Goal: Task Accomplishment & Management: Manage account settings

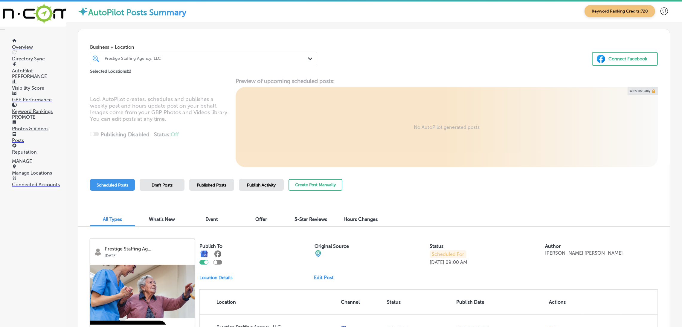
click at [30, 131] on link "Photos & Videos" at bounding box center [39, 125] width 54 height 11
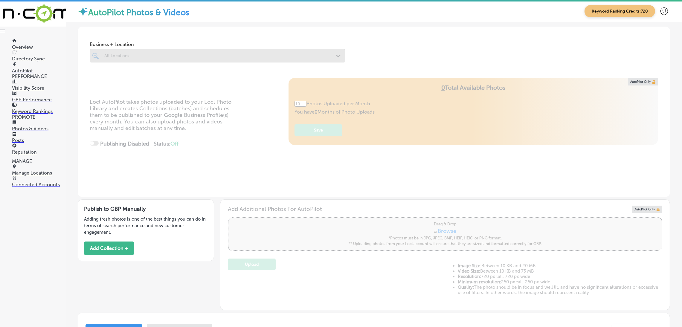
click at [165, 51] on div at bounding box center [218, 55] width 256 height 13
type input "0"
click at [107, 252] on button "Add Collection +" at bounding box center [109, 248] width 50 height 13
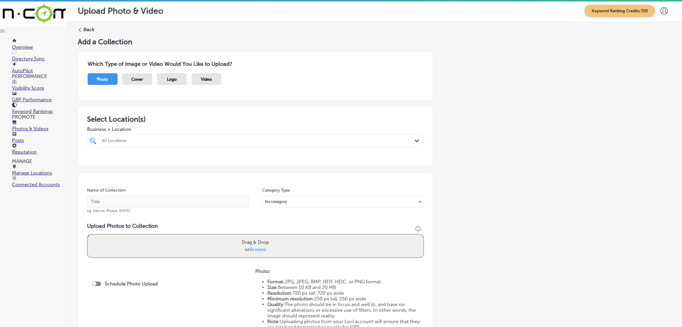
click at [214, 142] on div "All Locations" at bounding box center [259, 140] width 314 height 5
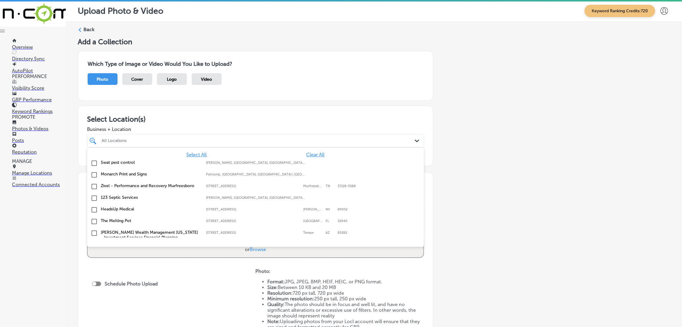
click at [306, 155] on span "Clear All" at bounding box center [315, 155] width 18 height 6
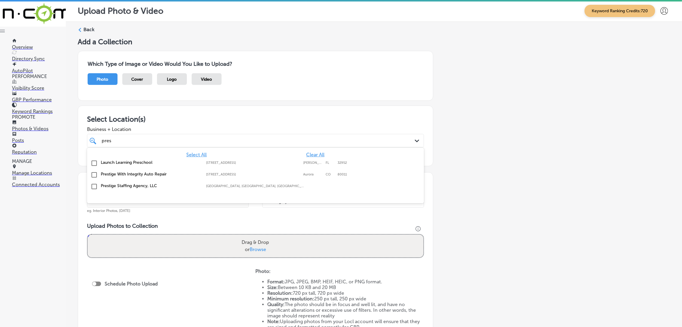
click at [154, 188] on label "Prestige Staffing Agency, LLC" at bounding box center [150, 185] width 99 height 5
type input "pres"
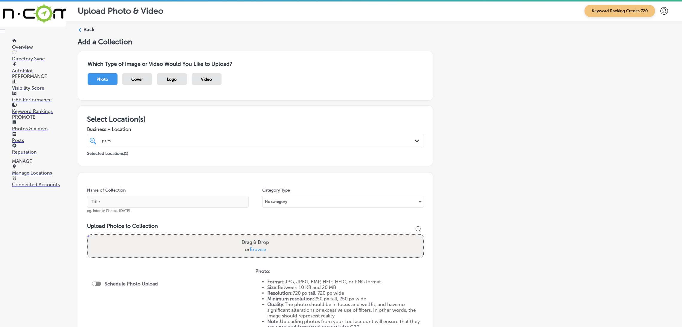
click at [467, 164] on div "Add a Collection Which Type of Image or Video Would You Like to Upload? Photo C…" at bounding box center [374, 209] width 593 height 344
click at [159, 209] on div "Name of Collection eg. Interior Photos, [DATE]" at bounding box center [168, 201] width 162 height 26
click at [157, 199] on input "text" at bounding box center [168, 202] width 162 height 12
paste input "Prestige Staffing Agency, LLC"
click at [109, 205] on input "Prestige Staffing Agency, LLC" at bounding box center [168, 202] width 162 height 12
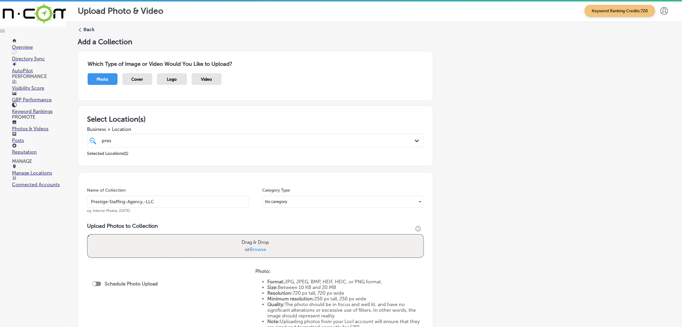
click at [219, 199] on input "Prestige-Staffing-Agency,-LLC" at bounding box center [168, 202] width 162 height 12
type input "Prestige-Staffing-Agency,-LLC"
click at [252, 237] on label "Drag & Drop or Browse" at bounding box center [255, 246] width 32 height 19
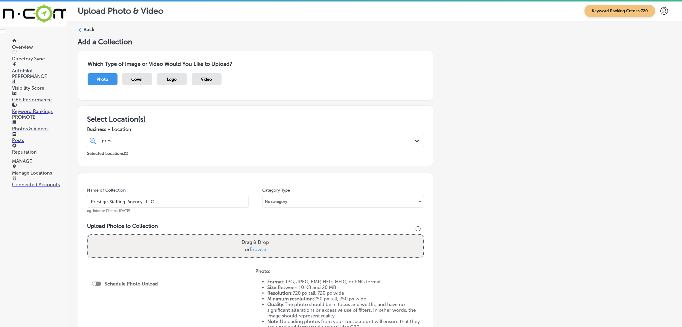
click at [252, 237] on input "Drag & Drop or Browse" at bounding box center [256, 236] width 336 height 2
type input "C:\fakepath\527. NYVT Media. [PERSON_NAME]-6 (4).png"
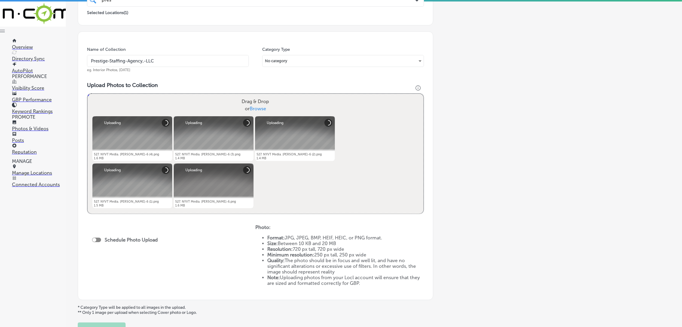
scroll to position [191, 0]
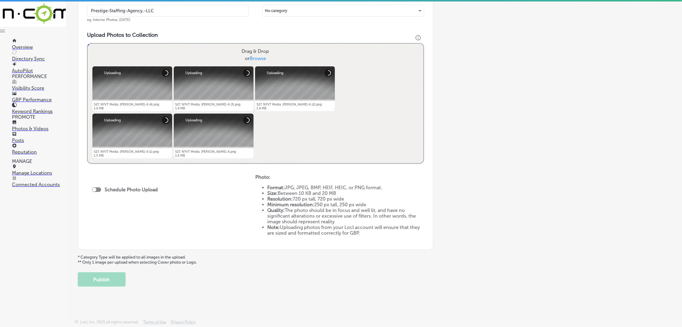
click at [100, 189] on div at bounding box center [96, 190] width 9 height 4
checkbox input "true"
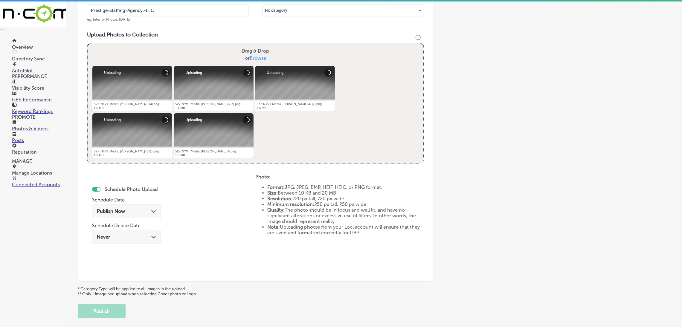
click at [122, 213] on span "Publish Now" at bounding box center [111, 212] width 28 height 6
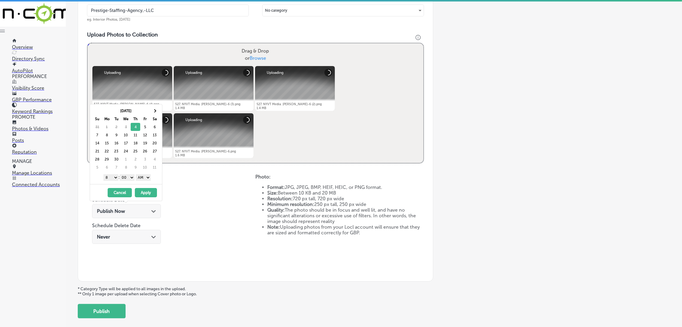
click at [146, 194] on button "Apply" at bounding box center [146, 192] width 22 height 9
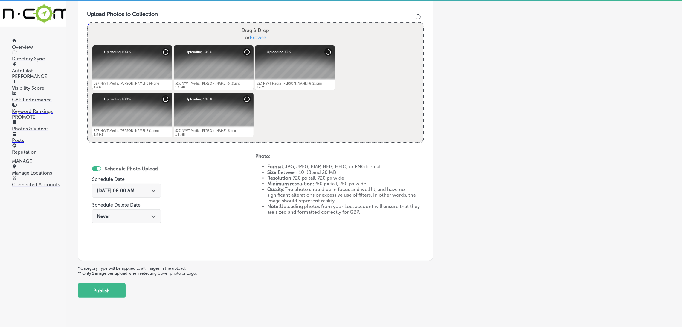
scroll to position [223, 0]
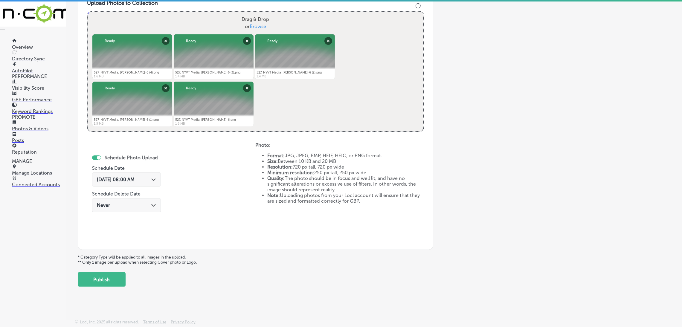
click at [135, 180] on span "[DATE] 08:00 AM" at bounding box center [116, 180] width 38 height 6
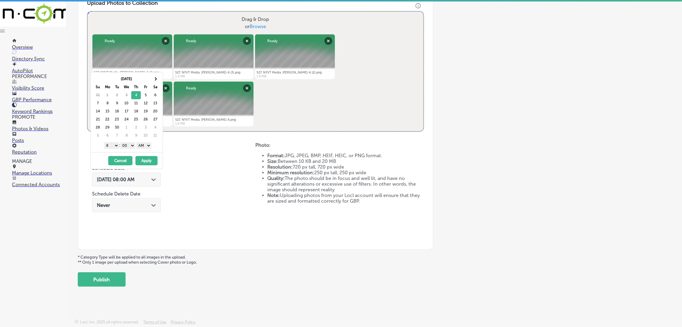
click at [130, 143] on div "1 2 3 4 5 6 7 8 9 10 11 12 : 00 10 20 30 40 50 AM PM" at bounding box center [128, 145] width 70 height 9
click at [130, 146] on select "00 10 20 30 40 50" at bounding box center [127, 145] width 15 height 7
click at [112, 146] on select "1 2 3 4 5 6 7 8 9 10 11 12" at bounding box center [111, 145] width 15 height 7
click at [126, 143] on select "00 10 20 30 40 50" at bounding box center [127, 145] width 15 height 7
click at [152, 160] on button "Apply" at bounding box center [147, 160] width 22 height 9
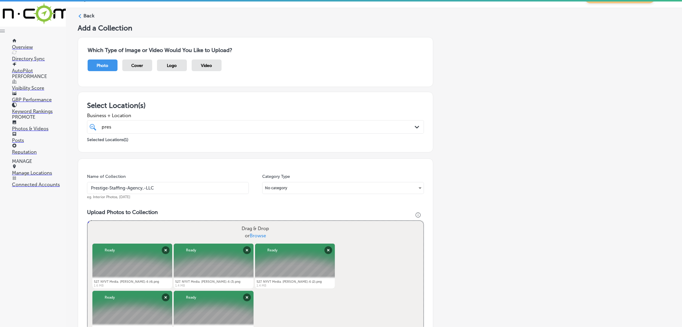
scroll to position [0, 0]
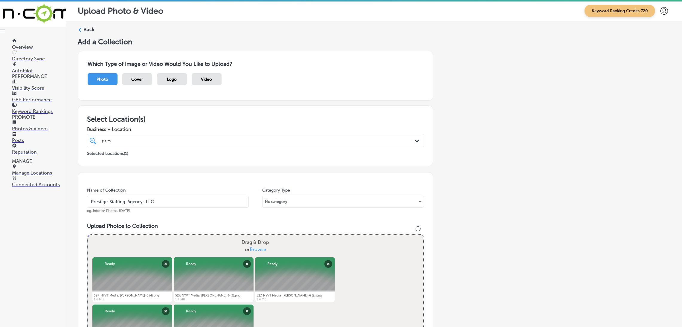
click at [155, 203] on input "Prestige-Staffing-Agency,-LLC" at bounding box center [168, 202] width 162 height 12
click at [184, 182] on div "Name of Collection Prestige-Staffing-Agency,-LLC eg. Interior Photos, [DATE] Ca…" at bounding box center [256, 322] width 356 height 301
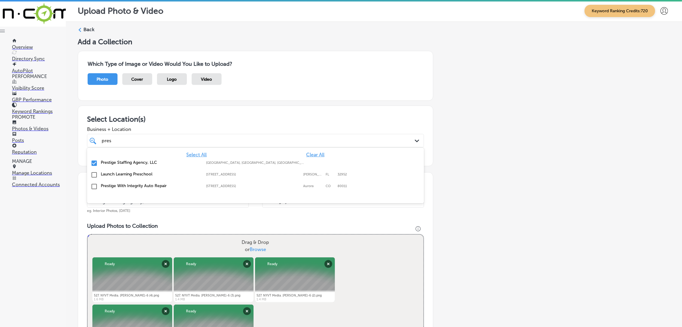
click at [182, 134] on div "pres pres Path Created with Sketch." at bounding box center [255, 140] width 337 height 13
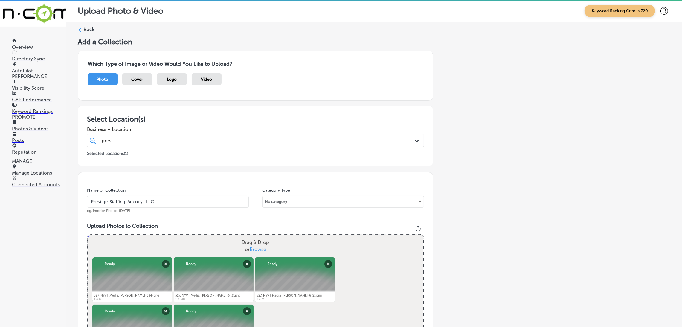
click at [227, 110] on div "Select Location(s) Business + Location pres pres Path Created with Sketch. Sele…" at bounding box center [256, 136] width 356 height 61
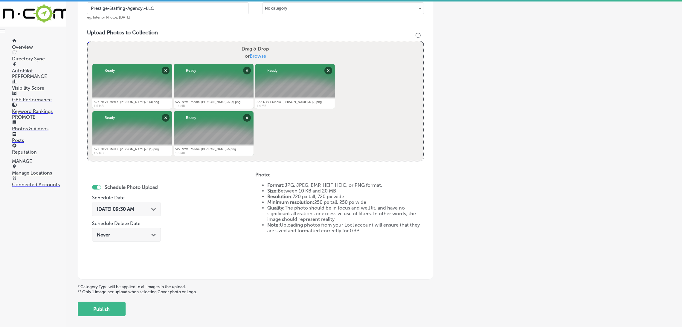
scroll to position [223, 0]
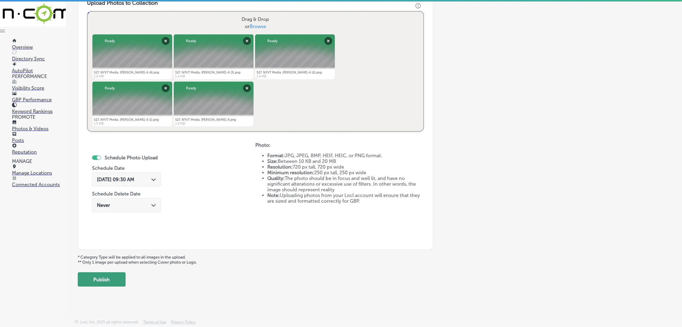
click at [108, 285] on button "Publish" at bounding box center [102, 280] width 48 height 14
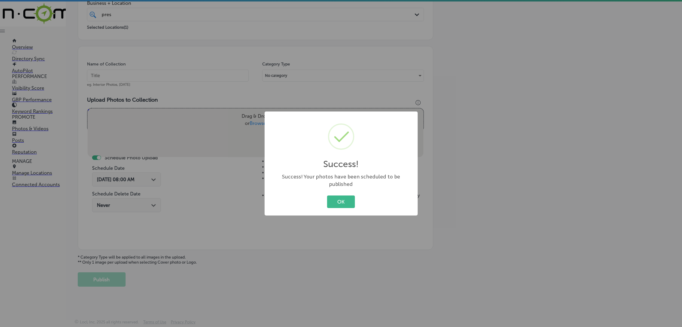
scroll to position [127, 0]
click at [331, 200] on button "OK" at bounding box center [341, 202] width 28 height 12
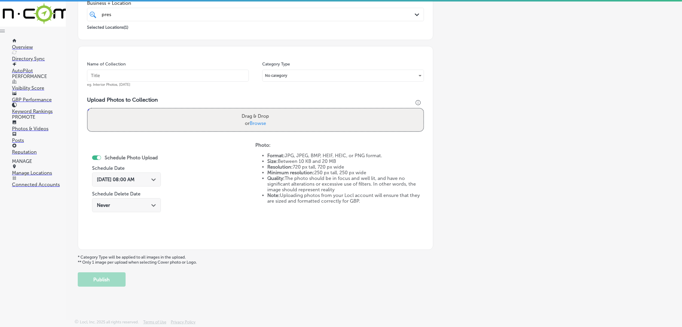
click at [155, 76] on input "text" at bounding box center [168, 76] width 162 height 12
paste input "Prestige-Staffing-Agency,-LLC"
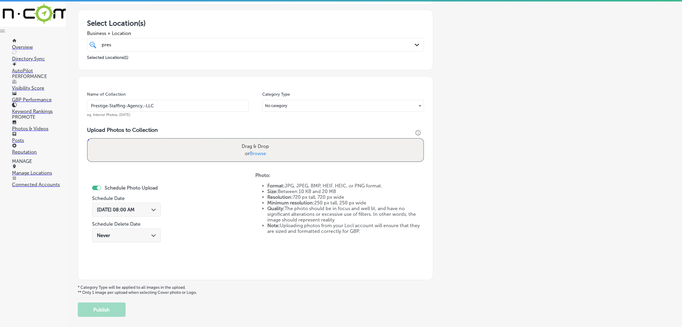
scroll to position [82, 0]
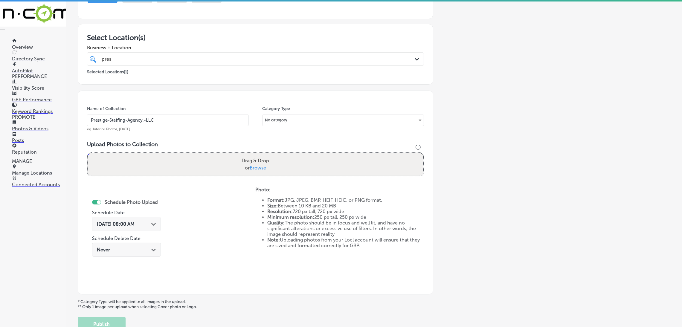
type input "Prestige-Staffing-Agency,-LLC"
click at [179, 61] on div "pres pres" at bounding box center [240, 59] width 278 height 8
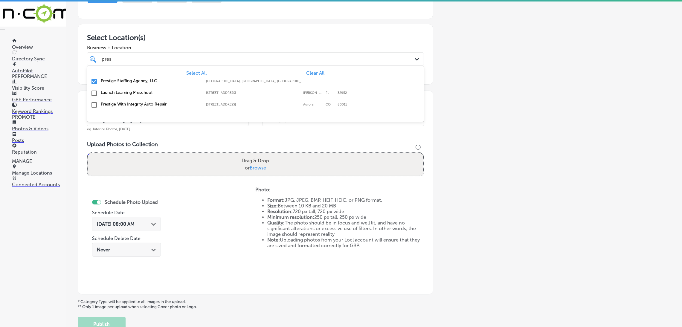
click at [484, 92] on div "Add a Collection Which Type of Image or Video Would You Like to Upload? Photo C…" at bounding box center [374, 144] width 593 height 376
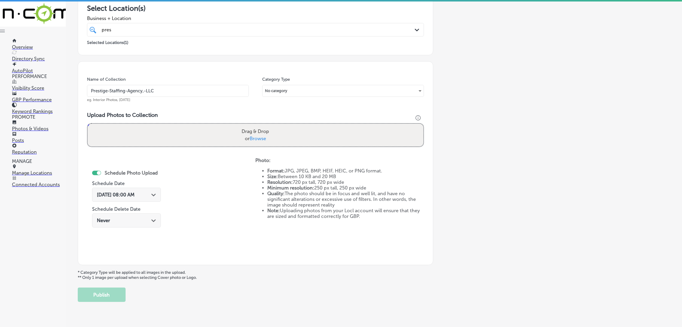
scroll to position [127, 0]
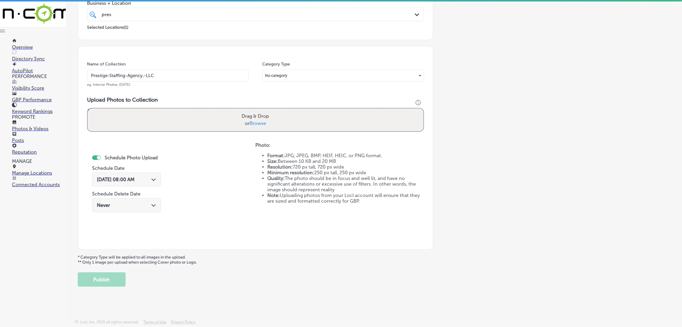
click at [295, 126] on div "Drag & Drop or Browse" at bounding box center [256, 120] width 336 height 23
click at [88, 109] on input "Drag & Drop or Browse" at bounding box center [256, 110] width 336 height 2
type input "C:\fakepath\527. NYVT Media. [PERSON_NAME]-7 (3).png"
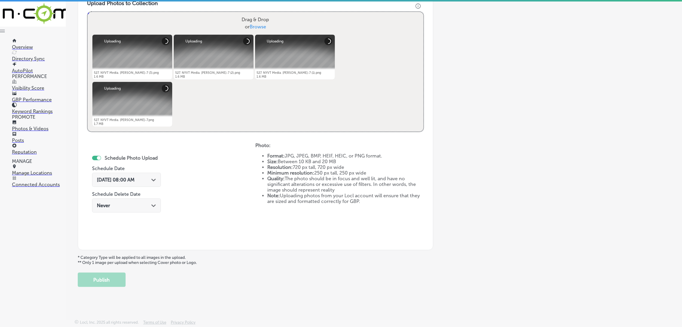
scroll to position [223, 0]
click at [126, 182] on div "[DATE] 08:00 AM Path Created with Sketch." at bounding box center [126, 180] width 69 height 14
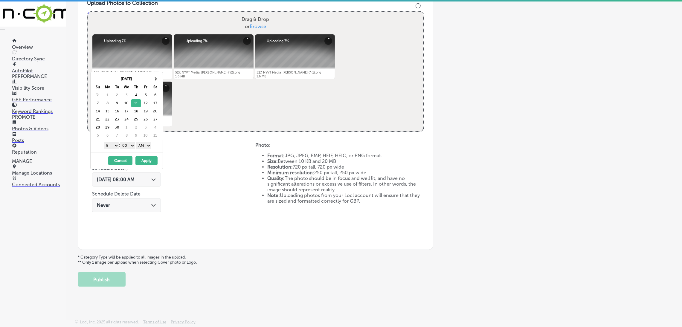
click at [149, 151] on div "[DATE] Su Mo Tu We Th Fr Sa 31 1 2 3 4 5 6 7 8 9 10 11 12 13 14 15 16 17 18 19 …" at bounding box center [127, 112] width 72 height 80
click at [147, 148] on select "AM PM" at bounding box center [143, 145] width 15 height 7
click at [130, 147] on select "00 10 20 30 40 50" at bounding box center [127, 145] width 15 height 7
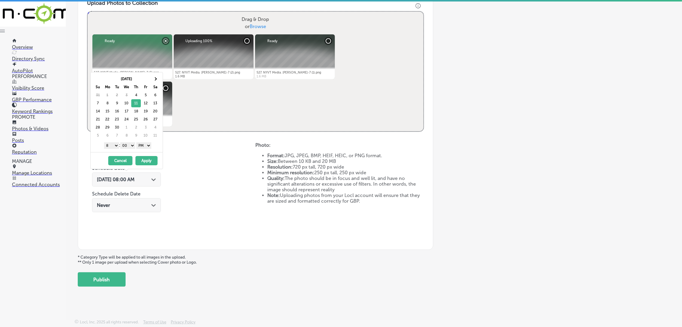
click at [121, 143] on select "00 10 20 30 40 50" at bounding box center [127, 145] width 15 height 7
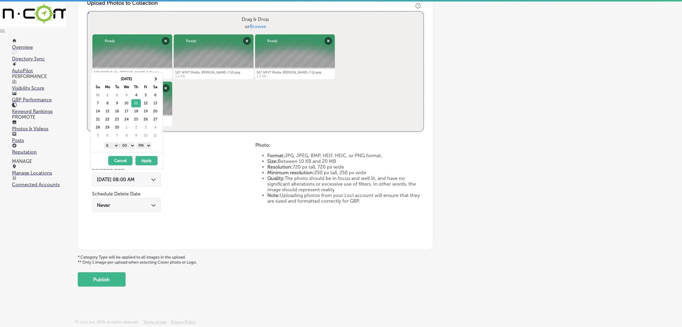
click at [113, 148] on select "1 2 3 4 5 6 7 8 9 10 11 12" at bounding box center [111, 145] width 15 height 7
click at [140, 159] on button "Apply" at bounding box center [147, 160] width 22 height 9
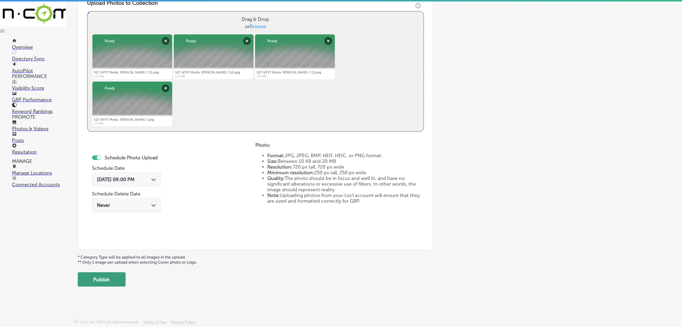
click at [111, 276] on button "Publish" at bounding box center [102, 280] width 48 height 14
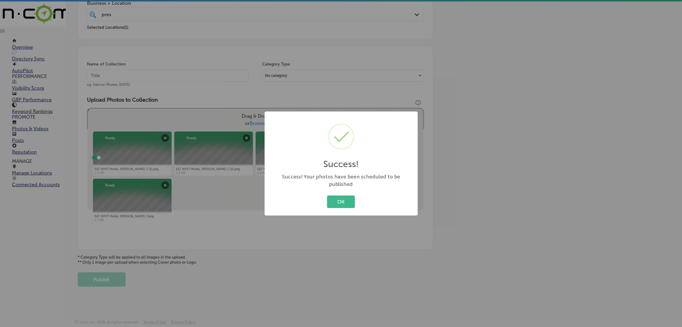
scroll to position [127, 0]
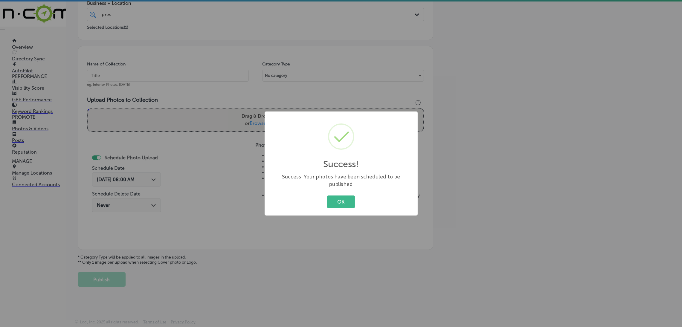
click at [348, 205] on div "OK Cancel" at bounding box center [341, 202] width 141 height 16
click at [349, 207] on div "Success! × Success! Your photos have been scheduled to be published OK Cancel" at bounding box center [341, 164] width 153 height 104
click at [347, 196] on button "OK" at bounding box center [341, 202] width 28 height 12
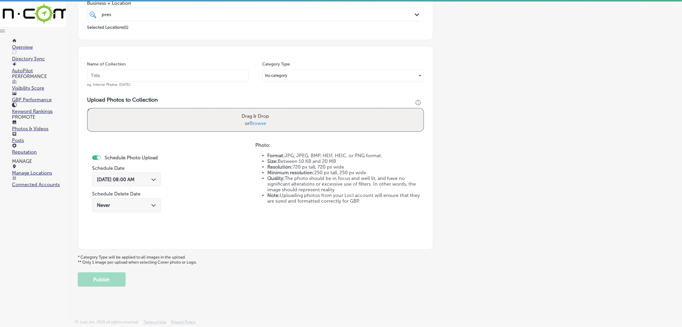
click at [206, 73] on input "text" at bounding box center [168, 76] width 162 height 12
paste input "Prestige-Staffing-Agency,-LLC"
type input "Prestige-Staffing-Agency,-LLC"
click at [289, 126] on div "Drag & Drop or Browse" at bounding box center [256, 120] width 336 height 23
click at [88, 109] on input "Drag & Drop or Browse" at bounding box center [256, 110] width 336 height 2
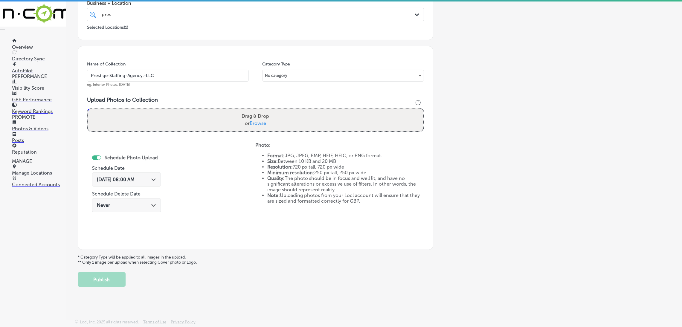
type input "C:\fakepath\527. NYVT Media. [PERSON_NAME]-6 (8).png"
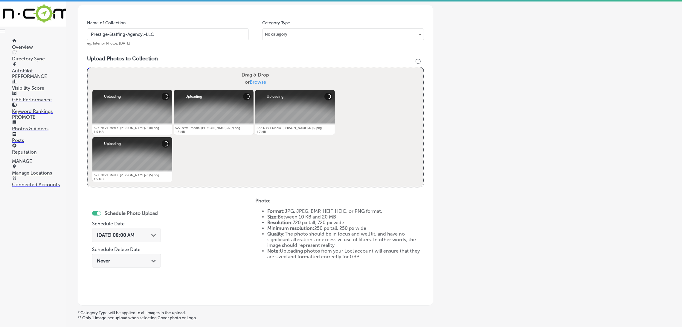
scroll to position [216, 0]
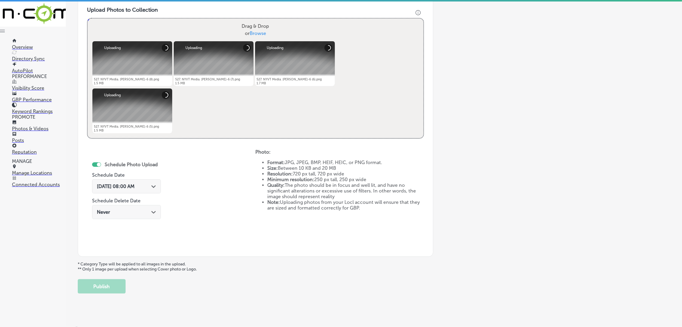
click at [135, 189] on span "[DATE] 08:00 AM" at bounding box center [116, 187] width 38 height 6
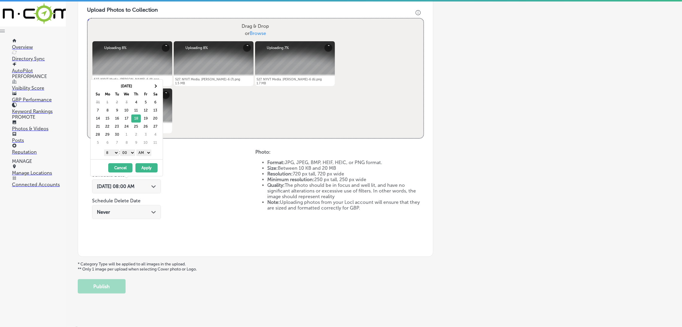
click at [143, 150] on select "AM PM" at bounding box center [143, 153] width 15 height 7
click at [107, 153] on select "1 2 3 4 5 6 7 8 9 10 11 12" at bounding box center [111, 153] width 15 height 7
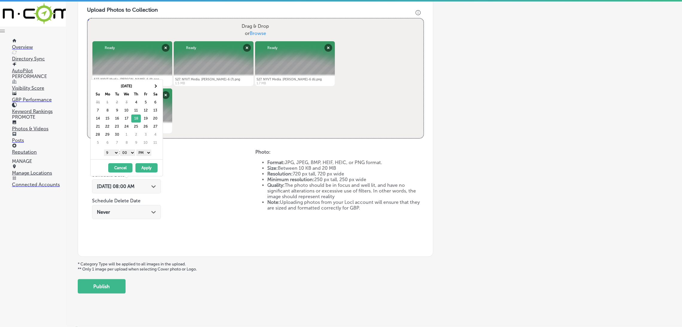
click at [141, 164] on button "Apply" at bounding box center [147, 167] width 22 height 9
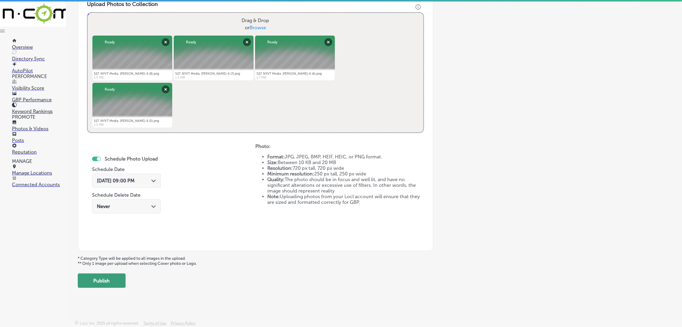
scroll to position [223, 0]
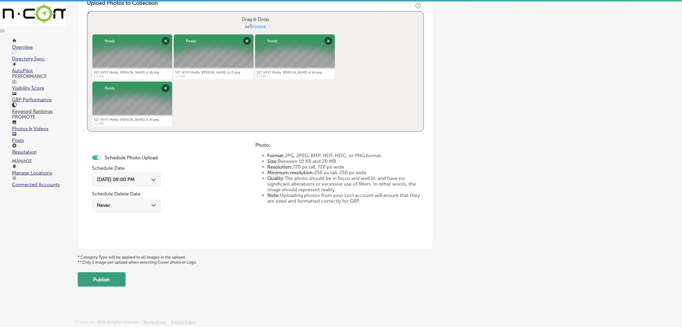
click at [116, 273] on button "Publish" at bounding box center [102, 280] width 48 height 14
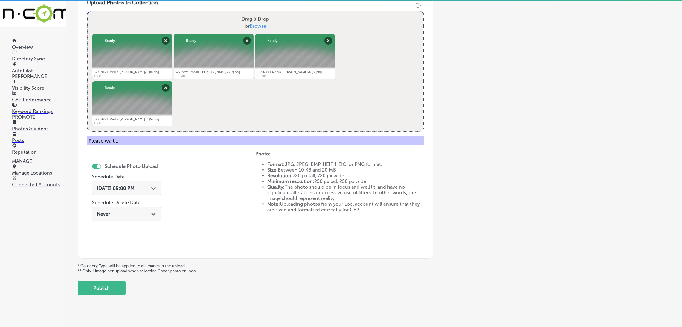
scroll to position [127, 0]
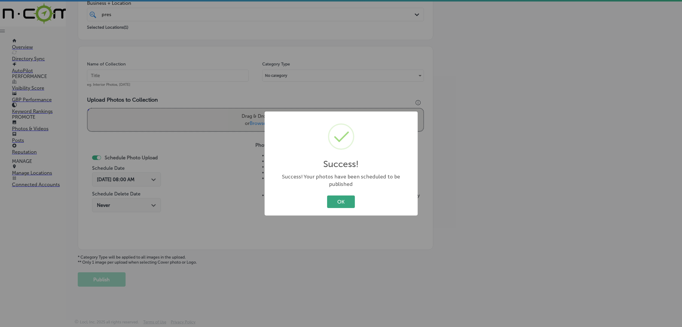
click at [338, 196] on button "OK" at bounding box center [341, 202] width 28 height 12
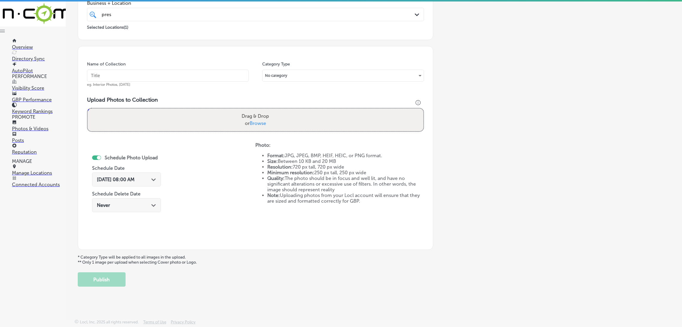
click at [198, 73] on input "text" at bounding box center [168, 76] width 162 height 12
paste input "Prestige-Staffing-Agency,-LLC"
type input "Prestige-Staffing-Agency,-LLC"
click at [298, 124] on div "Drag & Drop or Browse" at bounding box center [256, 120] width 336 height 23
click at [88, 109] on input "Drag & Drop or Browse" at bounding box center [256, 110] width 336 height 2
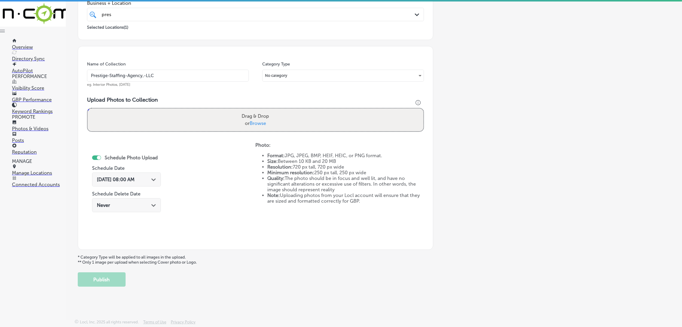
type input "C:\fakepath\527. NYVT Media. [PERSON_NAME]-7 (7).png"
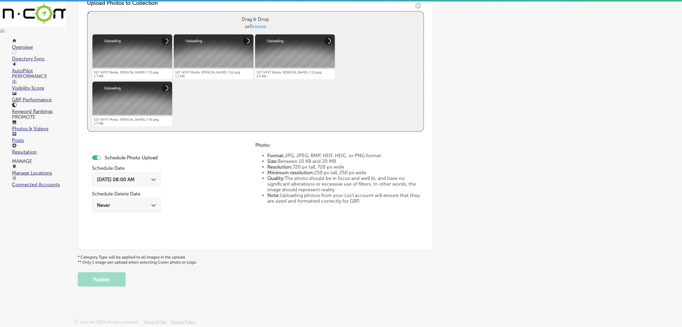
scroll to position [223, 0]
click at [127, 177] on span "[DATE] 08:00 AM" at bounding box center [116, 180] width 38 height 6
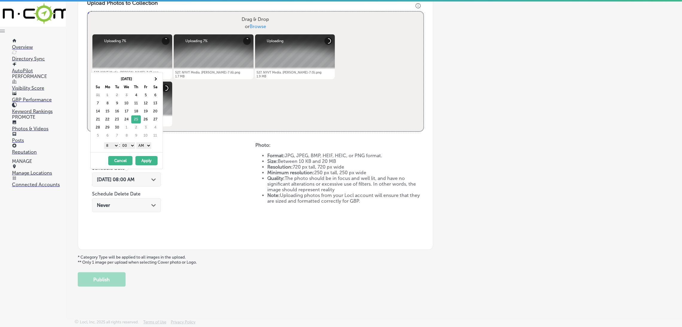
click at [142, 148] on select "AM PM" at bounding box center [143, 145] width 15 height 7
click at [148, 173] on div "[DATE] 08:00 AM Path Created with Sketch." at bounding box center [126, 180] width 69 height 14
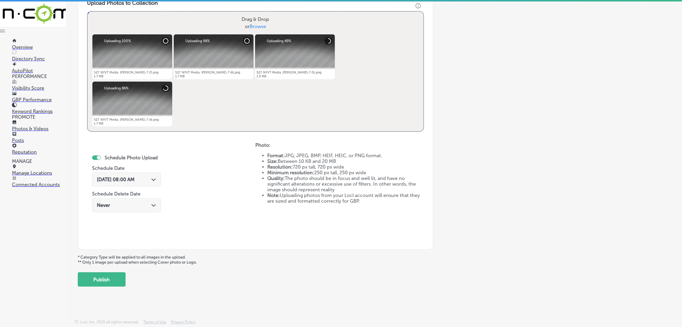
click at [135, 177] on span "[DATE] 08:00 AM" at bounding box center [116, 180] width 38 height 6
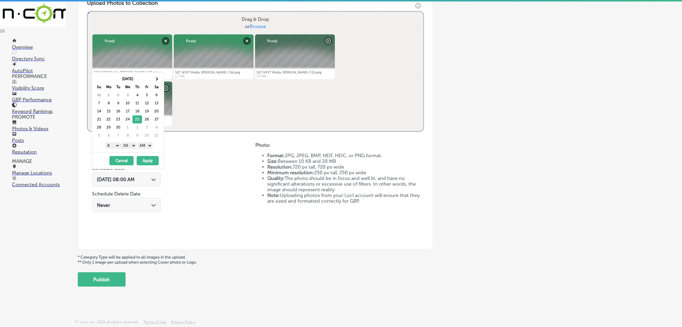
click at [148, 141] on div "1 2 3 4 5 6 7 8 9 10 11 12 : 00 10 20 30 40 50 AM PM" at bounding box center [129, 145] width 70 height 9
click at [148, 148] on select "AM PM" at bounding box center [145, 145] width 15 height 7
drag, startPoint x: 114, startPoint y: 143, endPoint x: 114, endPoint y: 148, distance: 5.1
click at [114, 143] on select "1 2 3 4 5 6 7 8 9 10 11 12" at bounding box center [112, 145] width 15 height 7
click at [140, 162] on button "Apply" at bounding box center [148, 160] width 22 height 9
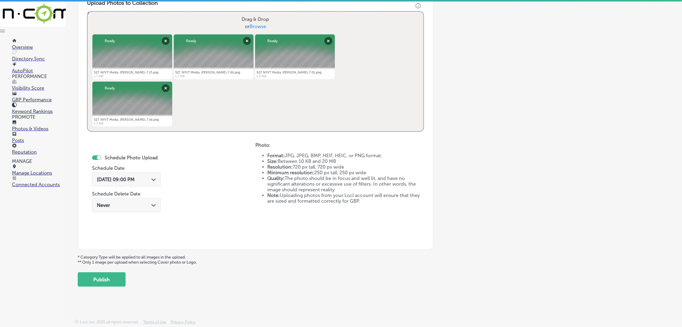
drag, startPoint x: 88, startPoint y: 281, endPoint x: 98, endPoint y: 280, distance: 9.9
click at [89, 282] on button "Publish" at bounding box center [102, 280] width 48 height 14
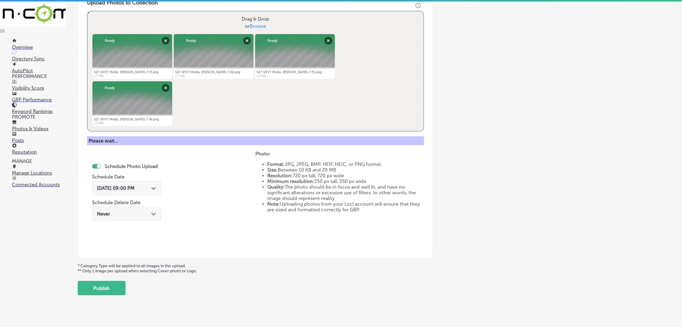
scroll to position [127, 0]
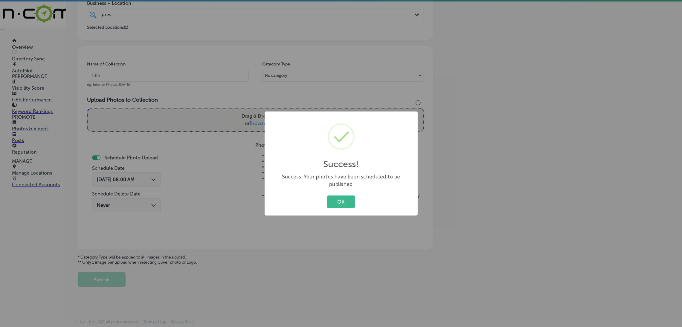
click at [357, 194] on div "OK Cancel" at bounding box center [341, 202] width 141 height 16
click at [357, 196] on div "OK Cancel" at bounding box center [341, 202] width 141 height 16
click at [352, 197] on button "OK" at bounding box center [341, 202] width 28 height 12
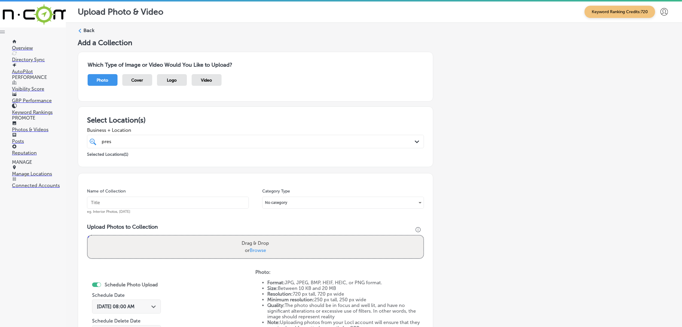
scroll to position [0, 0]
click at [76, 31] on div "Back Add a Collection Which Type of Image or Video Would You Like to Upload? Ph…" at bounding box center [374, 221] width 617 height 396
click at [88, 32] on label "Back" at bounding box center [88, 31] width 11 height 7
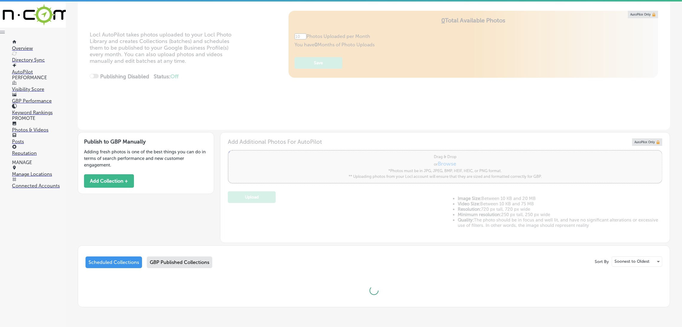
scroll to position [88, 0]
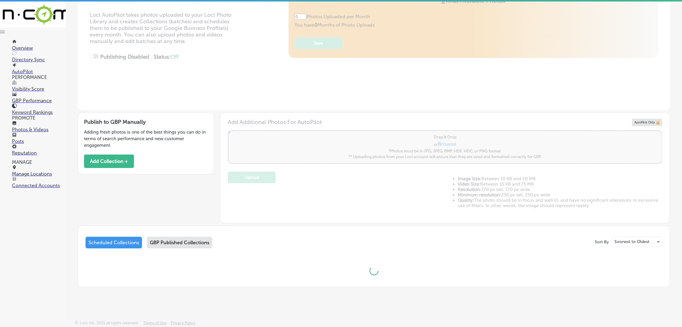
type input "5"
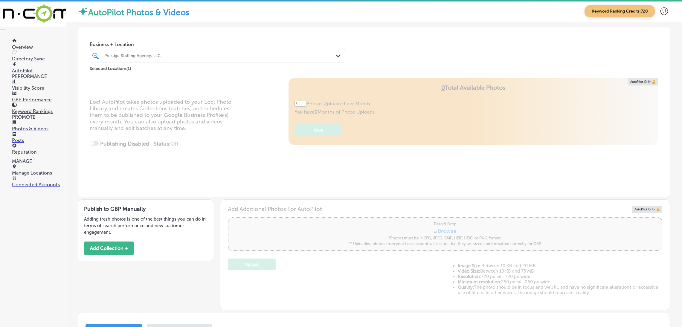
scroll to position [0, 0]
click at [41, 152] on link "Reputation" at bounding box center [39, 150] width 54 height 11
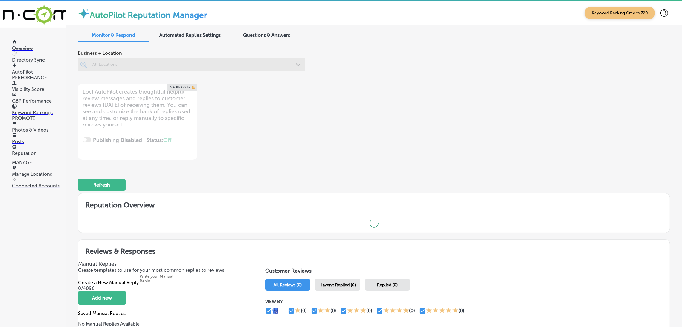
click at [207, 65] on div at bounding box center [192, 64] width 228 height 13
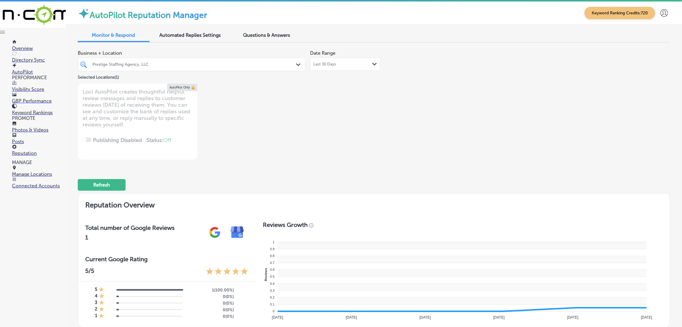
click at [302, 65] on div "Prestige Staffing Agency, LLC Path Created with Sketch." at bounding box center [192, 64] width 228 height 13
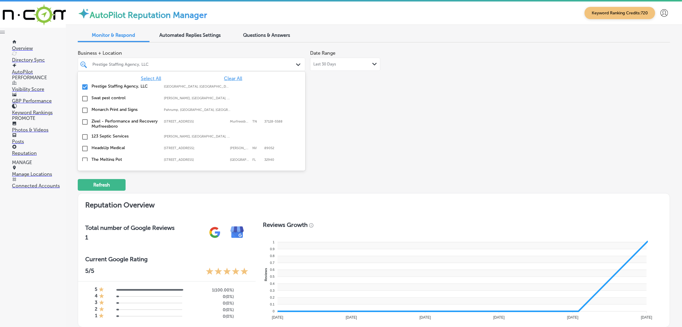
click at [301, 65] on div "Prestige Staffing Agency, LLC Path Created with Sketch." at bounding box center [191, 64] width 227 height 9
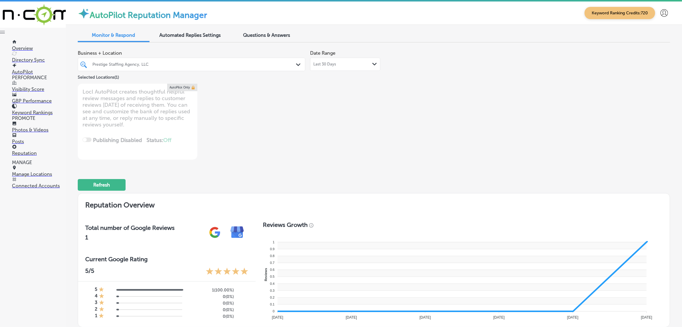
click at [259, 65] on div "Prestige Staffing Agency, LLC" at bounding box center [194, 64] width 204 height 5
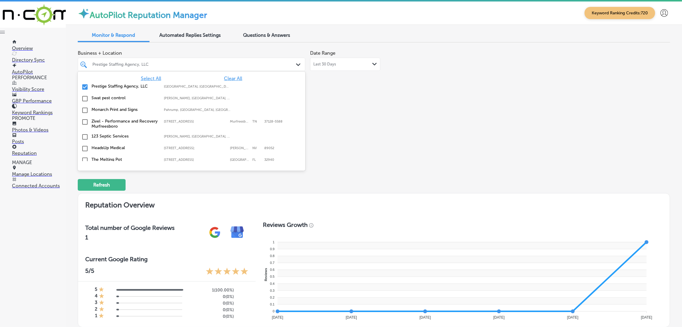
click at [225, 77] on span "Clear All" at bounding box center [233, 79] width 18 height 6
click at [384, 104] on div "Business + Location option focused, 57 of 161. 161 results available. Use Up an…" at bounding box center [256, 103] width 356 height 112
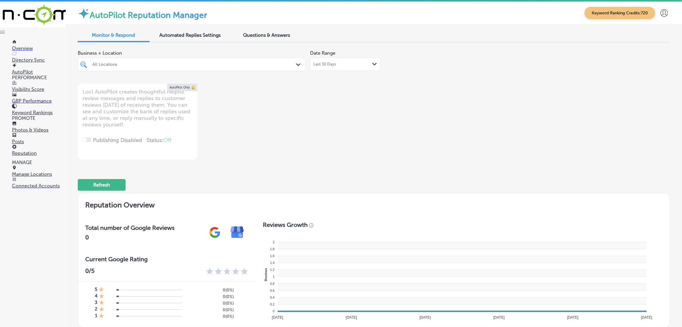
click at [285, 66] on div "All Locations" at bounding box center [194, 64] width 204 height 5
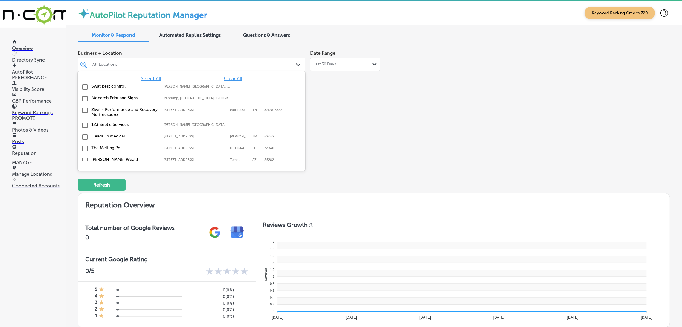
click at [344, 114] on div "Business + Location option focused, 2 of 161. 161 results available. Use Up and…" at bounding box center [256, 103] width 356 height 112
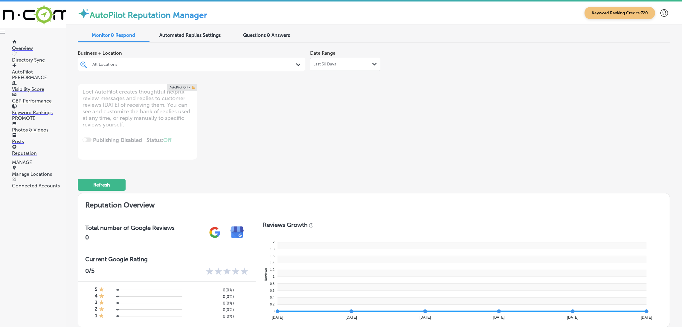
click at [153, 69] on div "All Locations Path Created with Sketch." at bounding box center [192, 64] width 228 height 13
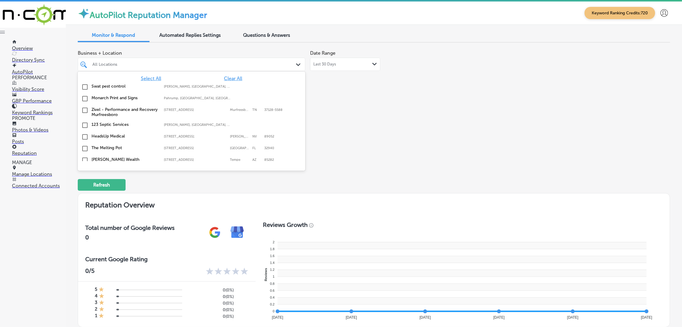
click at [156, 81] on span "Select All" at bounding box center [151, 79] width 20 height 6
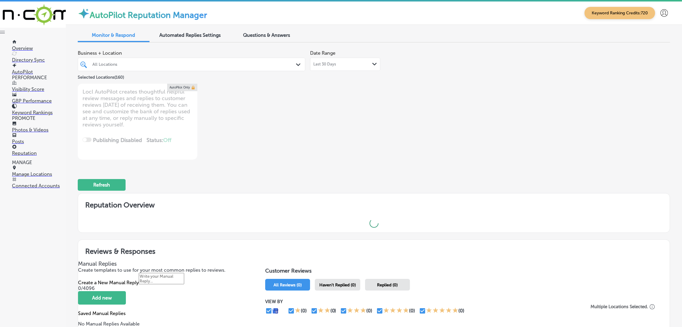
click at [399, 118] on div "Business + Location All Locations Path Created with Sketch. Selected Locations …" at bounding box center [256, 103] width 356 height 112
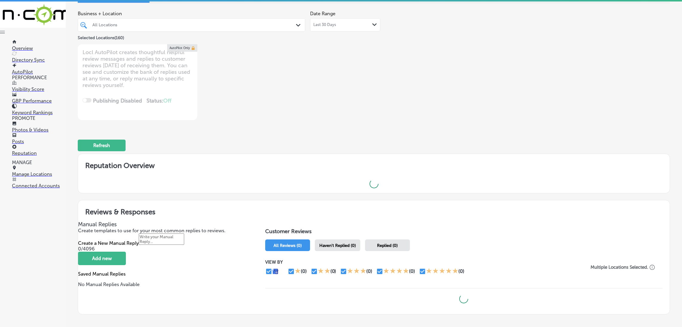
scroll to position [84, 0]
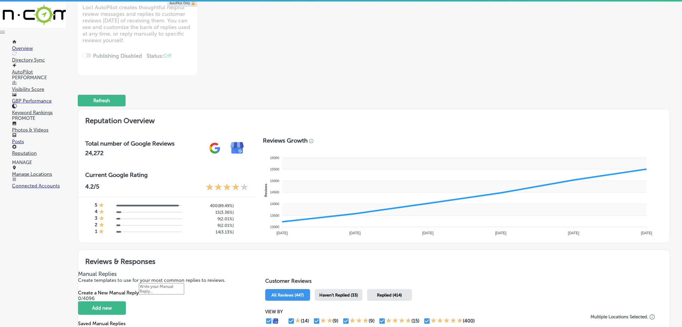
click at [340, 291] on div "Haven't Replied (33)" at bounding box center [339, 295] width 48 height 12
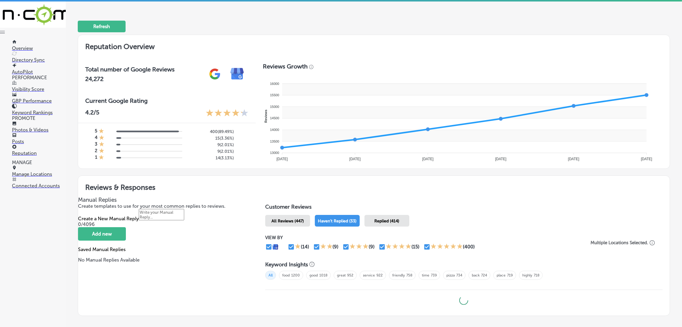
scroll to position [193, 0]
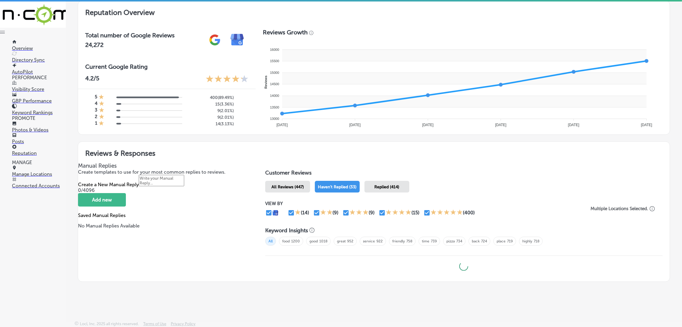
type textarea "x"
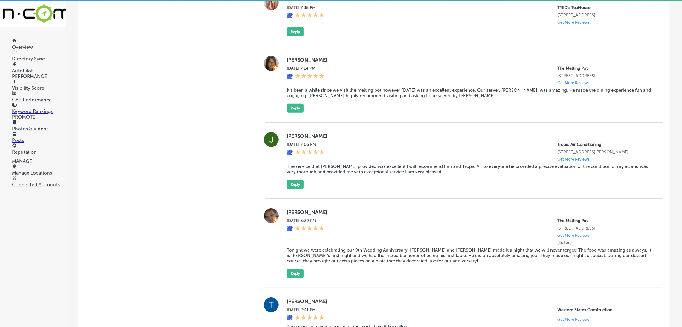
scroll to position [552, 0]
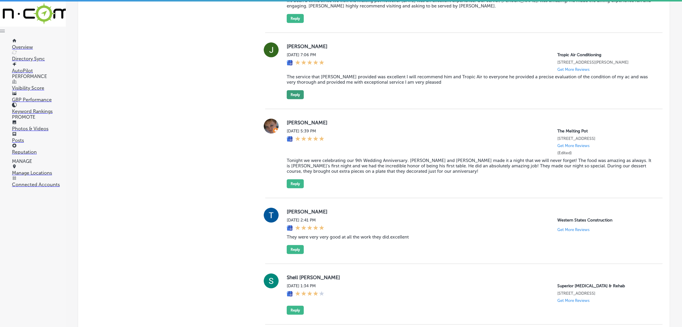
click at [298, 99] on button "Reply" at bounding box center [295, 94] width 17 height 9
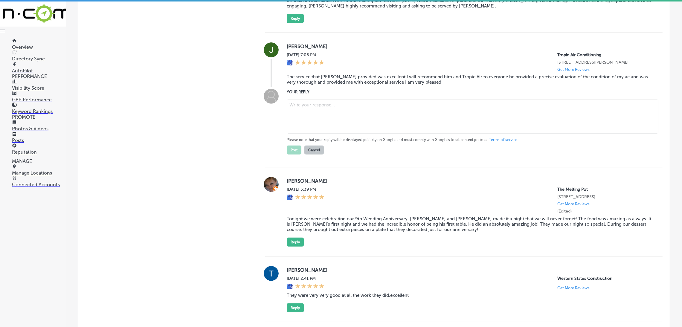
click at [341, 85] on blockquote "The service that [PERSON_NAME] provided was excellent I will recommend him and …" at bounding box center [470, 79] width 366 height 11
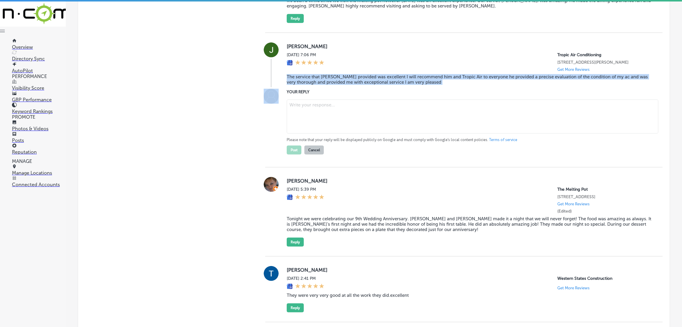
click at [341, 85] on blockquote "The service that [PERSON_NAME] provided was excellent I will recommend him and …" at bounding box center [470, 79] width 366 height 11
copy blockquote "The service that [PERSON_NAME] provided was excellent I will recommend him and …"
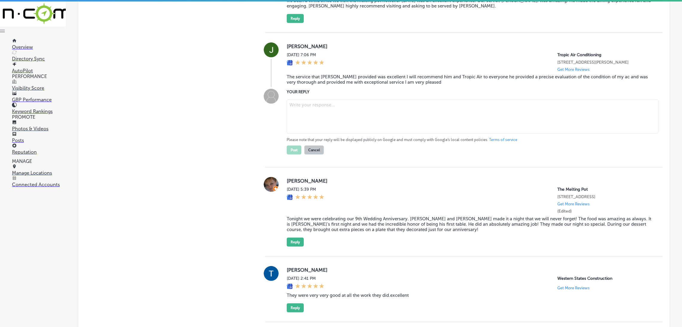
click at [360, 117] on textarea at bounding box center [473, 117] width 372 height 34
click at [345, 122] on textarea at bounding box center [473, 117] width 372 height 34
paste textarea "Thank you for the 5-star review! We're so happy to hear that [PERSON_NAME] prov…"
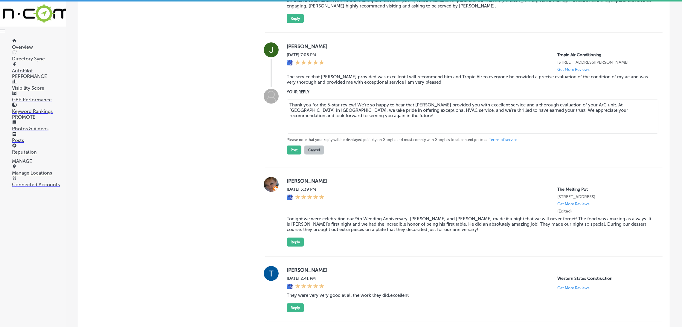
click at [352, 108] on textarea "Thank you for the 5-star review! We're so happy to hear that [PERSON_NAME] prov…" at bounding box center [473, 117] width 372 height 34
type textarea "Thank you for the 5-star review, [PERSON_NAME]! We're so happy to hear that [PE…"
click at [296, 155] on button "Post" at bounding box center [294, 150] width 15 height 9
type textarea "x"
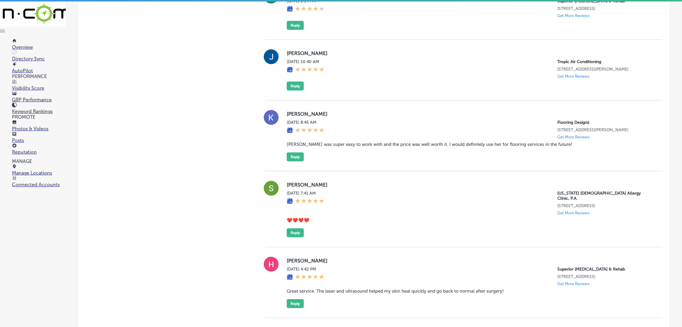
scroll to position [776, 0]
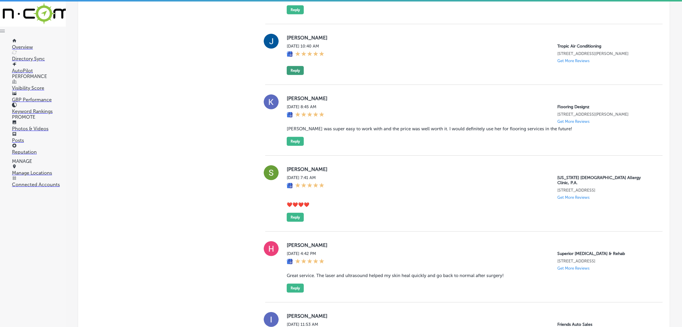
click at [298, 75] on button "Reply" at bounding box center [295, 70] width 17 height 9
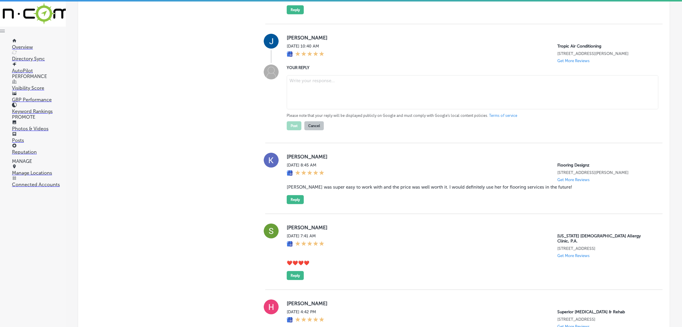
click at [355, 108] on textarea at bounding box center [473, 92] width 372 height 34
click at [346, 101] on textarea at bounding box center [473, 92] width 372 height 34
paste textarea "Thank you for the 5-star review! We’re so glad to hear that you had a great exp…"
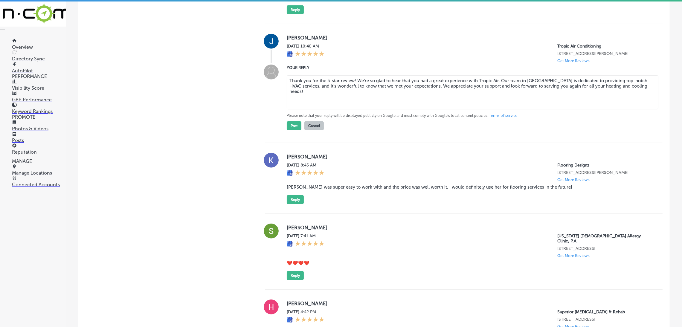
click at [353, 99] on textarea "Thank you for the 5-star review! We’re so glad to hear that you had a great exp…" at bounding box center [473, 92] width 372 height 34
type textarea "Thank you for the 5-star review, [PERSON_NAME]! We’re so glad to hear that you …"
click at [292, 130] on button "Post" at bounding box center [294, 125] width 15 height 9
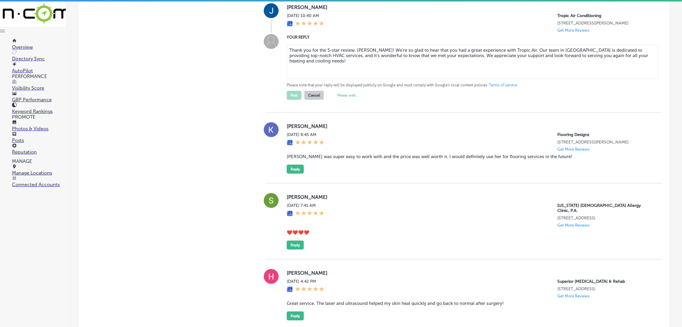
scroll to position [821, 0]
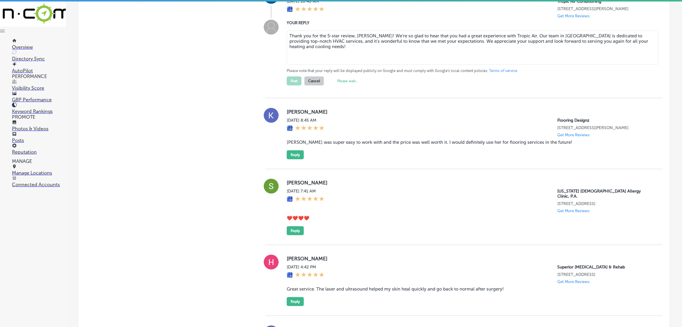
type textarea "x"
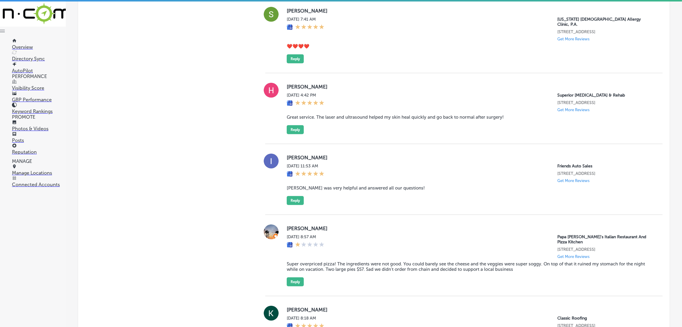
scroll to position [874, 0]
click at [297, 63] on button "Reply" at bounding box center [295, 58] width 17 height 9
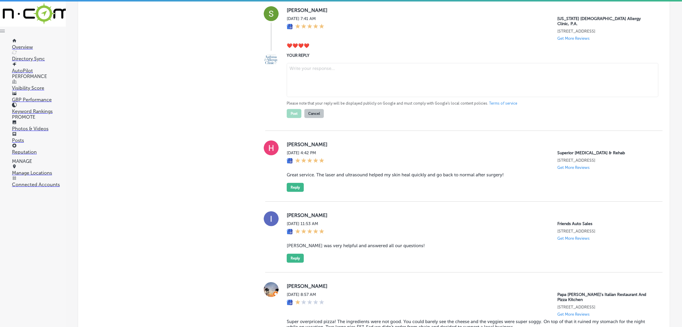
click at [317, 95] on textarea at bounding box center [473, 80] width 372 height 34
drag, startPoint x: 317, startPoint y: 63, endPoint x: 281, endPoint y: 63, distance: 36.8
click at [281, 51] on div "[PERSON_NAME] [DATE] 7:41 AM [US_STATE] [MEDICAL_DATA] Allergy Clinic, P.A. [ST…" at bounding box center [464, 28] width 398 height 45
copy blockquote "❤️❤️❤️❤️"
click at [347, 97] on textarea at bounding box center [473, 80] width 372 height 34
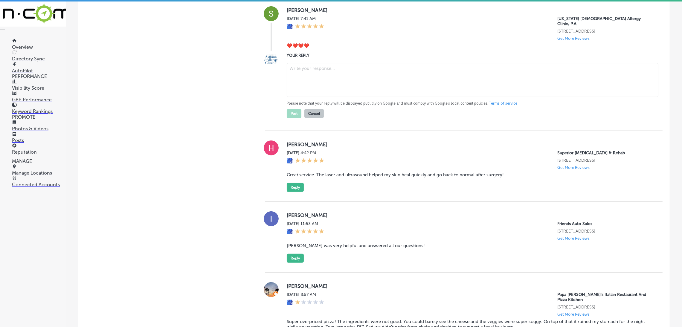
paste textarea "Thank you so much for the love and the 5-star review! We’re thrilled to hear th…"
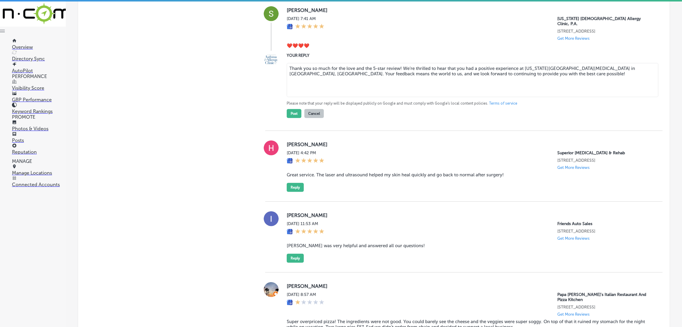
click at [398, 91] on textarea "Thank you so much for the love and the 5-star review! We’re thrilled to hear th…" at bounding box center [473, 80] width 372 height 34
type textarea "Thank you so much for the love and the 5-star review, [PERSON_NAME]! We’re thri…"
click at [299, 118] on button "Post" at bounding box center [294, 113] width 15 height 9
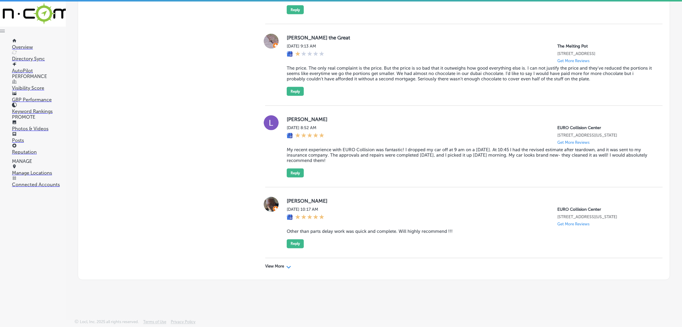
scroll to position [1512, 0]
click at [268, 267] on p "View More" at bounding box center [274, 266] width 19 height 5
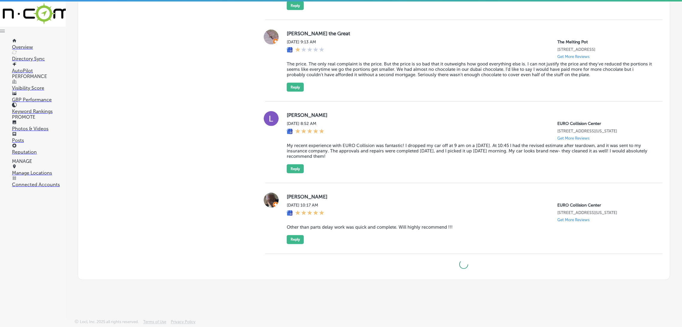
type textarea "x"
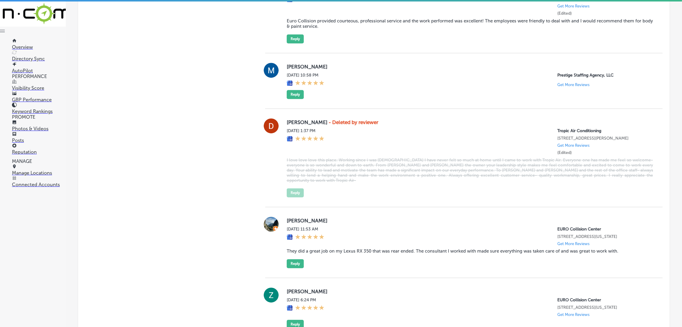
scroll to position [2724, 0]
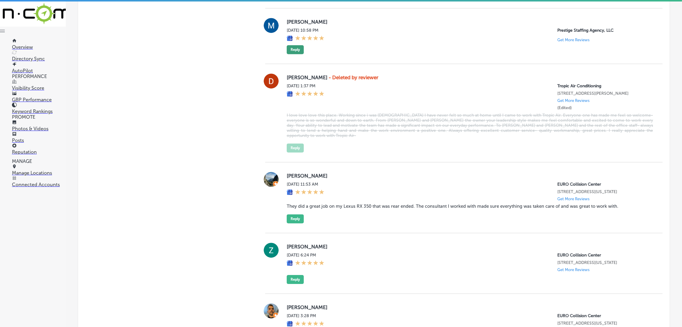
click at [297, 54] on button "Reply" at bounding box center [295, 49] width 17 height 9
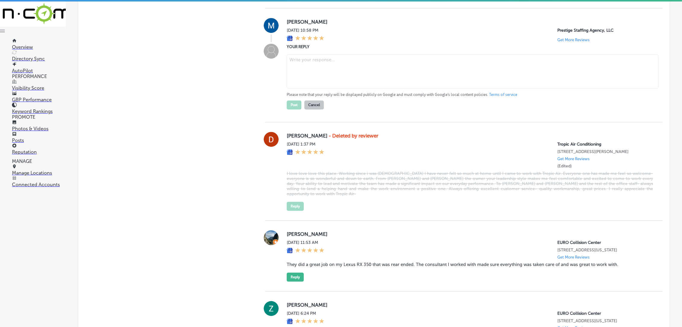
click at [308, 89] on textarea at bounding box center [473, 71] width 372 height 34
click at [314, 89] on textarea at bounding box center [473, 71] width 372 height 34
paste textarea ""Thank you for the five-star review! We’re thrilled to hear that you had a grea…"
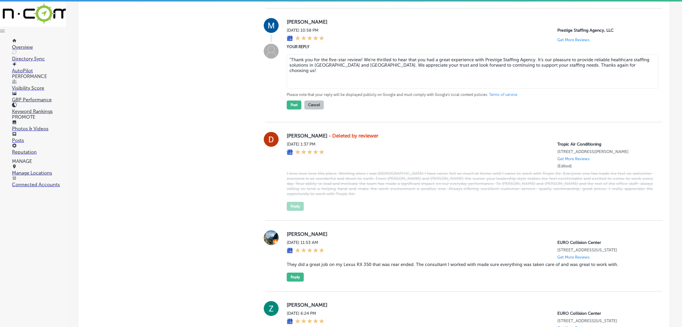
click at [290, 89] on textarea ""Thank you for the five-star review! We’re thrilled to hear that you had a grea…" at bounding box center [473, 71] width 372 height 34
click at [331, 89] on textarea "Thank you for the five-star review! We’re thrilled to hear that you had a great…" at bounding box center [473, 71] width 372 height 34
click at [352, 89] on textarea "Thank you for the 5-star review! We’re thrilled to hear that you had a great ex…" at bounding box center [473, 71] width 372 height 34
type textarea "Thank you for the 5-star review, [PERSON_NAME]! We’re thrilled to hear that you…"
click at [288, 109] on button "Post" at bounding box center [294, 105] width 15 height 9
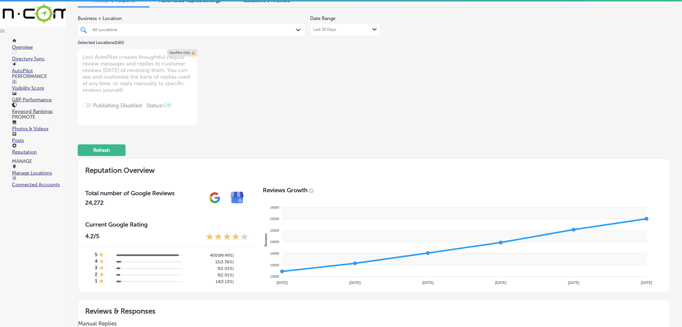
scroll to position [0, 0]
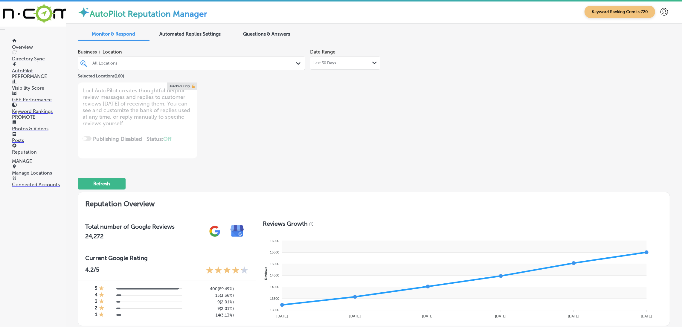
click at [194, 60] on div at bounding box center [182, 63] width 180 height 8
click at [366, 99] on div "Business + Location All Locations Path Created with Sketch. Selected Locations …" at bounding box center [256, 102] width 356 height 112
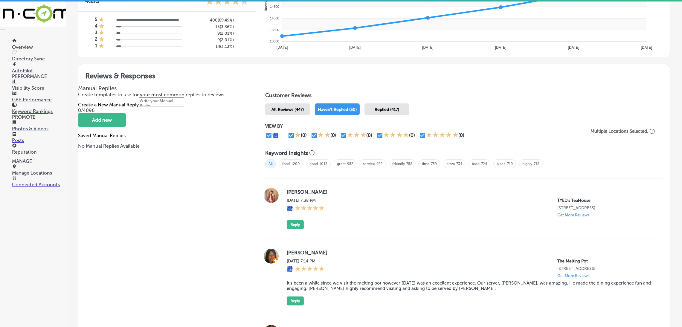
click at [299, 109] on span "All Reviews (447)" at bounding box center [288, 109] width 32 height 5
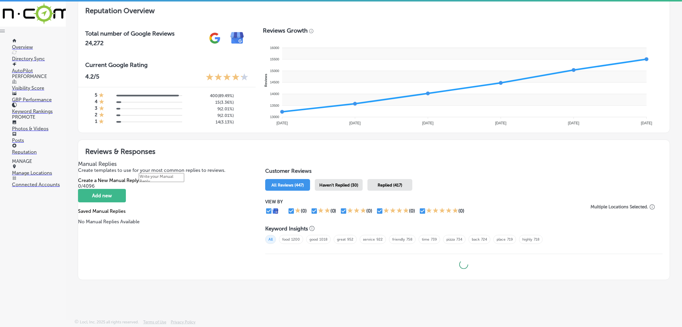
scroll to position [193, 0]
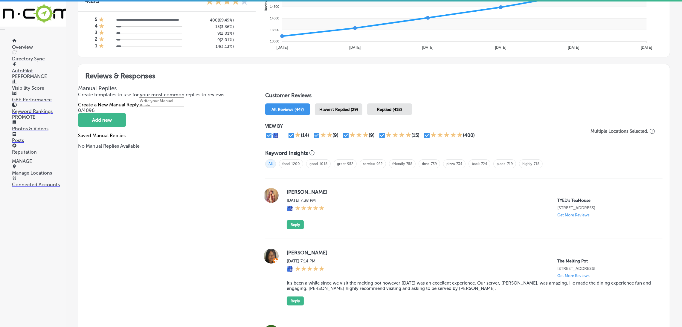
click at [335, 107] on span "Haven't Replied (29)" at bounding box center [339, 109] width 39 height 5
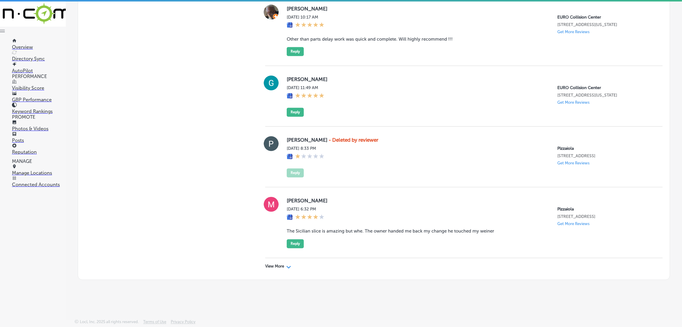
scroll to position [1710, 0]
click at [276, 264] on div "View More Path Created with Sketch." at bounding box center [464, 266] width 398 height 17
click at [276, 266] on p "View More" at bounding box center [274, 266] width 19 height 5
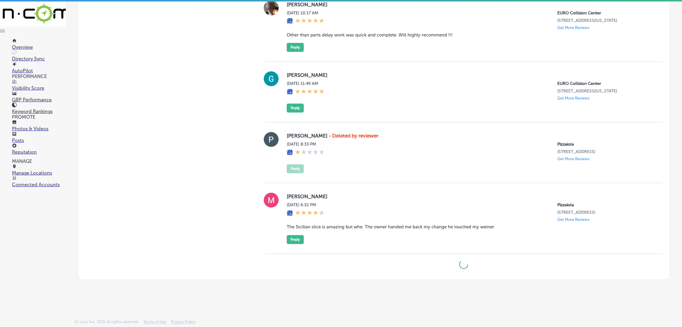
type textarea "x"
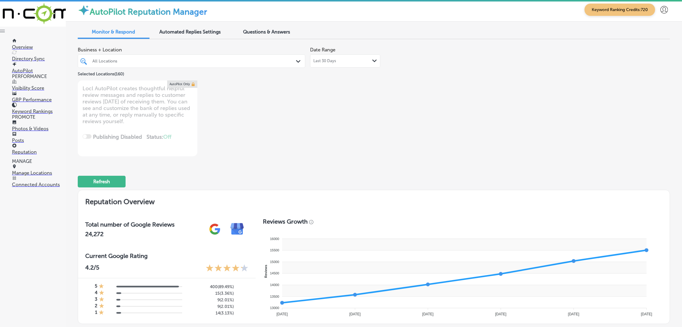
scroll to position [0, 0]
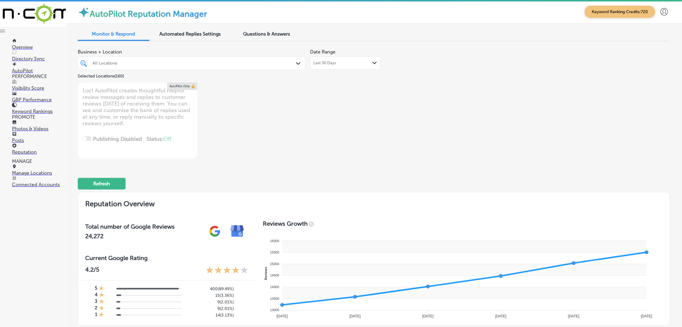
click at [39, 176] on p "Manage Locations" at bounding box center [39, 173] width 54 height 6
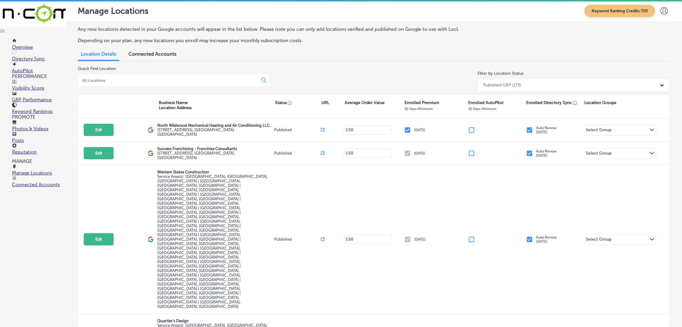
click at [30, 10] on img at bounding box center [75, 13] width 150 height 26
click at [22, 7] on div "iconmonstr-menu-thin copy Created with Sketch. Overview Directory Sync Created …" at bounding box center [33, 93] width 66 height 187
click at [661, 15] on div at bounding box center [664, 11] width 12 height 12
click at [661, 34] on p "My Account" at bounding box center [662, 33] width 27 height 7
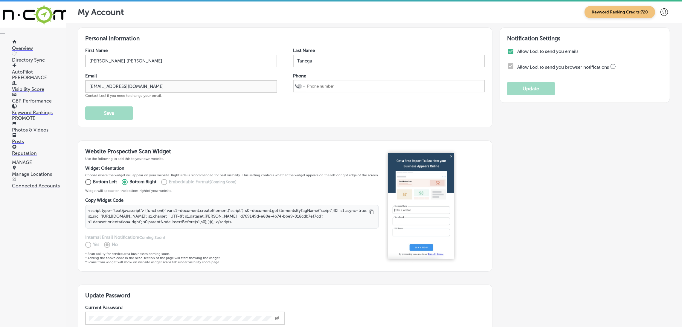
click at [51, 41] on link "Overview" at bounding box center [39, 45] width 54 height 11
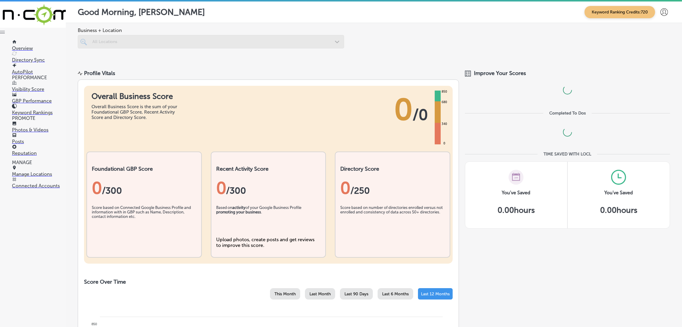
click at [35, 174] on link "Manage Locations" at bounding box center [39, 171] width 54 height 11
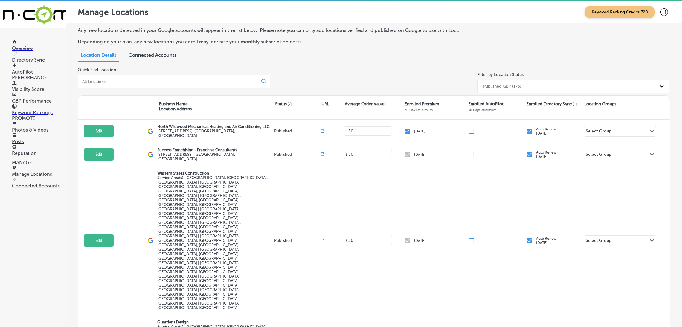
click at [132, 83] on input at bounding box center [169, 81] width 175 height 5
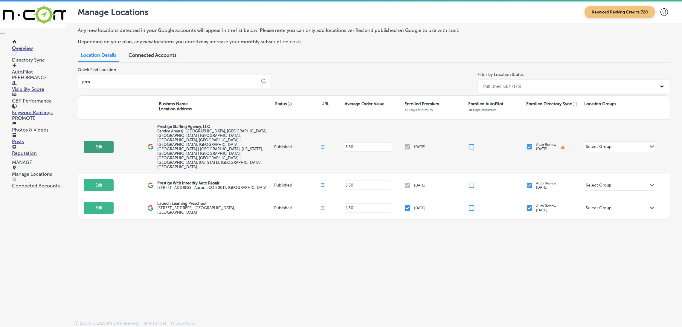
type input "pres"
click at [107, 141] on button "Edit" at bounding box center [99, 147] width 30 height 12
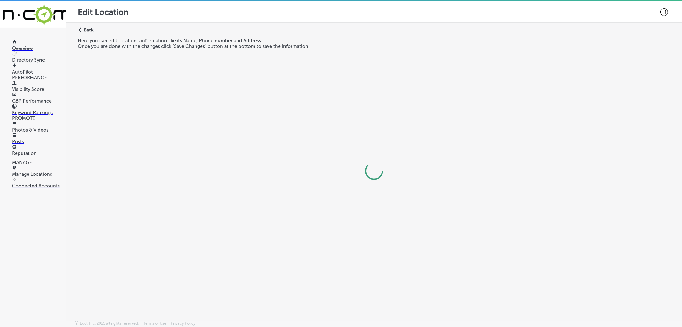
select select "US"
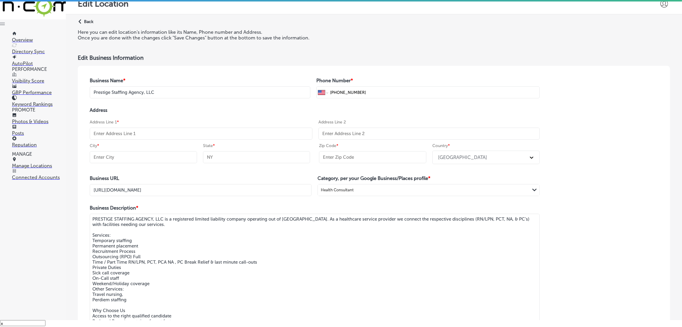
click at [137, 53] on div "Path Created with Sketch. Back Here you can edit location's information like it…" at bounding box center [374, 203] width 617 height 379
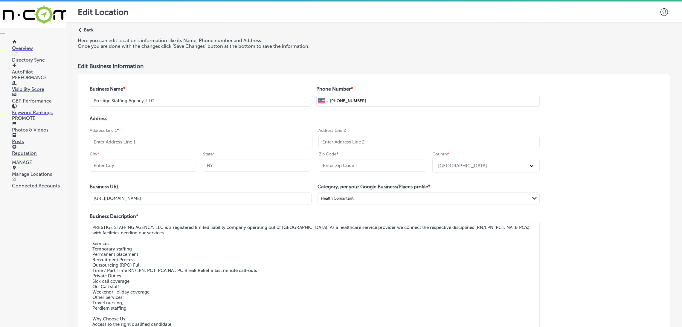
click at [89, 29] on p "Back" at bounding box center [88, 30] width 9 height 5
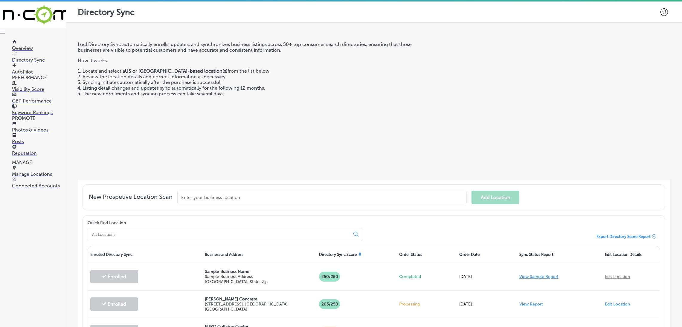
click at [51, 83] on link "Visibility Score" at bounding box center [39, 86] width 54 height 11
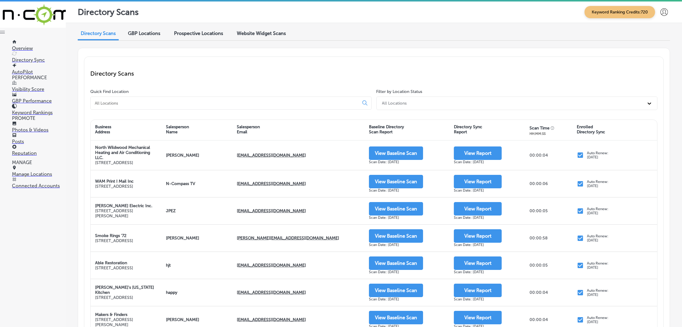
click at [201, 101] on input at bounding box center [226, 103] width 264 height 5
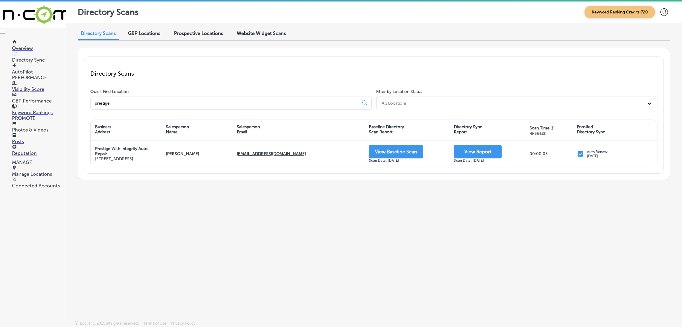
type input "prestige"
click at [144, 36] on div "GBP Locations" at bounding box center [144, 34] width 41 height 13
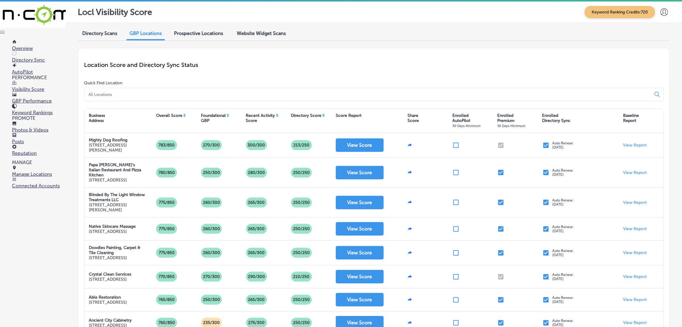
click at [130, 94] on input at bounding box center [369, 94] width 562 height 5
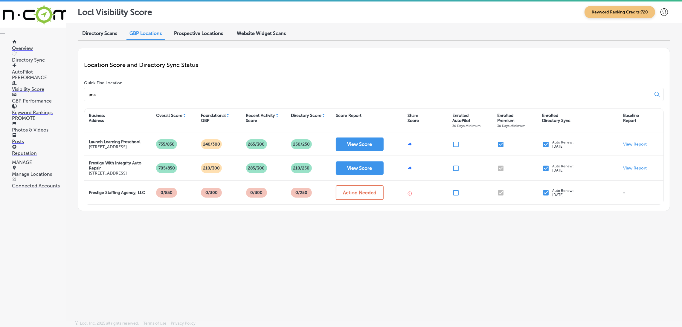
type input "pres"
click at [112, 39] on div "Directory Scans" at bounding box center [100, 34] width 44 height 13
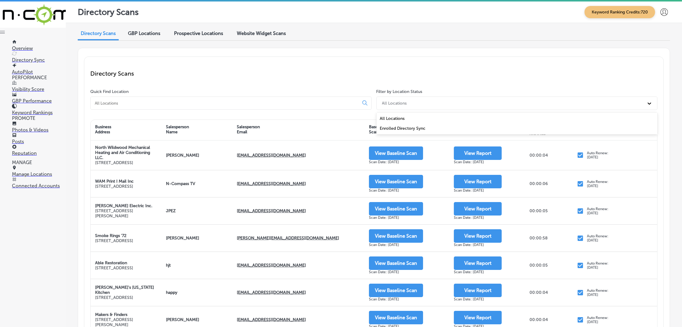
click at [421, 105] on div "All Locations" at bounding box center [511, 103] width 265 height 10
click at [317, 52] on div "Directory Scans Quick Find Location Filter by Location Status option All Locati…" at bounding box center [374, 267] width 593 height 438
click at [33, 45] on p "Overview" at bounding box center [39, 48] width 54 height 6
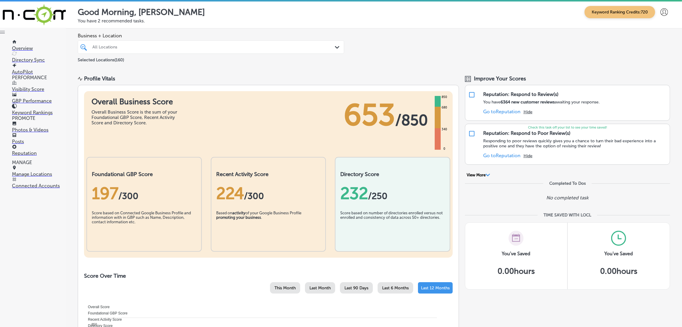
click at [41, 177] on p "Manage Locations" at bounding box center [39, 174] width 54 height 6
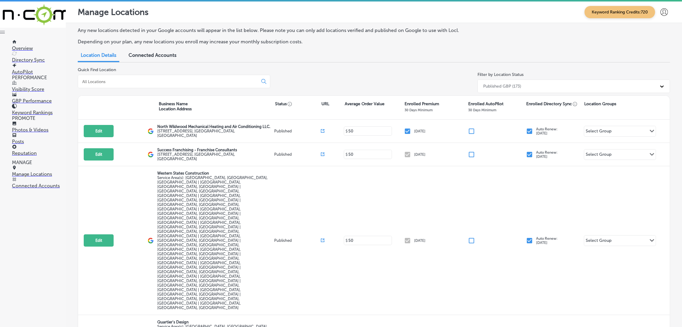
click at [136, 79] on input at bounding box center [169, 81] width 175 height 5
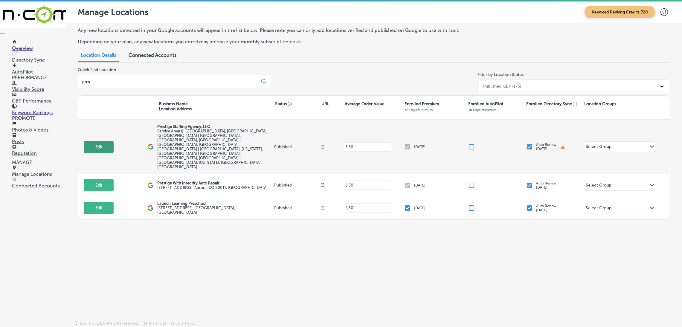
type input "pres"
click at [91, 141] on button "Edit" at bounding box center [99, 147] width 30 height 12
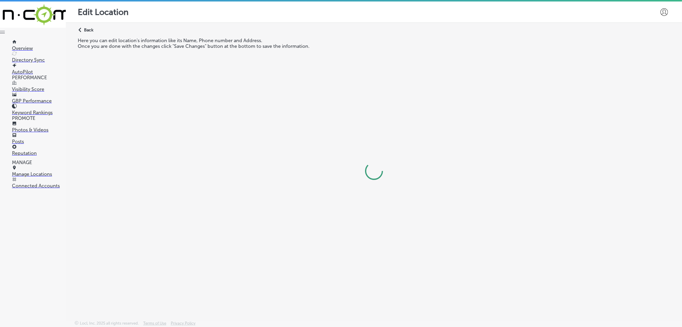
select select "US"
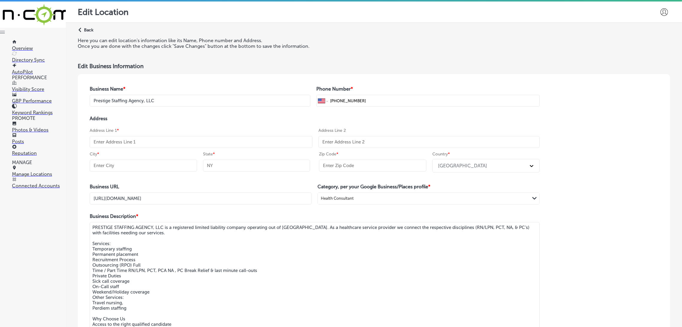
click at [42, 177] on p "Manage Locations" at bounding box center [39, 174] width 54 height 6
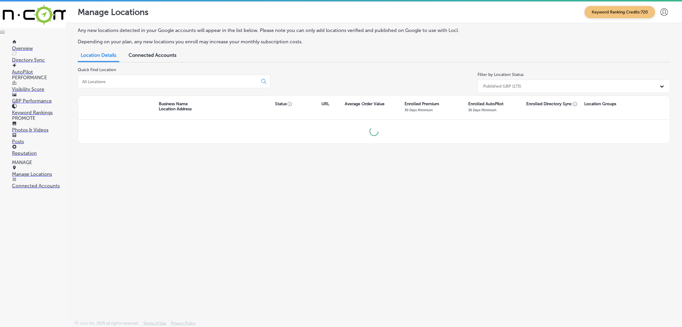
click at [146, 85] on div at bounding box center [174, 81] width 193 height 13
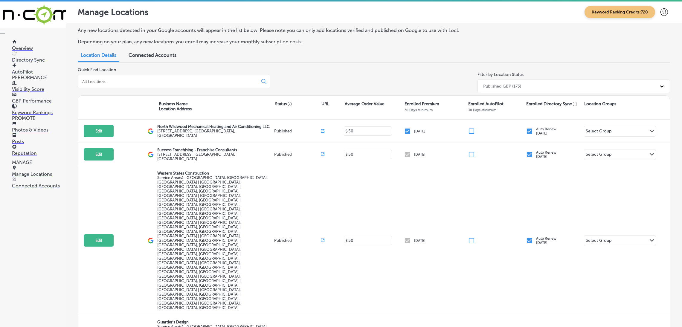
click at [143, 79] on input at bounding box center [169, 81] width 175 height 5
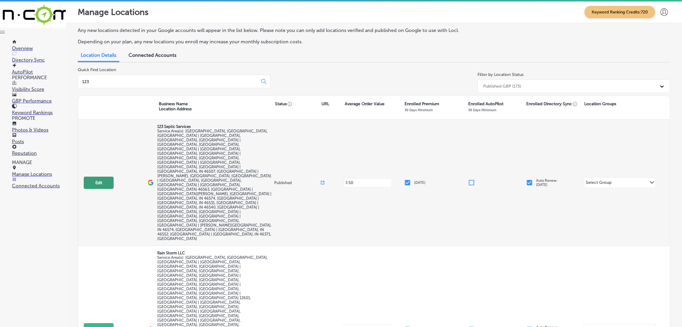
type input "123"
click at [108, 177] on button "Edit" at bounding box center [99, 183] width 30 height 12
select select "US"
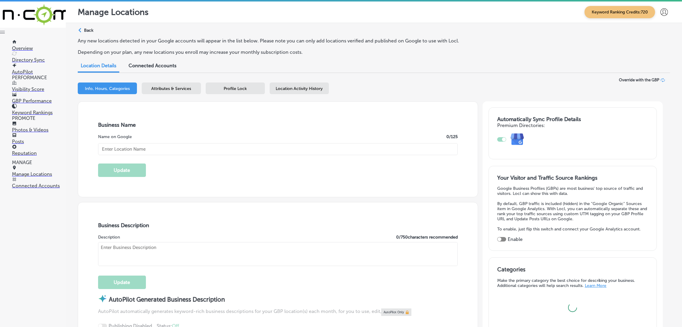
type input "123 Septic Services"
checkbox input "false"
type input "[STREET_ADDRESS]"
type input "[GEOGRAPHIC_DATA]"
type input "46635"
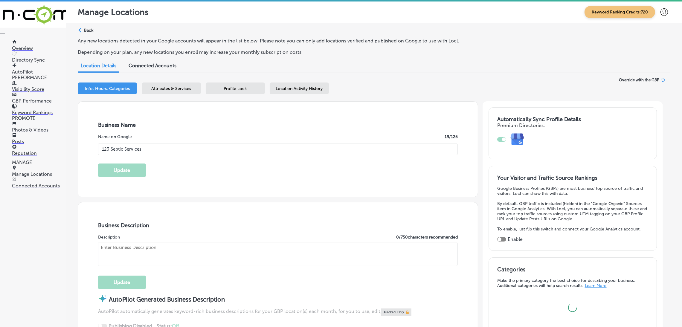
type input "US"
type input "[URL][DOMAIN_NAME]"
checkbox input "true"
type textarea "123 Septic Services is your trusted septic specialist in [GEOGRAPHIC_DATA], [GE…"
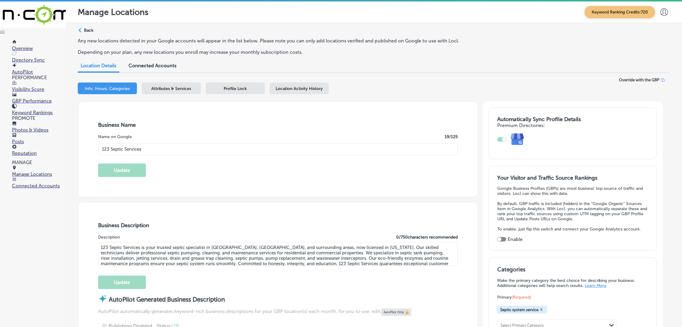
type input "[PHONE_NUMBER]"
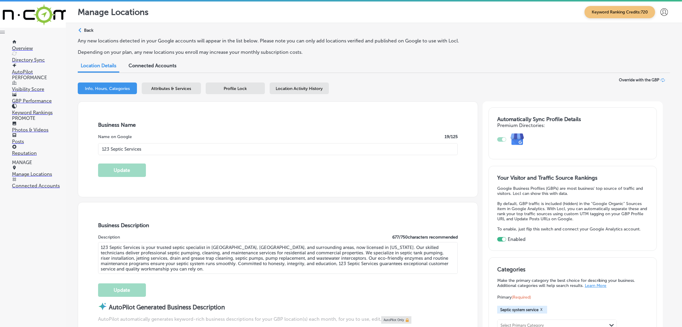
click at [91, 31] on p "Back" at bounding box center [88, 30] width 9 height 5
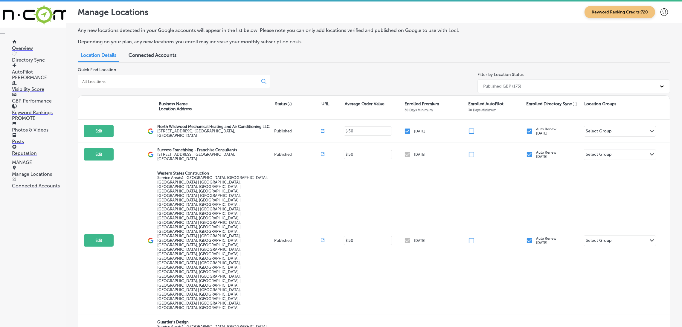
click at [113, 85] on div at bounding box center [174, 81] width 193 height 13
click at [110, 82] on input at bounding box center [169, 81] width 175 height 5
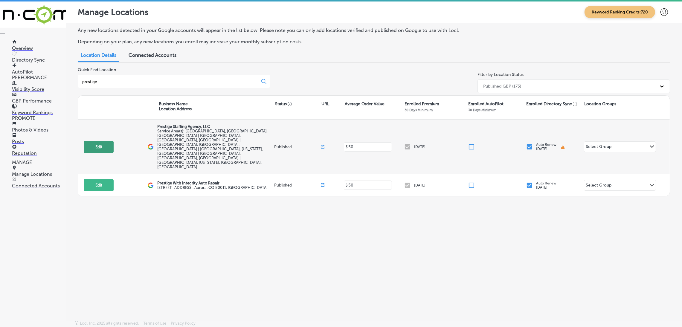
type input "prestige"
click at [108, 141] on button "Edit" at bounding box center [99, 147] width 30 height 12
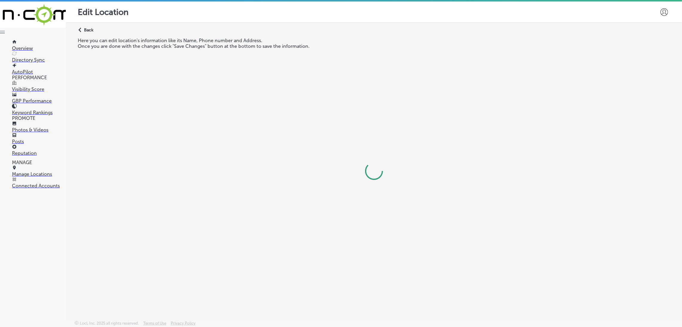
select select "US"
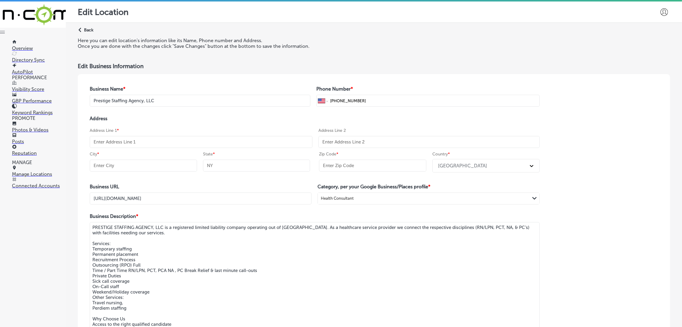
click at [85, 32] on p "Back" at bounding box center [88, 30] width 9 height 5
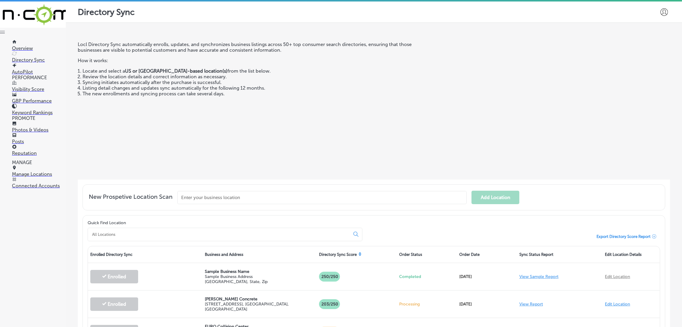
click at [33, 172] on link "Manage Locations" at bounding box center [39, 171] width 54 height 11
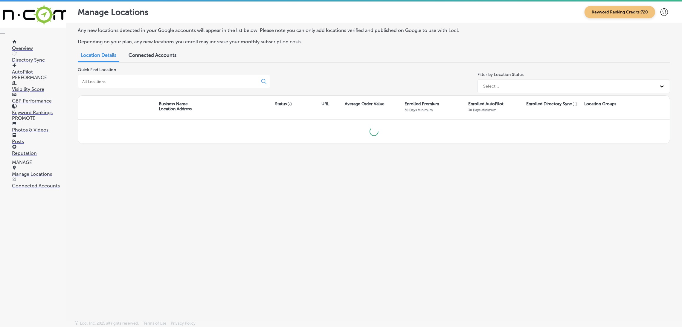
click at [107, 81] on input at bounding box center [169, 81] width 175 height 5
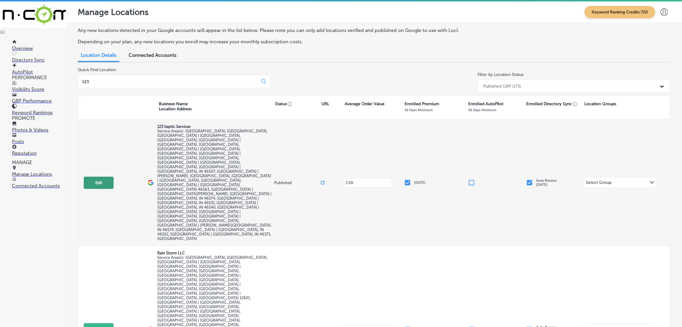
type input "123"
click at [104, 177] on button "Edit" at bounding box center [99, 183] width 30 height 12
select select "US"
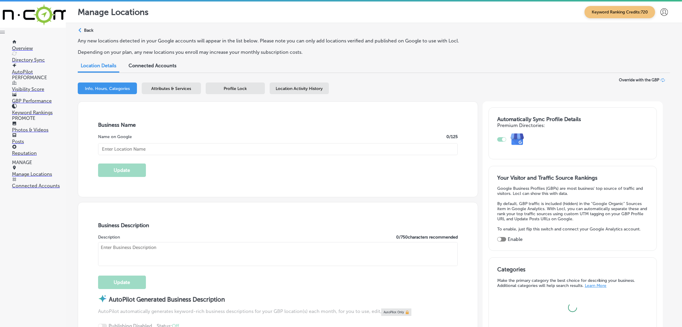
type input "123 Septic Services"
checkbox input "false"
type input "[STREET_ADDRESS]"
type input "[GEOGRAPHIC_DATA]"
type input "46635"
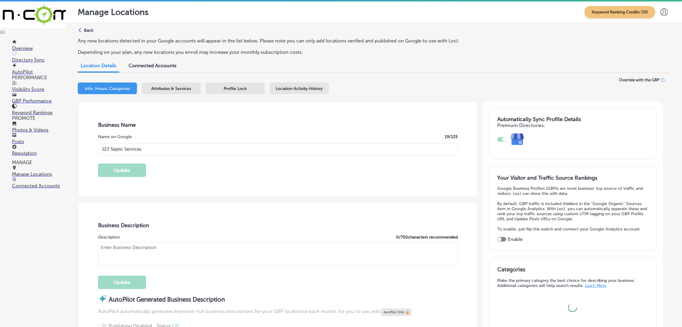
type input "US"
type input "[URL][DOMAIN_NAME]"
checkbox input "true"
type textarea "123 Septic Services is your trusted septic specialist in [GEOGRAPHIC_DATA], [GE…"
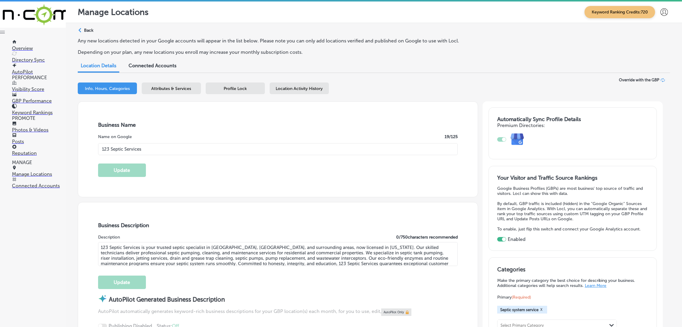
type input "[PHONE_NUMBER]"
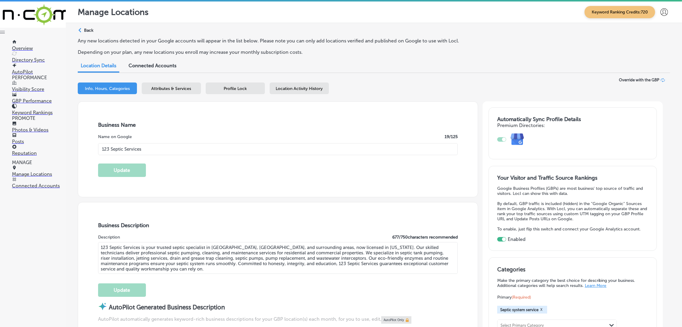
click at [45, 151] on link "Reputation" at bounding box center [39, 150] width 54 height 11
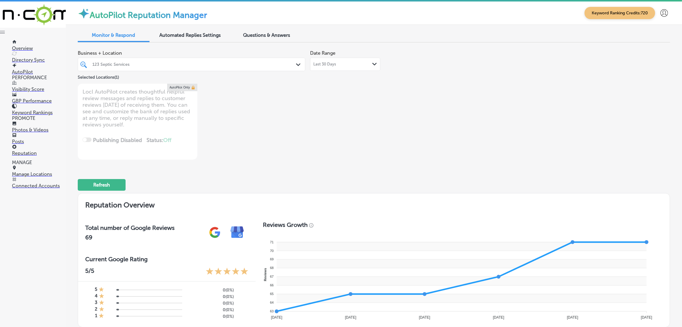
click at [187, 63] on div "123 Septic Services" at bounding box center [194, 64] width 204 height 5
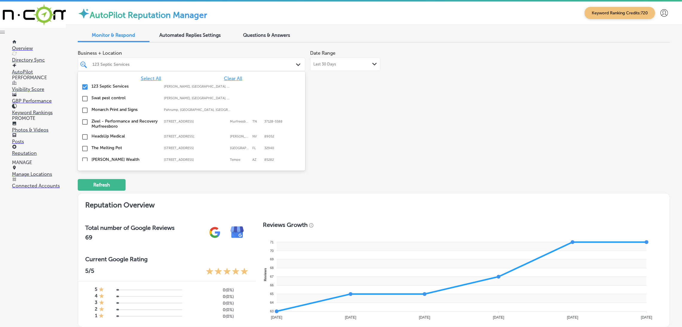
click at [227, 79] on span "Clear All" at bounding box center [233, 79] width 18 height 6
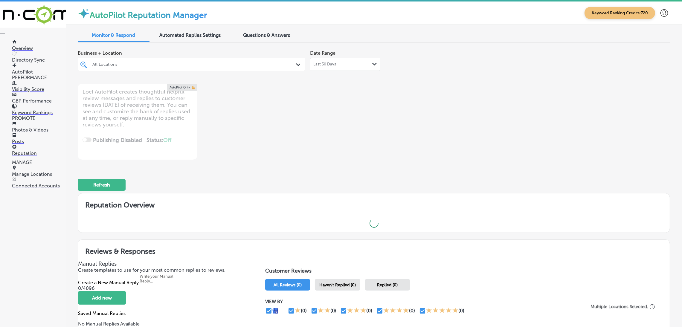
click at [366, 111] on div "Business + Location All Locations Path Created with Sketch. Date Range Last 30 …" at bounding box center [256, 103] width 356 height 112
click at [140, 62] on div "All Locations" at bounding box center [194, 64] width 204 height 5
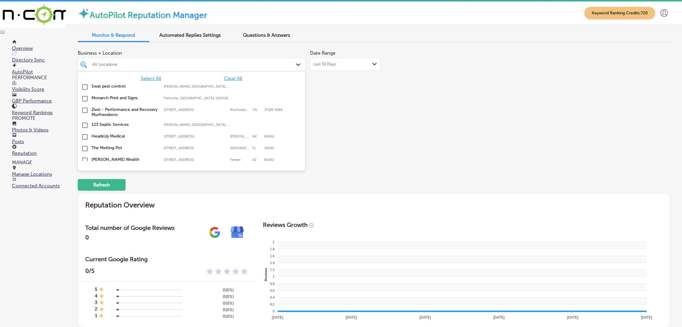
click at [143, 82] on div "Swat pest control [PERSON_NAME], [GEOGRAPHIC_DATA], [GEOGRAPHIC_DATA] | Hosston…" at bounding box center [192, 87] width 228 height 12
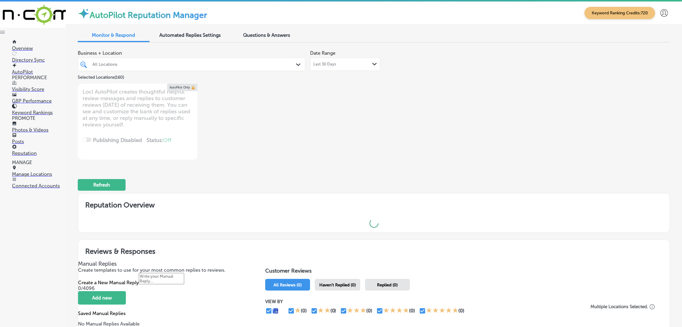
click at [412, 134] on div "Business + Location All Locations Path Created with Sketch. Selected Locations …" at bounding box center [256, 103] width 356 height 112
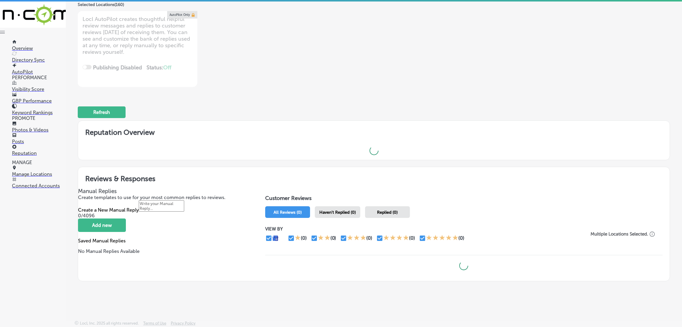
scroll to position [1, 0]
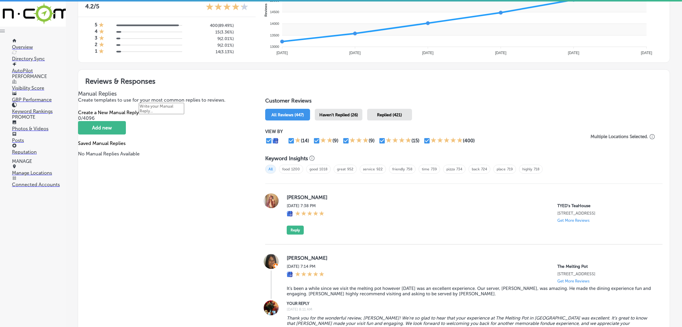
click at [358, 112] on div "Haven't Replied (26)" at bounding box center [339, 115] width 48 height 12
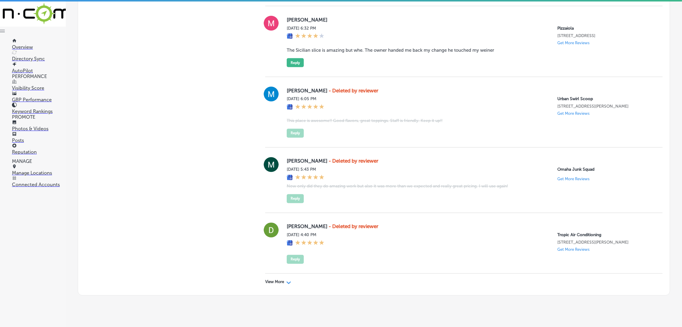
scroll to position [1666, 0]
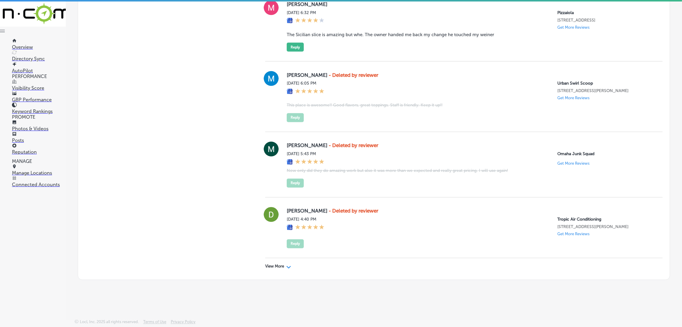
click at [273, 266] on p "View More" at bounding box center [274, 266] width 19 height 5
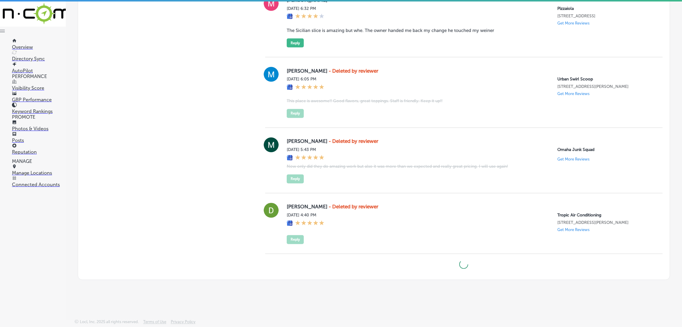
type textarea "x"
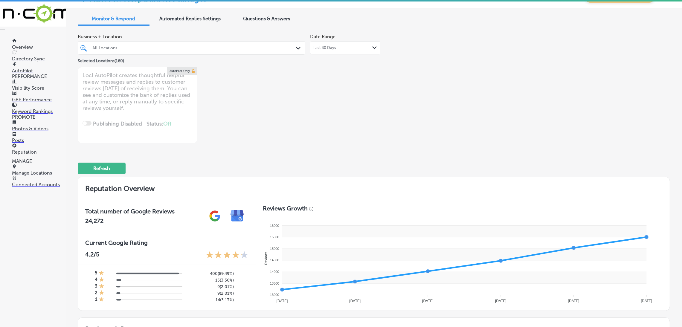
scroll to position [0, 0]
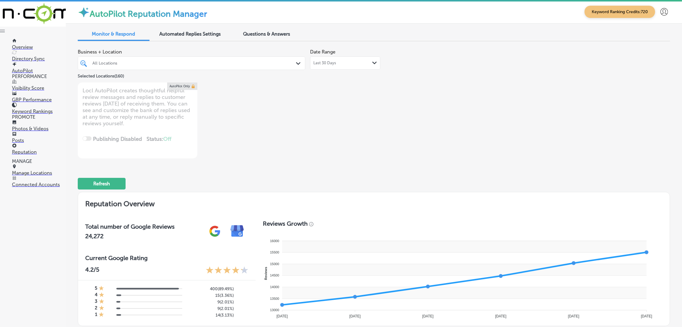
click at [30, 180] on link "Connected Accounts" at bounding box center [39, 181] width 54 height 11
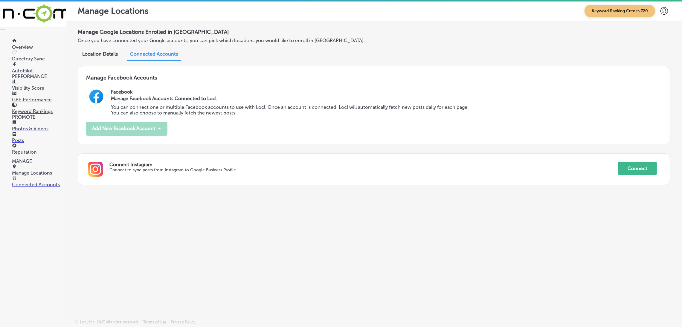
click at [45, 175] on p "Manage Locations" at bounding box center [39, 173] width 54 height 6
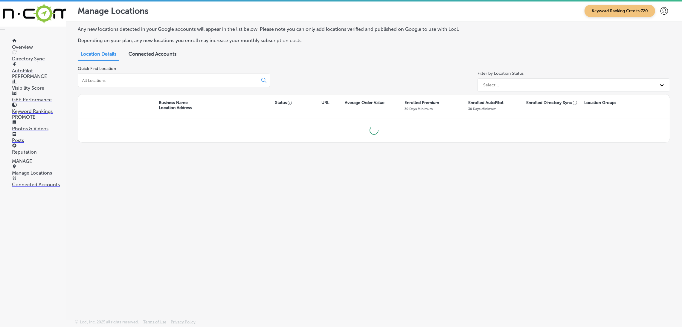
click at [131, 78] on input at bounding box center [169, 80] width 175 height 5
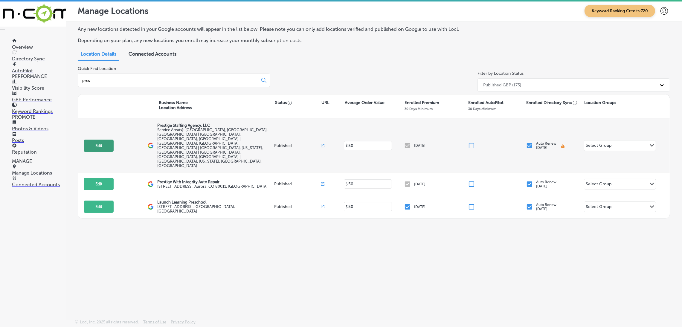
type input "pres"
click at [112, 140] on button "Edit" at bounding box center [99, 146] width 30 height 12
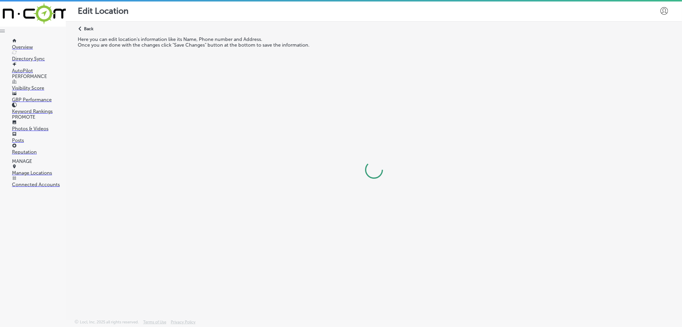
select select "US"
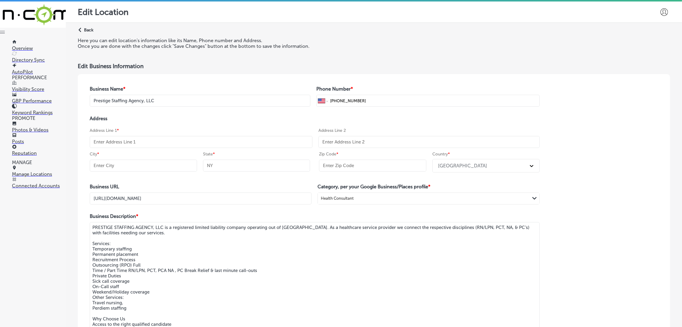
click at [77, 28] on div "Path Created with Sketch. Back Here you can edit location's information like it…" at bounding box center [374, 212] width 617 height 379
click at [90, 28] on p "Back" at bounding box center [88, 30] width 9 height 5
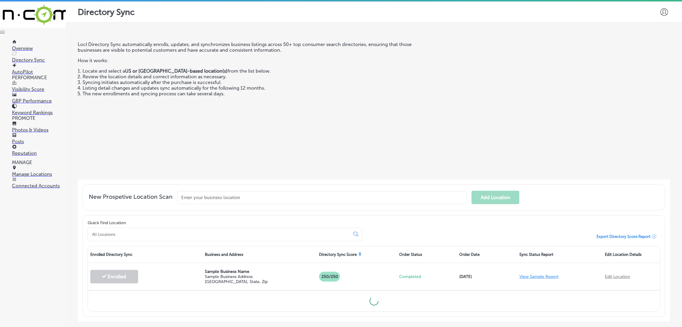
click at [138, 232] on input at bounding box center [220, 234] width 257 height 5
type input "123"
click at [35, 173] on link "Manage Locations" at bounding box center [39, 171] width 54 height 11
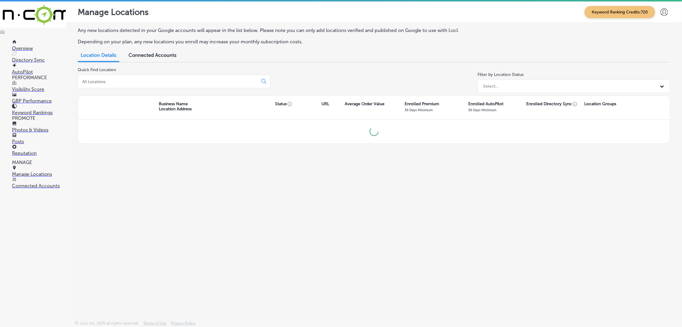
click at [112, 79] on input at bounding box center [169, 81] width 175 height 5
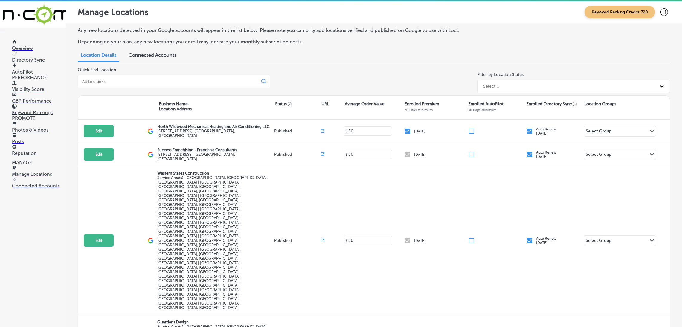
type input "q"
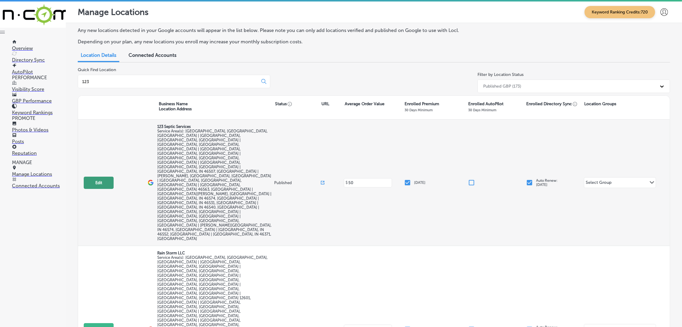
type input "123"
click at [112, 177] on button "Edit" at bounding box center [99, 183] width 30 height 12
select select "US"
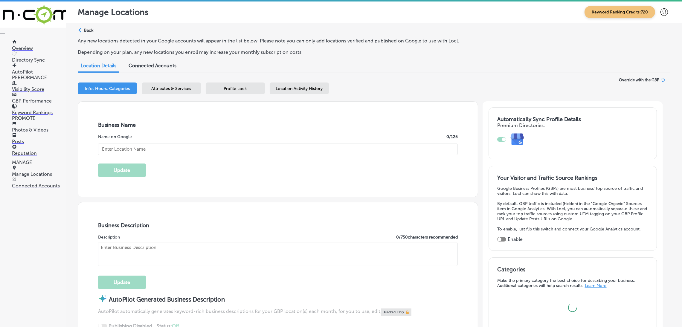
type input "123 Septic Services"
checkbox input "false"
type input "[STREET_ADDRESS]"
type input "[GEOGRAPHIC_DATA]"
type input "46635"
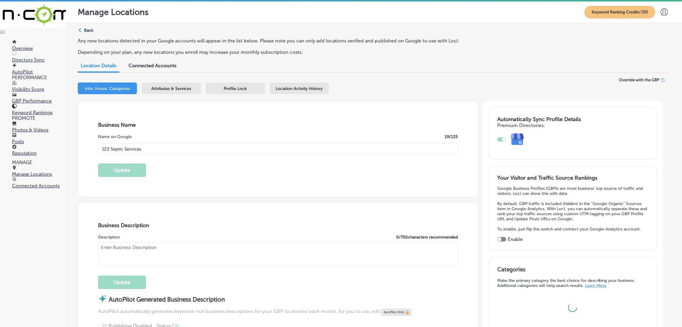
type input "US"
type input "[URL][DOMAIN_NAME]"
checkbox input "true"
type textarea "123 Septic Services is your trusted septic specialist in [GEOGRAPHIC_DATA], [GE…"
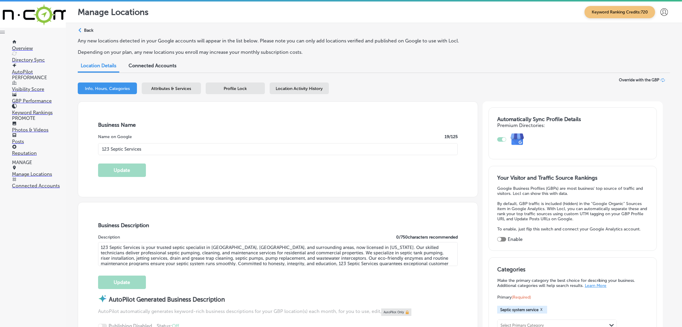
type input "[PHONE_NUMBER]"
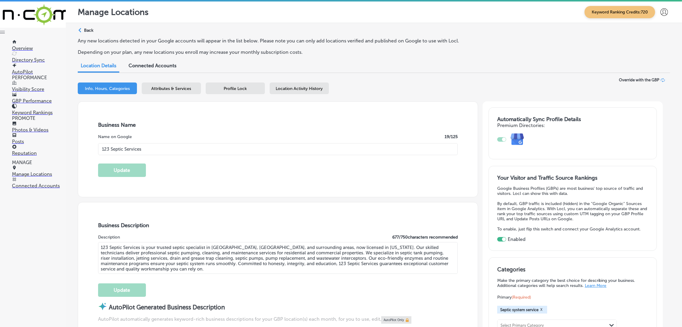
click at [42, 176] on p "Manage Locations" at bounding box center [39, 174] width 54 height 6
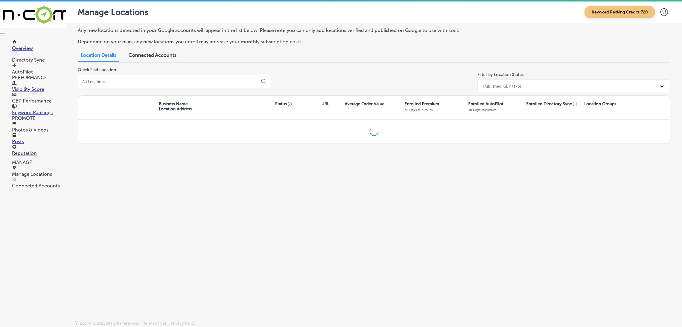
click at [122, 81] on input at bounding box center [169, 81] width 175 height 5
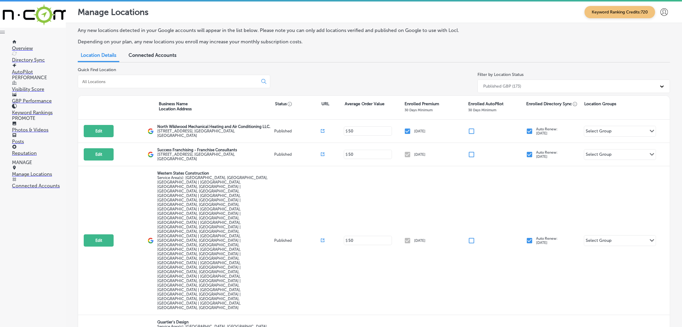
click at [122, 81] on input at bounding box center [169, 81] width 175 height 5
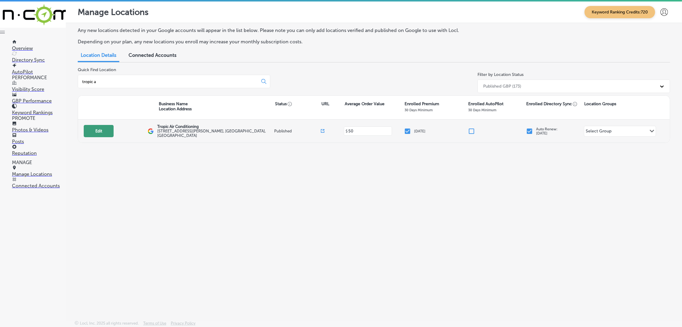
type input "tropic a"
click at [100, 128] on button "Edit" at bounding box center [99, 131] width 30 height 12
select select "US"
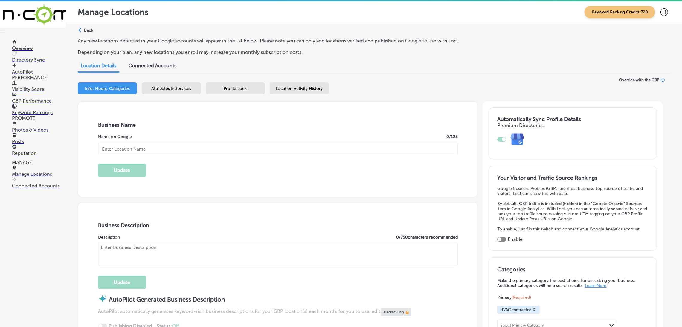
checkbox input "true"
type input "Tropic Air Conditioning"
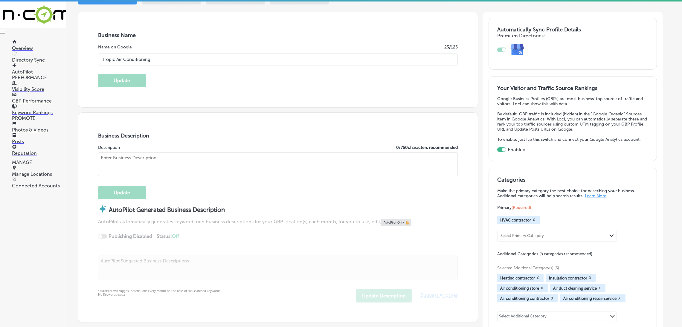
type input "[STREET_ADDRESS][PERSON_NAME]"
type input "[GEOGRAPHIC_DATA]"
type input "34243"
type input "US"
type input "[URL][DOMAIN_NAME]"
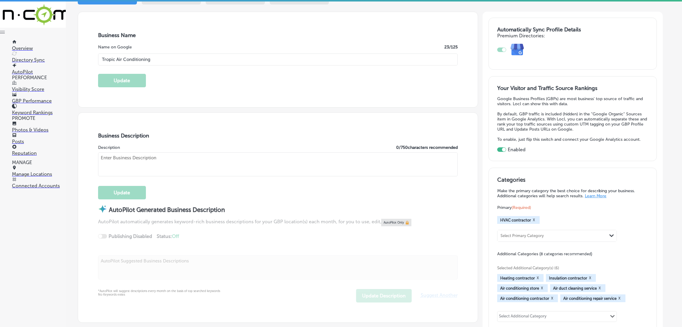
type textarea "Tropic Air, based in [GEOGRAPHIC_DATA], [GEOGRAPHIC_DATA], is a trusted HVAC co…"
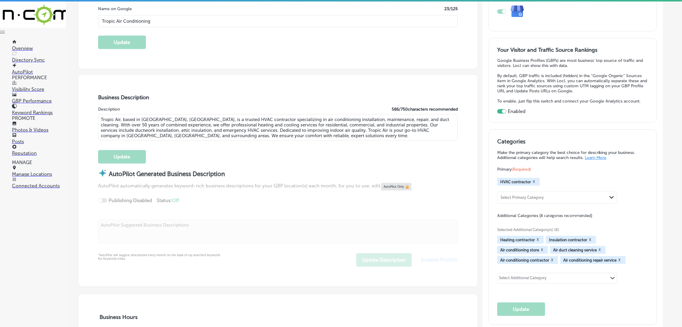
scroll to position [180, 0]
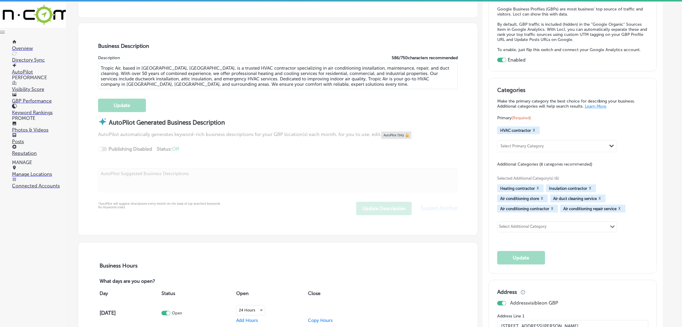
type input "[PHONE_NUMBER]"
select select "US"
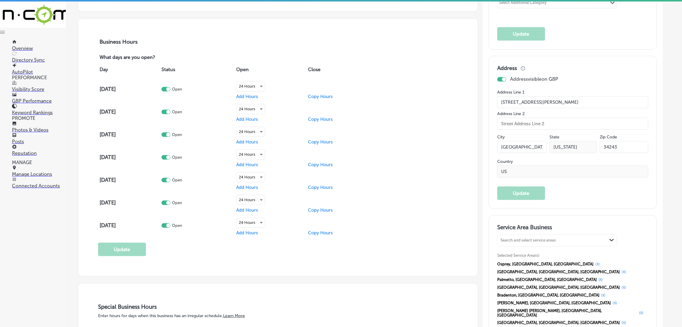
scroll to position [493, 0]
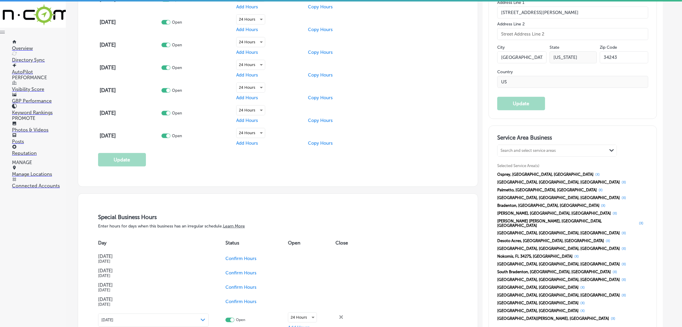
click at [39, 127] on p "Photos & Videos" at bounding box center [39, 130] width 54 height 6
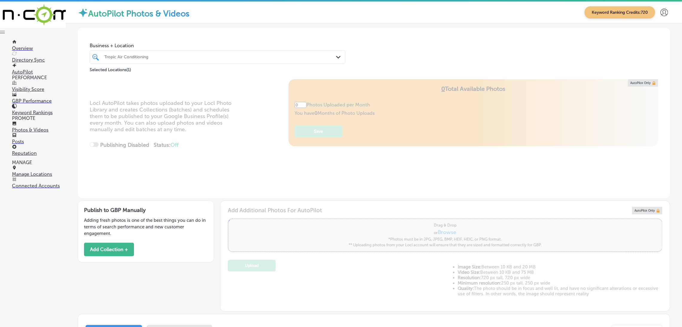
click at [267, 64] on div "Selected Locations ( 1 )" at bounding box center [218, 69] width 256 height 10
type input "5"
click at [266, 54] on div "Tropic Air Conditioning" at bounding box center [220, 56] width 232 height 5
click at [370, 39] on div "Business + Location Tropic Air Conditioning Path Created with Sketch. Selected …" at bounding box center [374, 50] width 593 height 45
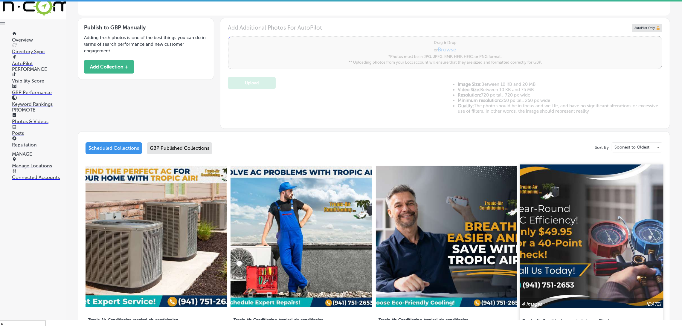
scroll to position [180, 0]
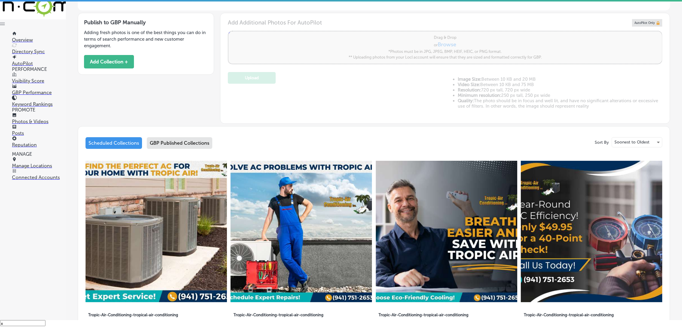
click at [189, 142] on div "GBP Published Collections" at bounding box center [180, 143] width 66 height 12
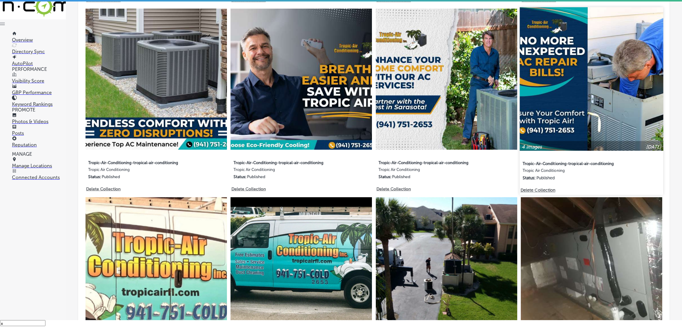
scroll to position [518, 0]
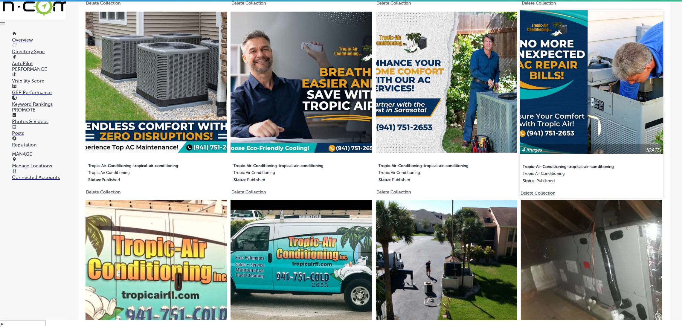
click at [540, 108] on img at bounding box center [592, 82] width 144 height 144
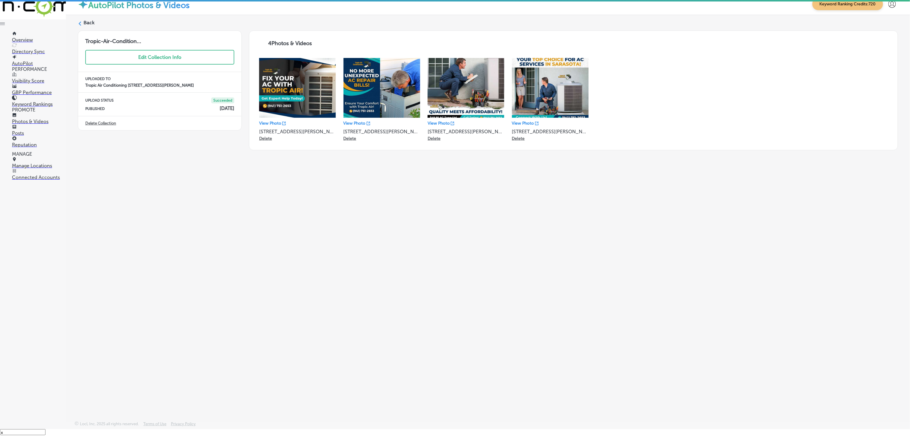
click at [477, 196] on div "Back Tropic-Air-Condition... Edit Collection Info UPLOADED TO Tropic Air Condit…" at bounding box center [488, 204] width 844 height 378
click at [81, 25] on icon at bounding box center [80, 24] width 4 height 4
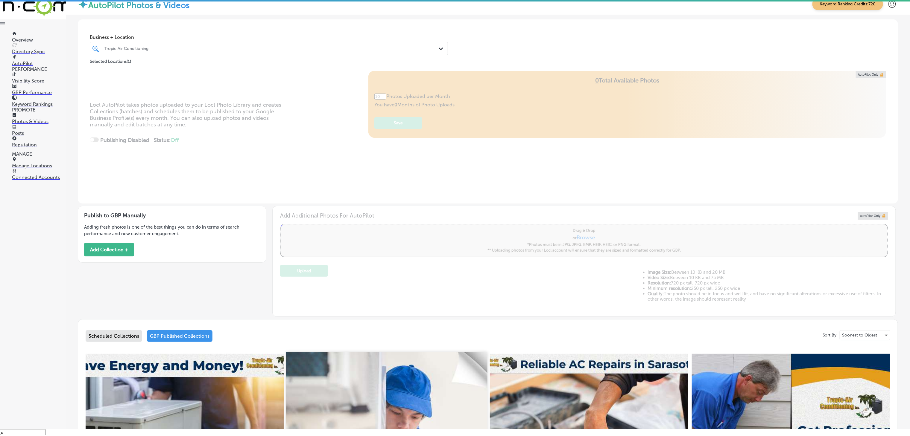
type input "5"
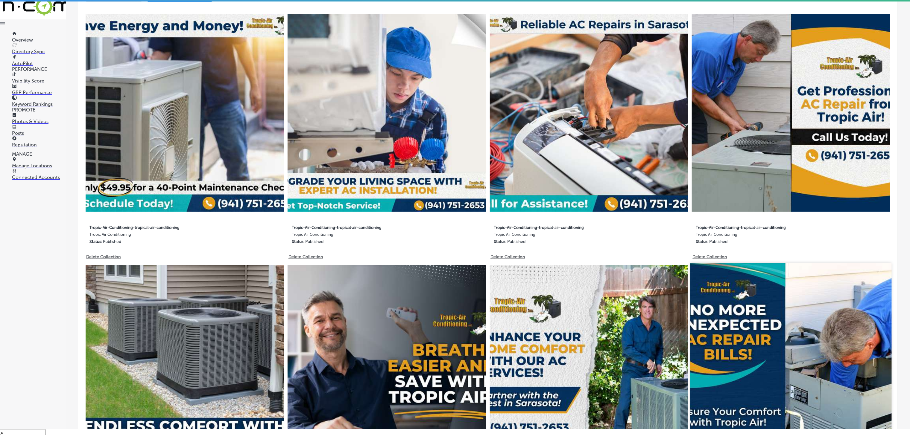
scroll to position [479, 0]
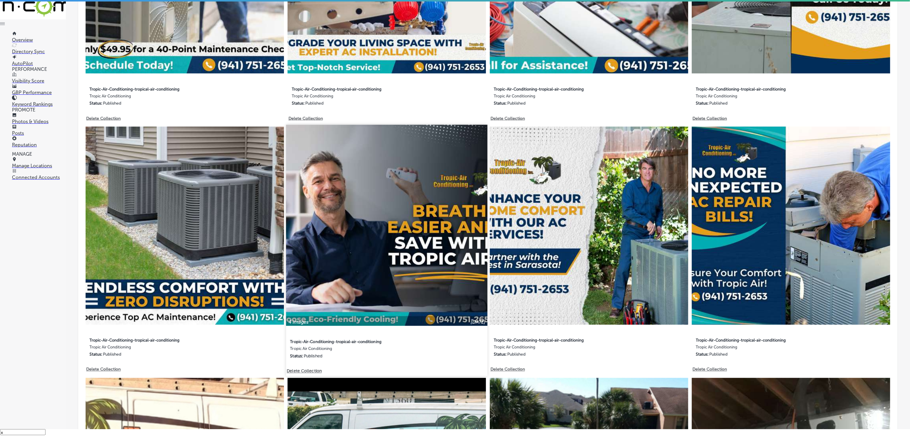
click at [408, 230] on img at bounding box center [386, 225] width 201 height 201
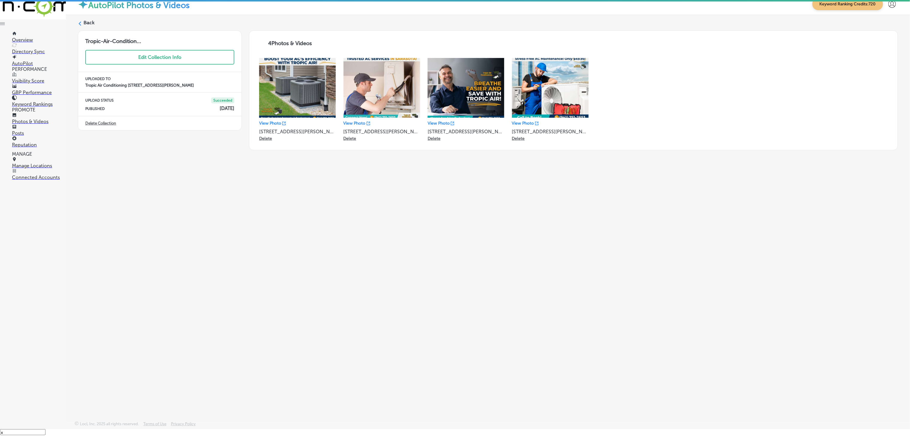
click at [90, 24] on label "Back" at bounding box center [88, 22] width 11 height 7
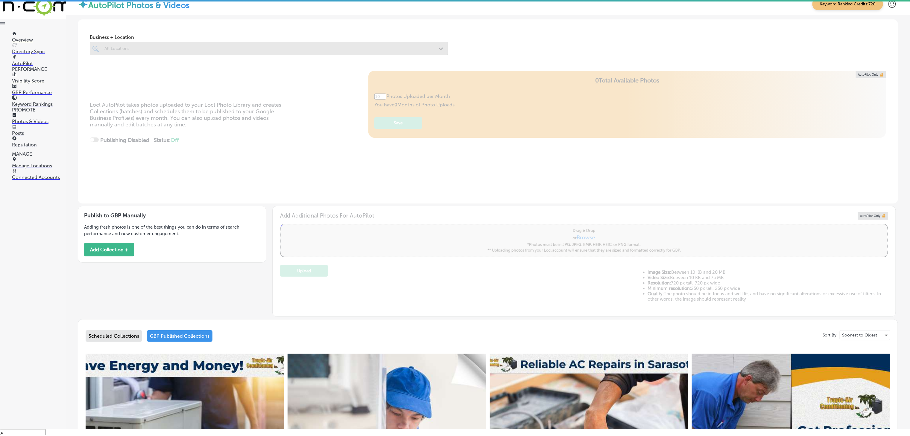
type input "5"
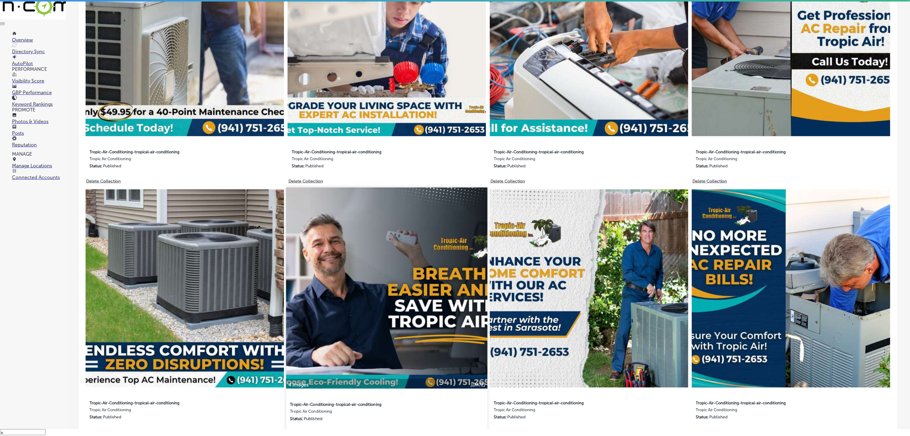
scroll to position [419, 0]
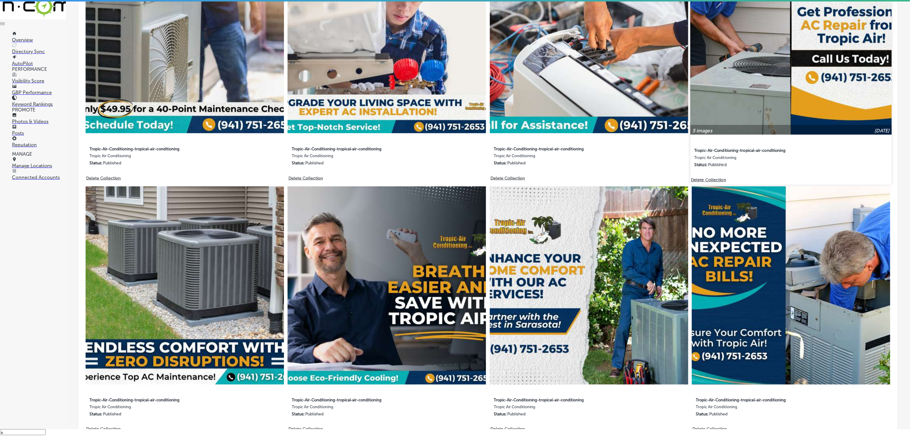
click at [682, 87] on img at bounding box center [790, 33] width 201 height 201
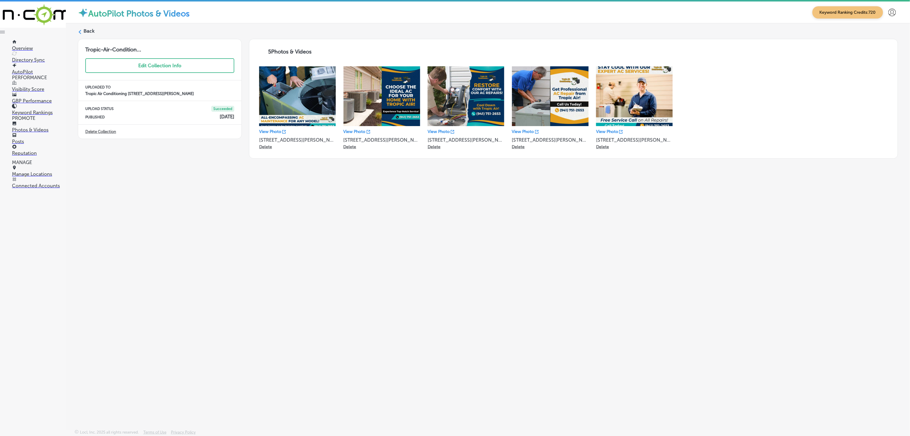
click at [94, 31] on div "Back" at bounding box center [488, 33] width 820 height 11
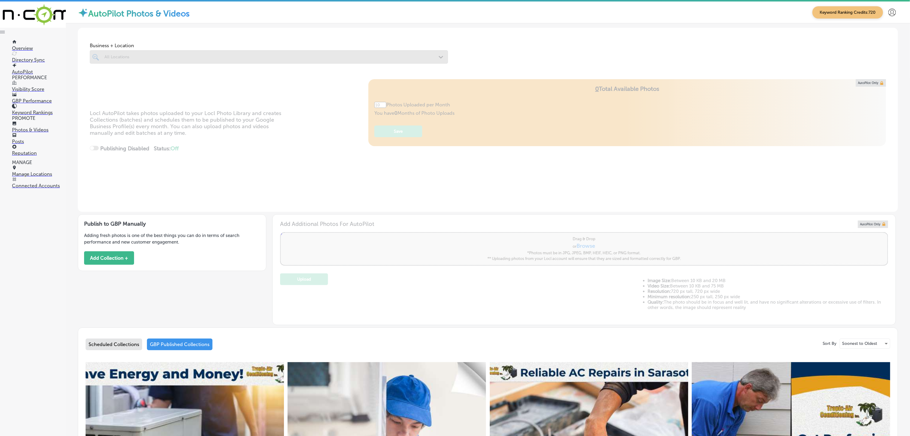
type input "5"
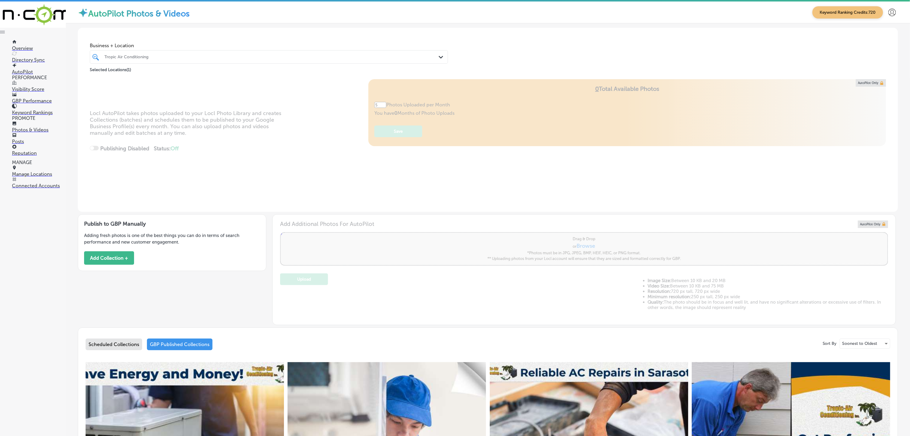
click at [36, 177] on p "Manage Locations" at bounding box center [39, 174] width 54 height 6
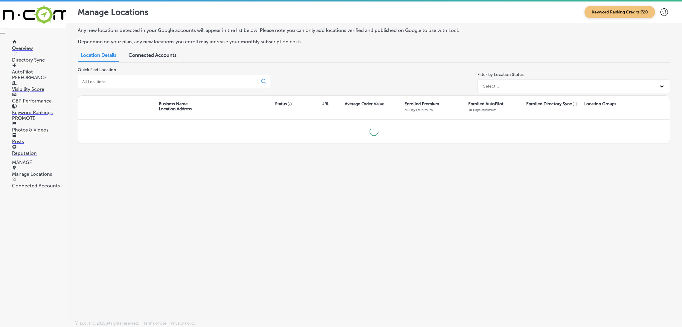
click at [166, 84] on div at bounding box center [174, 81] width 193 height 13
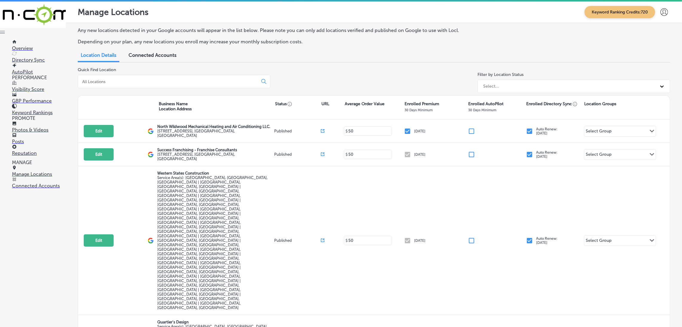
click at [165, 82] on input at bounding box center [169, 81] width 175 height 5
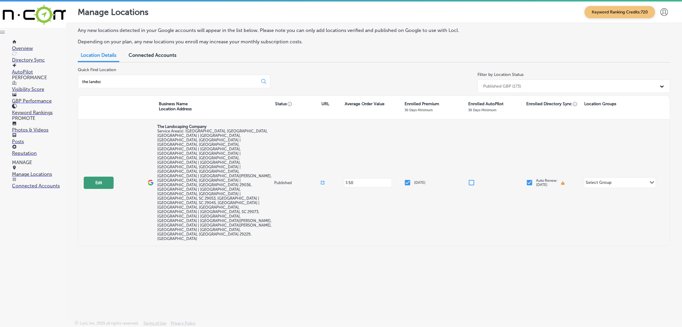
type input "the landsc"
click at [89, 177] on button "Edit" at bounding box center [99, 183] width 30 height 12
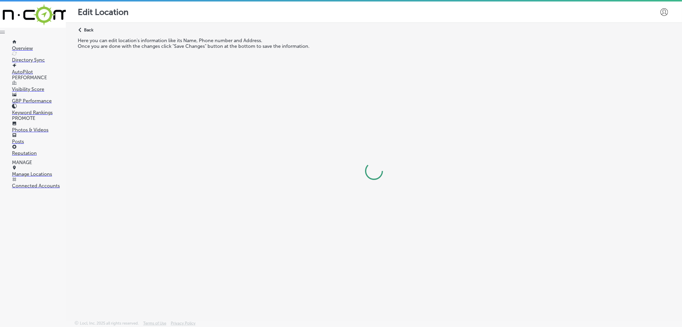
select select "US"
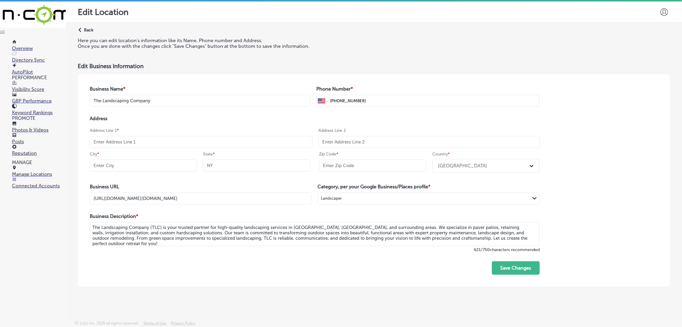
click at [95, 31] on div "Path Created with Sketch. Back Here you can edit location's information like it…" at bounding box center [374, 158] width 617 height 270
click at [92, 30] on p "Back" at bounding box center [88, 30] width 9 height 5
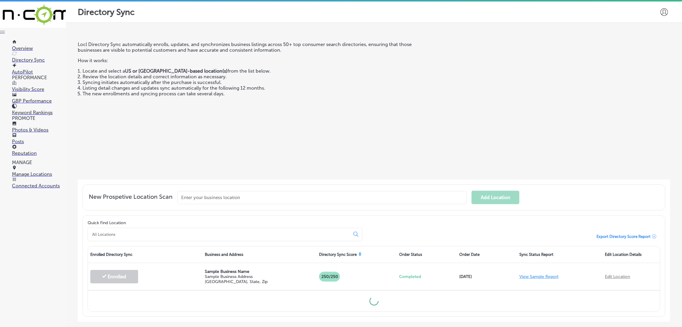
click at [35, 177] on p "Manage Locations" at bounding box center [39, 174] width 54 height 6
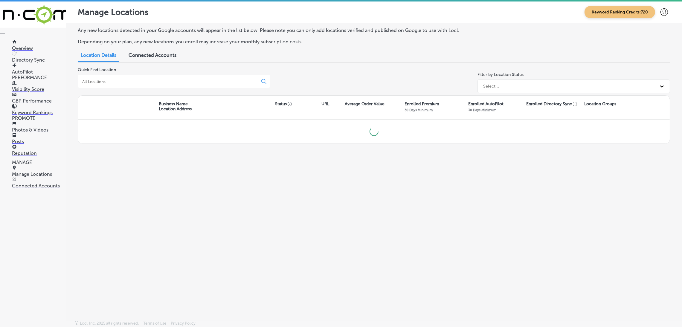
click at [130, 79] on input at bounding box center [169, 81] width 175 height 5
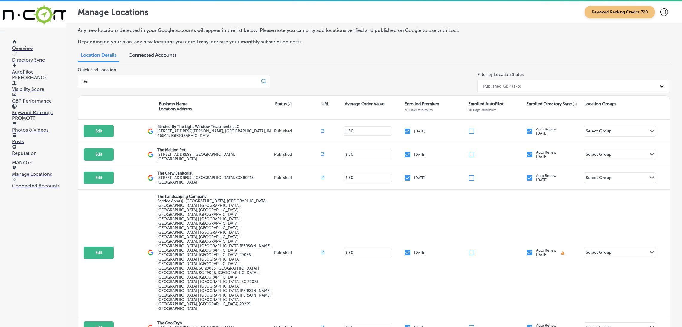
click at [171, 81] on input "the" at bounding box center [169, 81] width 175 height 5
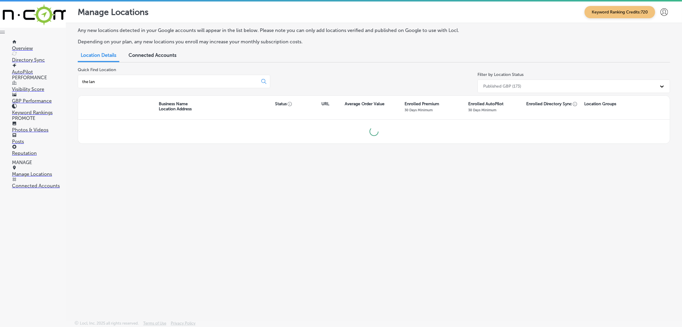
type input "the land"
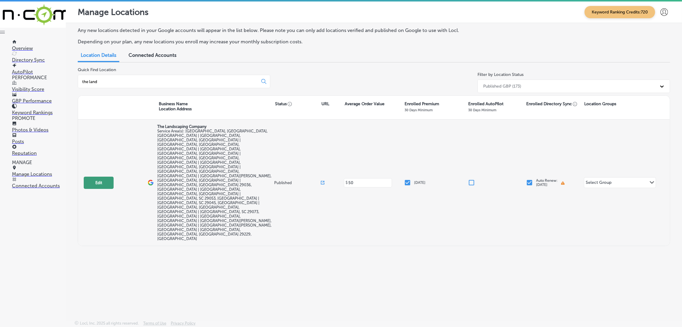
click at [93, 177] on button "Edit" at bounding box center [99, 183] width 30 height 12
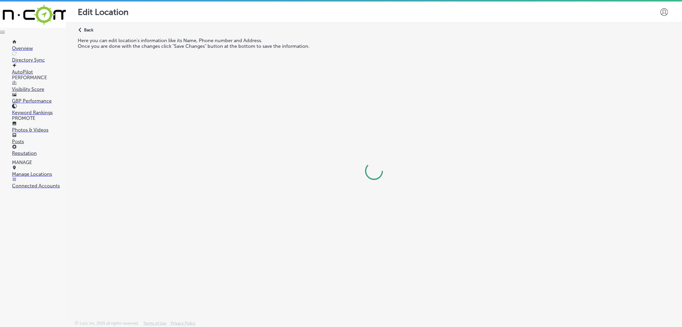
select select "US"
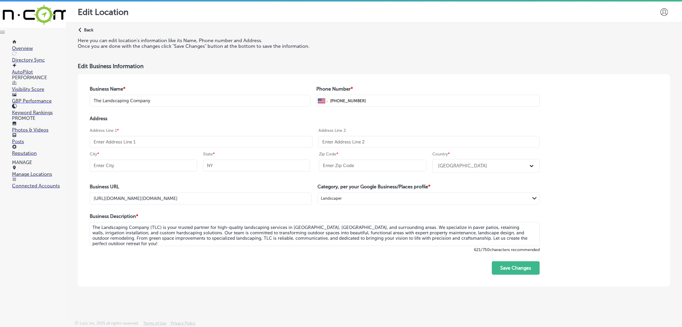
click at [250, 69] on div "Edit Business Information" at bounding box center [374, 66] width 593 height 7
click at [82, 37] on div "Path Created with Sketch. Back" at bounding box center [86, 32] width 16 height 10
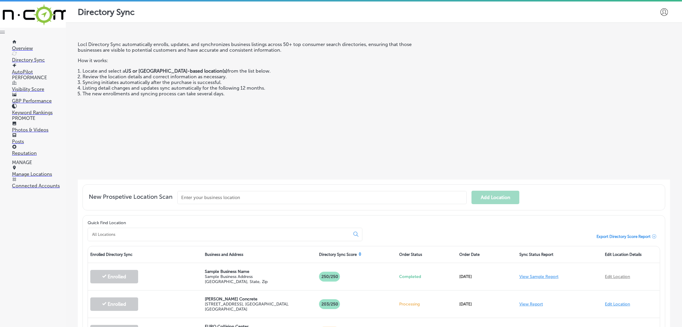
click at [31, 175] on p "Manage Locations" at bounding box center [39, 174] width 54 height 6
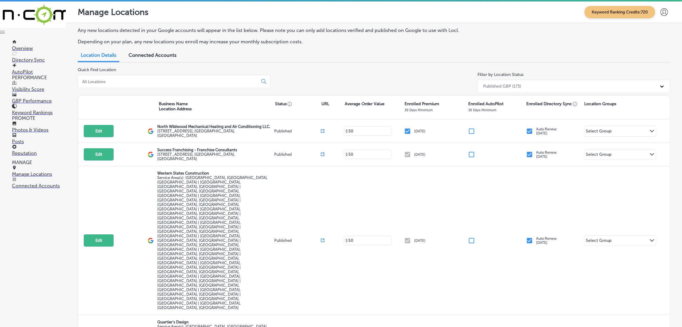
click at [120, 83] on input at bounding box center [169, 81] width 175 height 5
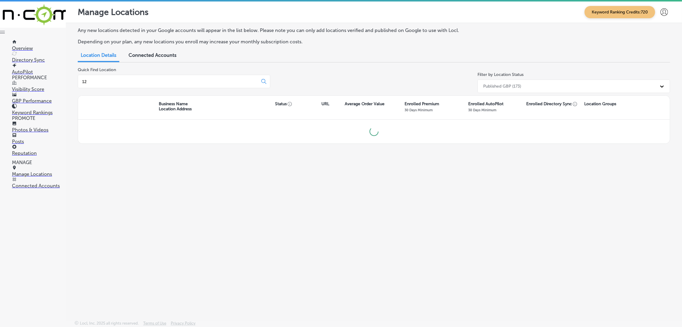
type input "123"
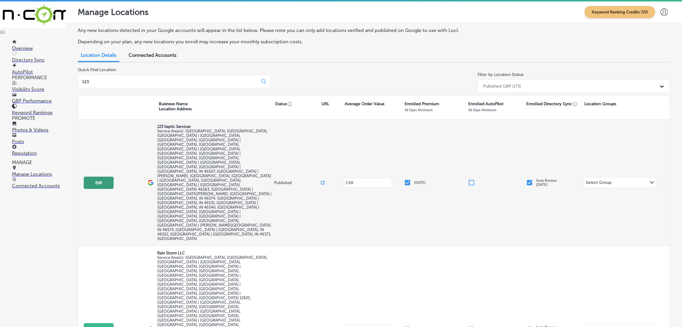
click at [106, 177] on button "Edit" at bounding box center [99, 183] width 30 height 12
select select "US"
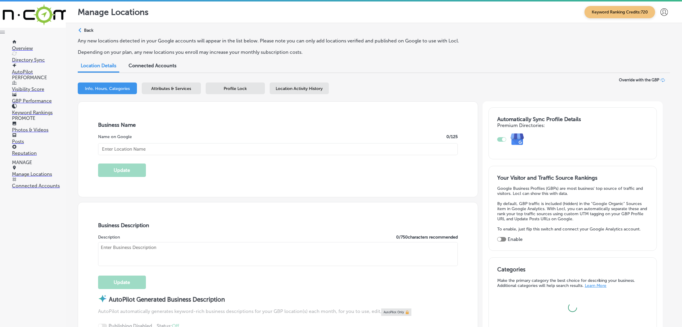
type input "123 Septic Services"
checkbox input "false"
type input "[STREET_ADDRESS]"
type input "[GEOGRAPHIC_DATA]"
type input "46635"
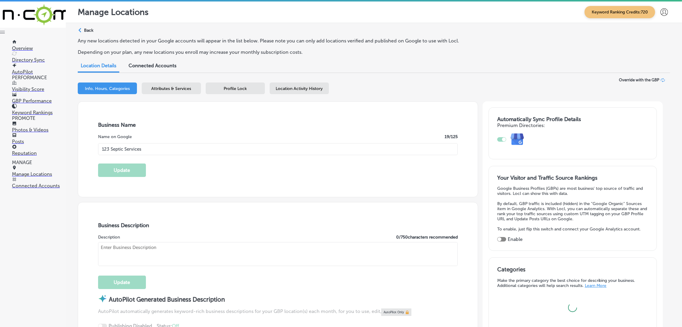
type input "US"
type input "[URL][DOMAIN_NAME]"
checkbox input "true"
type textarea "123 Septic Services is your trusted septic specialist in [GEOGRAPHIC_DATA], [GE…"
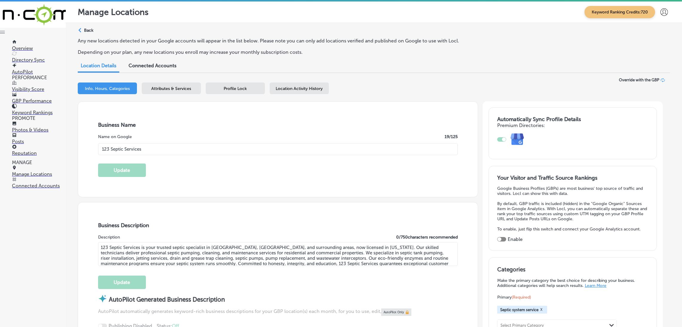
type input "[PHONE_NUMBER]"
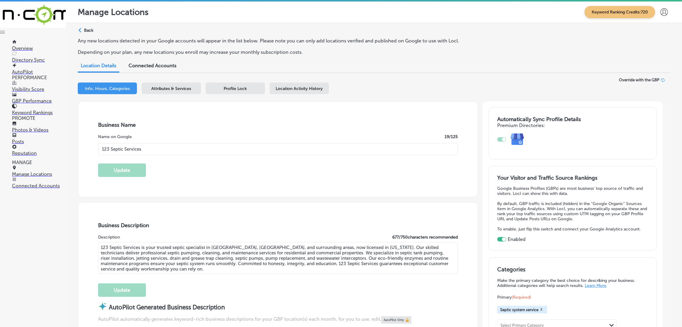
click at [37, 177] on p "Manage Locations" at bounding box center [39, 174] width 54 height 6
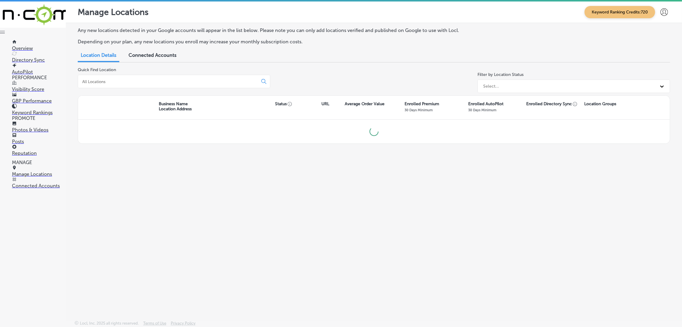
click at [162, 82] on input at bounding box center [169, 81] width 175 height 5
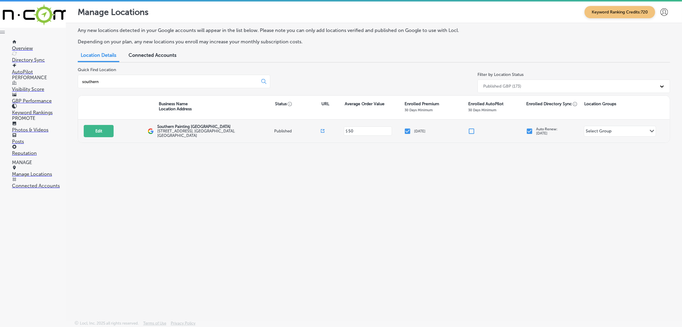
type input "southern"
click at [99, 137] on div "Edit This location is not published yet. [GEOGRAPHIC_DATA][STREET_ADDRESS][GEOG…" at bounding box center [374, 131] width 592 height 23
click at [102, 138] on div "Edit This location is not published yet. [GEOGRAPHIC_DATA][STREET_ADDRESS][GEOG…" at bounding box center [374, 131] width 592 height 23
click at [100, 136] on button "Edit" at bounding box center [99, 131] width 30 height 12
select select "US"
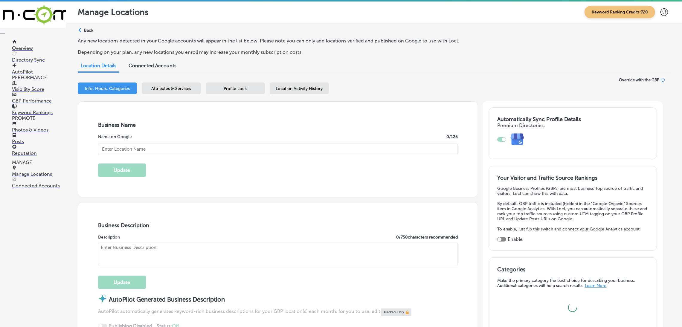
checkbox input "true"
type input "Southern Painting [GEOGRAPHIC_DATA]"
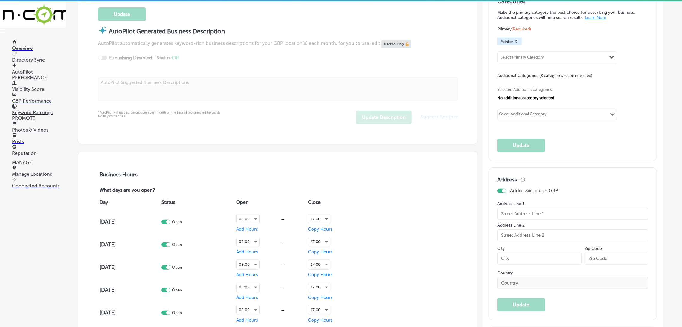
type input "[STREET_ADDRESS]"
type input "Austin"
type input "78735"
type input "US"
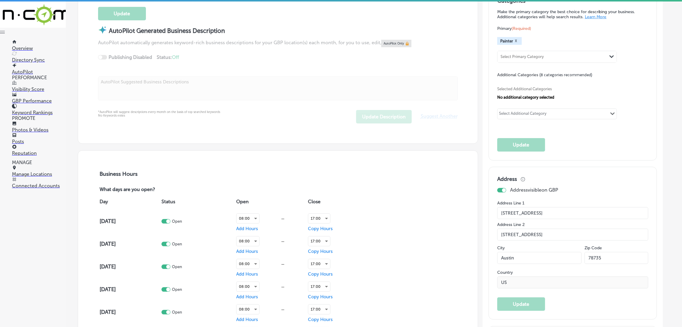
type input "[URL][DOMAIN_NAME]"
type textarea "Southern Painting Austin South is a trusted professional painting company servi…"
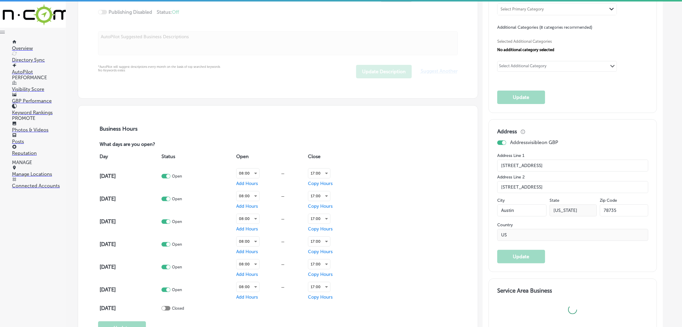
type input "[PHONE_NUMBER]"
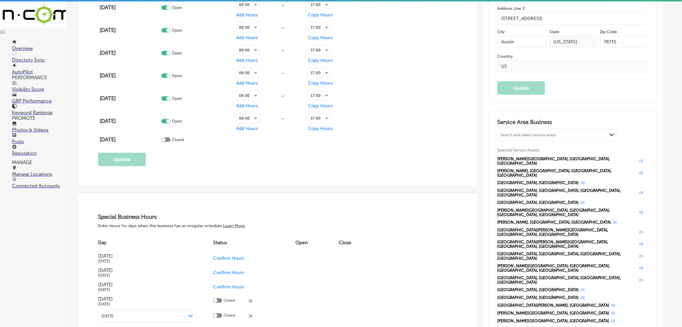
scroll to position [541, 0]
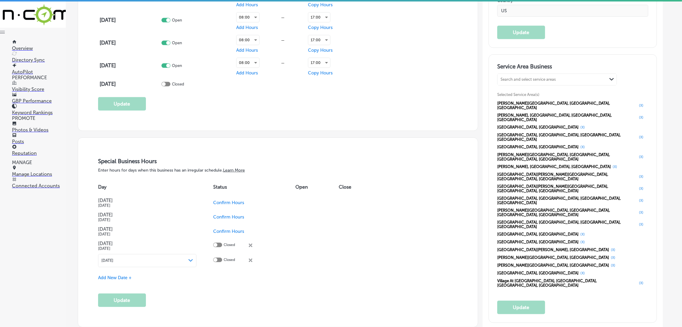
click at [33, 130] on p "Photos & Videos" at bounding box center [39, 130] width 54 height 6
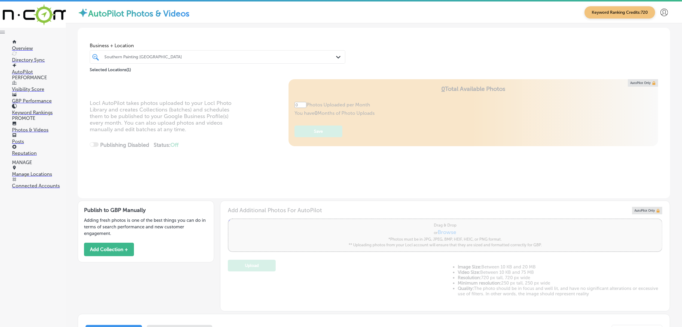
type input "5"
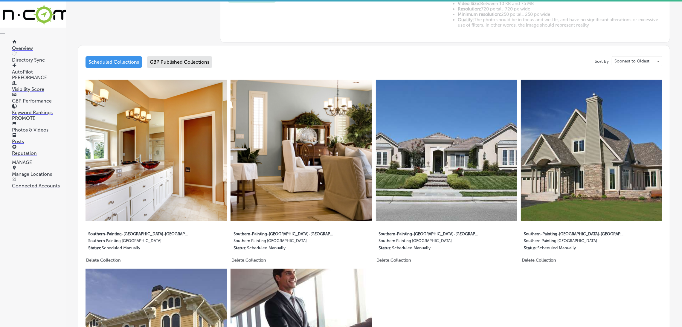
click at [186, 62] on div "GBP Published Collections" at bounding box center [180, 62] width 66 height 12
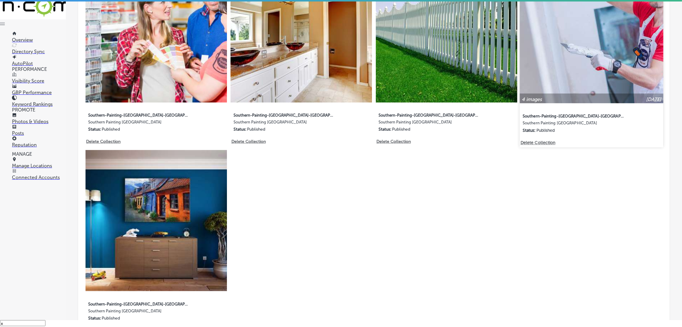
scroll to position [360, 0]
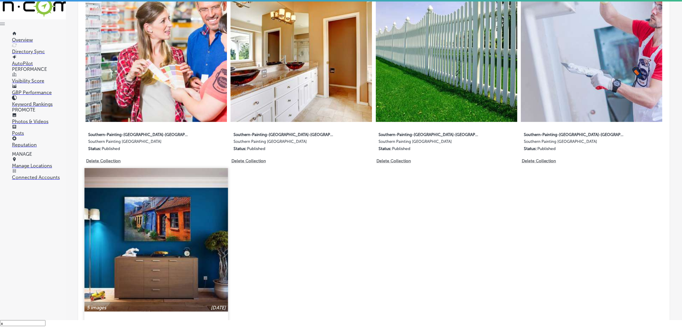
click at [163, 220] on img at bounding box center [156, 240] width 144 height 144
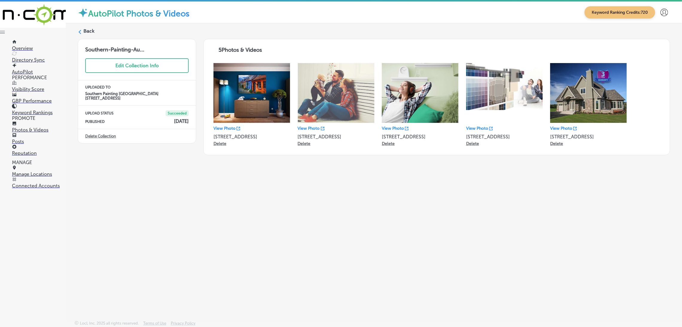
click at [93, 30] on label "Back" at bounding box center [88, 31] width 11 height 7
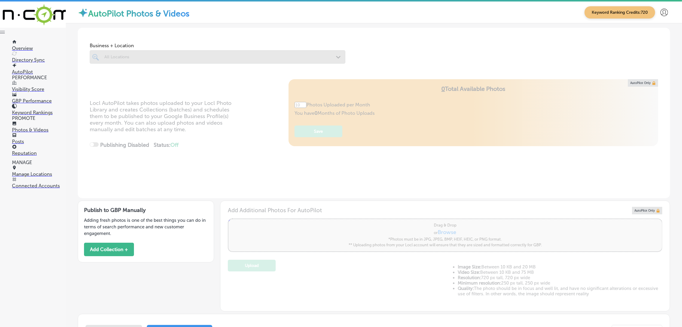
type input "5"
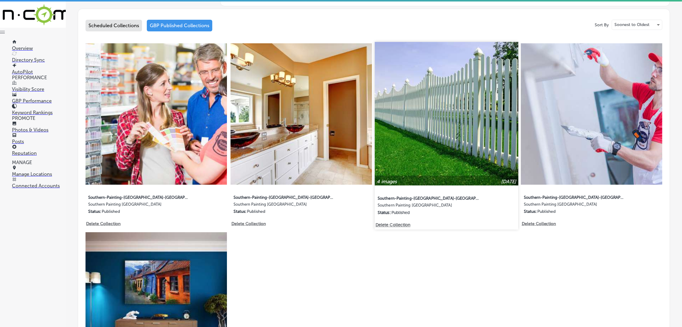
scroll to position [270, 0]
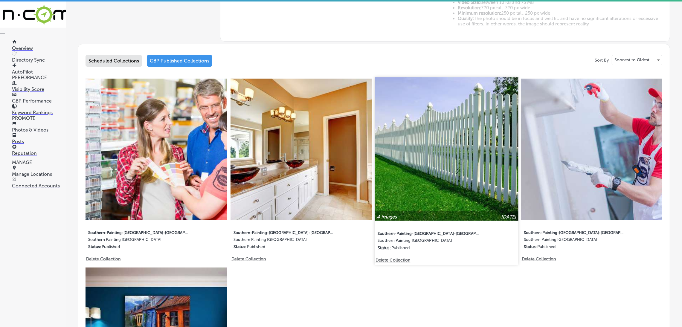
click at [415, 148] on img at bounding box center [447, 149] width 144 height 144
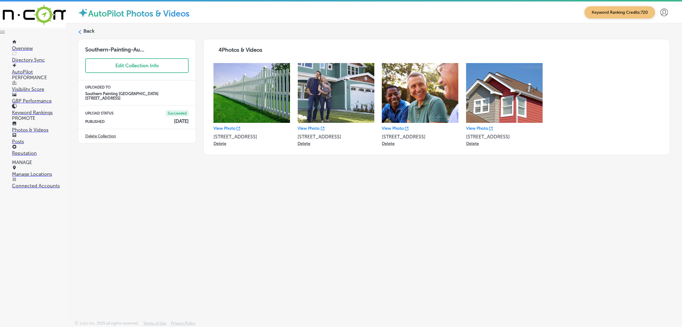
click at [82, 30] on icon at bounding box center [80, 32] width 4 height 4
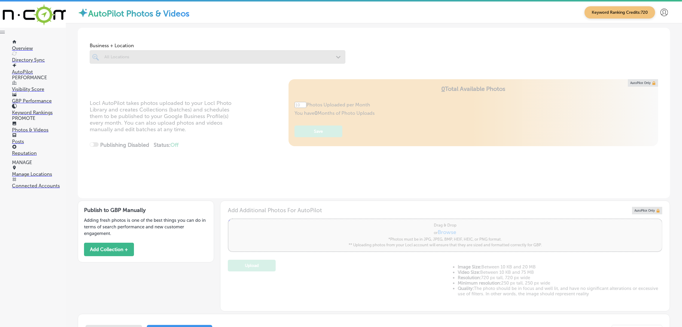
type input "5"
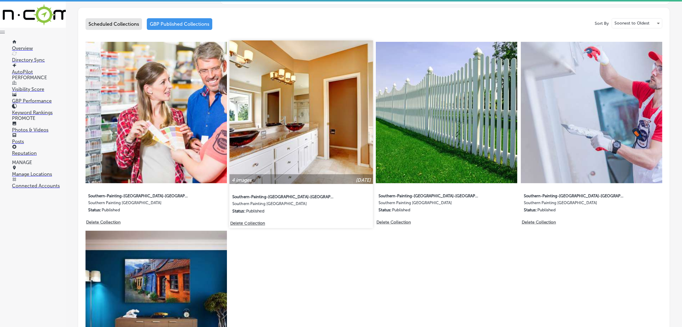
scroll to position [359, 0]
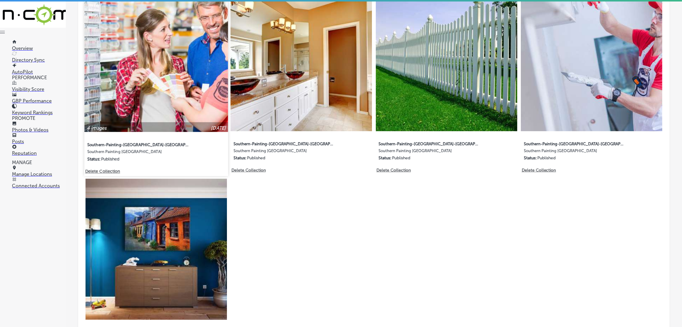
click at [197, 106] on img at bounding box center [156, 60] width 144 height 144
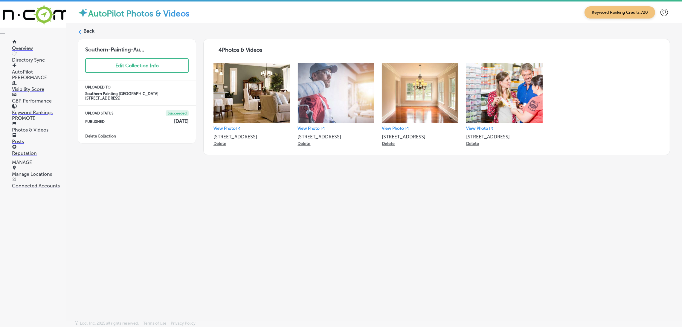
click at [82, 34] on icon at bounding box center [80, 32] width 4 height 4
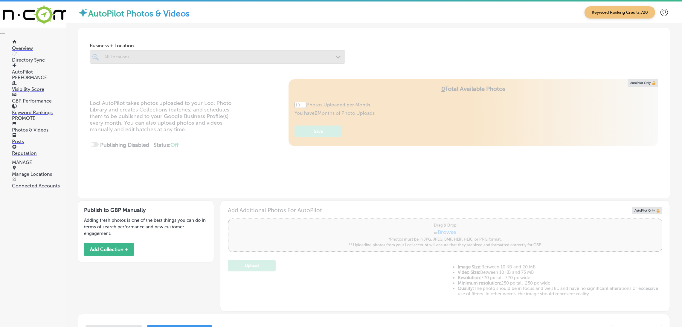
type input "5"
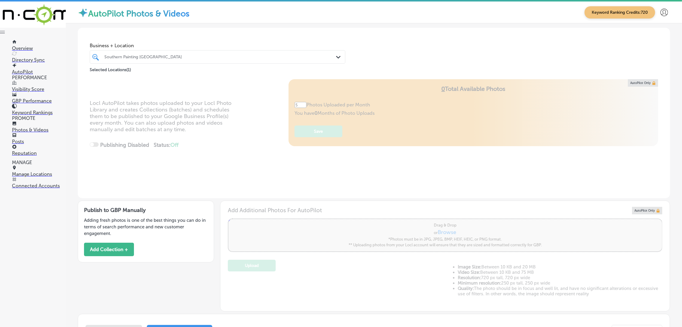
click at [35, 127] on p "Photos & Videos" at bounding box center [39, 130] width 54 height 6
click at [98, 257] on div "Publish to GBP Manually Adding fresh photos is one of the best things you can d…" at bounding box center [146, 232] width 136 height 62
click at [98, 253] on button "Add Collection +" at bounding box center [109, 249] width 50 height 13
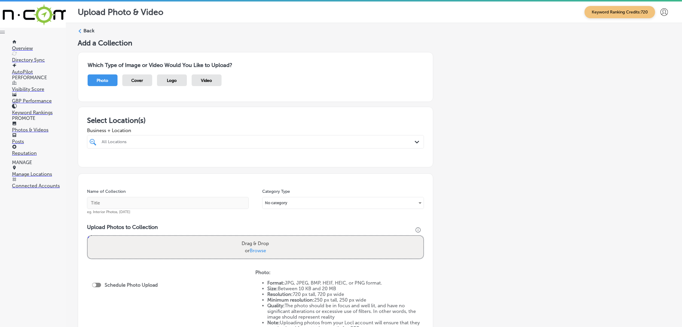
click at [142, 140] on div "All Locations" at bounding box center [259, 141] width 314 height 5
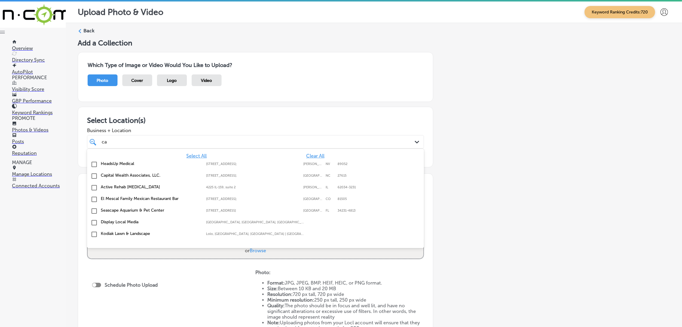
type input "c"
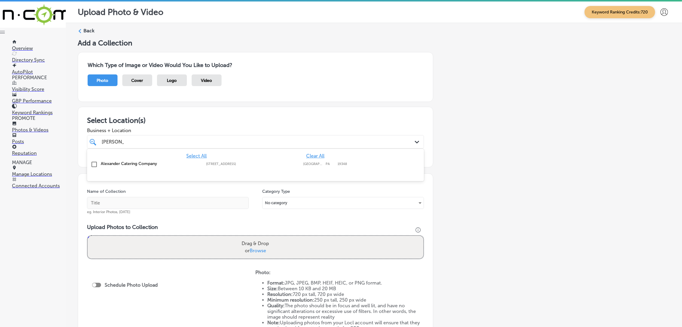
click at [149, 162] on label "Alexander Catering Company" at bounding box center [150, 163] width 99 height 5
type input "[PERSON_NAME]"
click at [493, 165] on div "Add a Collection Which Type of Image or Video Would You Like to Upload? Photo C…" at bounding box center [374, 211] width 593 height 344
click at [212, 200] on input "text" at bounding box center [168, 203] width 162 height 12
type input "[PERSON_NAME]-Catering-Company-catering-near-me"
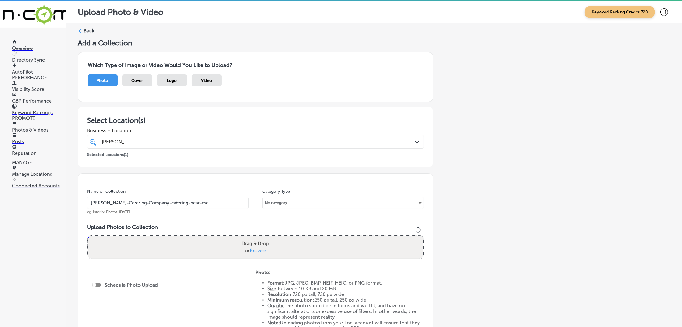
click at [179, 206] on input "[PERSON_NAME]-Catering-Company-catering-near-me" at bounding box center [168, 203] width 162 height 12
click at [482, 214] on div "Add a Collection Which Type of Image or Video Would You Like to Upload? Photo C…" at bounding box center [374, 211] width 593 height 344
click at [306, 248] on div "Drag & Drop or Browse" at bounding box center [256, 247] width 336 height 23
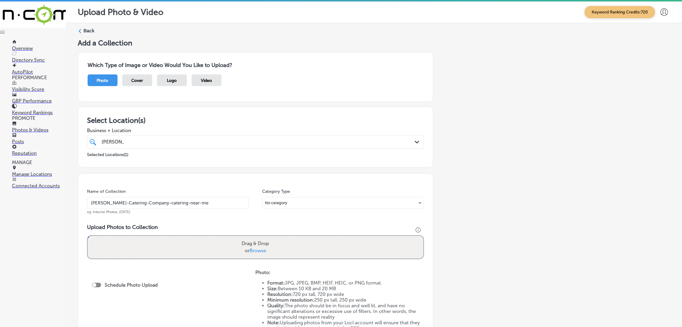
click at [88, 236] on input "Drag & Drop or Browse" at bounding box center [256, 237] width 336 height 2
type input "C:\fakepath\Alexander Catering Company (32).jpg"
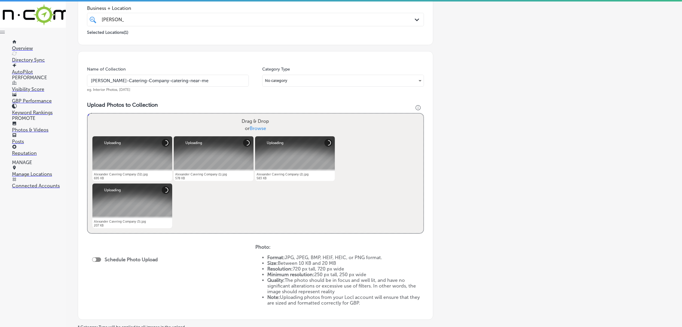
scroll to position [180, 0]
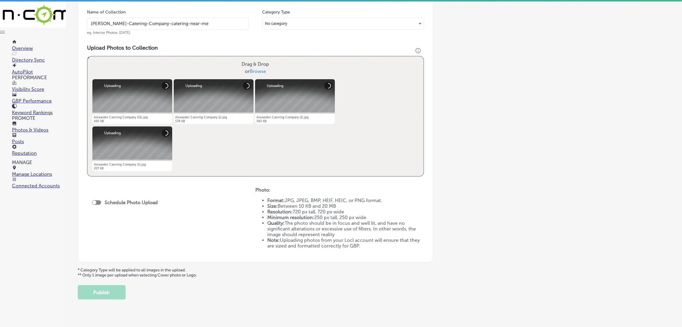
click at [97, 202] on div at bounding box center [96, 202] width 9 height 4
checkbox input "true"
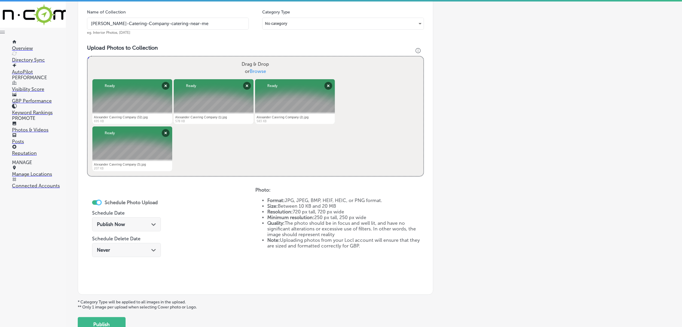
click at [140, 223] on div "Publish Now Path Created with Sketch." at bounding box center [126, 225] width 59 height 6
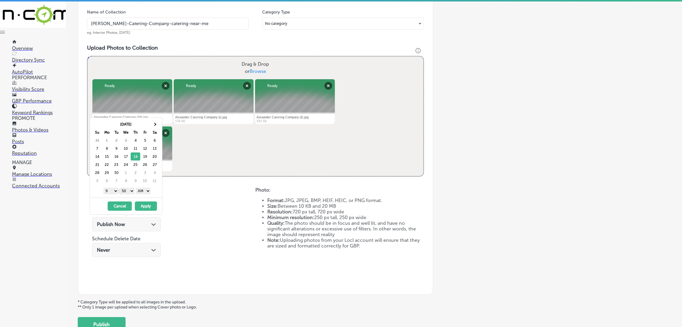
click at [145, 191] on select "AM PM" at bounding box center [143, 191] width 15 height 7
drag, startPoint x: 128, startPoint y: 190, endPoint x: 129, endPoint y: 194, distance: 3.9
click at [128, 190] on select "00 10 20 30 40 50" at bounding box center [127, 191] width 15 height 7
click at [118, 192] on div "1 2 3 4 5 6 7 8 9 10 11 12 : 00 10 20 30 40 50 AM PM" at bounding box center [127, 190] width 70 height 9
click at [112, 192] on select "1 2 3 4 5 6 7 8 9 10 11 12" at bounding box center [111, 191] width 15 height 7
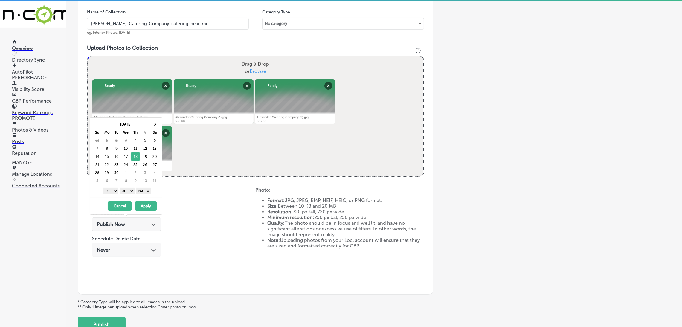
click at [104, 189] on select "1 2 3 4 5 6 7 8 9 10 11 12" at bounding box center [111, 191] width 15 height 7
click at [152, 207] on button "Apply" at bounding box center [146, 206] width 22 height 9
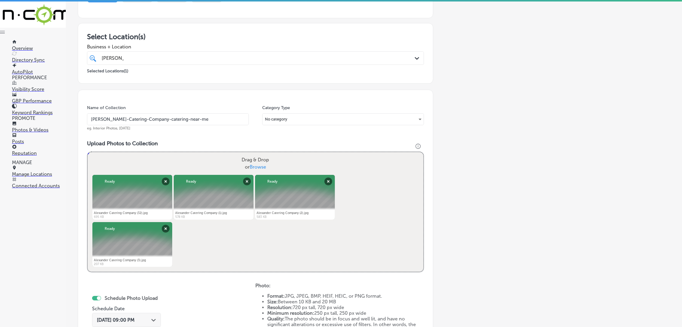
scroll to position [45, 0]
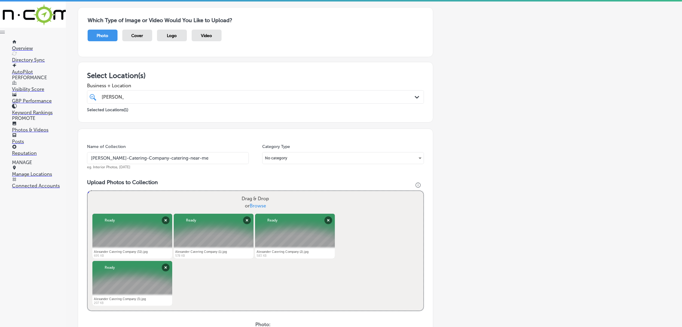
click at [156, 158] on input "[PERSON_NAME]-Catering-Company-catering-near-me" at bounding box center [168, 158] width 162 height 12
click at [193, 143] on div "Name of Collection [PERSON_NAME]-Catering-Company-catering-near-me eg. Interior…" at bounding box center [256, 279] width 356 height 301
click at [186, 97] on div "[PERSON_NAME]" at bounding box center [240, 97] width 278 height 8
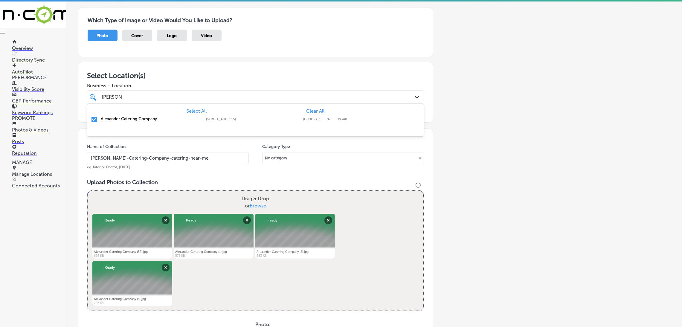
click at [446, 123] on div "Add a Collection Which Type of Image or Video Would You Like to Upload? Photo C…" at bounding box center [374, 230] width 593 height 473
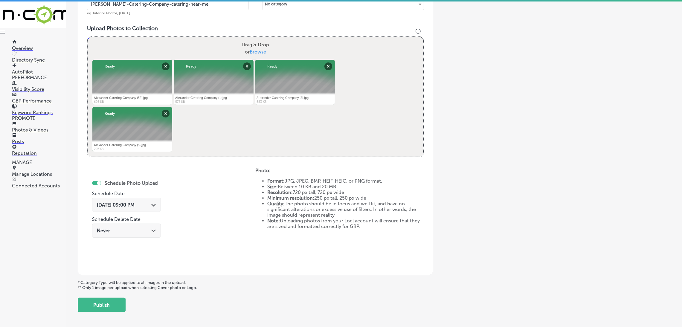
scroll to position [223, 0]
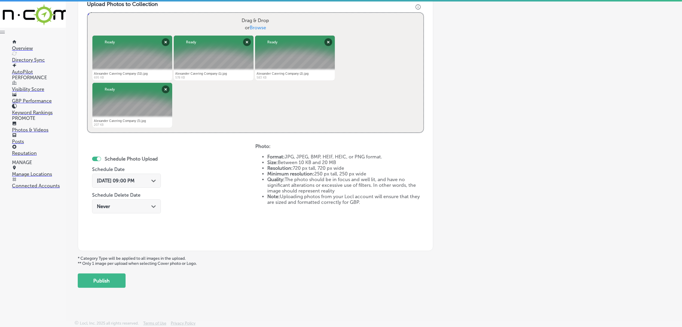
click at [97, 272] on div "Add a Collection Which Type of Image or Video Would You Like to Upload? Photo C…" at bounding box center [374, 51] width 593 height 473
click at [99, 276] on button "Publish" at bounding box center [102, 281] width 48 height 14
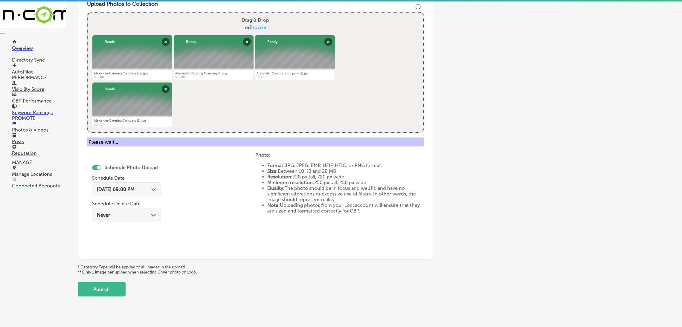
scroll to position [127, 0]
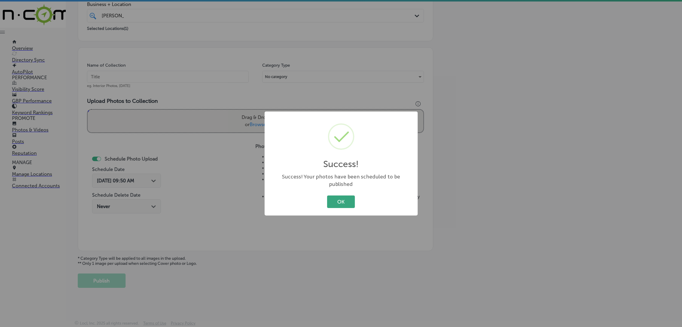
click at [337, 203] on button "OK" at bounding box center [341, 202] width 28 height 12
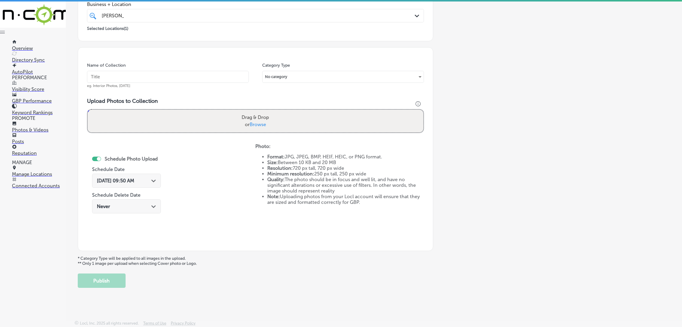
click at [153, 81] on input "text" at bounding box center [168, 77] width 162 height 12
paste input "[PERSON_NAME]-Catering-Company-catering-near-me"
type input "[PERSON_NAME]-Catering-Company-catering-near-me"
click at [188, 139] on div "Name of Collection [PERSON_NAME]-Catering-Company-catering-near-me eg. Interior…" at bounding box center [256, 149] width 356 height 204
click at [194, 128] on div "Drag & Drop or Browse" at bounding box center [256, 121] width 336 height 23
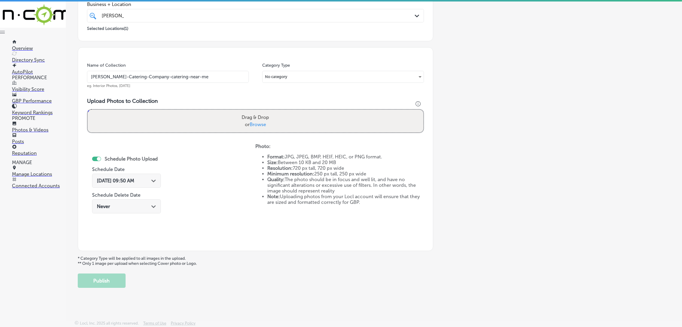
click at [88, 110] on input "Drag & Drop or Browse" at bounding box center [256, 111] width 336 height 2
type input "C:\fakepath\Alexander Catering Company (4).jpg"
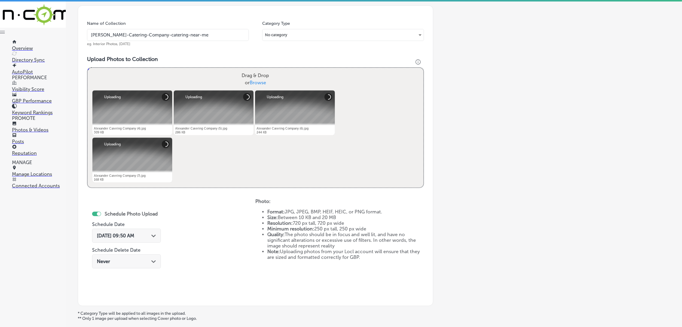
scroll to position [216, 0]
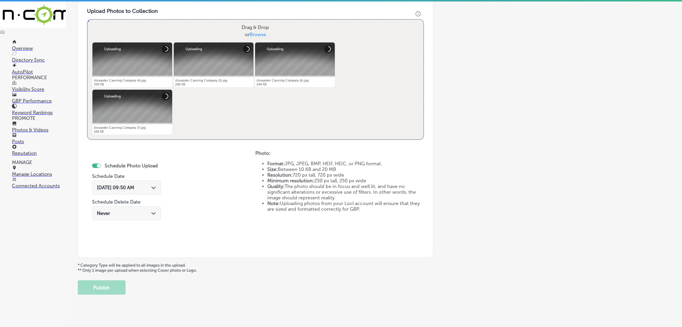
click at [150, 188] on div "[DATE] 09:50 AM Path Created with Sketch." at bounding box center [126, 188] width 59 height 6
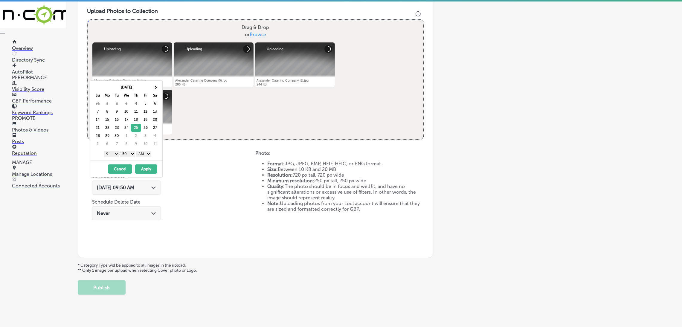
click at [144, 153] on select "AM PM" at bounding box center [143, 154] width 15 height 7
click at [128, 153] on select "00 10 20 30 40 50" at bounding box center [127, 154] width 15 height 7
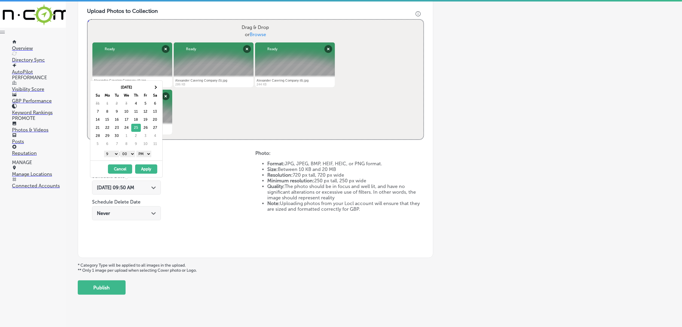
drag, startPoint x: 119, startPoint y: 159, endPoint x: 112, endPoint y: 156, distance: 7.0
click at [112, 156] on select "1 2 3 4 5 6 7 8 9 10 11 12" at bounding box center [111, 154] width 15 height 7
click at [104, 152] on select "1 2 3 4 5 6 7 8 9 10 11 12" at bounding box center [111, 154] width 15 height 7
click at [145, 167] on button "Apply" at bounding box center [146, 169] width 22 height 9
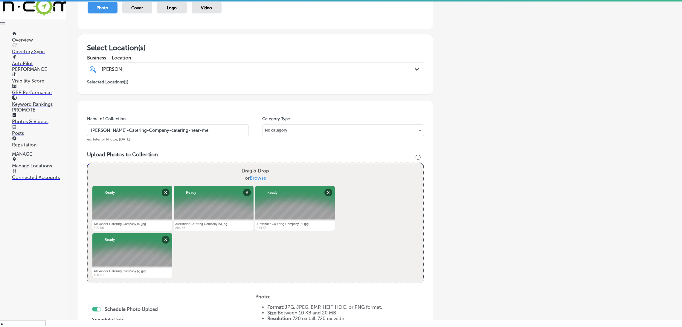
scroll to position [223, 0]
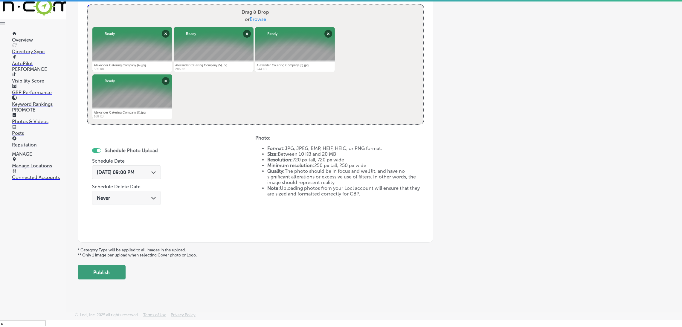
click at [114, 275] on button "Publish" at bounding box center [102, 272] width 48 height 14
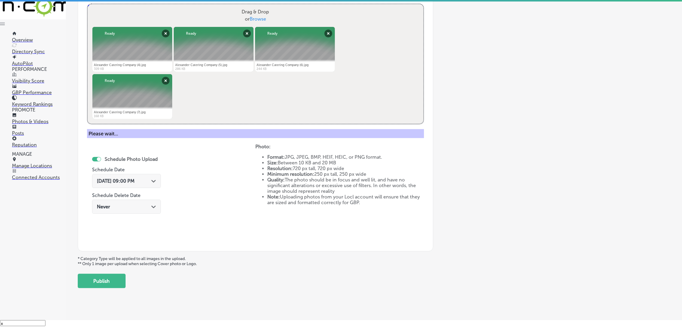
scroll to position [127, 0]
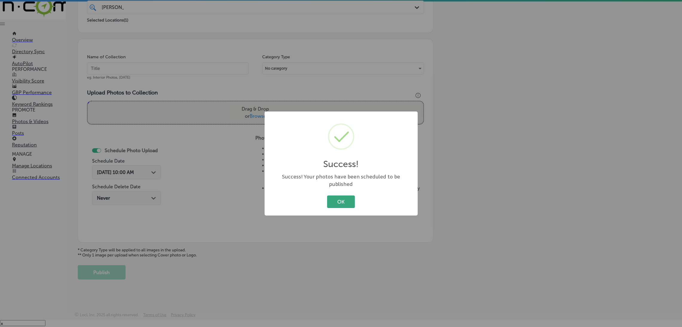
click at [340, 196] on button "OK" at bounding box center [341, 202] width 28 height 12
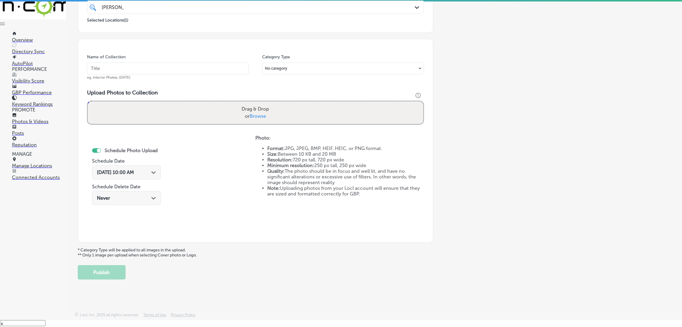
click at [118, 68] on input "text" at bounding box center [168, 69] width 162 height 12
paste input "[PERSON_NAME]-Catering-Company-catering-near-me"
type input "[PERSON_NAME]-Catering-Company-catering-near-me"
click at [194, 121] on div "Drag & Drop or Browse" at bounding box center [256, 112] width 336 height 23
click at [88, 101] on input "Drag & Drop or Browse" at bounding box center [256, 102] width 336 height 2
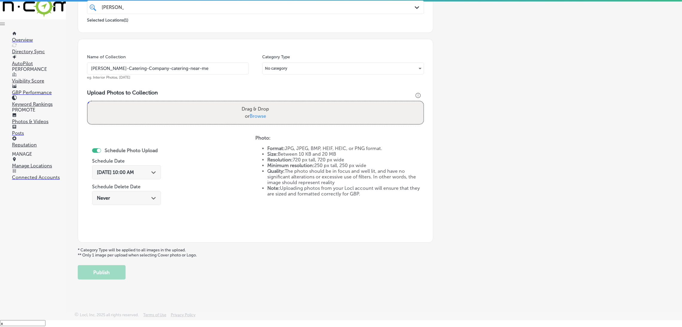
type input "C:\fakepath\Alexander Catering Company (8).jpg"
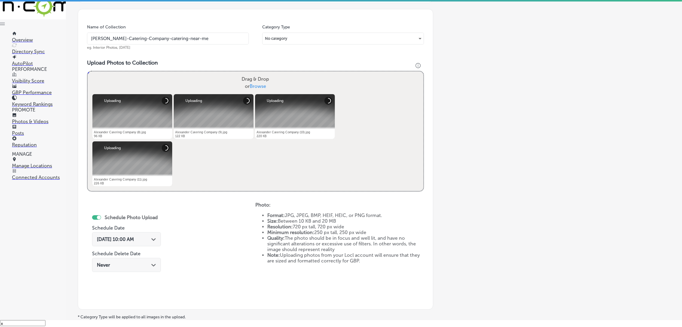
scroll to position [171, 0]
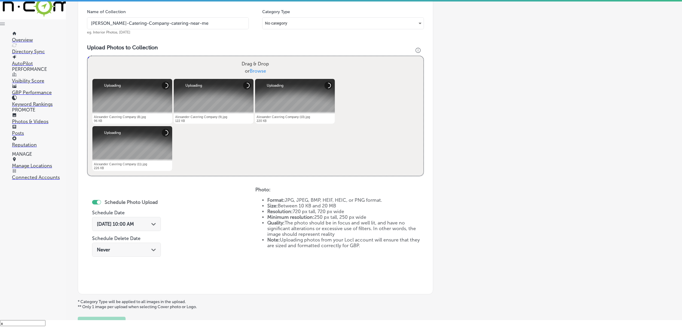
click at [154, 220] on div "[DATE] 10:00 AM Path Created with Sketch." at bounding box center [126, 224] width 69 height 14
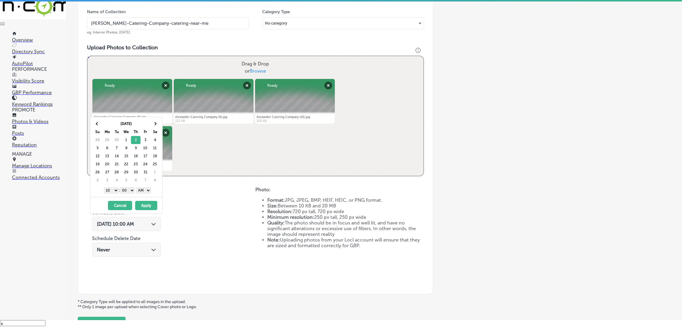
click at [144, 191] on select "AM PM" at bounding box center [143, 190] width 15 height 7
click at [116, 192] on select "1 2 3 4 5 6 7 8 9 10 11 12" at bounding box center [111, 190] width 15 height 7
click at [150, 206] on button "Apply" at bounding box center [146, 205] width 22 height 9
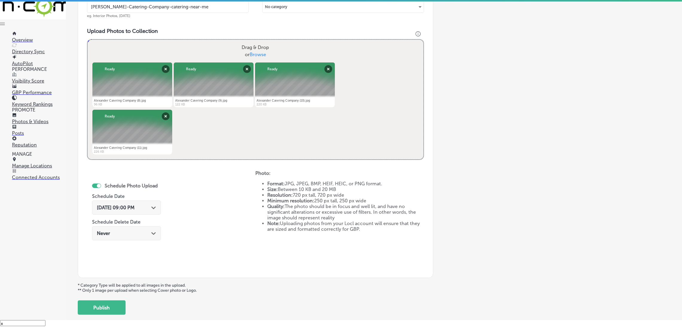
scroll to position [216, 0]
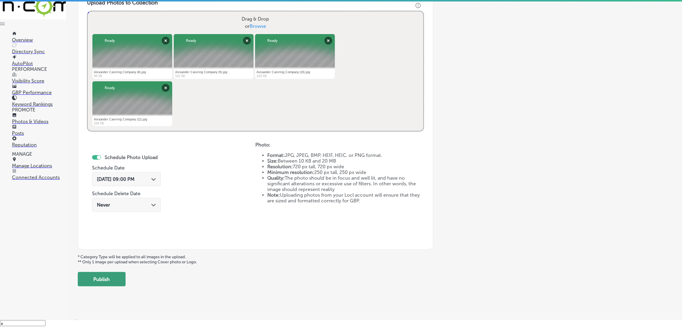
click at [98, 275] on button "Publish" at bounding box center [102, 279] width 48 height 14
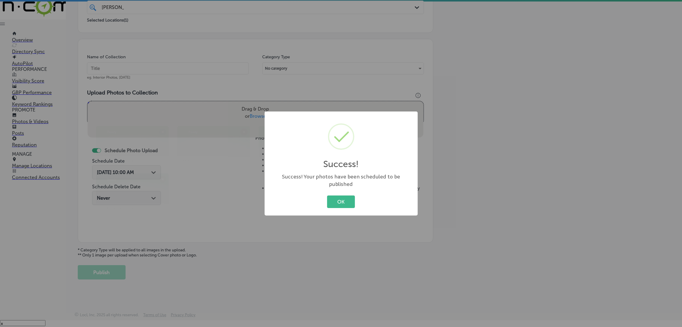
scroll to position [127, 0]
click at [332, 198] on button "OK" at bounding box center [341, 202] width 28 height 12
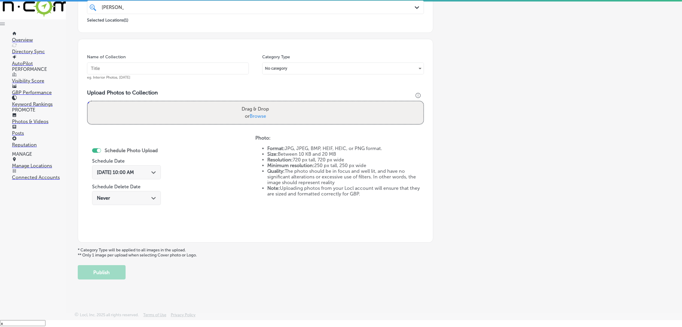
click at [166, 64] on input "text" at bounding box center [168, 69] width 162 height 12
paste input "[PERSON_NAME]-Catering-Company-catering-near-me"
type input "[PERSON_NAME]-Catering-Company-catering-near-me"
click at [239, 108] on label "Drag & Drop or Browse" at bounding box center [255, 112] width 32 height 19
click at [239, 103] on input "Drag & Drop or Browse" at bounding box center [256, 102] width 336 height 2
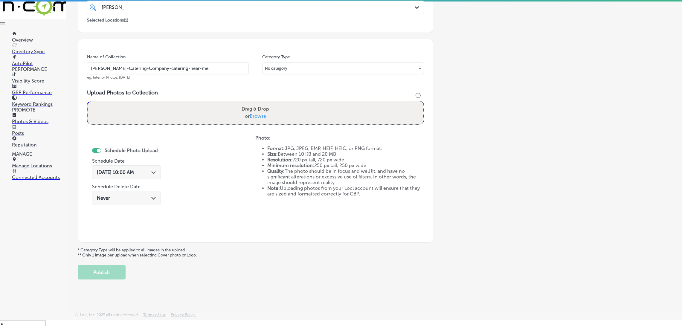
type input "C:\fakepath\Alexander Catering Company (12).jpg"
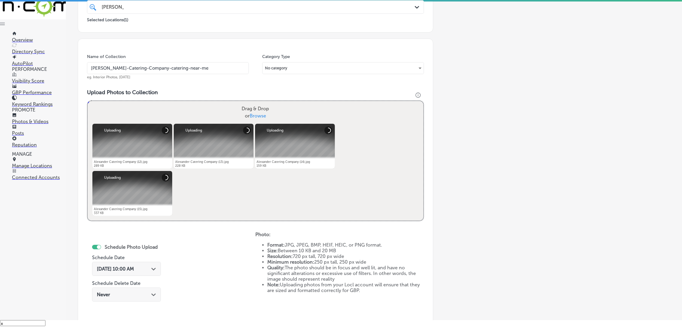
click at [131, 275] on div "[DATE] 10:00 AM Path Created with Sketch." at bounding box center [126, 269] width 69 height 14
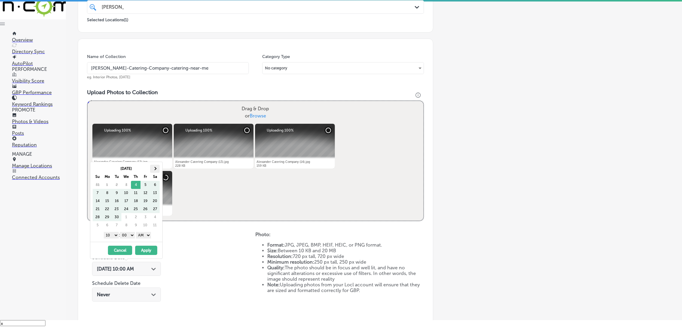
click at [156, 167] on th at bounding box center [155, 169] width 10 height 8
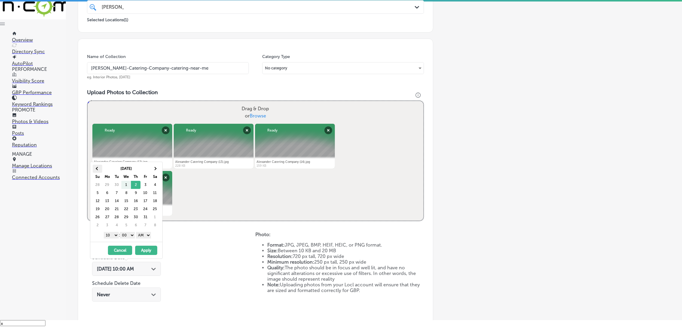
click at [101, 168] on th at bounding box center [98, 169] width 10 height 8
click at [157, 166] on th at bounding box center [155, 169] width 10 height 8
click at [144, 235] on select "AM PM" at bounding box center [143, 235] width 15 height 7
click at [112, 234] on select "1 2 3 4 5 6 7 8 9 10 11 12" at bounding box center [111, 235] width 15 height 7
click at [148, 254] on button "Apply" at bounding box center [146, 250] width 22 height 9
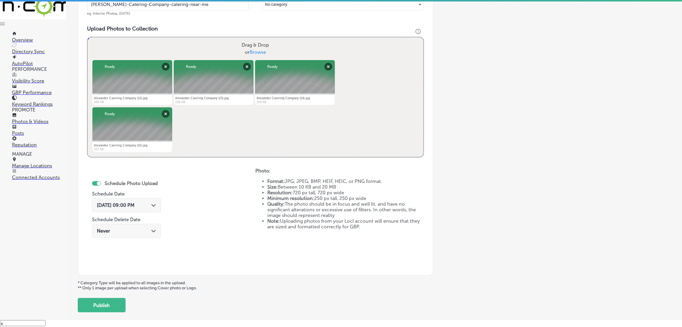
scroll to position [216, 0]
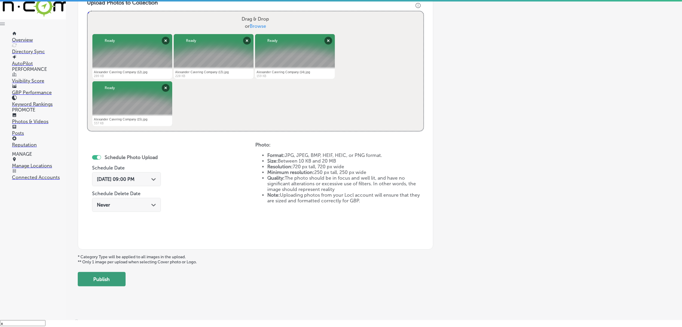
click at [108, 283] on button "Publish" at bounding box center [102, 279] width 48 height 14
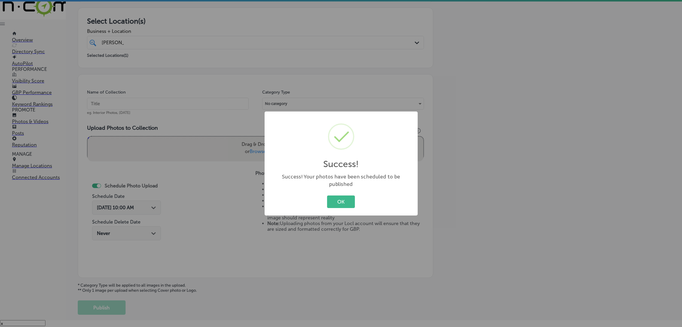
scroll to position [83, 0]
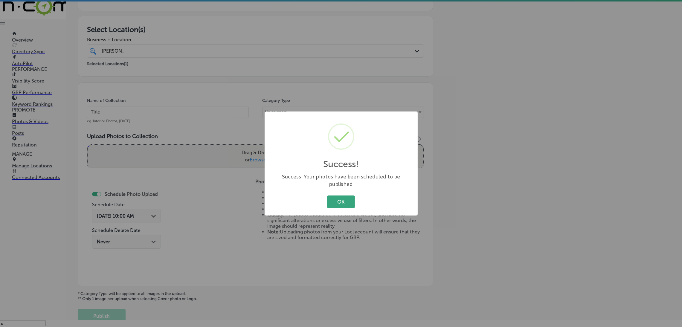
click at [337, 201] on button "OK" at bounding box center [341, 202] width 28 height 12
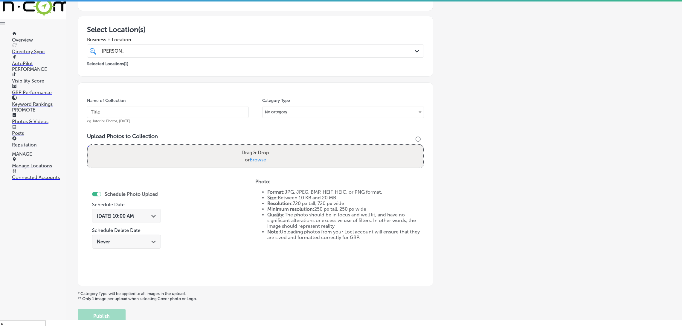
click at [173, 113] on input "text" at bounding box center [168, 112] width 162 height 12
paste input "[PERSON_NAME]-Catering-Company-catering-near-me"
type input "[PERSON_NAME]-Catering-Company-catering-near-me"
click at [198, 156] on div "Drag & Drop or Browse" at bounding box center [256, 156] width 336 height 23
click at [88, 145] on input "Drag & Drop or Browse" at bounding box center [256, 146] width 336 height 2
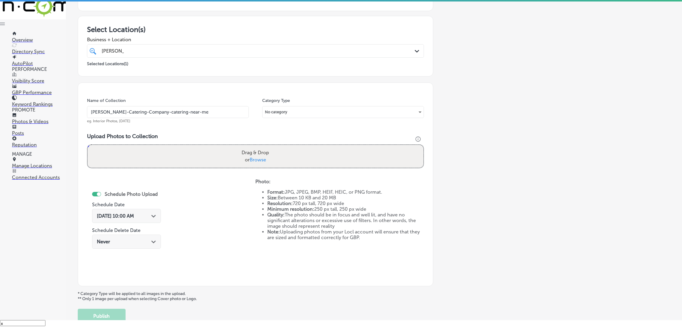
type input "C:\fakepath\Alexander Catering Company (16).jpg"
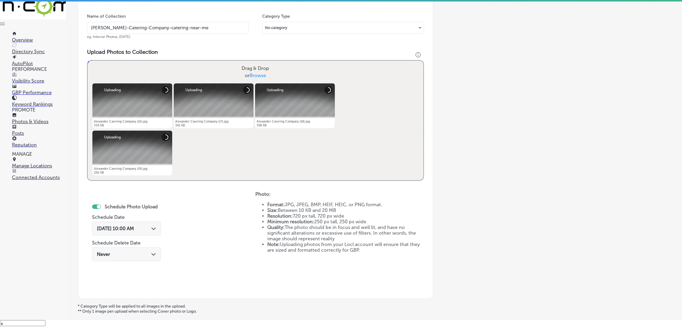
scroll to position [172, 0]
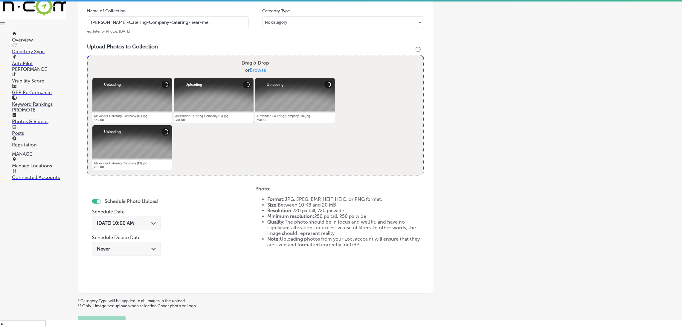
click at [135, 220] on div "[DATE] 10:00 AM Path Created with Sketch." at bounding box center [126, 223] width 69 height 14
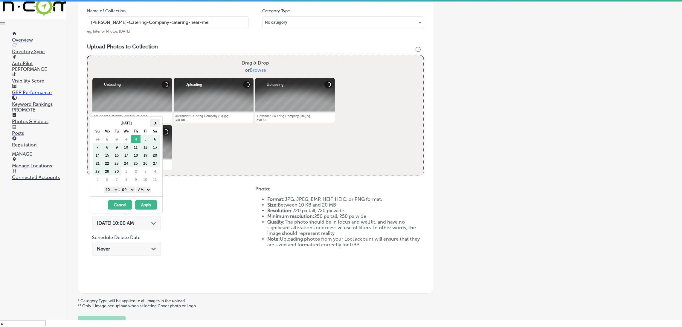
click at [152, 124] on th at bounding box center [155, 123] width 10 height 8
click at [143, 190] on select "AM PM" at bounding box center [143, 190] width 15 height 7
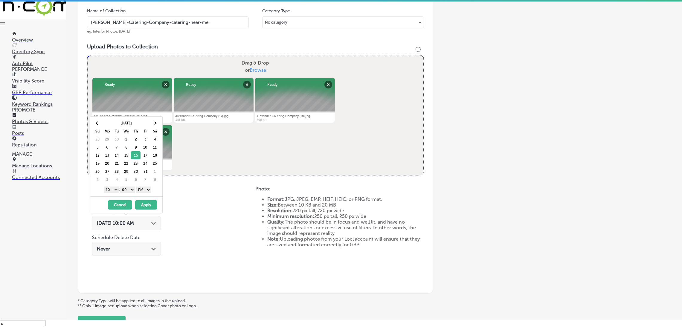
click at [110, 189] on select "1 2 3 4 5 6 7 8 9 10 11 12" at bounding box center [111, 190] width 15 height 7
click at [147, 211] on div "[DATE] - [DATE] Cancel Apply" at bounding box center [126, 205] width 72 height 17
click at [148, 206] on button "Apply" at bounding box center [146, 204] width 22 height 9
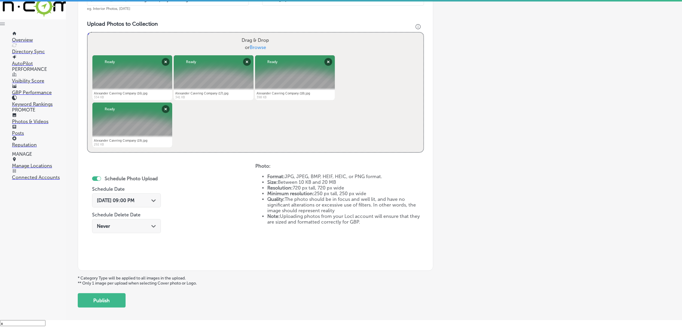
scroll to position [223, 0]
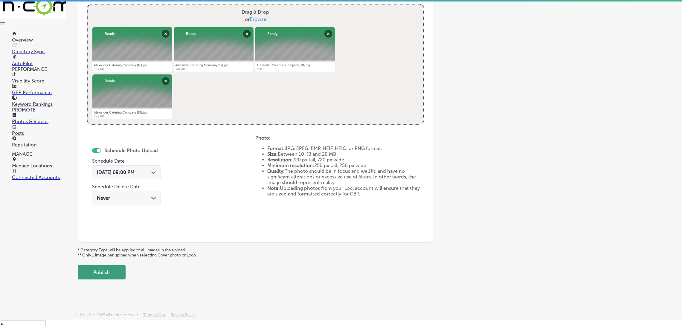
click at [95, 277] on button "Publish" at bounding box center [102, 272] width 48 height 14
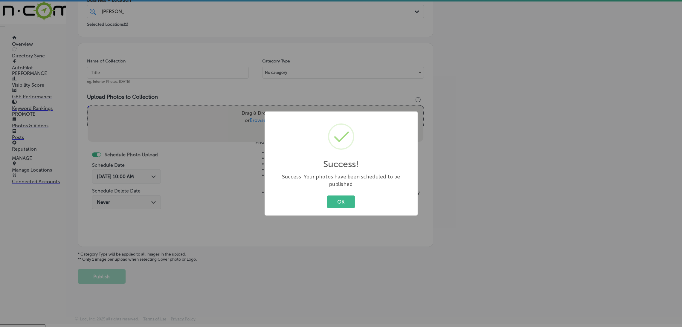
scroll to position [0, 0]
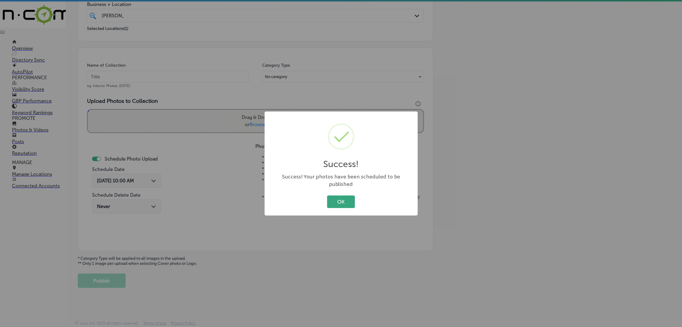
click at [342, 196] on button "OK" at bounding box center [341, 202] width 28 height 12
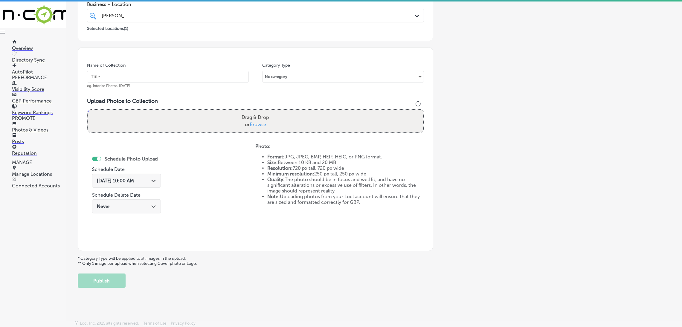
click at [191, 80] on input "text" at bounding box center [168, 77] width 162 height 12
paste input "[PERSON_NAME]-Catering-Company-catering-near-me"
type input "[PERSON_NAME]-Catering-Company-catering-near-me"
click at [235, 127] on div "Drag & Drop or Browse" at bounding box center [256, 121] width 336 height 23
click at [88, 110] on input "Drag & Drop or Browse" at bounding box center [256, 111] width 336 height 2
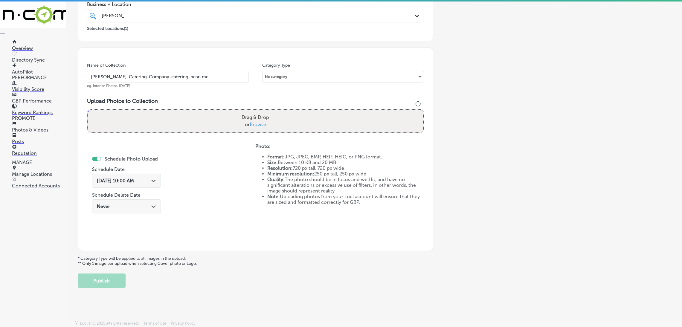
type input "C:\fakepath\Alexander Catering Company (20).jpg"
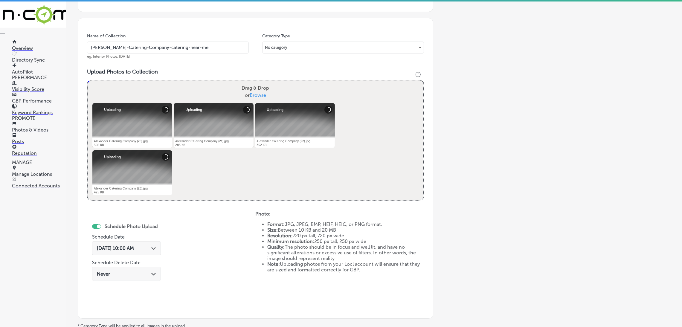
scroll to position [171, 0]
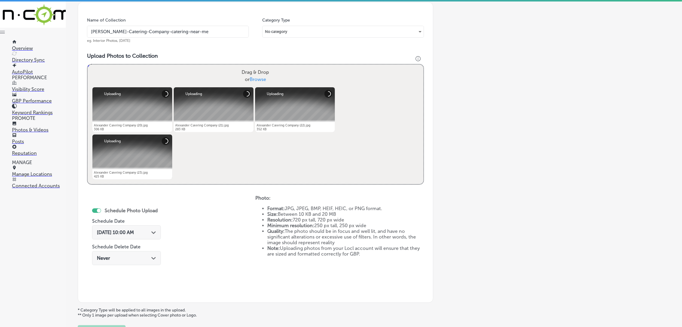
click at [156, 230] on div "[DATE] 10:00 AM Path Created with Sketch." at bounding box center [126, 233] width 69 height 14
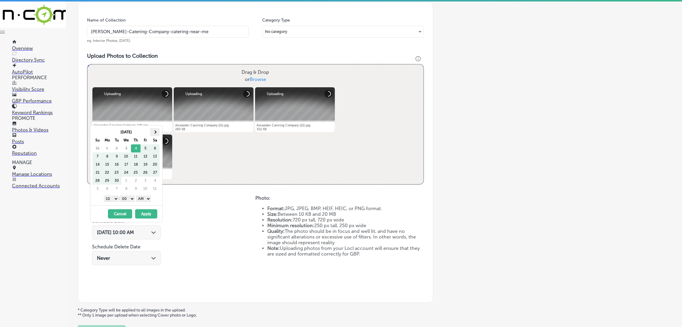
click at [152, 135] on th at bounding box center [155, 132] width 10 height 8
click at [145, 204] on div "[DATE] Su Mo Tu We Th Fr Sa 28 29 30 1 2 3 4 5 6 7 8 9 10 11 12 13 14 15 16 17 …" at bounding box center [126, 166] width 72 height 80
click at [144, 198] on select "AM PM" at bounding box center [143, 199] width 15 height 7
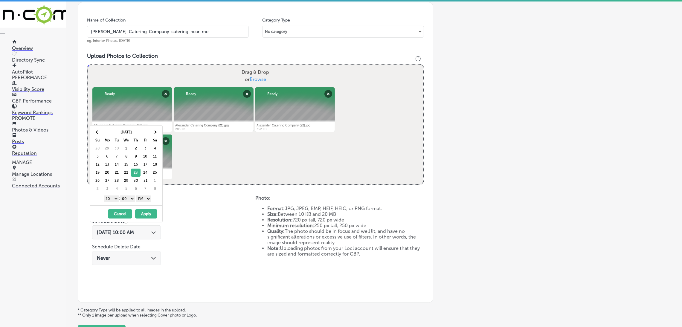
click at [115, 198] on select "1 2 3 4 5 6 7 8 9 10 11 12" at bounding box center [111, 199] width 15 height 7
click at [137, 215] on button "Apply" at bounding box center [146, 213] width 22 height 9
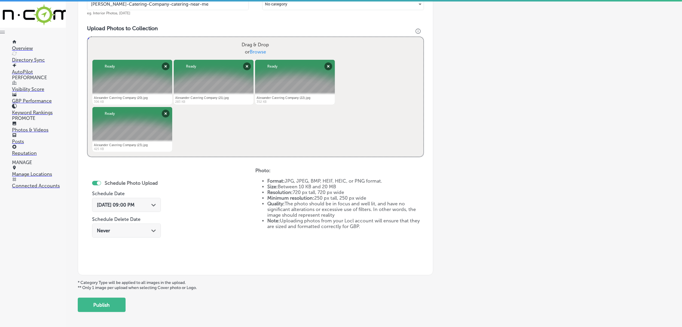
scroll to position [223, 0]
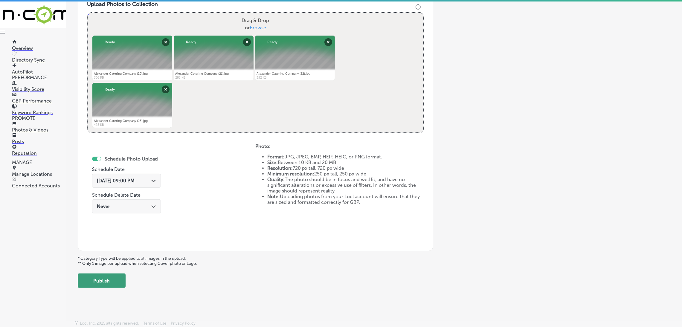
click at [113, 280] on button "Publish" at bounding box center [102, 281] width 48 height 14
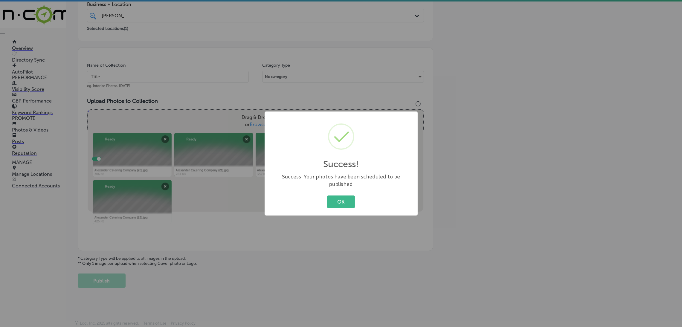
scroll to position [127, 0]
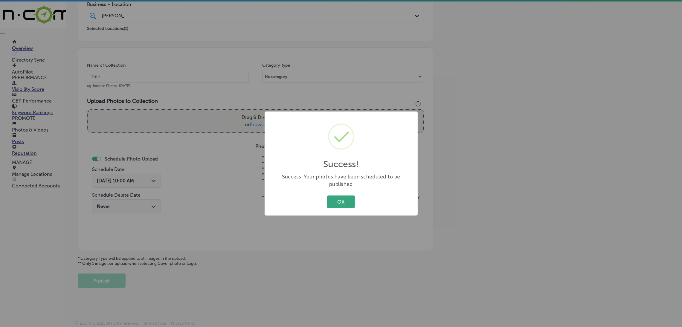
drag, startPoint x: 354, startPoint y: 199, endPoint x: 349, endPoint y: 196, distance: 6.3
click at [353, 199] on button "OK" at bounding box center [341, 202] width 28 height 12
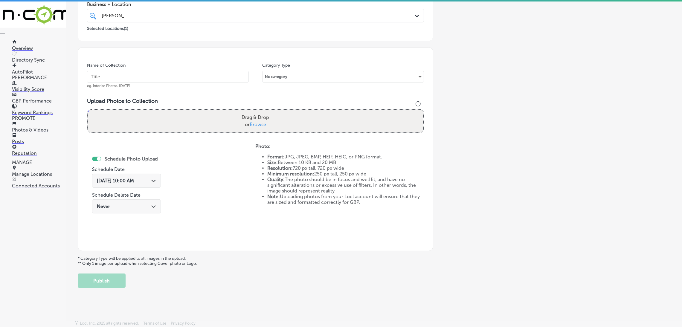
click at [207, 78] on input "text" at bounding box center [168, 77] width 162 height 12
paste input "[PERSON_NAME]-Catering-Company-catering-near-me"
type input "[PERSON_NAME]-Catering-Company-catering-near-me"
click at [276, 128] on div "Drag & Drop or Browse" at bounding box center [256, 121] width 336 height 23
click at [88, 110] on input "Drag & Drop or Browse" at bounding box center [256, 111] width 336 height 2
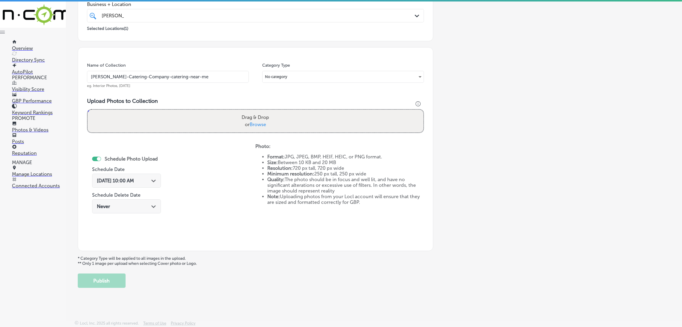
type input "C:\fakepath\Alexander Catering Company (24).jpg"
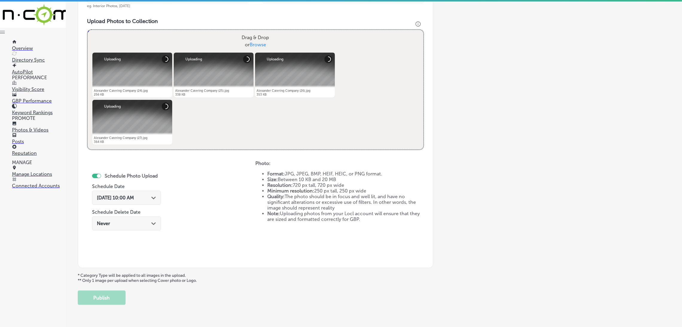
scroll to position [216, 0]
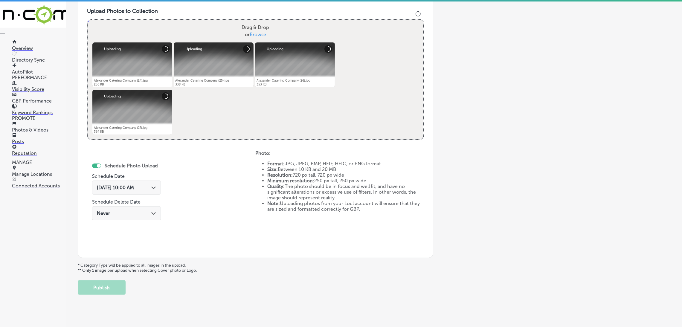
click at [134, 189] on span "[DATE] 10:00 AM" at bounding box center [115, 188] width 37 height 6
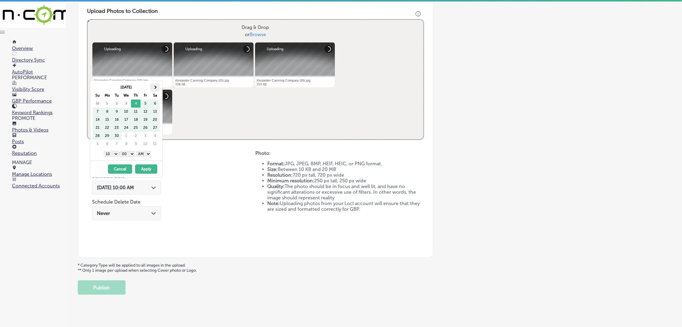
click at [152, 88] on th at bounding box center [155, 87] width 10 height 8
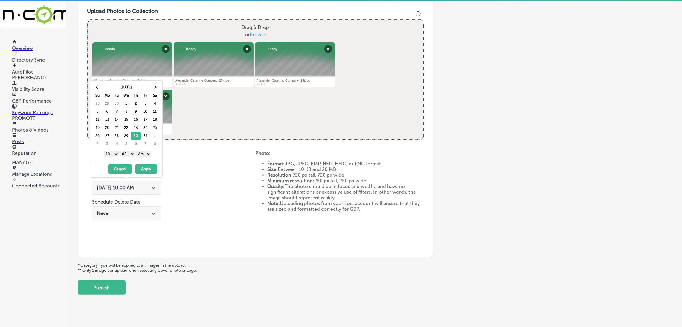
click at [151, 156] on select "AM PM" at bounding box center [143, 154] width 15 height 7
click at [116, 154] on select "1 2 3 4 5 6 7 8 9 10 11 12" at bounding box center [111, 154] width 15 height 7
click at [152, 168] on button "Apply" at bounding box center [146, 169] width 22 height 9
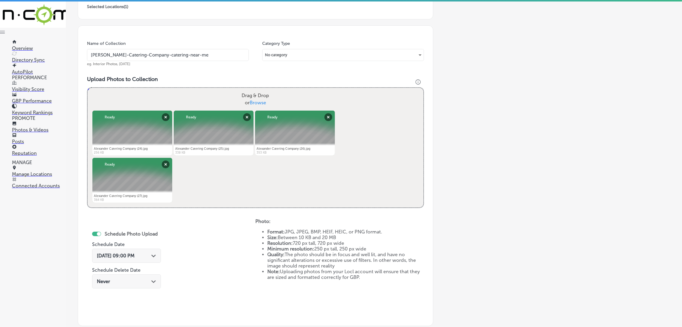
scroll to position [82, 0]
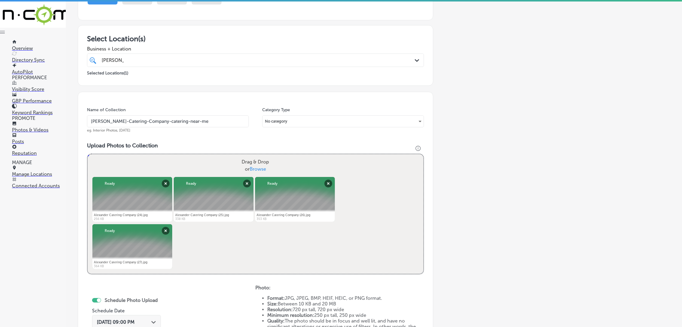
click at [173, 121] on input "[PERSON_NAME]-Catering-Company-catering-near-me" at bounding box center [168, 121] width 162 height 12
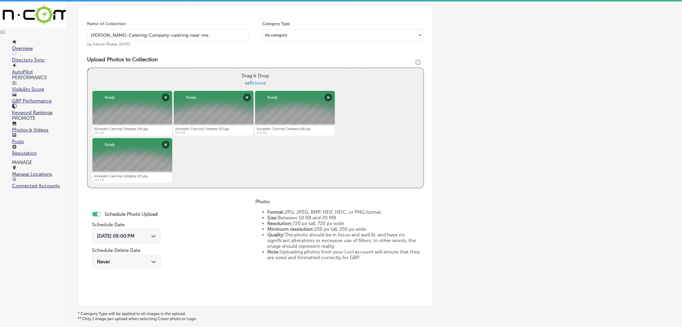
scroll to position [223, 0]
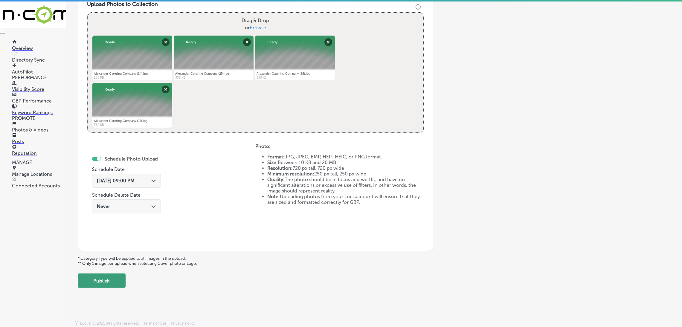
click at [98, 286] on button "Publish" at bounding box center [102, 281] width 48 height 14
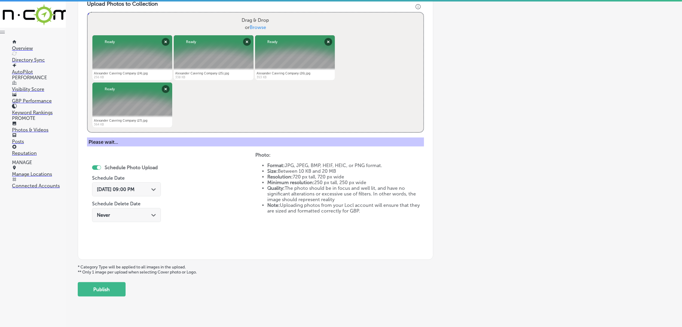
scroll to position [127, 0]
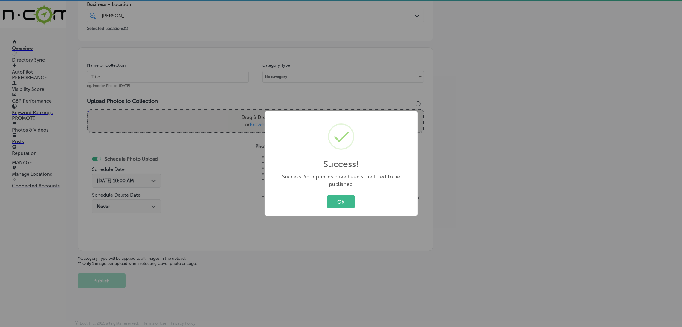
click at [335, 205] on div "OK Cancel" at bounding box center [341, 202] width 141 height 16
click at [337, 199] on button "OK" at bounding box center [341, 202] width 28 height 12
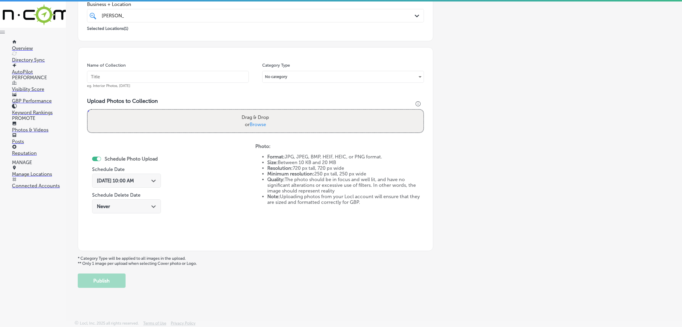
click at [187, 72] on input "text" at bounding box center [168, 77] width 162 height 12
paste input "[PERSON_NAME]-Catering-Company-catering-near-me"
type input "[PERSON_NAME]-Catering-Company-catering-near-me"
click at [264, 127] on label "Drag & Drop or Browse" at bounding box center [255, 121] width 32 height 19
click at [264, 112] on input "Drag & Drop or Browse" at bounding box center [256, 111] width 336 height 2
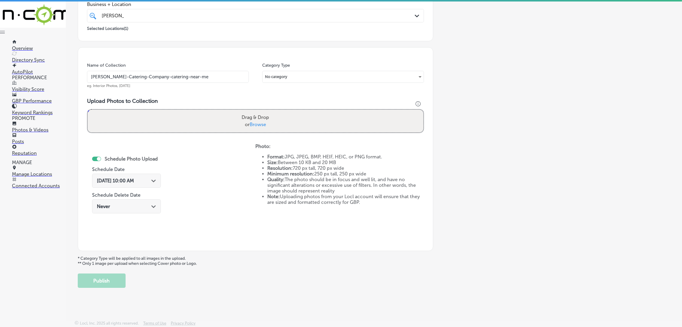
type input "C:\fakepath\Alexander Catering Company (28).jpg"
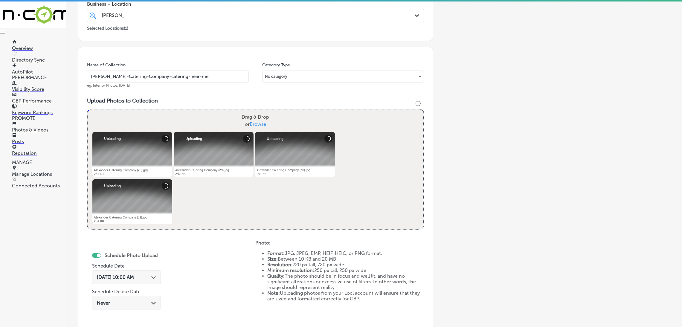
scroll to position [216, 0]
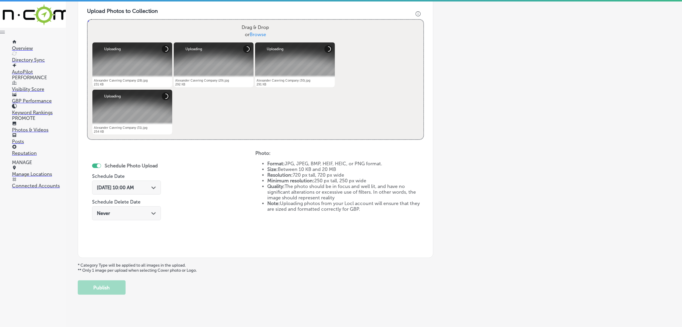
click at [149, 194] on div "[DATE] 10:00 AM Path Created with Sketch." at bounding box center [126, 188] width 69 height 14
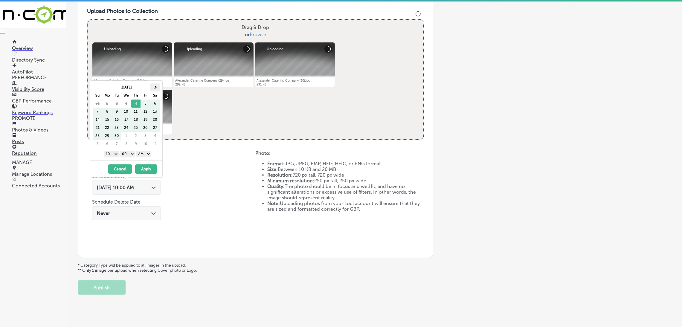
click at [155, 90] on th at bounding box center [155, 87] width 10 height 8
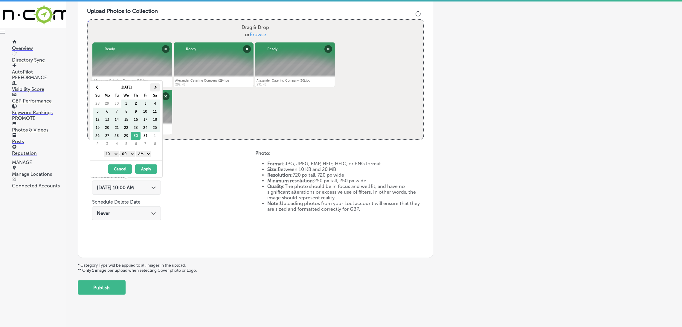
click at [154, 90] on th at bounding box center [155, 87] width 10 height 8
click at [98, 90] on th at bounding box center [98, 87] width 10 height 8
click at [141, 153] on select "AM PM" at bounding box center [143, 154] width 15 height 7
click at [112, 153] on select "1 2 3 4 5 6 7 8 9 10 11 12" at bounding box center [111, 154] width 15 height 7
click at [139, 170] on button "Apply" at bounding box center [146, 169] width 22 height 9
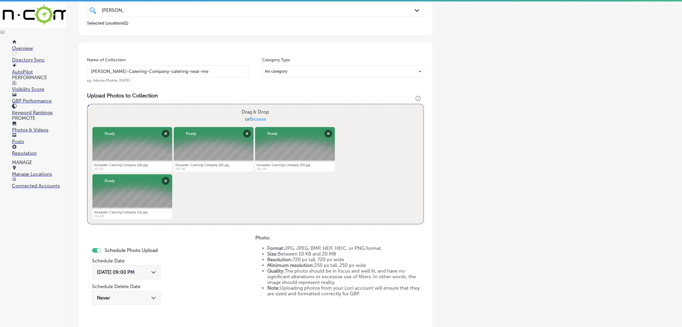
scroll to position [82, 0]
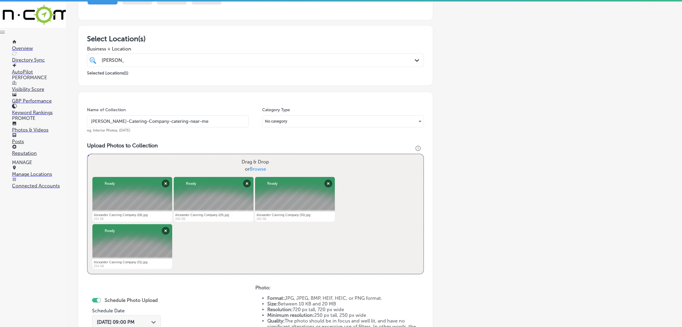
click at [161, 126] on input "[PERSON_NAME]-Catering-Company-catering-near-me" at bounding box center [168, 121] width 162 height 12
click at [165, 128] on div "Name of Collection [PERSON_NAME]-Catering-Company-catering-near-me eg. Interior…" at bounding box center [168, 120] width 162 height 26
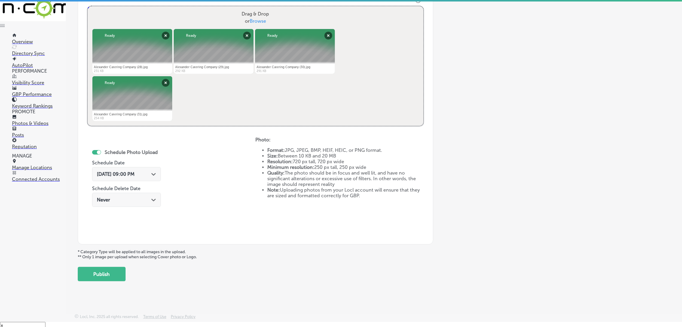
scroll to position [8, 0]
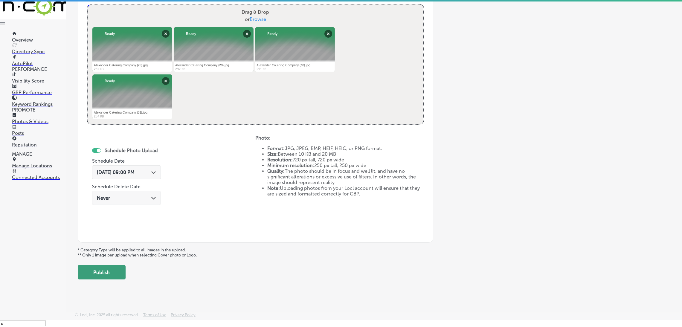
click at [112, 267] on button "Publish" at bounding box center [102, 272] width 48 height 14
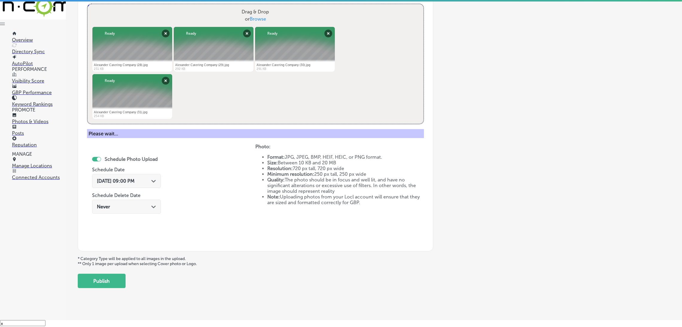
scroll to position [127, 0]
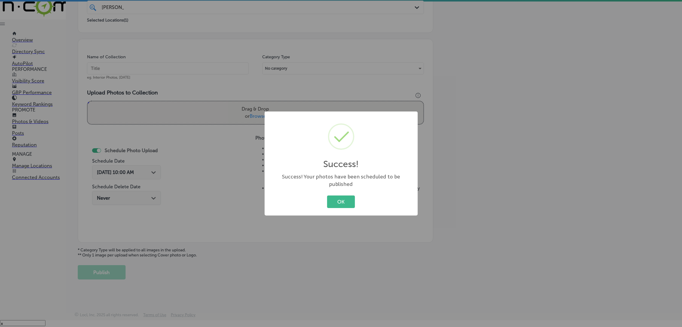
click at [322, 198] on div "OK Cancel" at bounding box center [341, 202] width 141 height 16
click at [333, 201] on button "OK" at bounding box center [341, 202] width 28 height 12
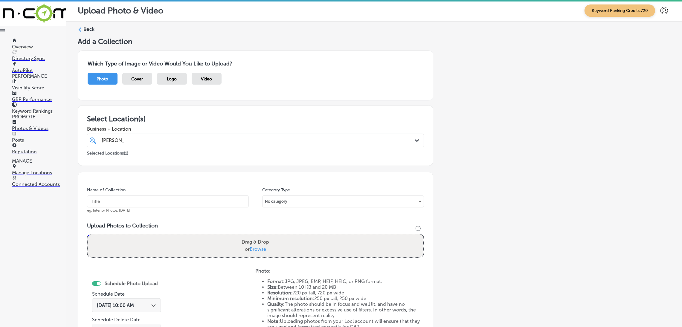
scroll to position [0, 0]
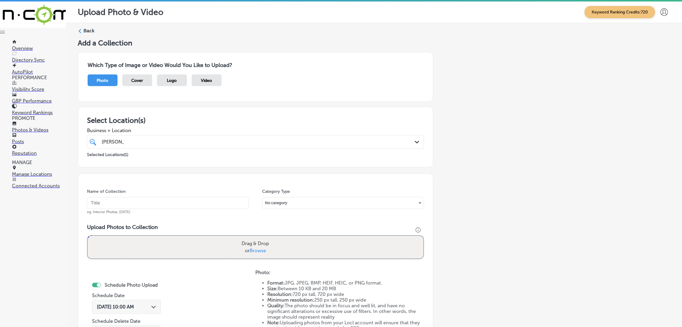
click at [89, 39] on h5 "Add a Collection" at bounding box center [374, 43] width 593 height 9
click at [93, 31] on label "Back" at bounding box center [88, 31] width 11 height 7
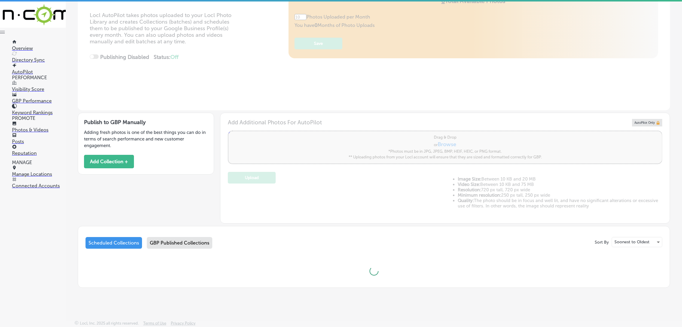
type input "5"
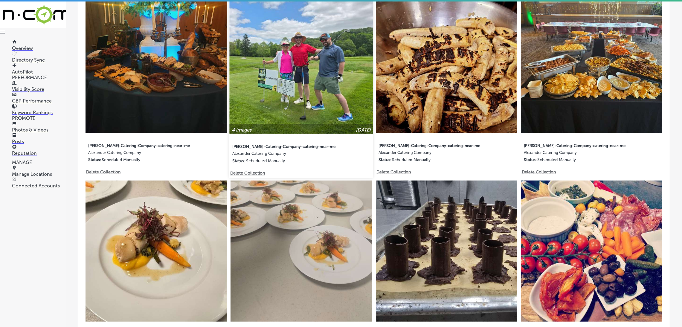
scroll to position [267, 0]
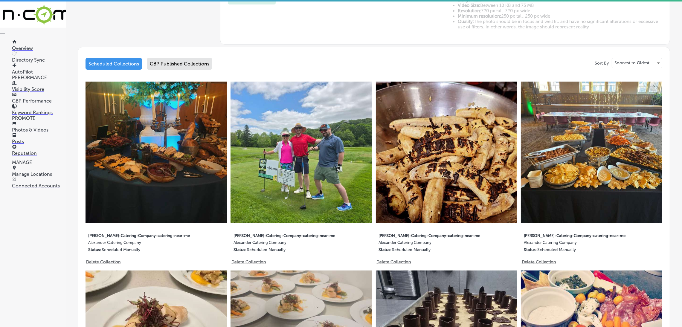
click at [28, 127] on p "Photos & Videos" at bounding box center [39, 130] width 54 height 6
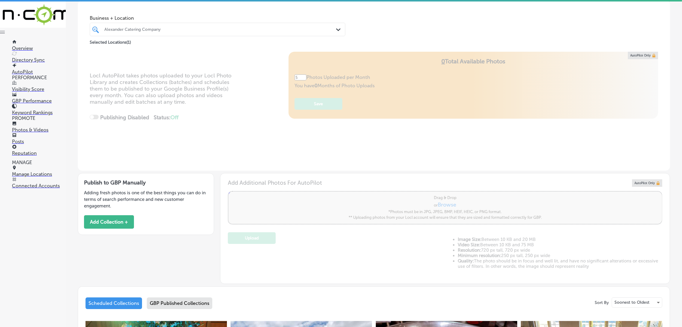
scroll to position [0, 0]
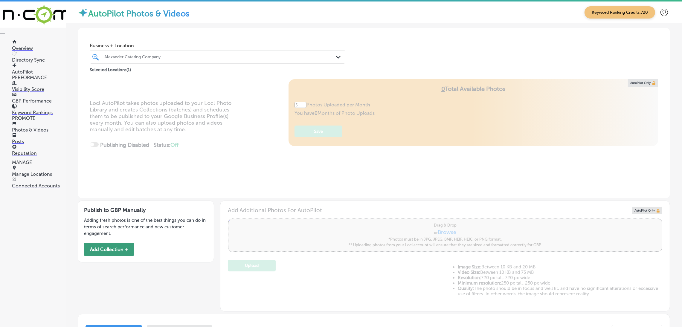
click at [114, 252] on button "Add Collection +" at bounding box center [109, 249] width 50 height 13
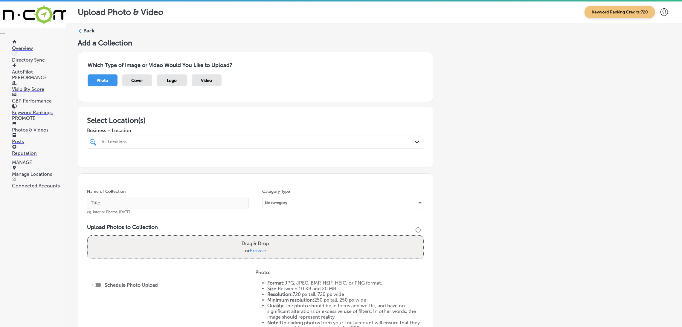
click at [136, 143] on div "All Locations" at bounding box center [259, 141] width 314 height 5
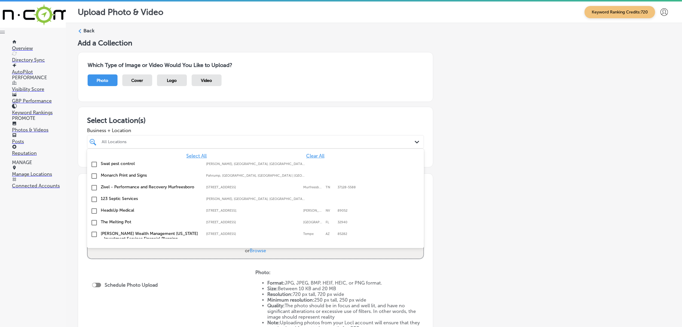
click at [306, 155] on span "Clear All" at bounding box center [315, 156] width 18 height 6
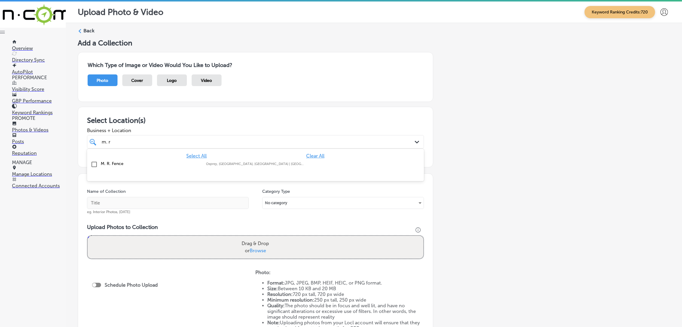
click at [299, 162] on div "Osprey, [GEOGRAPHIC_DATA], [GEOGRAPHIC_DATA] | [GEOGRAPHIC_DATA], [GEOGRAPHIC_D…" at bounding box center [255, 164] width 99 height 4
type input "m. r"
click at [499, 181] on div "Add a Collection Which Type of Image or Video Would You Like to Upload? Photo C…" at bounding box center [374, 211] width 593 height 344
click at [177, 207] on input "text" at bounding box center [168, 203] width 162 height 12
type input "M.-R.-Fence-fence-installation"
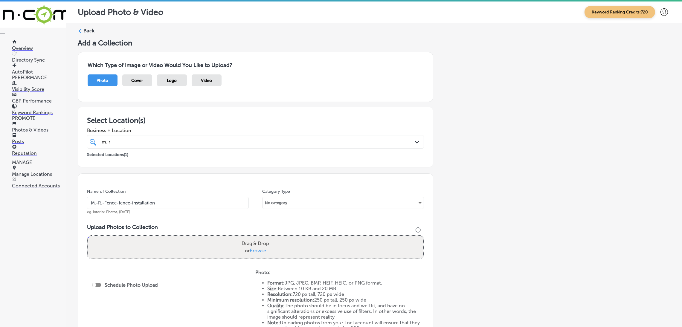
click at [161, 206] on input "M.-R.-Fence-fence-installation" at bounding box center [168, 203] width 162 height 12
click at [136, 182] on div "Name of Collection M.-R.-Fence-fence-installation eg. Interior Photos, [DATE] C…" at bounding box center [256, 260] width 356 height 172
click at [150, 203] on input "M.-R.-Fence-fence-installation" at bounding box center [168, 203] width 162 height 12
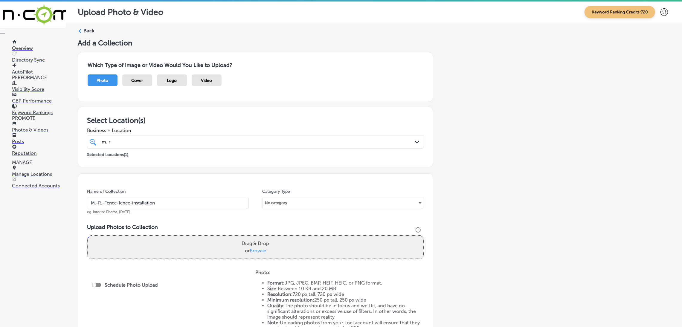
click at [150, 203] on input "M.-R.-Fence-fence-installation" at bounding box center [168, 203] width 162 height 12
click at [161, 170] on div "Add a Collection Which Type of Image or Video Would You Like to Upload? Photo C…" at bounding box center [374, 211] width 593 height 344
click at [448, 219] on div "Add a Collection Which Type of Image or Video Would You Like to Upload? Photo C…" at bounding box center [374, 211] width 593 height 344
click at [243, 240] on label "Drag & Drop or Browse" at bounding box center [255, 247] width 32 height 19
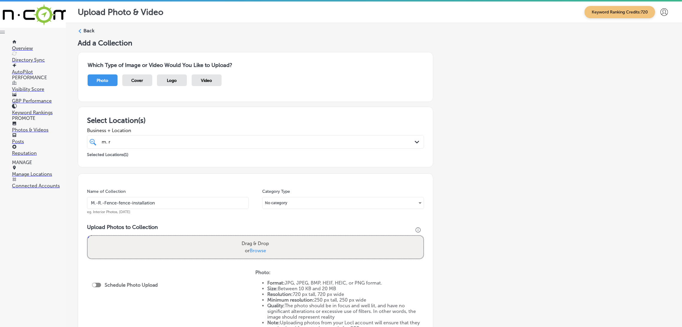
click at [243, 238] on input "Drag & Drop or Browse" at bounding box center [256, 237] width 336 height 2
type input "C:\fakepath\Mr. Fence (10).jpg"
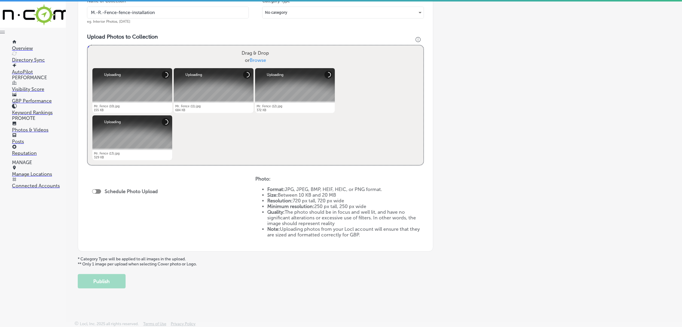
scroll to position [191, 0]
click at [97, 191] on div at bounding box center [96, 191] width 9 height 4
checkbox input "true"
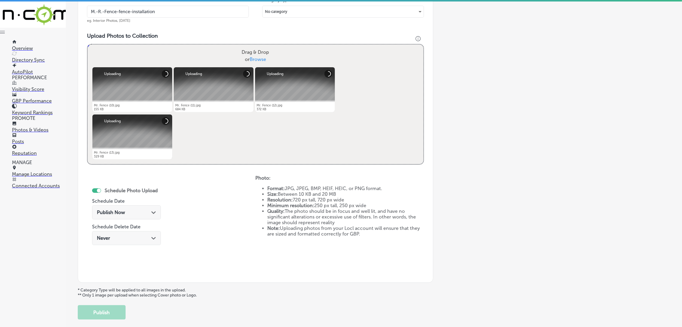
click at [118, 215] on span "Publish Now" at bounding box center [111, 213] width 28 height 6
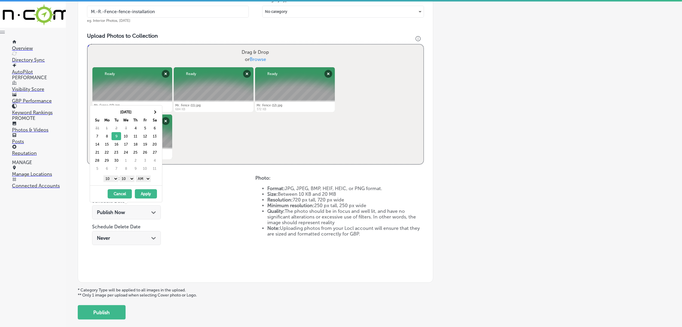
click at [144, 181] on select "AM PM" at bounding box center [143, 179] width 15 height 7
click at [128, 177] on select "00 10 20 30 40 50" at bounding box center [127, 179] width 15 height 7
click at [114, 183] on div "1 2 3 4 5 6 7 8 9 10 11 12 : 00 10 20 30 40 50 AM PM" at bounding box center [127, 178] width 70 height 9
click at [112, 182] on select "1 2 3 4 5 6 7 8 9 10 11 12" at bounding box center [111, 179] width 15 height 7
click at [146, 196] on button "Apply" at bounding box center [146, 193] width 22 height 9
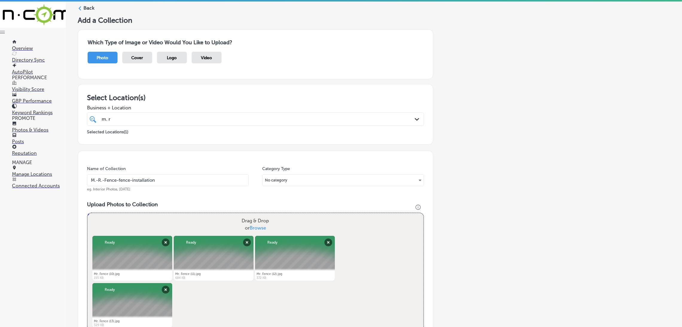
scroll to position [12, 0]
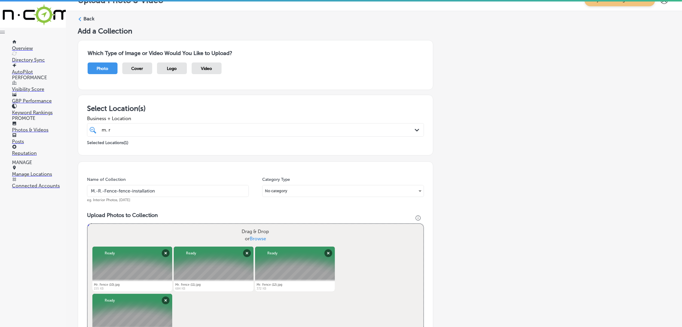
click at [155, 196] on input "M.-R.-Fence-fence-installation" at bounding box center [168, 191] width 162 height 12
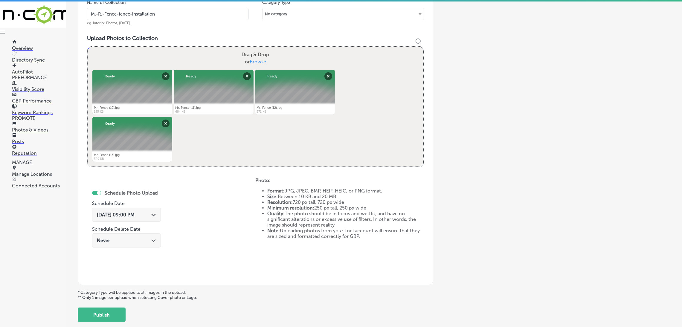
scroll to position [223, 0]
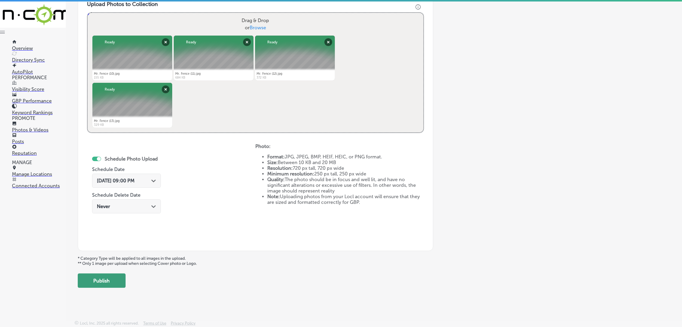
click at [111, 281] on button "Publish" at bounding box center [102, 281] width 48 height 14
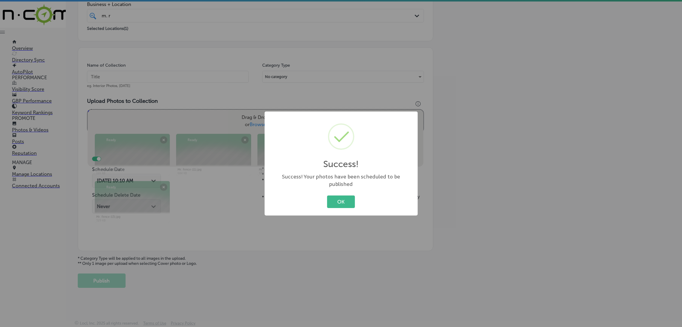
scroll to position [127, 0]
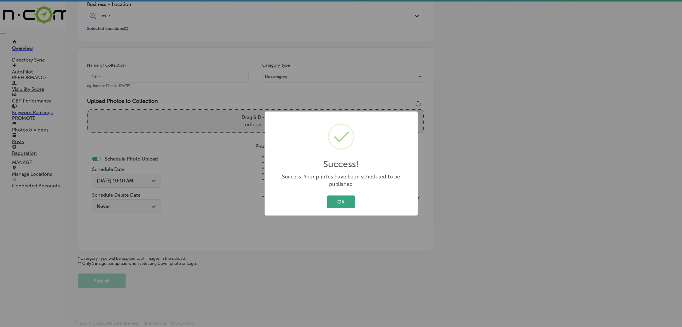
click at [350, 196] on button "OK" at bounding box center [341, 202] width 28 height 12
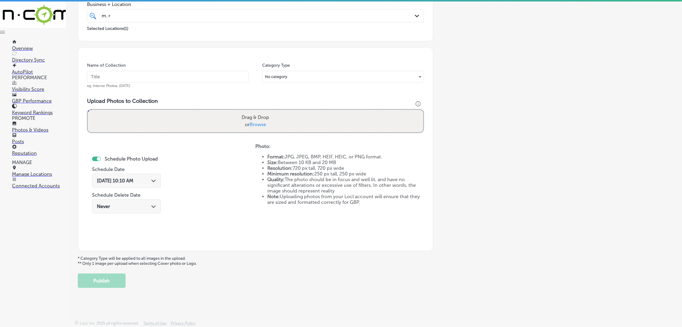
click at [204, 77] on input "text" at bounding box center [168, 77] width 162 height 12
paste input "M.-R.-Fence-fence-installation"
type input "M.-R.-Fence-fence-installation"
click at [269, 115] on label "Drag & Drop or Browse" at bounding box center [255, 121] width 32 height 19
click at [269, 112] on input "Drag & Drop or Browse" at bounding box center [256, 111] width 336 height 2
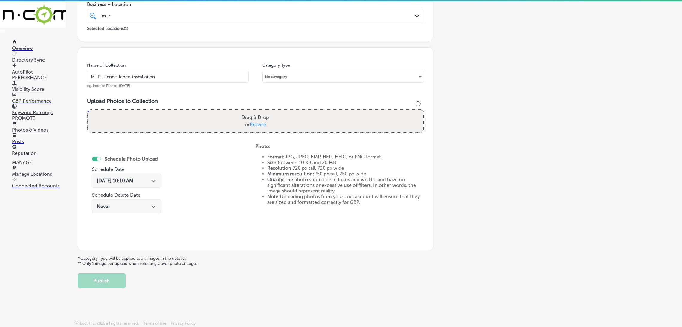
type input "C:\fakepath\Mr. Fence (14).jpg"
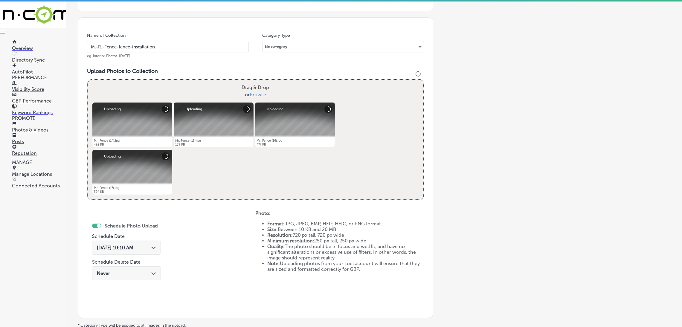
scroll to position [171, 0]
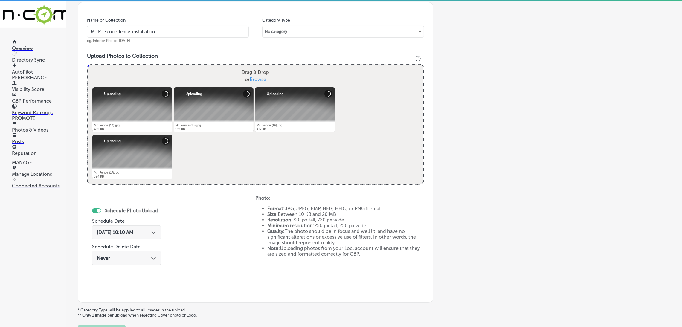
click at [147, 241] on div "[DATE] 10:10 AM Path Created with Sketch." at bounding box center [126, 234] width 69 height 20
click at [147, 231] on div "[DATE] 10:10 AM Path Created with Sketch." at bounding box center [126, 233] width 59 height 6
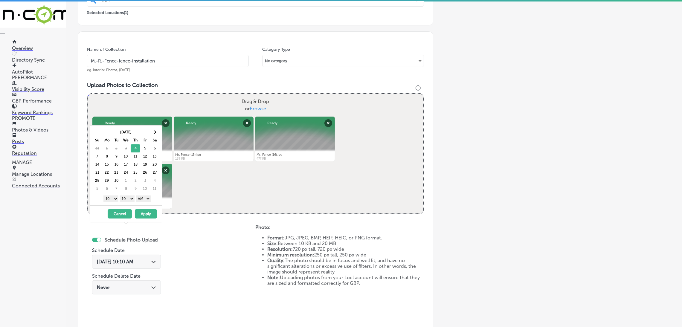
scroll to position [127, 0]
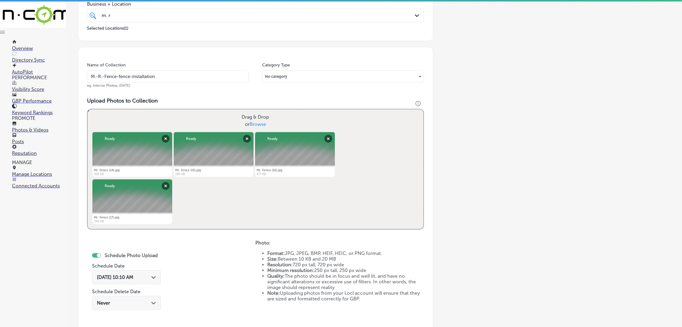
click at [203, 236] on div "Name of Collection M.-R.-Fence-fence-installation eg. Interior Photos, [DATE] C…" at bounding box center [256, 197] width 356 height 301
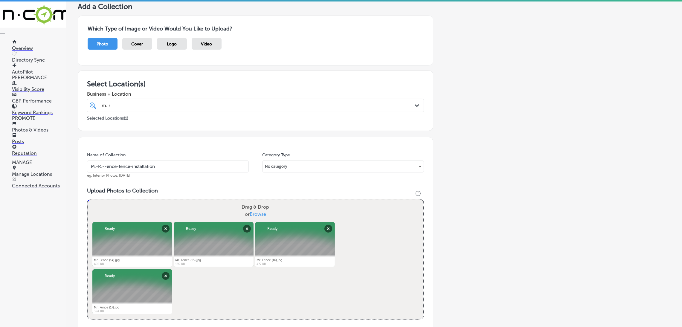
scroll to position [0, 0]
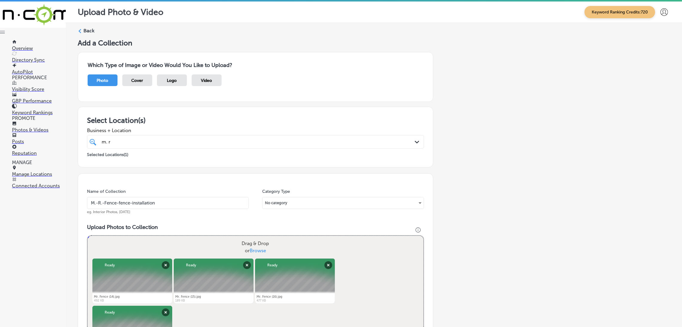
click at [87, 24] on div "Back Add a Collection Which Type of Image or Video Would You Like to Upload? Ph…" at bounding box center [374, 269] width 617 height 493
click at [87, 29] on label "Back" at bounding box center [88, 31] width 11 height 7
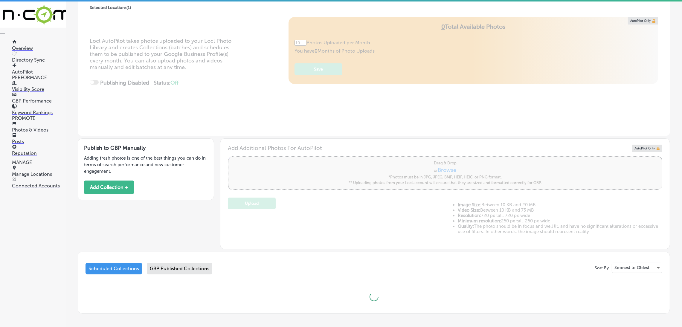
scroll to position [88, 0]
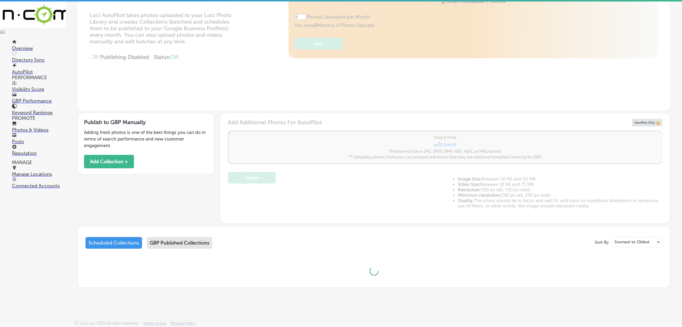
type input "5"
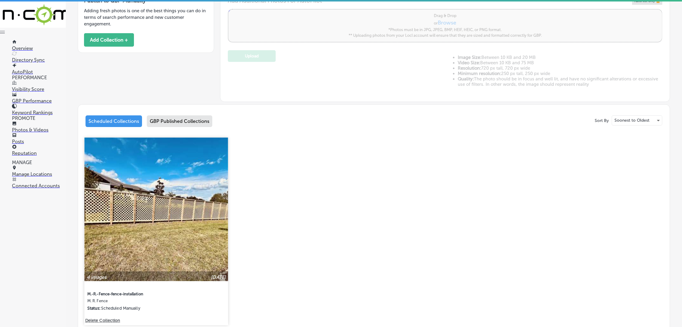
scroll to position [262, 0]
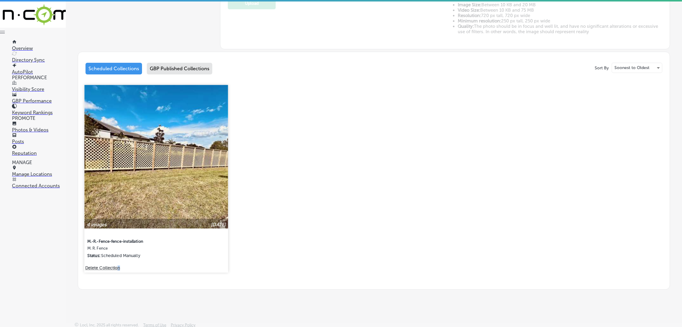
click at [119, 269] on div "4 images [DATE] M.-R.-Fence-fence-installation M. R. Fence Status: Scheduled Ma…" at bounding box center [156, 179] width 144 height 188
click at [113, 258] on div "4 images [DATE] M.-R.-Fence-fence-installation M. R. Fence Status: Scheduled Ma…" at bounding box center [156, 175] width 144 height 181
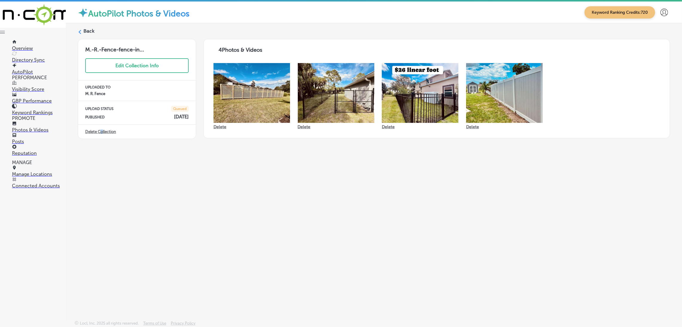
click at [101, 131] on div "Delete Collection" at bounding box center [137, 132] width 118 height 14
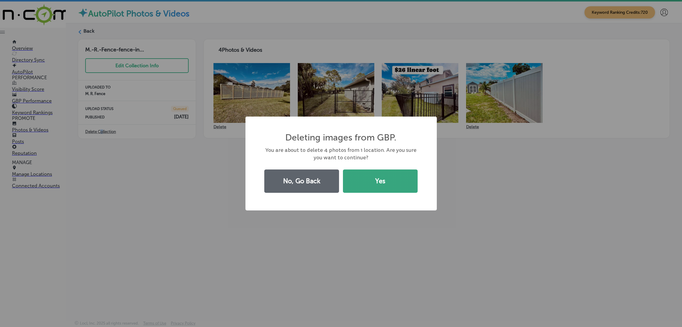
drag, startPoint x: 401, startPoint y: 185, endPoint x: 396, endPoint y: 185, distance: 5.5
click at [400, 187] on button "Yes" at bounding box center [380, 181] width 75 height 23
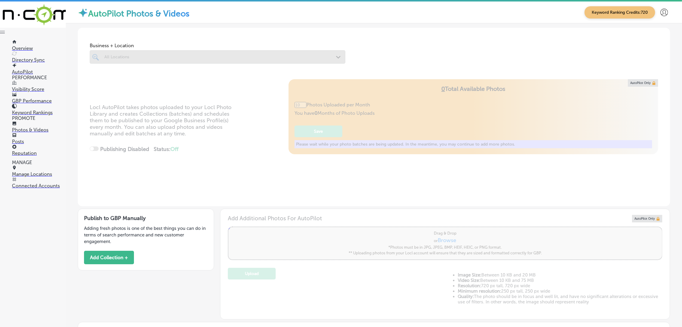
type input "5"
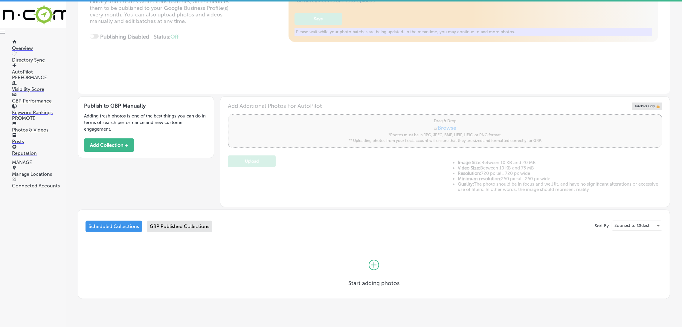
scroll to position [123, 0]
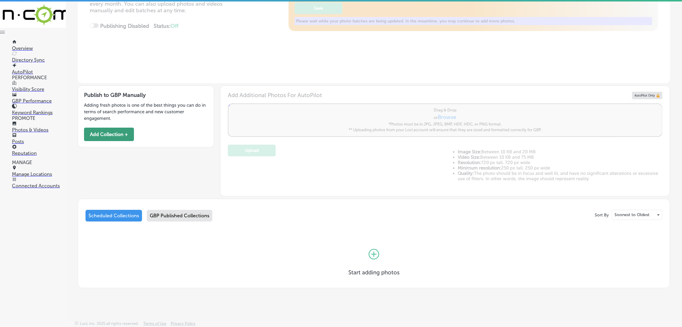
click at [130, 136] on button "Add Collection +" at bounding box center [109, 134] width 50 height 13
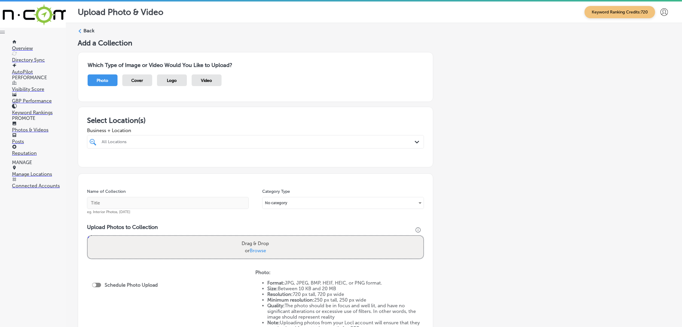
click at [194, 144] on div at bounding box center [240, 142] width 278 height 8
click at [243, 169] on div "M. R. Fence Osprey, [GEOGRAPHIC_DATA], [GEOGRAPHIC_DATA] | [GEOGRAPHIC_DATA], […" at bounding box center [255, 164] width 332 height 9
type input "m."
click at [221, 205] on input "text" at bounding box center [168, 203] width 162 height 12
paste input "M.-R.-Fence-fence-installation"
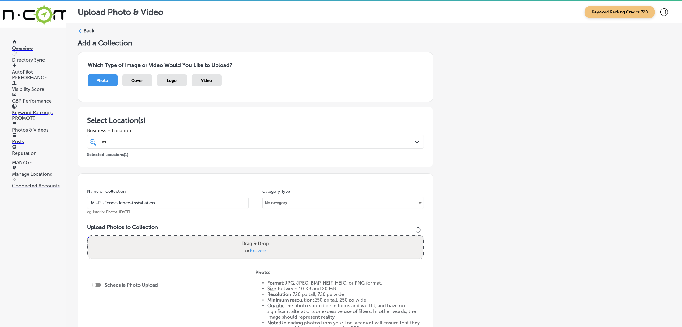
type input "M.-R.-Fence-fence-installation"
click at [219, 183] on div "Name of Collection M.-R.-Fence-fence-installation eg. Interior Photos, [DATE] C…" at bounding box center [256, 260] width 356 height 172
click at [215, 142] on div "m. m." at bounding box center [240, 142] width 278 height 8
click at [487, 144] on div "Add a Collection Which Type of Image or Video Would You Like to Upload? Photo C…" at bounding box center [374, 211] width 593 height 344
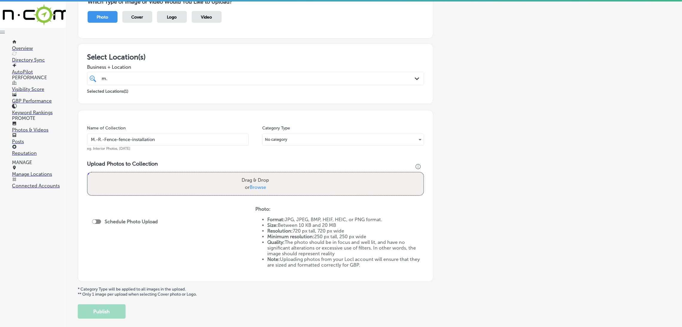
scroll to position [90, 0]
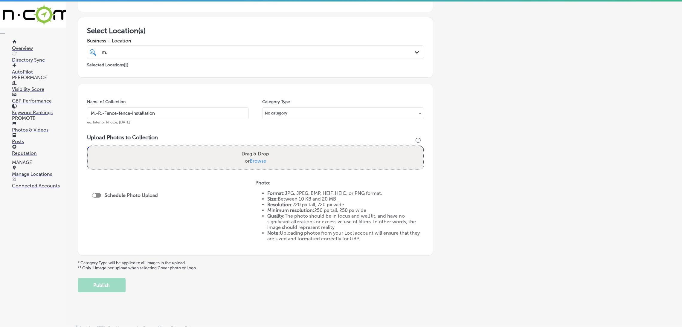
click at [105, 158] on div "Drag & Drop or Browse" at bounding box center [256, 157] width 336 height 23
click at [88, 146] on input "Drag & Drop or Browse" at bounding box center [256, 147] width 336 height 2
type input "C:\fakepath\Mr. Fence (10).jpg"
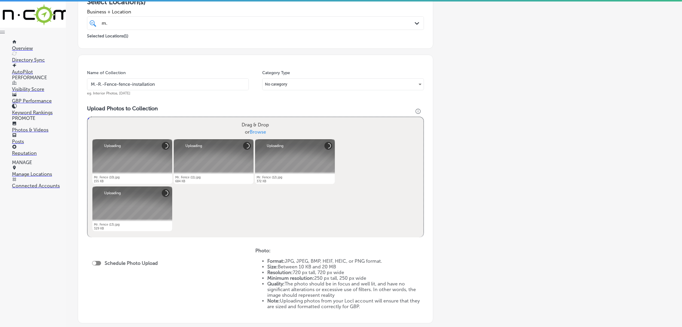
scroll to position [134, 0]
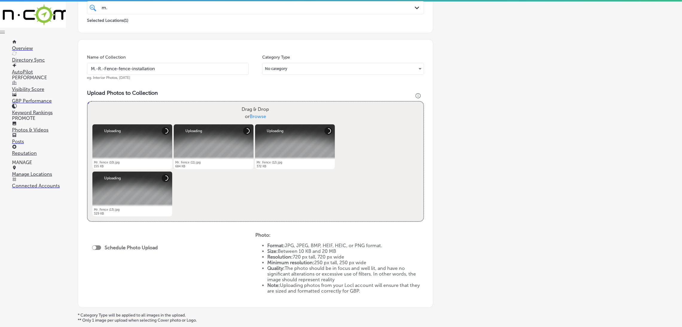
click at [99, 247] on div at bounding box center [96, 248] width 9 height 4
checkbox input "true"
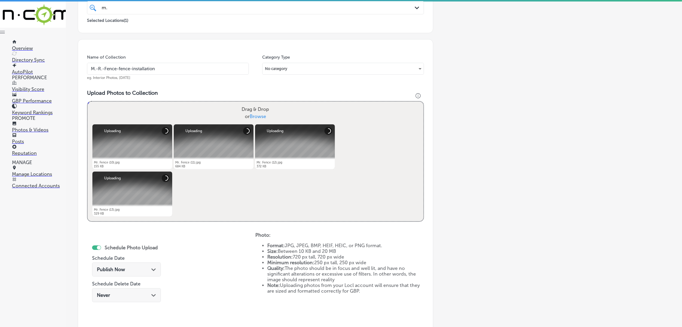
click at [110, 267] on span "Publish Now" at bounding box center [111, 270] width 28 height 6
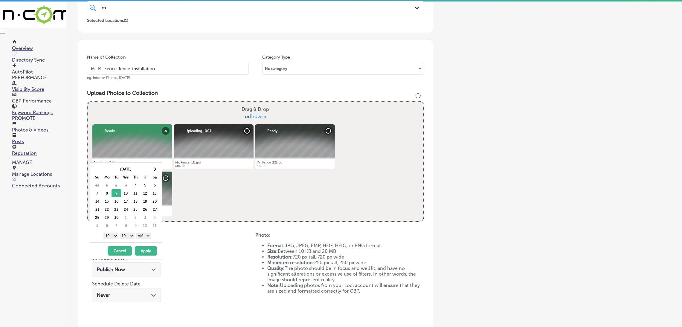
click at [142, 238] on select "AM PM" at bounding box center [143, 236] width 15 height 7
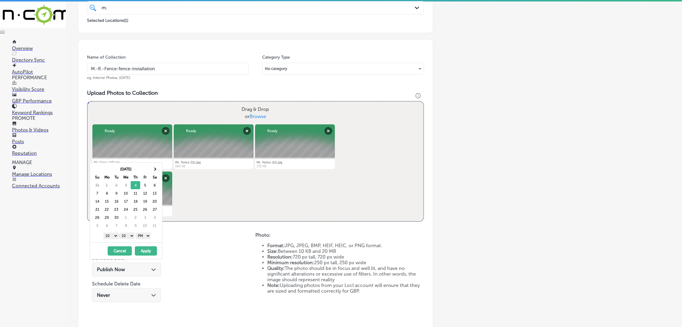
click at [130, 237] on select "00 10 20 30 40 50" at bounding box center [127, 236] width 15 height 7
click at [108, 238] on select "1 2 3 4 5 6 7 8 9 10 11 12" at bounding box center [111, 236] width 15 height 7
click at [147, 250] on button "Apply" at bounding box center [146, 251] width 22 height 9
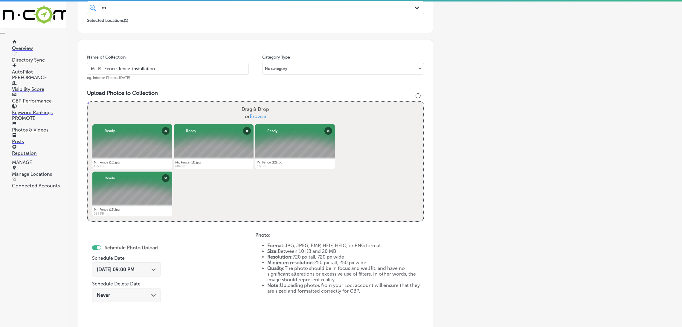
click at [179, 77] on div "Name of Collection M.-R.-Fence-fence-installation eg. Interior Photos, [DATE]" at bounding box center [168, 67] width 162 height 26
click at [176, 72] on input "M.-R.-Fence-fence-installation" at bounding box center [168, 69] width 162 height 12
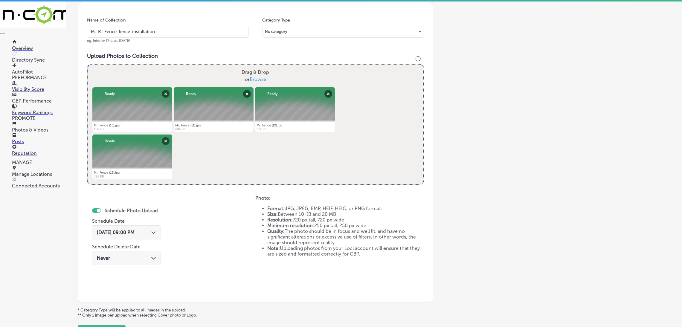
scroll to position [223, 0]
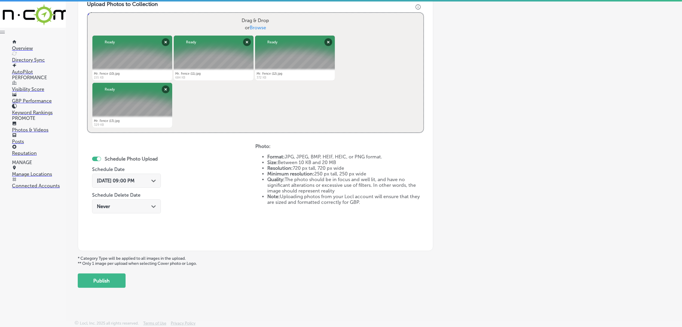
click at [70, 291] on div "Back Add a Collection Which Type of Image or Video Would You Like to Upload? Ph…" at bounding box center [374, 46] width 617 height 493
click at [84, 282] on button "Publish" at bounding box center [102, 281] width 48 height 14
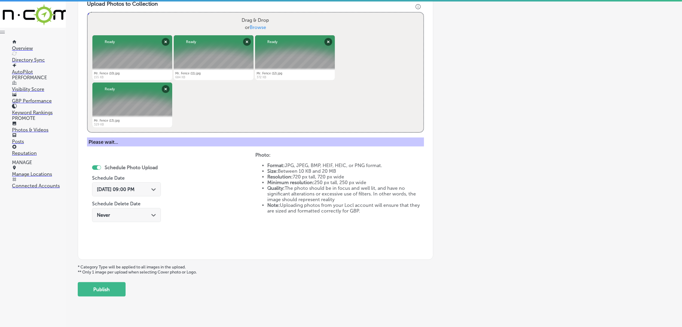
scroll to position [127, 0]
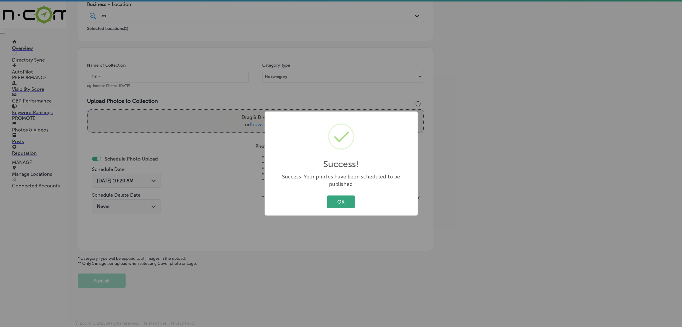
click at [333, 200] on button "OK" at bounding box center [341, 202] width 28 height 12
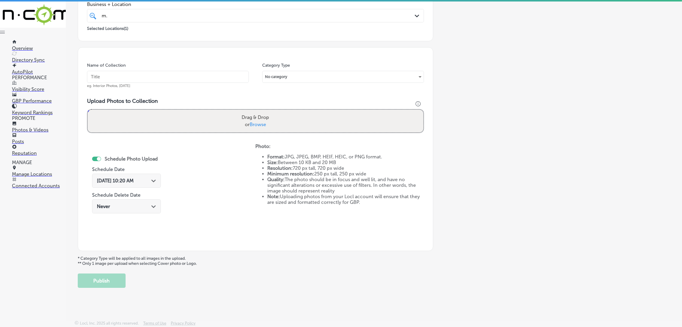
click at [196, 76] on input "text" at bounding box center [168, 77] width 162 height 12
paste input "M.-R.-Fence-fence-installation"
type input "M.-R.-Fence-fence-installation"
click at [207, 115] on div "Drag & Drop or Browse" at bounding box center [256, 121] width 336 height 23
click at [88, 110] on input "Drag & Drop or Browse" at bounding box center [256, 111] width 336 height 2
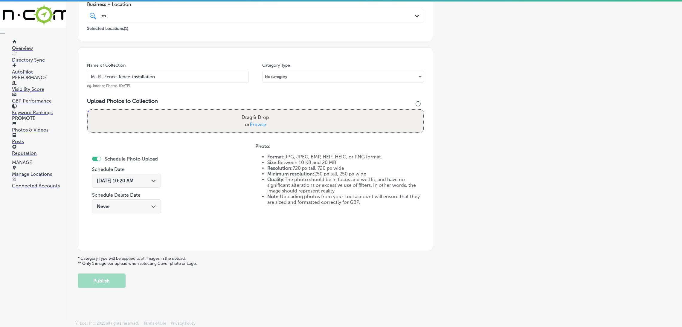
type input "C:\fakepath\Mr. Fence (14).jpg"
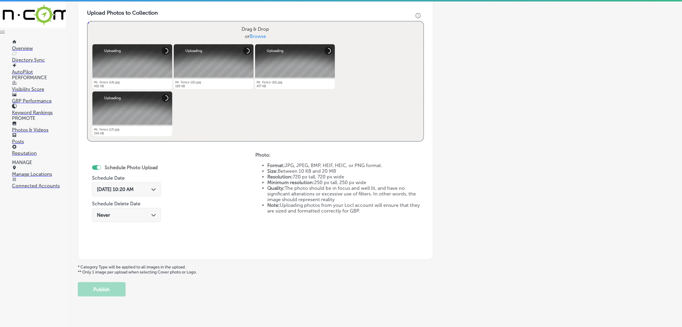
scroll to position [216, 0]
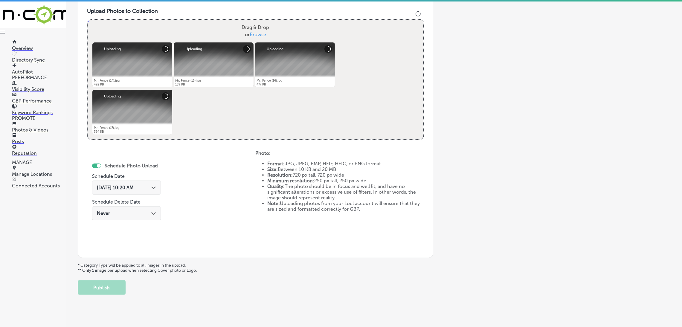
click at [134, 188] on span "[DATE] 10:20 AM" at bounding box center [115, 188] width 37 height 6
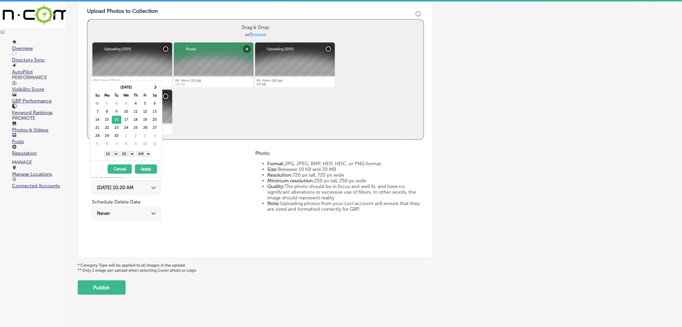
drag, startPoint x: 140, startPoint y: 153, endPoint x: 145, endPoint y: 155, distance: 5.9
click at [140, 153] on select "AM PM" at bounding box center [143, 154] width 15 height 7
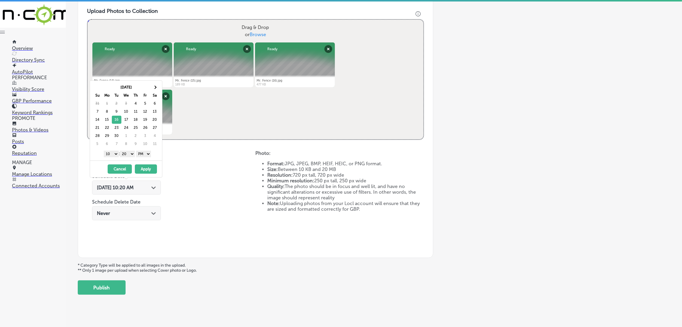
click at [127, 151] on select "00 10 20 30 40 50" at bounding box center [127, 154] width 15 height 7
drag, startPoint x: 119, startPoint y: 158, endPoint x: 113, endPoint y: 157, distance: 6.1
click at [113, 157] on select "1 2 3 4 5 6 7 8 9 10 11 12" at bounding box center [111, 154] width 15 height 7
click at [146, 152] on select "AM PM" at bounding box center [143, 154] width 15 height 7
click at [146, 156] on select "AM PM" at bounding box center [143, 154] width 15 height 7
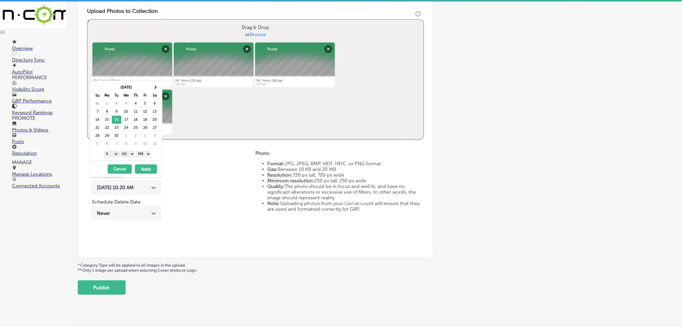
click at [150, 167] on button "Apply" at bounding box center [146, 169] width 22 height 9
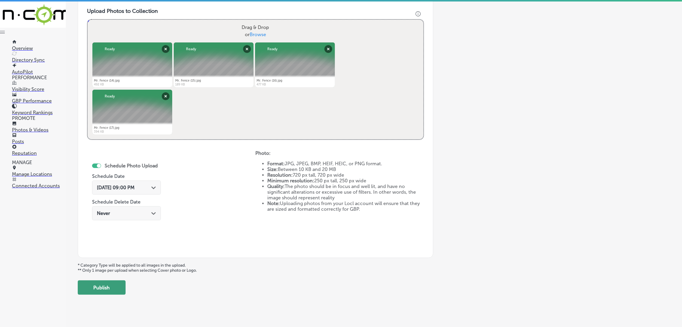
click at [121, 291] on button "Publish" at bounding box center [102, 288] width 48 height 14
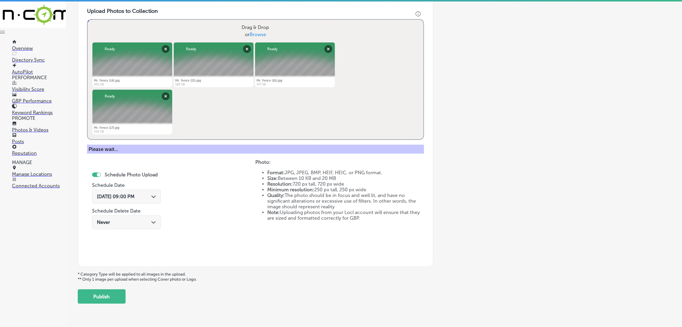
scroll to position [127, 0]
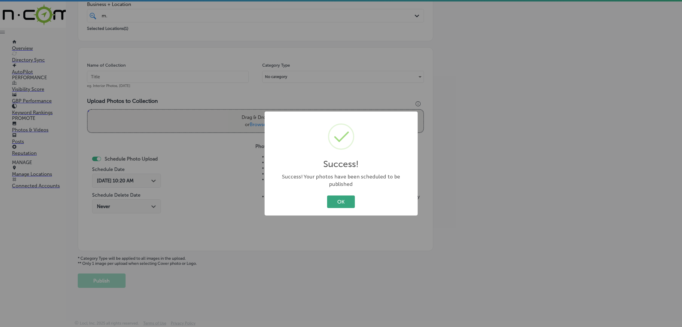
click at [337, 196] on button "OK" at bounding box center [341, 202] width 28 height 12
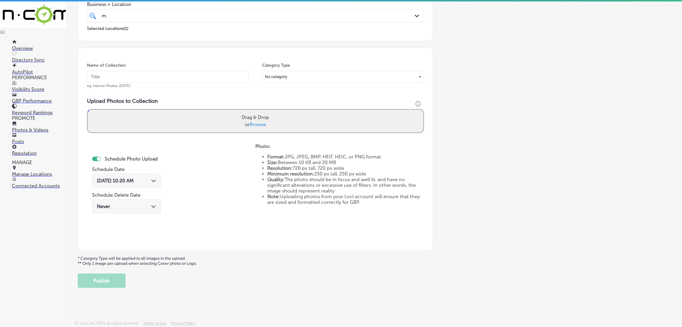
click at [174, 78] on input "text" at bounding box center [168, 77] width 162 height 12
paste input "M.-R.-Fence-fence-installation"
type input "M.-R.-Fence-fence-installation"
click at [222, 120] on div "Drag & Drop or Browse" at bounding box center [256, 121] width 336 height 23
click at [88, 110] on input "Drag & Drop or Browse" at bounding box center [256, 111] width 336 height 2
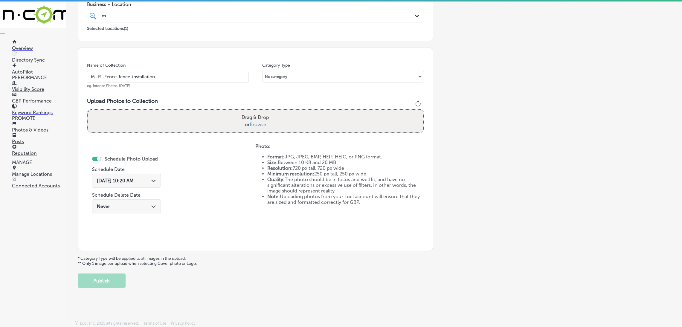
type input "C:\fakepath\Mr. Fence (18).jpg"
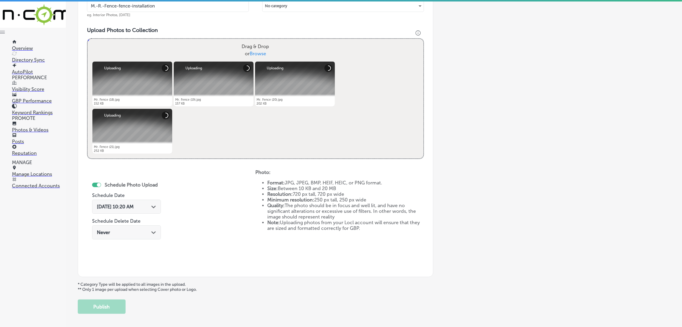
scroll to position [223, 0]
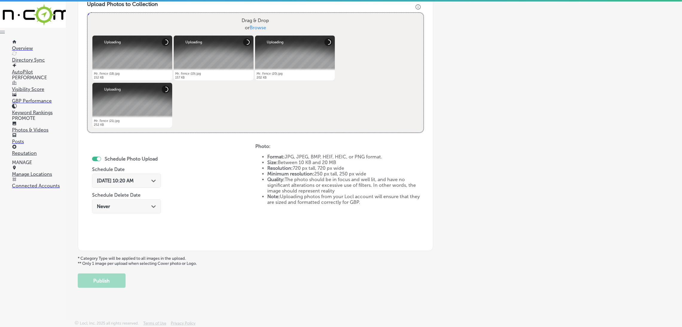
click at [124, 181] on span "[DATE] 10:20 AM" at bounding box center [115, 181] width 37 height 6
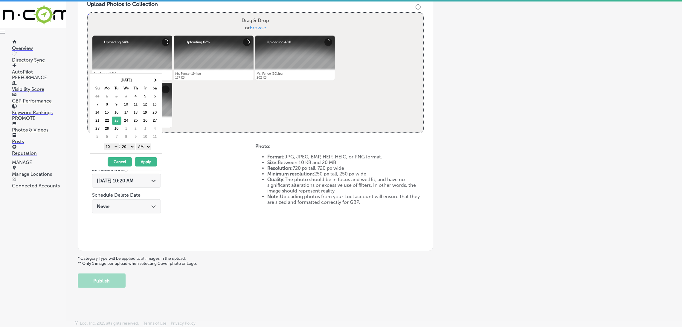
click at [141, 149] on select "AM PM" at bounding box center [143, 147] width 15 height 7
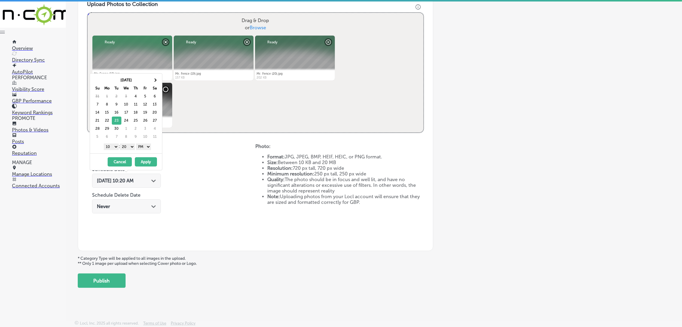
drag, startPoint x: 126, startPoint y: 144, endPoint x: 127, endPoint y: 150, distance: 5.4
click at [126, 144] on select "00 10 20 30 40 50" at bounding box center [127, 147] width 15 height 7
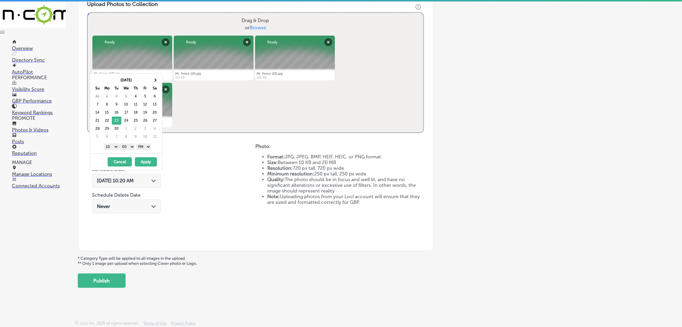
click at [112, 144] on div "1 2 3 4 5 6 7 8 9 10 11 12 : 00 10 20 30 40 50 AM PM" at bounding box center [127, 146] width 70 height 9
click at [113, 149] on select "1 2 3 4 5 6 7 8 9 10 11 12" at bounding box center [111, 147] width 15 height 7
click at [146, 162] on button "Apply" at bounding box center [146, 161] width 22 height 9
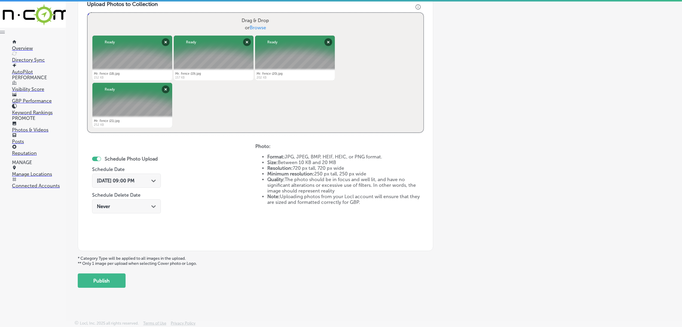
drag, startPoint x: 110, startPoint y: 280, endPoint x: 112, endPoint y: 282, distance: 3.4
click at [110, 281] on button "Publish" at bounding box center [102, 281] width 48 height 14
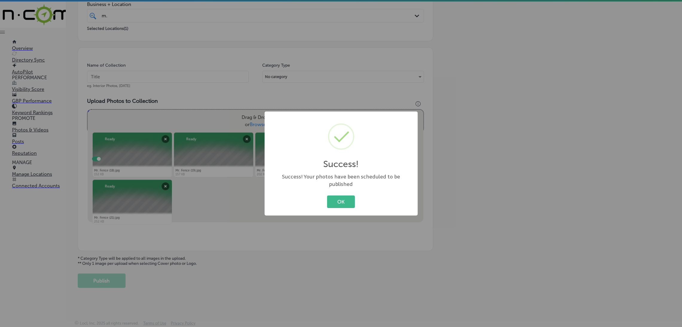
scroll to position [127, 0]
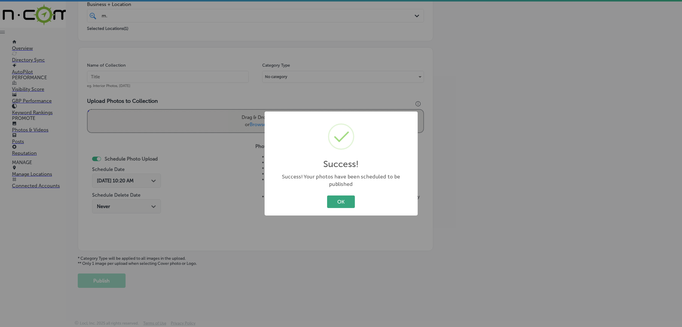
click at [340, 197] on button "OK" at bounding box center [341, 202] width 28 height 12
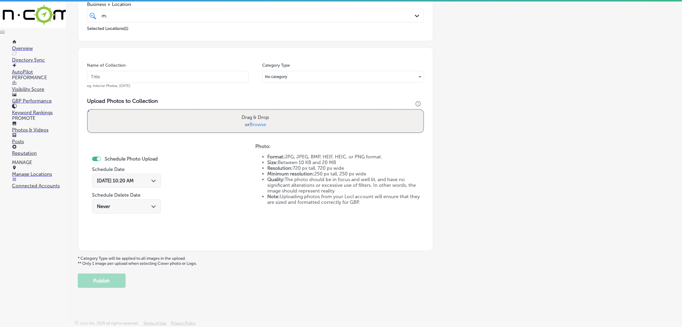
click at [192, 84] on div "Name of Collection eg. Interior Photos, [DATE]" at bounding box center [168, 76] width 162 height 26
click at [192, 72] on input "text" at bounding box center [168, 77] width 162 height 12
paste input "M.-R.-Fence-fence-installation"
type input "M.-R.-Fence-fence-installation"
click at [209, 128] on div "Drag & Drop or Browse" at bounding box center [256, 121] width 336 height 23
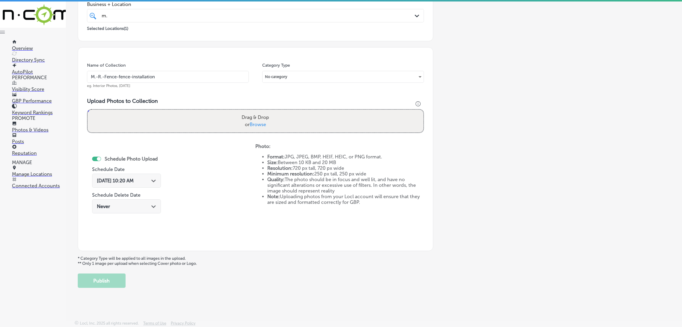
click at [88, 110] on input "Drag & Drop or Browse" at bounding box center [256, 111] width 336 height 2
type input "C:\fakepath\Mr. Fence (22).jpg"
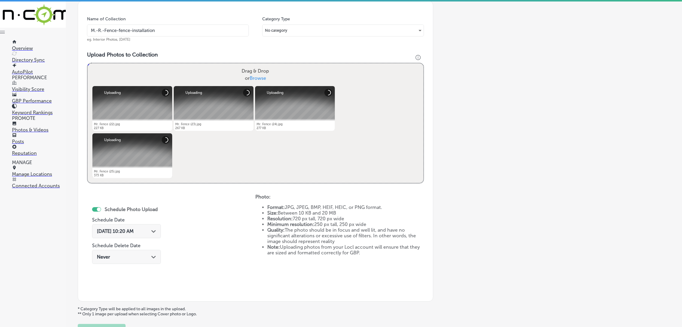
scroll to position [216, 0]
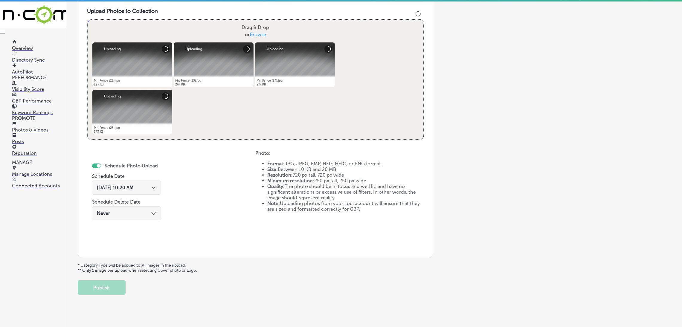
click at [131, 187] on span "[DATE] 10:20 AM" at bounding box center [115, 188] width 37 height 6
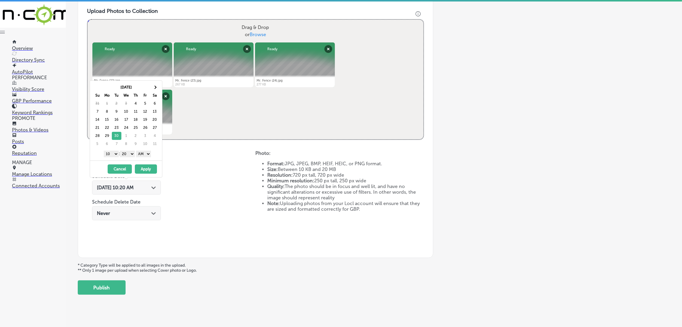
click at [145, 156] on select "AM PM" at bounding box center [143, 154] width 15 height 7
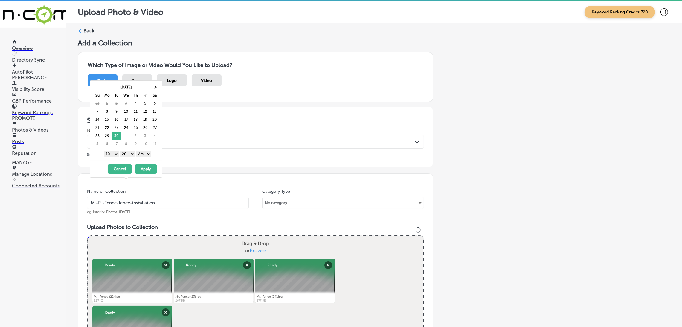
scroll to position [216, 0]
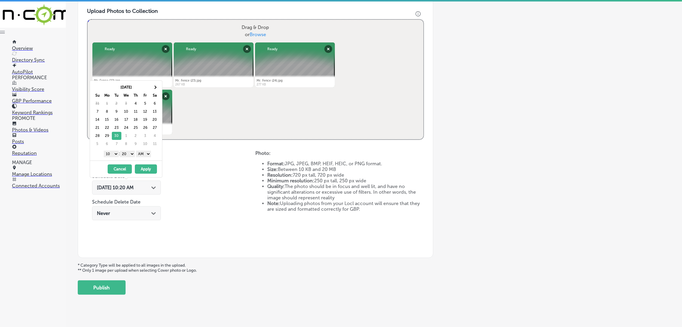
click at [146, 150] on div "1 2 3 4 5 6 7 8 9 10 11 12 : 00 10 20 30 40 50 AM PM" at bounding box center [127, 153] width 70 height 9
drag, startPoint x: 146, startPoint y: 152, endPoint x: 146, endPoint y: 156, distance: 3.9
click at [146, 152] on select "AM PM" at bounding box center [143, 154] width 15 height 7
click at [127, 155] on select "00 10 20 30 40 50" at bounding box center [127, 154] width 15 height 7
click at [105, 155] on select "1 2 3 4 5 6 7 8 9 10 11 12" at bounding box center [111, 154] width 15 height 7
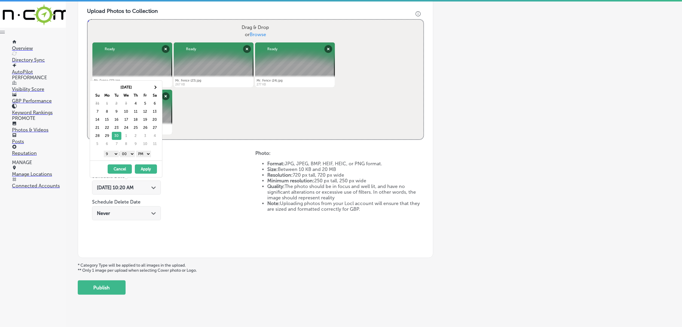
click at [139, 170] on button "Apply" at bounding box center [146, 169] width 22 height 9
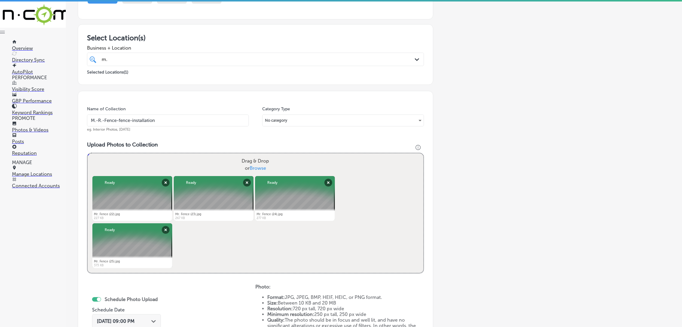
scroll to position [82, 0]
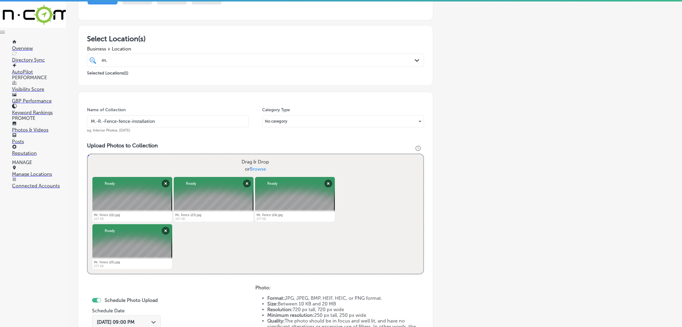
click at [180, 122] on input "M.-R.-Fence-fence-installation" at bounding box center [168, 121] width 162 height 12
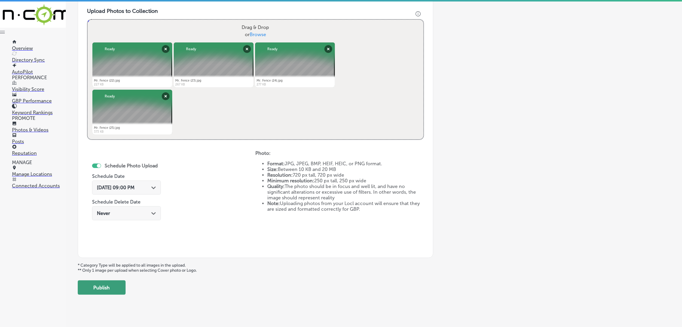
click at [120, 291] on button "Publish" at bounding box center [102, 288] width 48 height 14
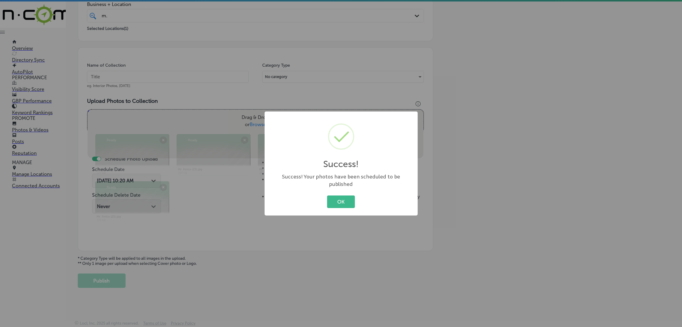
scroll to position [127, 0]
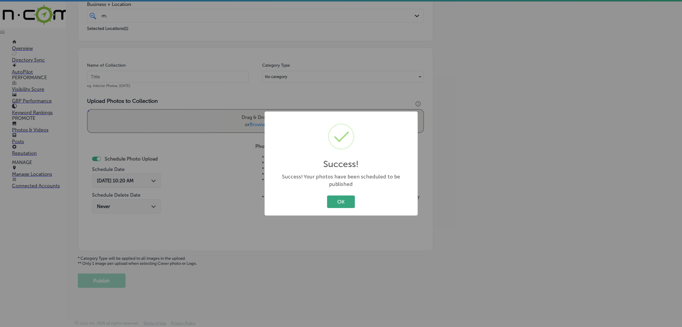
click at [345, 196] on button "OK" at bounding box center [341, 202] width 28 height 12
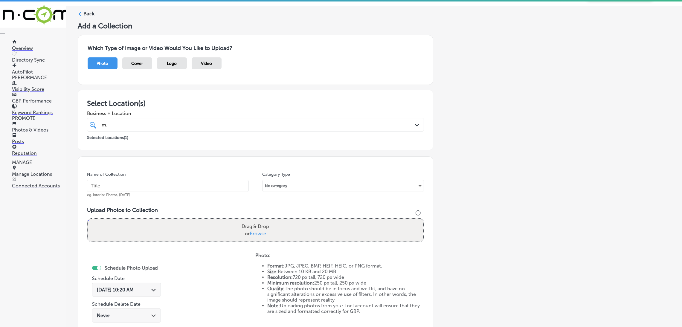
scroll to position [0, 0]
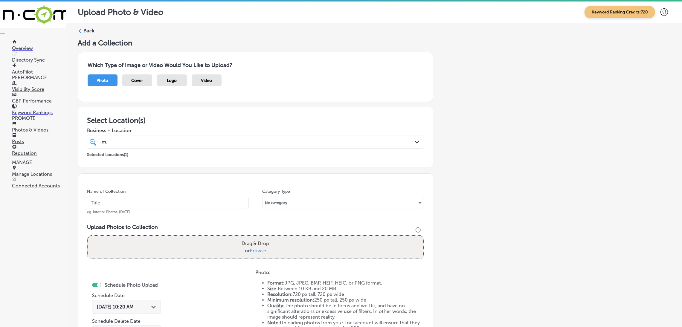
click at [89, 29] on label "Back" at bounding box center [88, 31] width 11 height 7
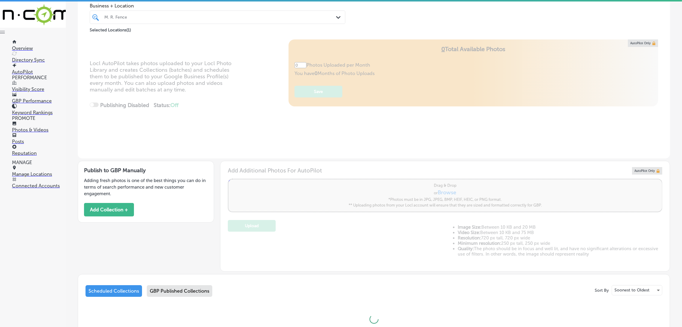
type input "5"
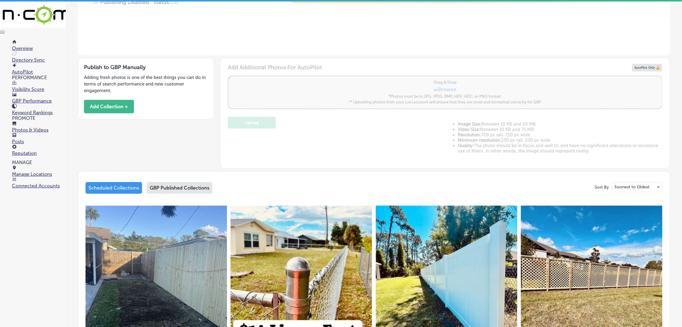
scroll to position [128, 0]
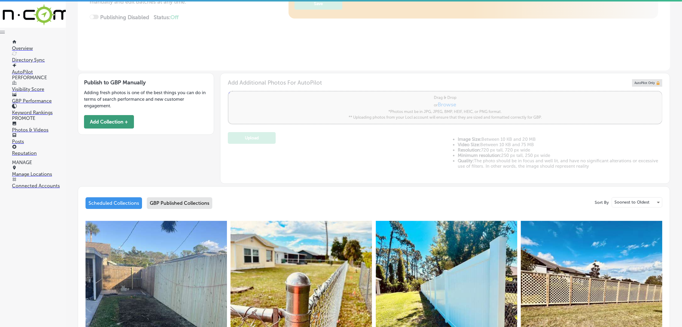
click at [108, 121] on button "Add Collection +" at bounding box center [109, 121] width 50 height 13
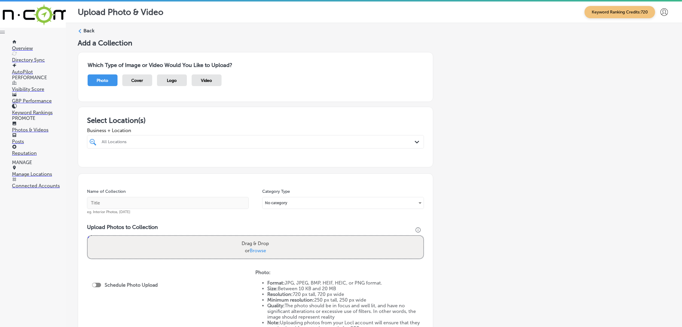
click at [205, 145] on div at bounding box center [240, 142] width 278 height 8
click at [250, 165] on label "Osprey, [GEOGRAPHIC_DATA], [GEOGRAPHIC_DATA] | [GEOGRAPHIC_DATA], [GEOGRAPHIC_D…" at bounding box center [255, 164] width 99 height 4
type input "m."
drag, startPoint x: 464, startPoint y: 169, endPoint x: 456, endPoint y: 174, distance: 9.0
click at [465, 170] on div "Add a Collection Which Type of Image or Video Would You Like to Upload? Photo C…" at bounding box center [374, 211] width 593 height 344
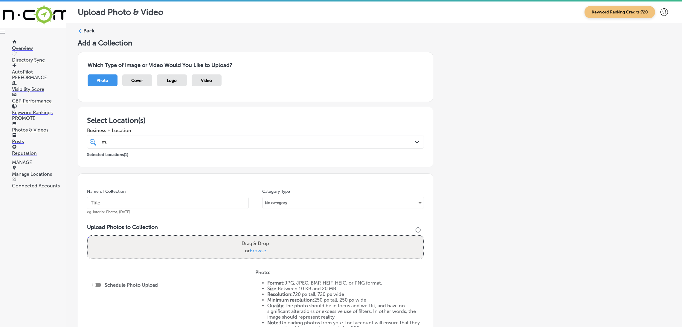
click at [197, 202] on input "text" at bounding box center [168, 203] width 162 height 12
paste input "M.-R.-Fence-fence-installation"
type input "M.-R.-Fence-fence-installation"
click at [199, 250] on div "Drag & Drop or Browse" at bounding box center [256, 247] width 336 height 23
click at [88, 236] on input "Drag & Drop or Browse" at bounding box center [256, 237] width 336 height 2
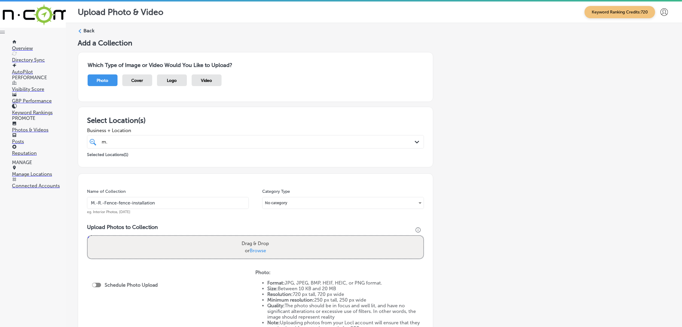
click at [90, 31] on label "Back" at bounding box center [88, 31] width 11 height 7
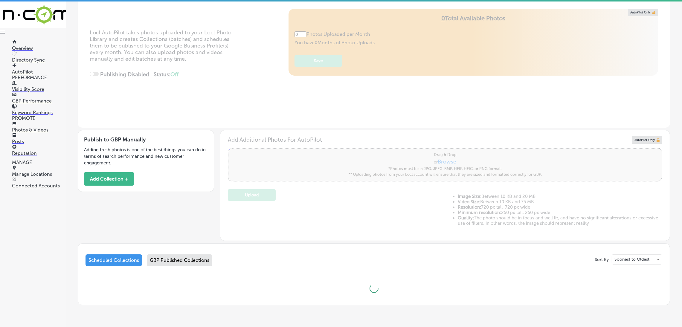
type input "5"
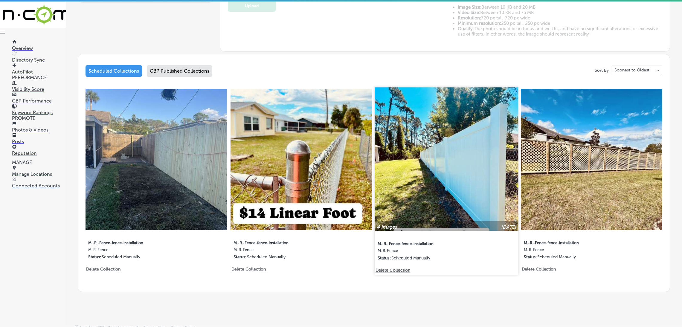
scroll to position [262, 0]
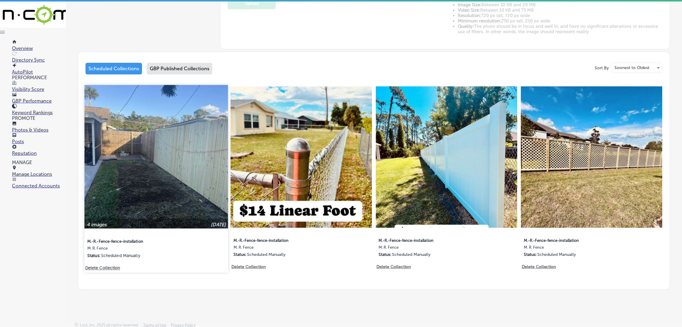
click at [142, 118] on img at bounding box center [156, 157] width 144 height 144
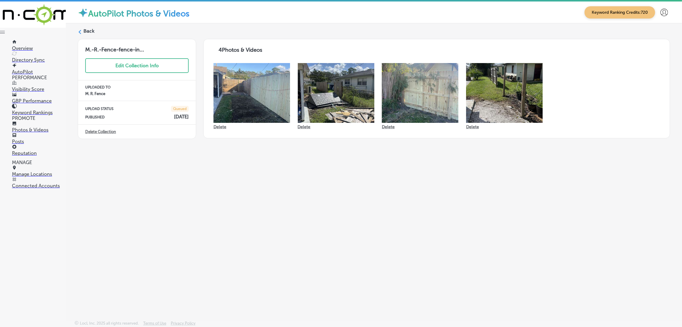
click at [315, 302] on div "AutoPilot Photos & Videos Keyword Ranking Credits: 720 Back M.-R.-Fence-fence-i…" at bounding box center [374, 164] width 617 height 327
click at [77, 29] on div "Back M.-R.-Fence-fence-in... Edit Collection Info UPLOADED TO M. R. Fence UPLOA…" at bounding box center [374, 157] width 617 height 269
click at [80, 33] on icon at bounding box center [80, 32] width 4 height 4
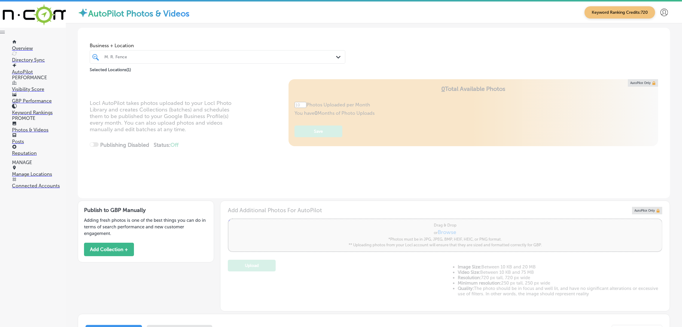
type input "5"
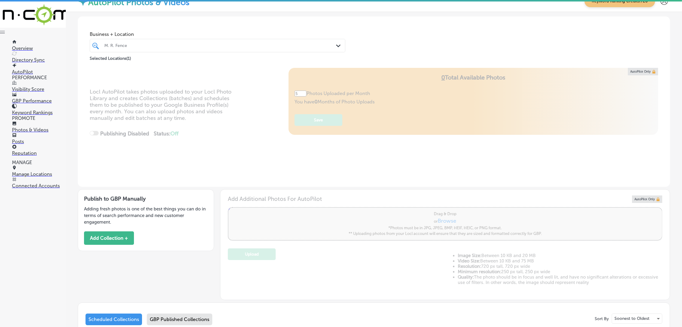
scroll to position [45, 0]
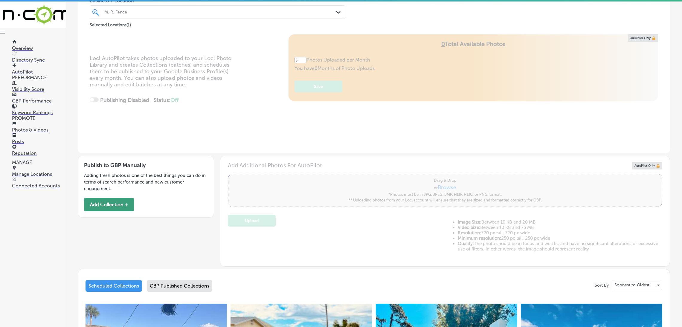
click at [116, 211] on button "Add Collection +" at bounding box center [109, 204] width 50 height 13
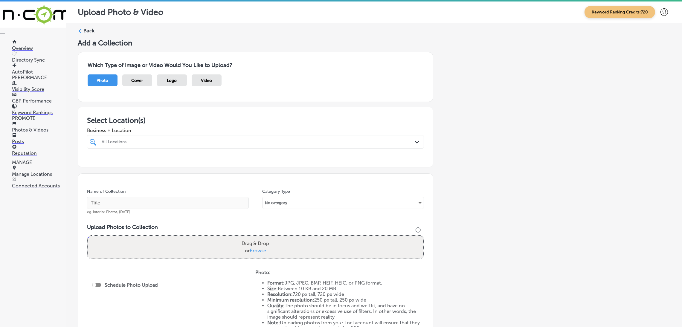
click at [202, 139] on div "All Locations" at bounding box center [259, 141] width 314 height 5
click at [212, 162] on label "Osprey, [GEOGRAPHIC_DATA], [GEOGRAPHIC_DATA] | [GEOGRAPHIC_DATA], [GEOGRAPHIC_D…" at bounding box center [255, 164] width 99 height 4
type input "m."
click at [505, 210] on div "Add a Collection Which Type of Image or Video Would You Like to Upload? Photo C…" at bounding box center [374, 211] width 593 height 344
click at [170, 205] on input "text" at bounding box center [168, 203] width 162 height 12
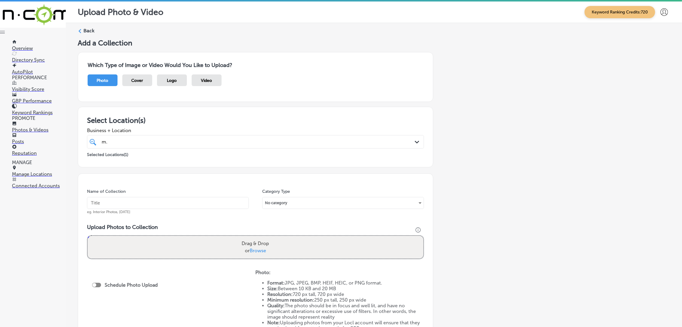
paste input "M.-R.-Fence-fence-installation"
type input "M.-R.-Fence-fence-installation"
click at [172, 142] on div "m. m." at bounding box center [240, 142] width 278 height 8
click at [234, 115] on div "Select Location(s) Business + Location option focused, 1 of 161. 2 results avai…" at bounding box center [256, 137] width 356 height 61
click at [210, 140] on div "m. m." at bounding box center [240, 142] width 278 height 8
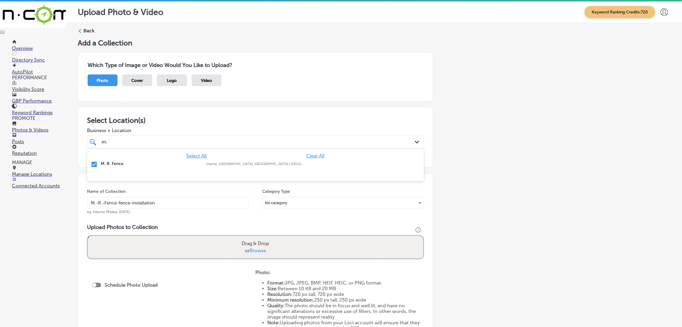
click at [241, 121] on h3 "Select Location(s)" at bounding box center [255, 120] width 337 height 9
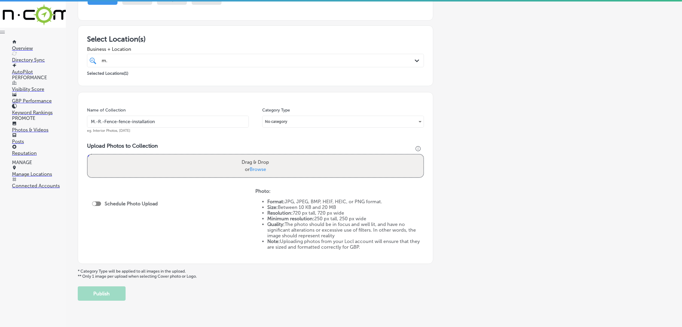
scroll to position [90, 0]
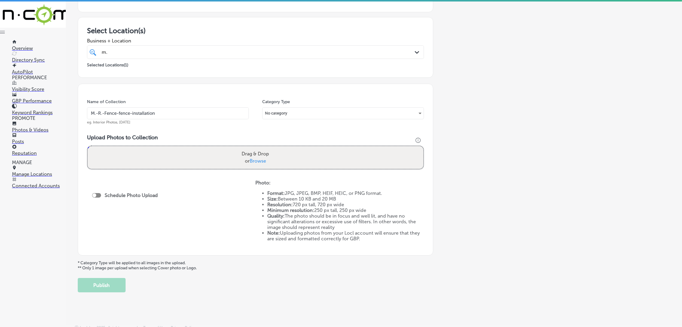
click at [248, 149] on label "Drag & Drop or Browse" at bounding box center [255, 157] width 32 height 19
click at [248, 148] on input "Drag & Drop or Browse" at bounding box center [256, 147] width 336 height 2
type input "C:\fakepath\Mr. Fence (26).jpg"
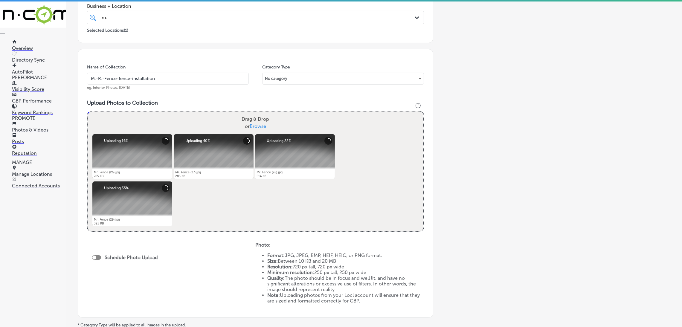
scroll to position [180, 0]
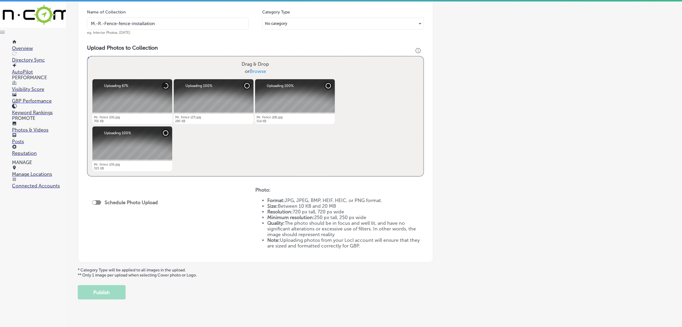
click at [97, 201] on div at bounding box center [96, 202] width 9 height 4
checkbox input "true"
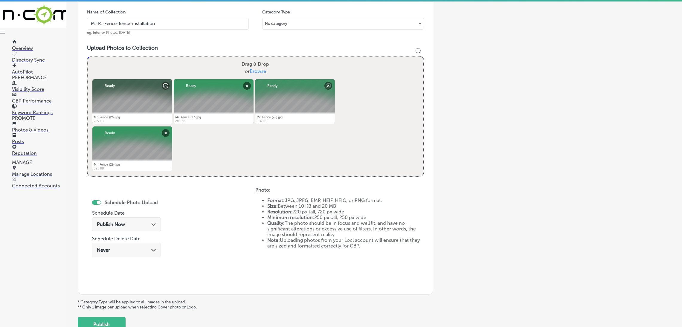
click at [126, 225] on div "Publish Now Path Created with Sketch." at bounding box center [126, 225] width 59 height 6
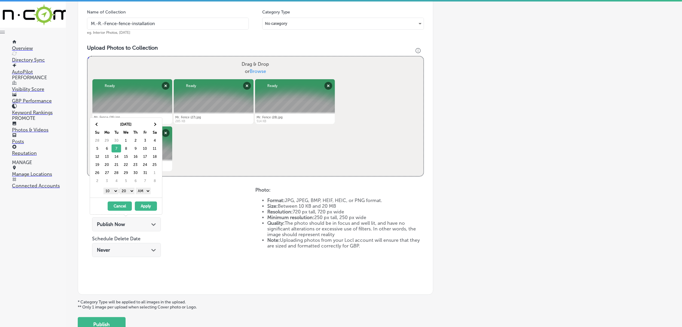
click at [145, 191] on select "AM PM" at bounding box center [143, 191] width 15 height 7
click at [135, 193] on select "00 10 20 30 40 50" at bounding box center [127, 191] width 15 height 7
drag, startPoint x: 109, startPoint y: 189, endPoint x: 112, endPoint y: 194, distance: 5.6
click at [109, 189] on select "1 2 3 4 5 6 7 8 9 10 11 12" at bounding box center [111, 191] width 15 height 7
click at [144, 205] on button "Apply" at bounding box center [146, 206] width 22 height 9
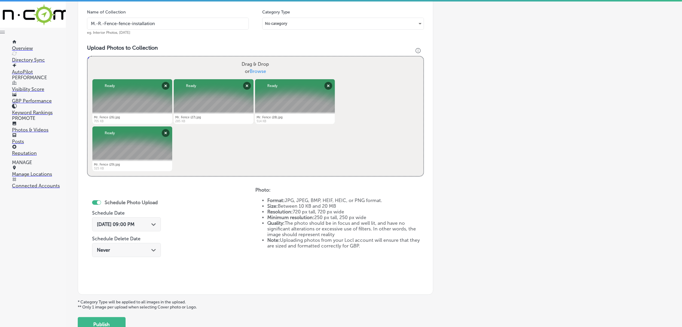
click at [147, 224] on div "Oct 7, 2025 09:00 PM Path Created with Sketch." at bounding box center [126, 225] width 59 height 6
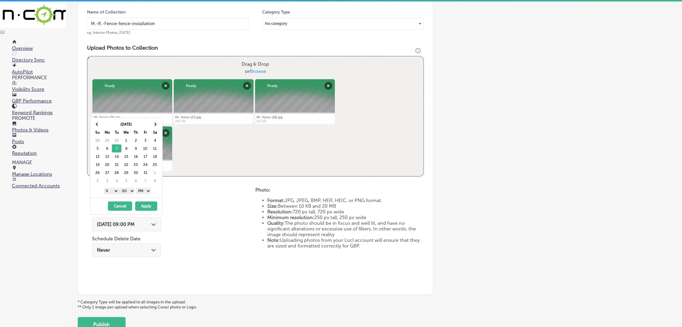
click at [193, 208] on div "Schedule Photo Upload Schedule Date Oct 7, 2025 09:00 PM Path Created with Sket…" at bounding box center [171, 236] width 168 height 98
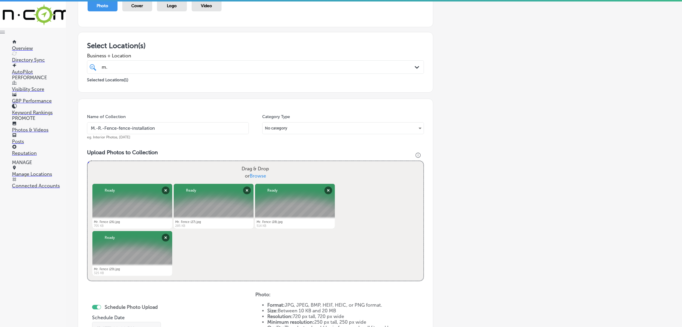
scroll to position [0, 0]
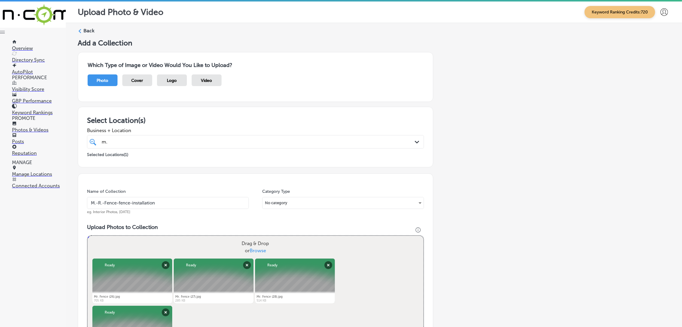
click at [169, 205] on input "M.-R.-Fence-fence-installation" at bounding box center [168, 203] width 162 height 12
click at [169, 204] on input "M.-R.-Fence-fence-installation" at bounding box center [168, 203] width 162 height 12
click at [189, 220] on div "Name of Collection M.-R.-Fence-fence-installation eg. Interior Photos, March 20…" at bounding box center [256, 324] width 356 height 301
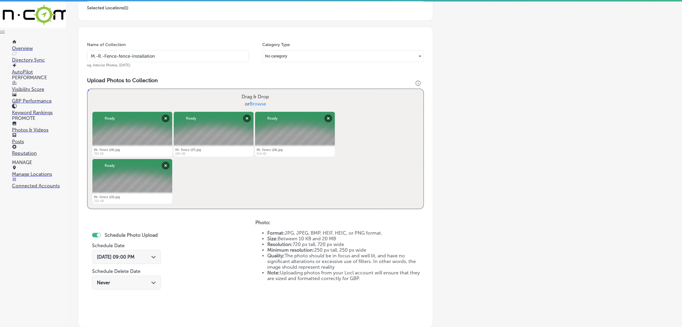
scroll to position [223, 0]
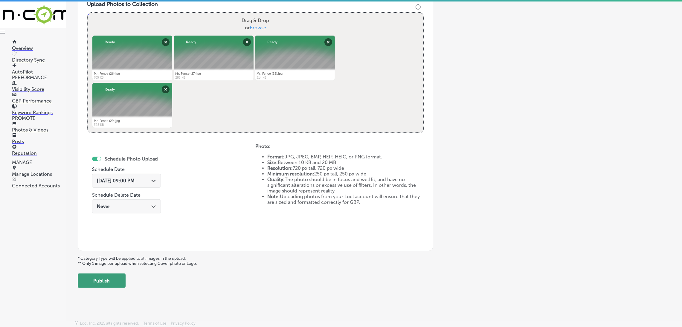
click at [102, 284] on button "Publish" at bounding box center [102, 281] width 48 height 14
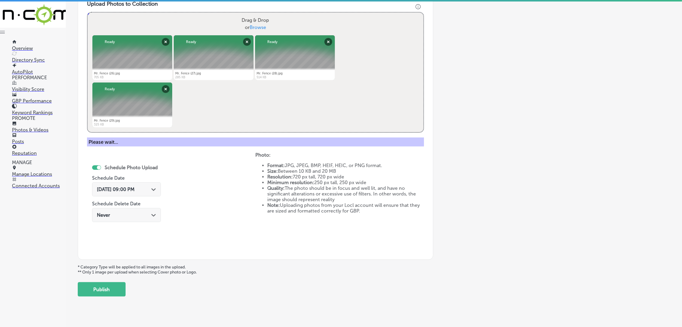
scroll to position [127, 0]
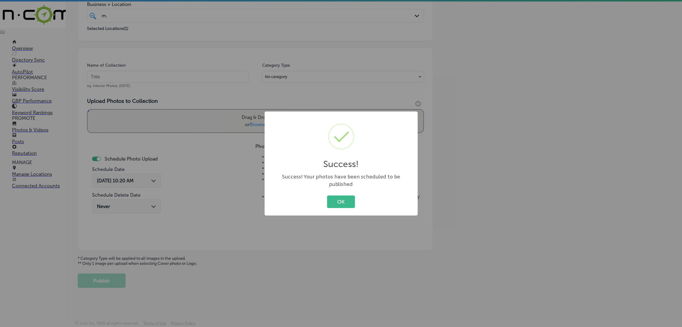
drag, startPoint x: 349, startPoint y: 195, endPoint x: 322, endPoint y: 180, distance: 31.1
click at [348, 196] on button "OK" at bounding box center [341, 202] width 28 height 12
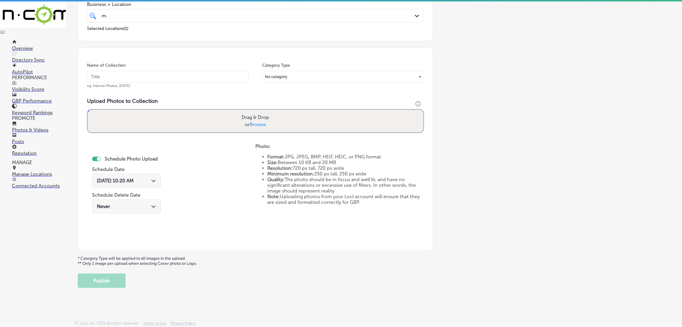
click at [195, 72] on input "text" at bounding box center [168, 77] width 162 height 12
paste input "M.-R.-Fence-fence-installation"
type input "M.-R.-Fence-fence-installation"
click at [256, 118] on label "Drag & Drop or Browse" at bounding box center [255, 121] width 32 height 19
click at [256, 112] on input "Drag & Drop or Browse" at bounding box center [256, 111] width 336 height 2
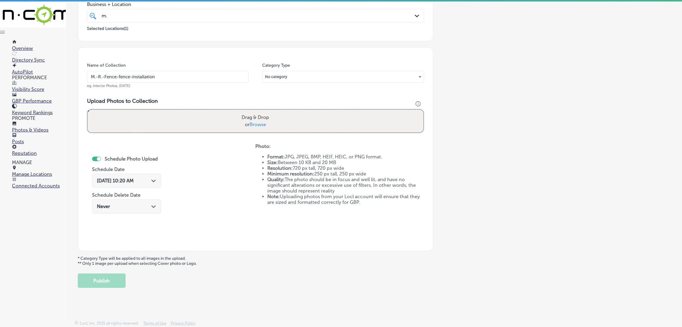
type input "C:\fakepath\Mr. Fence (30).jpg"
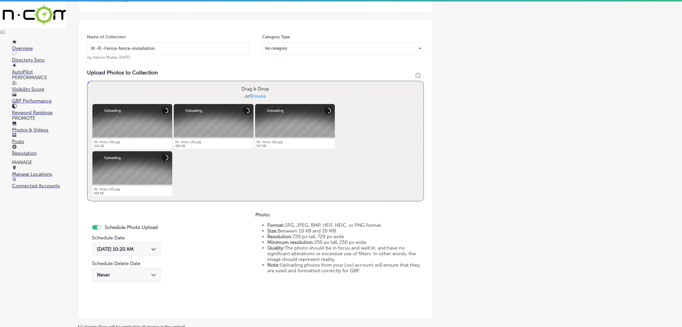
scroll to position [223, 0]
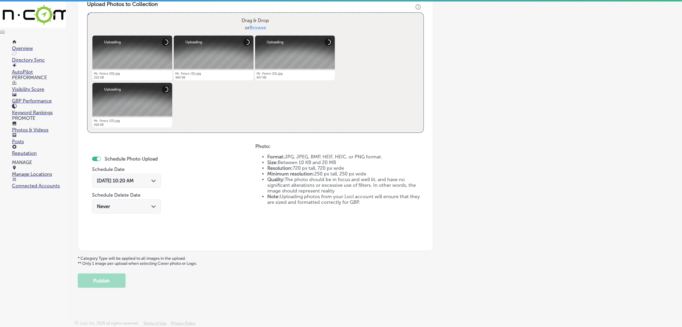
click at [134, 180] on span "[DATE] 10:20 AM" at bounding box center [115, 181] width 37 height 6
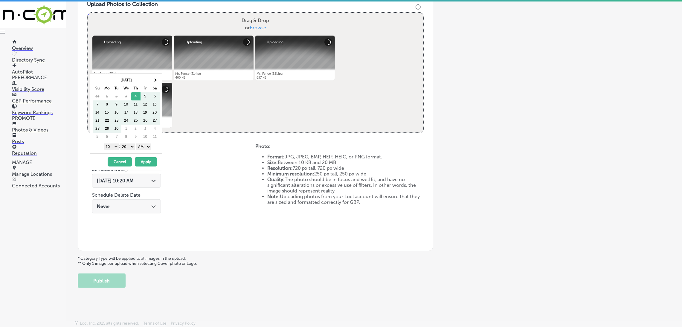
click at [149, 76] on th "[DATE]" at bounding box center [126, 80] width 48 height 8
click at [152, 78] on th at bounding box center [155, 80] width 10 height 8
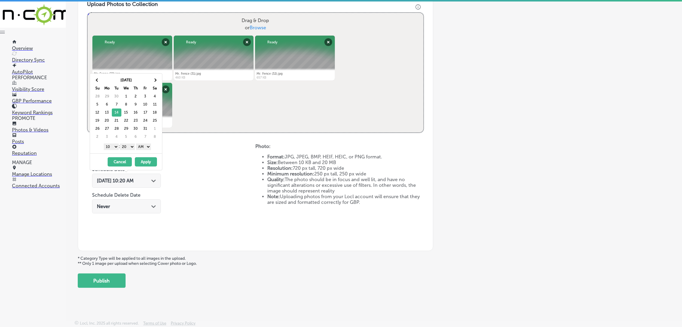
click at [140, 149] on select "AM PM" at bounding box center [143, 147] width 15 height 7
click at [130, 145] on div "1 2 3 4 5 6 7 8 9 10 11 12 : 00 10 20 30 40 50 AM PM" at bounding box center [127, 146] width 70 height 9
click at [130, 145] on select "00 10 20 30 40 50" at bounding box center [127, 147] width 15 height 7
click at [118, 147] on div "1 2 3 4 5 6 7 8 9 10 11 12 : 00 10 20 30 40 50 AM PM" at bounding box center [127, 146] width 70 height 9
click at [107, 145] on select "1 2 3 4 5 6 7 8 9 10 11 12" at bounding box center [111, 147] width 15 height 7
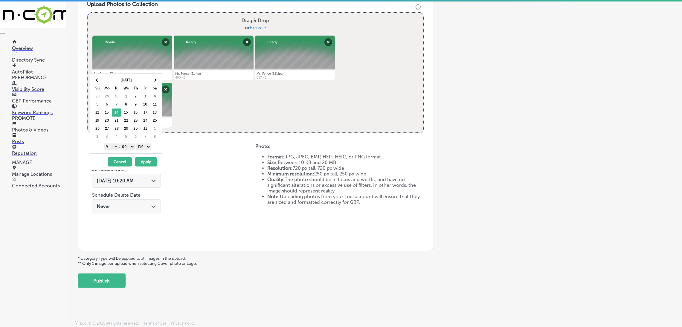
click at [145, 151] on div "1 2 3 4 5 6 7 8 9 10 11 12 : 00 10 20 30 40 50 AM PM" at bounding box center [127, 146] width 70 height 9
click at [143, 159] on div "10/14/2025 - 10/14/2025 Cancel Apply" at bounding box center [126, 161] width 72 height 17
click at [146, 162] on button "Apply" at bounding box center [146, 161] width 22 height 9
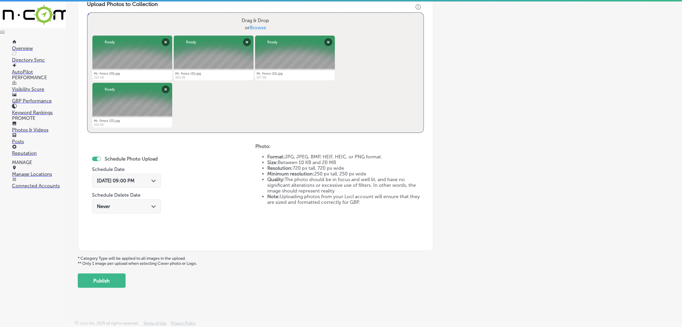
scroll to position [44, 0]
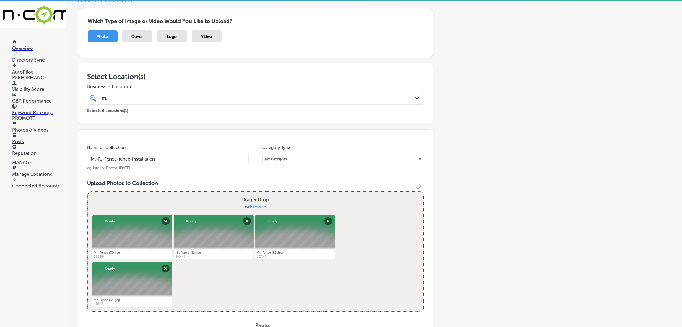
click at [147, 159] on input "M.-R.-Fence-fence-installation" at bounding box center [168, 159] width 162 height 12
click at [188, 176] on div "Name of Collection M.-R.-Fence-fence-installation eg. Interior Photos, March 20…" at bounding box center [256, 280] width 356 height 301
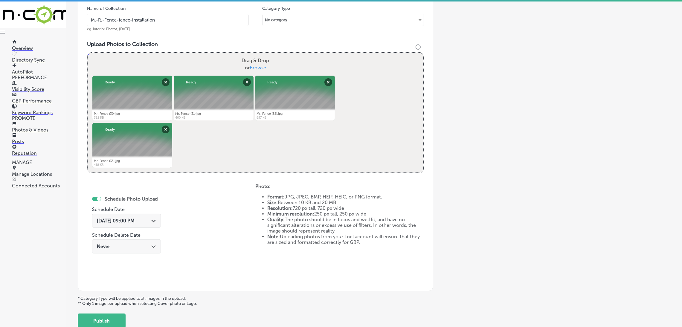
scroll to position [223, 0]
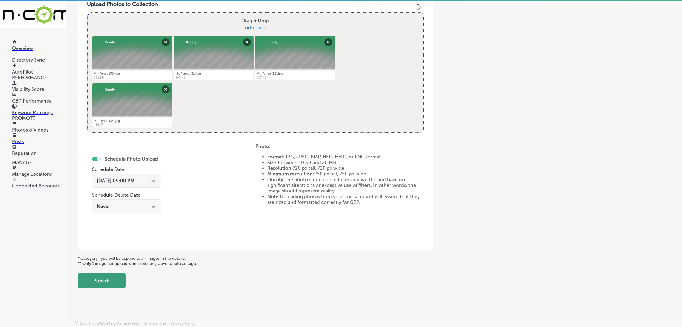
click at [86, 286] on button "Publish" at bounding box center [102, 281] width 48 height 14
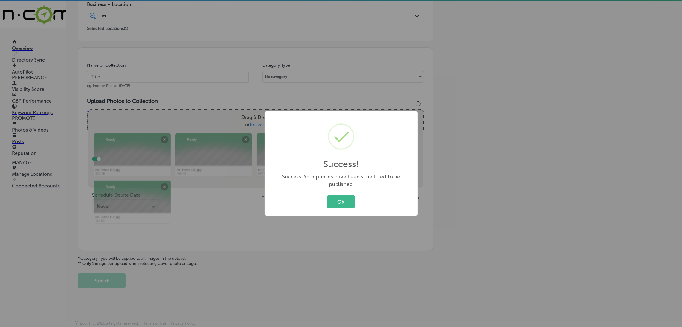
scroll to position [127, 0]
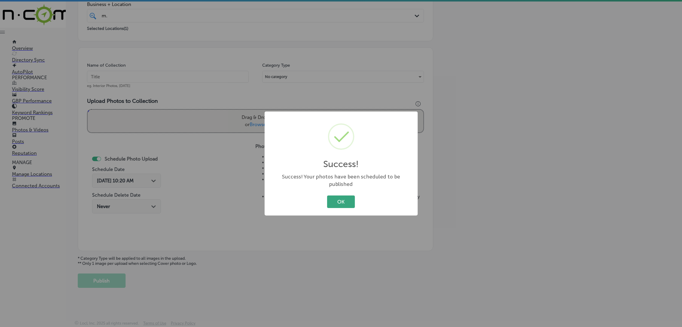
click at [344, 198] on button "OK" at bounding box center [341, 202] width 28 height 12
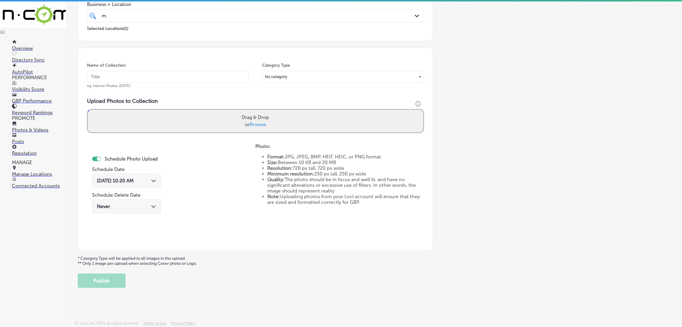
click at [224, 73] on input "text" at bounding box center [168, 77] width 162 height 12
paste input "M.-R.-Fence-fence-installation"
type input "M.-R.-Fence-fence-installation"
click at [263, 133] on div "Upload Photos to Collection Powered by PQINA Drag & Drop or Browse Mr. Fence (3…" at bounding box center [255, 118] width 337 height 40
click at [264, 122] on span "Browse" at bounding box center [258, 125] width 16 height 6
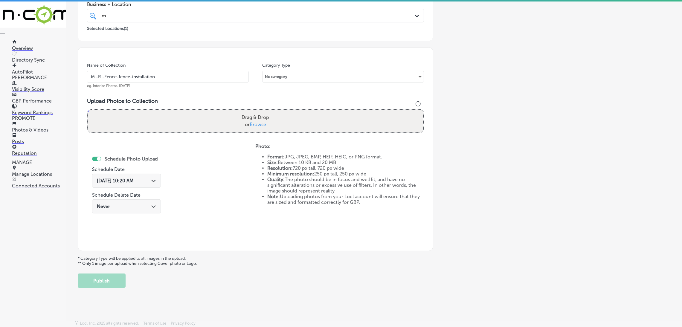
click at [264, 112] on input "Drag & Drop or Browse" at bounding box center [256, 111] width 336 height 2
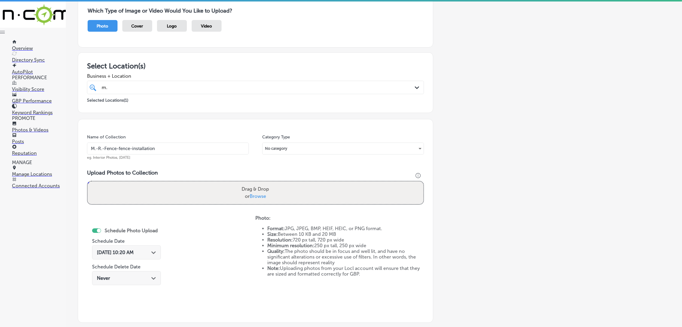
scroll to position [0, 0]
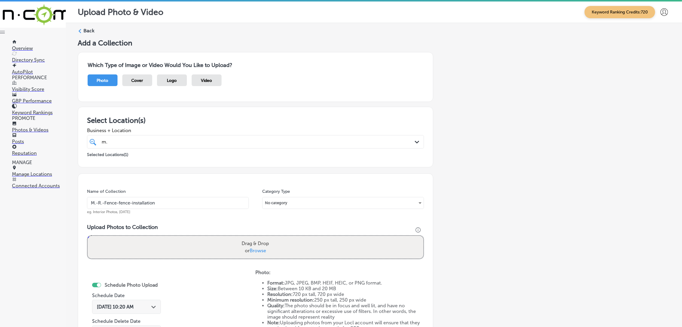
click at [81, 28] on div "Back" at bounding box center [374, 33] width 593 height 11
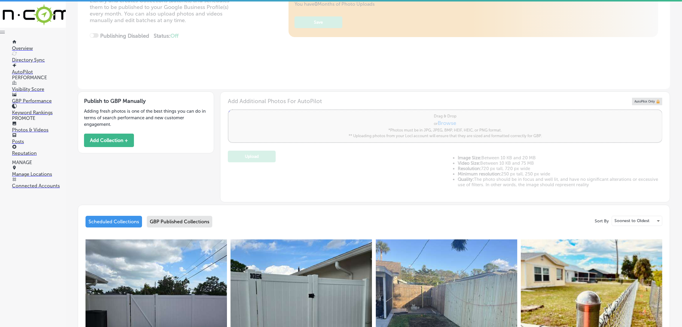
type input "5"
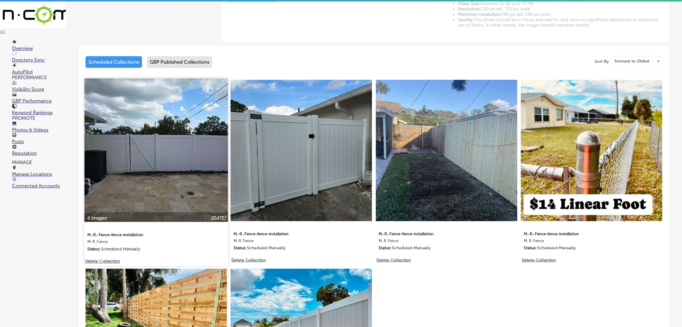
scroll to position [90, 0]
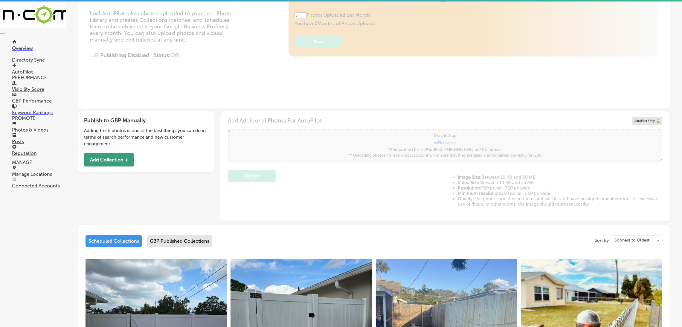
click at [114, 159] on button "Add Collection +" at bounding box center [109, 159] width 50 height 13
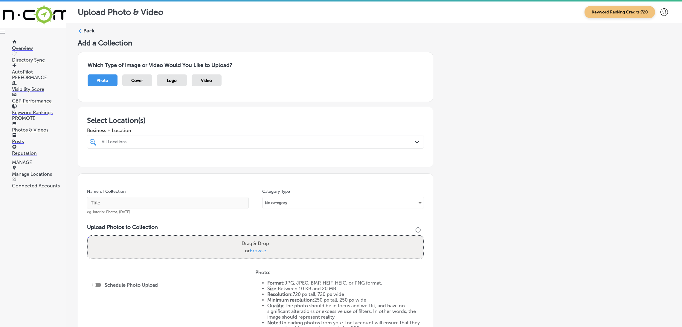
click at [303, 147] on div "All Locations Path Created with Sketch." at bounding box center [255, 141] width 337 height 13
click at [281, 162] on div "Osprey, [GEOGRAPHIC_DATA], [GEOGRAPHIC_DATA] | [GEOGRAPHIC_DATA], [GEOGRAPHIC_D…" at bounding box center [255, 164] width 99 height 4
type input "m."
click at [487, 156] on div "Add a Collection Which Type of Image or Video Would You Like to Upload? Photo C…" at bounding box center [374, 211] width 593 height 344
click at [173, 205] on input "text" at bounding box center [168, 203] width 162 height 12
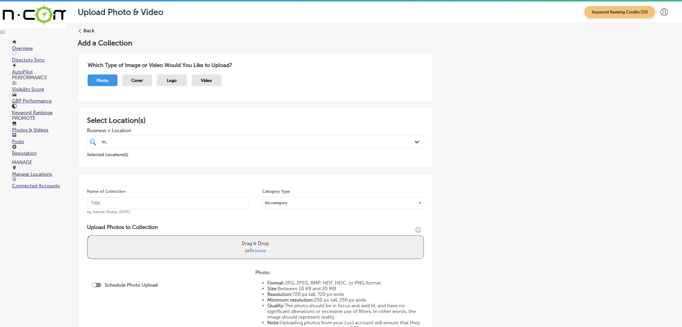
paste input "M.-R.-Fence-fence-installation"
type input "M.-R.-Fence-fence-installation"
click at [262, 244] on label "Drag & Drop or Browse" at bounding box center [255, 247] width 32 height 19
click at [262, 238] on input "Drag & Drop or Browse" at bounding box center [256, 237] width 336 height 2
type input "C:\fakepath\Mr. Fence (34).jpg"
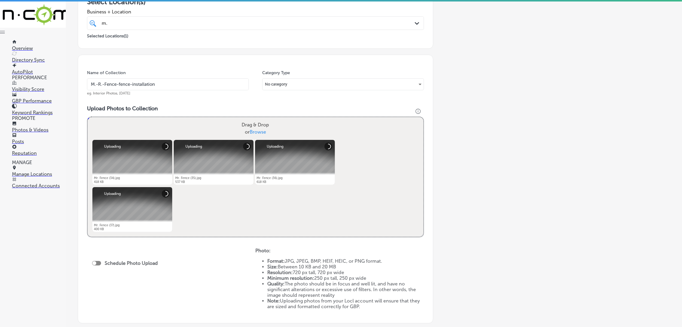
scroll to position [134, 0]
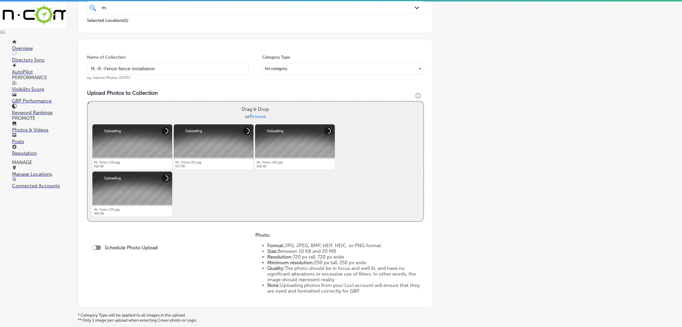
click at [101, 244] on div "Schedule Photo Upload" at bounding box center [126, 248] width 69 height 13
click at [96, 248] on div at bounding box center [94, 248] width 4 height 4
checkbox input "true"
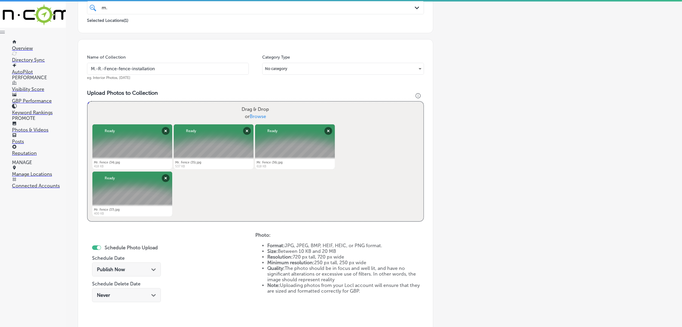
click at [505, 197] on div "Add a Collection Which Type of Image or Video Would You Like to Upload? Photo C…" at bounding box center [374, 140] width 593 height 473
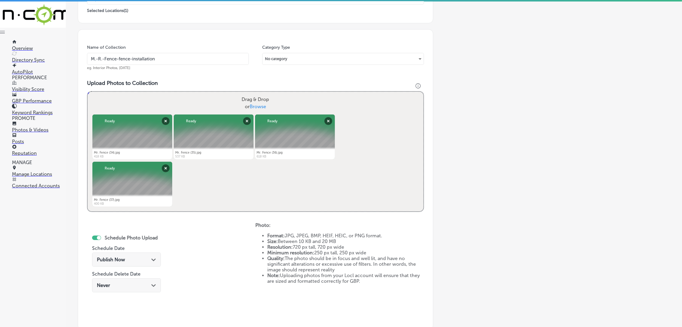
scroll to position [134, 0]
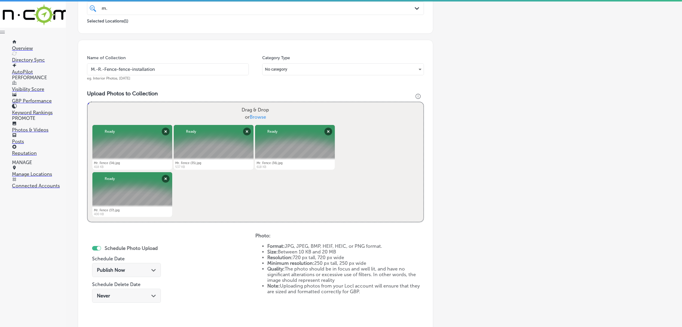
click at [146, 261] on div "Schedule Photo Upload Schedule Date Publish Now Path Created with Sketch. Sched…" at bounding box center [126, 275] width 69 height 65
click at [146, 262] on div "Publish Now Path Created with Sketch." at bounding box center [126, 272] width 69 height 20
click at [148, 274] on div "Publish Now Path Created with Sketch." at bounding box center [126, 270] width 69 height 14
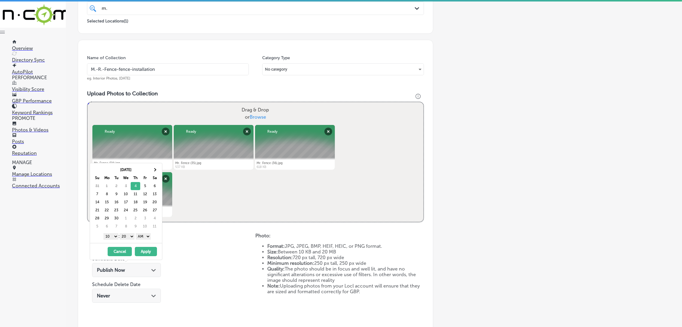
click at [158, 178] on th "Sa" at bounding box center [155, 178] width 10 height 8
click at [153, 171] on span at bounding box center [154, 169] width 3 height 3
click at [96, 170] on span at bounding box center [96, 169] width 3 height 3
click at [140, 238] on select "AM PM" at bounding box center [143, 236] width 15 height 7
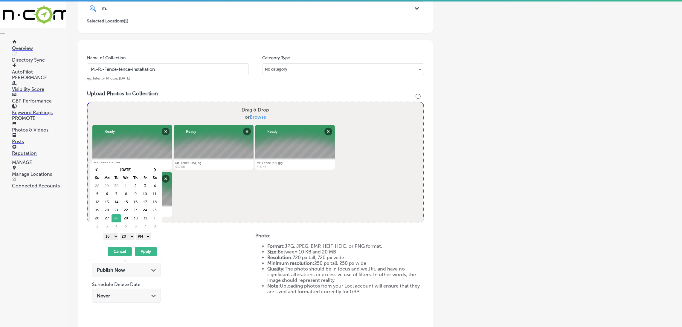
click at [129, 237] on select "00 10 20 30 40 50" at bounding box center [127, 236] width 15 height 7
drag, startPoint x: 108, startPoint y: 239, endPoint x: 116, endPoint y: 245, distance: 9.6
click at [108, 239] on select "1 2 3 4 5 6 7 8 9 10 11 12" at bounding box center [111, 236] width 15 height 7
click at [146, 251] on button "Apply" at bounding box center [146, 251] width 22 height 9
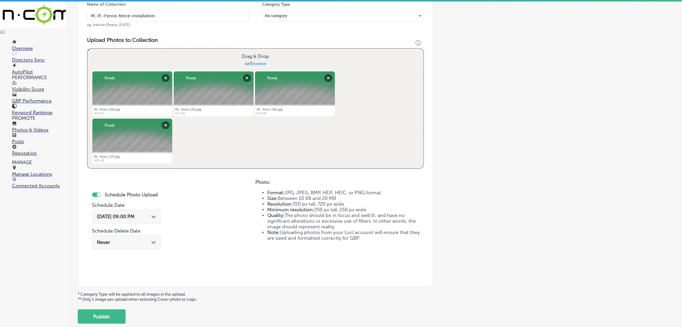
scroll to position [89, 0]
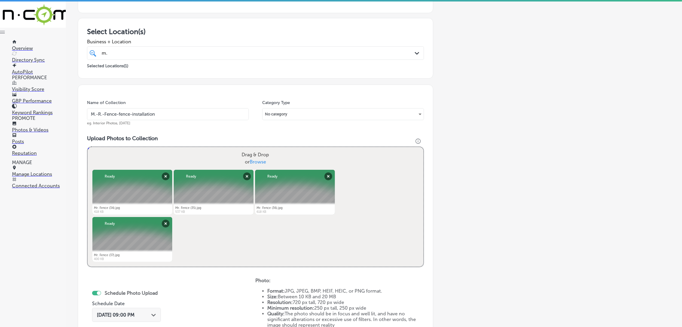
click at [144, 113] on input "M.-R.-Fence-fence-installation" at bounding box center [168, 114] width 162 height 12
click at [159, 135] on div "Name of Collection M.-R.-Fence-fence-installation eg. Interior Photos, March 20…" at bounding box center [256, 235] width 356 height 301
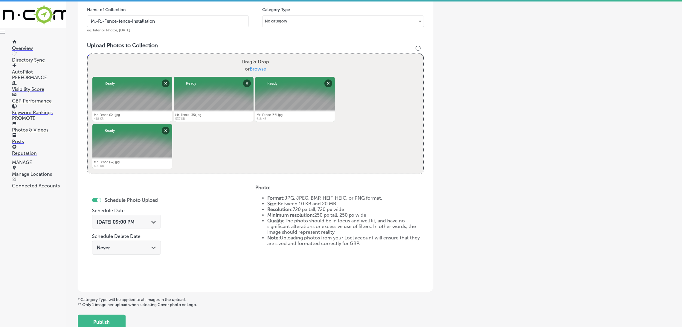
scroll to position [223, 0]
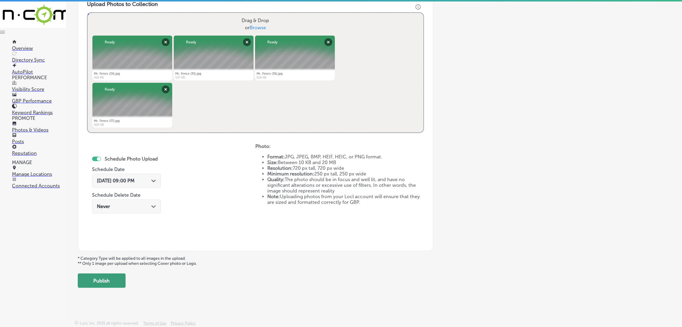
click at [106, 279] on button "Publish" at bounding box center [102, 281] width 48 height 14
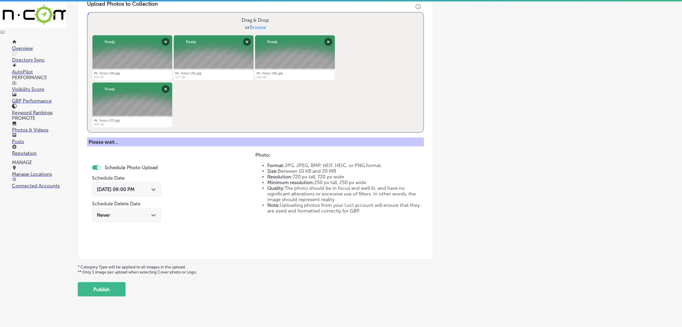
scroll to position [127, 0]
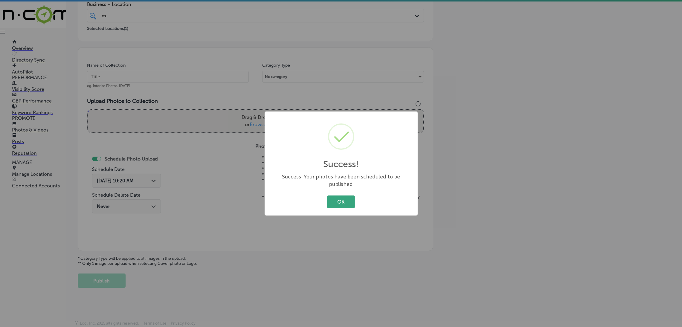
drag, startPoint x: 356, startPoint y: 200, endPoint x: 349, endPoint y: 200, distance: 7.8
click at [352, 200] on div "OK Cancel" at bounding box center [341, 202] width 141 height 16
click at [349, 200] on button "OK" at bounding box center [341, 202] width 28 height 12
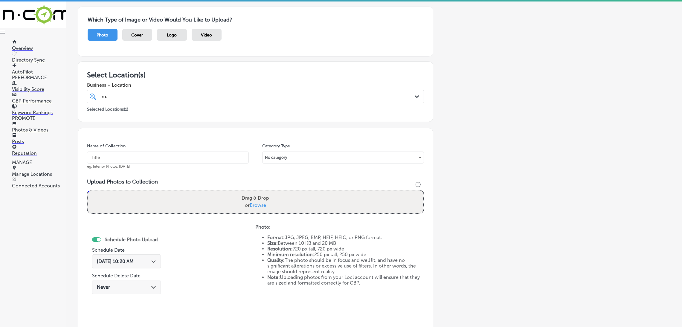
scroll to position [0, 0]
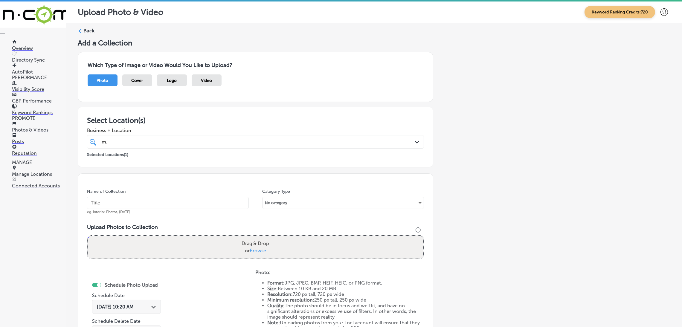
click at [85, 27] on div "Back Add a Collection Which Type of Image or Video Would You Like to Upload? Ph…" at bounding box center [374, 221] width 617 height 396
click at [89, 30] on label "Back" at bounding box center [88, 31] width 11 height 7
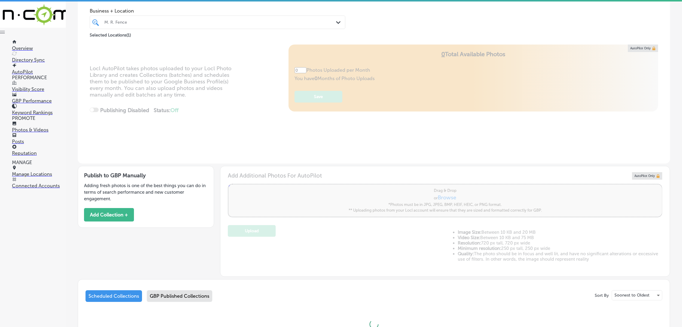
type input "5"
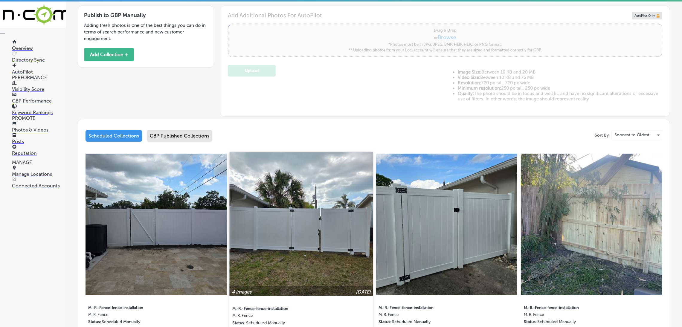
scroll to position [267, 0]
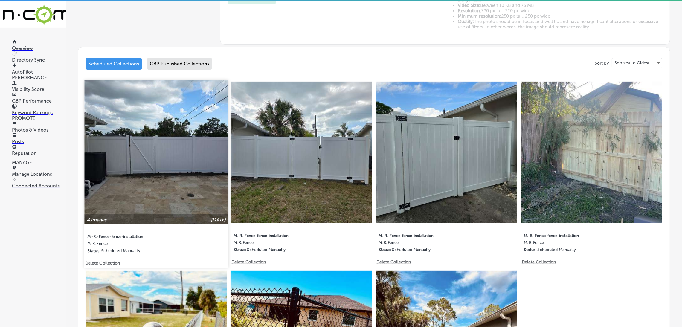
click at [113, 261] on p "Delete Collection" at bounding box center [102, 263] width 34 height 5
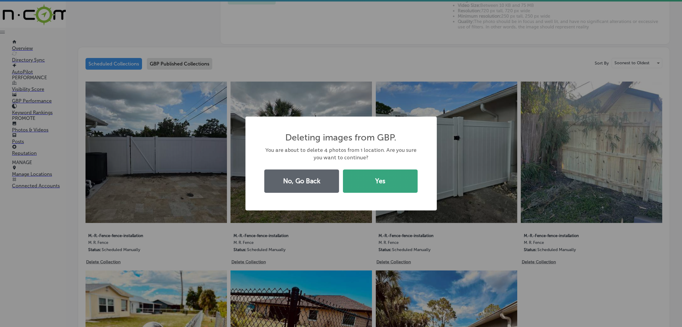
click at [386, 185] on button "Yes" at bounding box center [380, 181] width 75 height 23
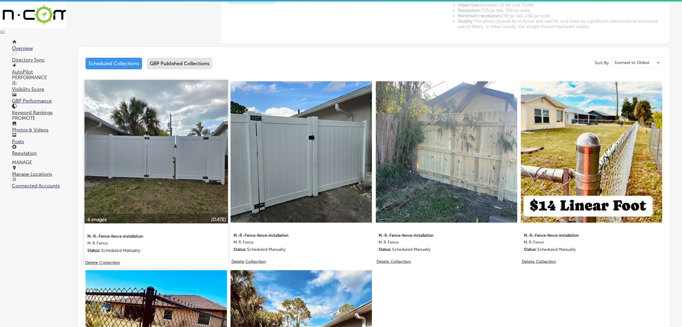
click at [167, 175] on img at bounding box center [156, 152] width 144 height 144
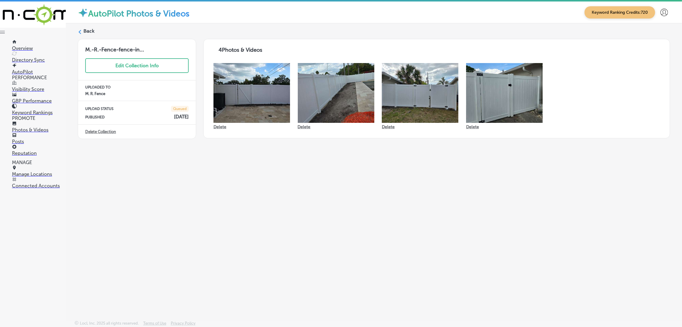
click at [89, 29] on label "Back" at bounding box center [88, 31] width 11 height 7
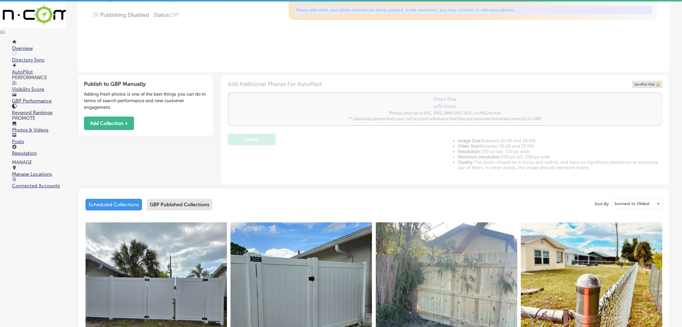
type input "5"
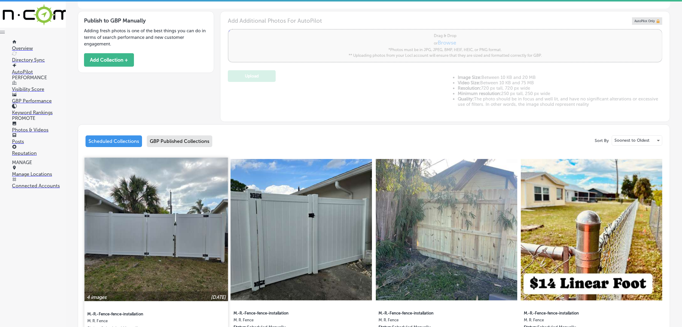
scroll to position [224, 0]
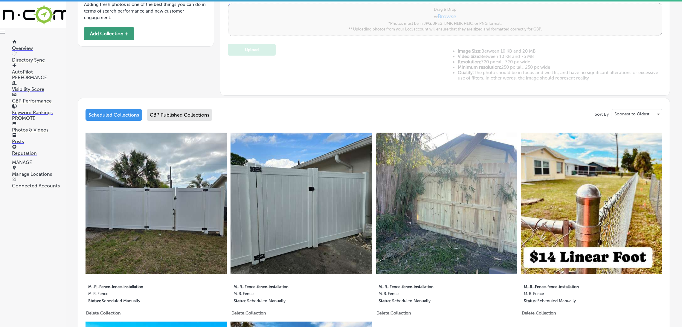
click at [99, 29] on button "Add Collection +" at bounding box center [109, 33] width 50 height 13
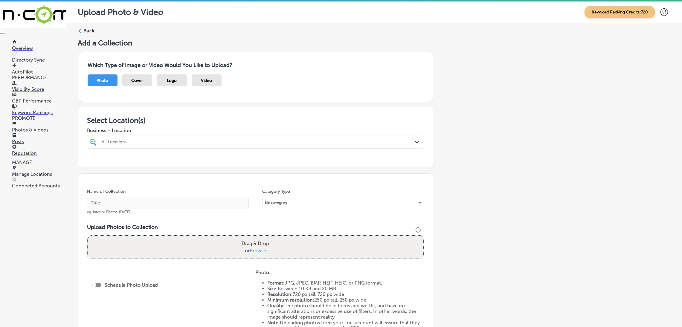
click at [256, 144] on div "All Locations" at bounding box center [259, 141] width 314 height 5
click at [178, 162] on label "M. R. Fence" at bounding box center [150, 163] width 99 height 5
type input "m."
click at [470, 163] on div "Add a Collection Which Type of Image or Video Would You Like to Upload? Photo C…" at bounding box center [374, 211] width 593 height 344
click at [180, 206] on input "text" at bounding box center [168, 203] width 162 height 12
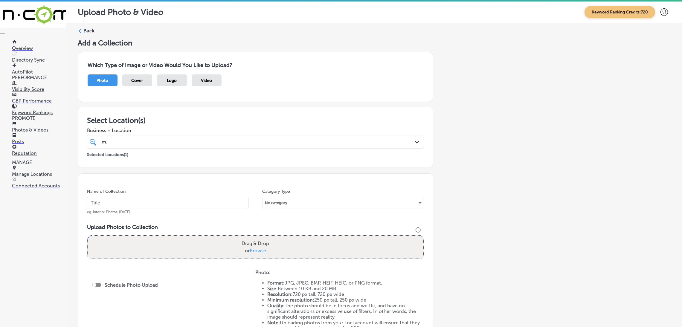
paste input "M.-R.-Fence-fence-installation"
type input "M.-R.-Fence-fence-installation"
click at [266, 263] on div "Upload Photos to Collection Powered by PQINA Drag & Drop or Browse" at bounding box center [255, 244] width 337 height 40
click at [264, 251] on span "Browse" at bounding box center [258, 251] width 16 height 6
click at [264, 238] on input "Drag & Drop or Browse" at bounding box center [256, 237] width 336 height 2
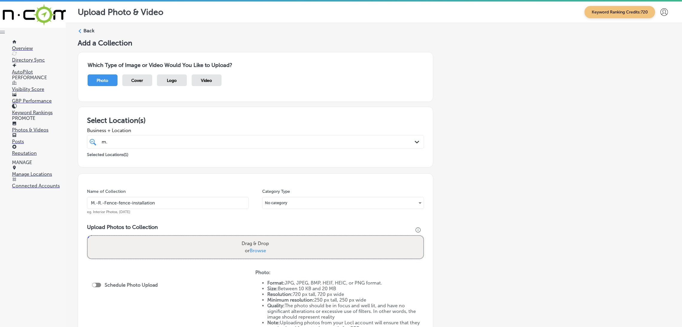
type input "C:\fakepath\Mr. Fence (26).jpg"
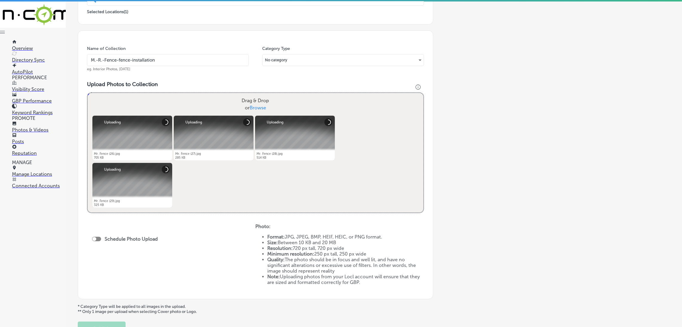
scroll to position [180, 0]
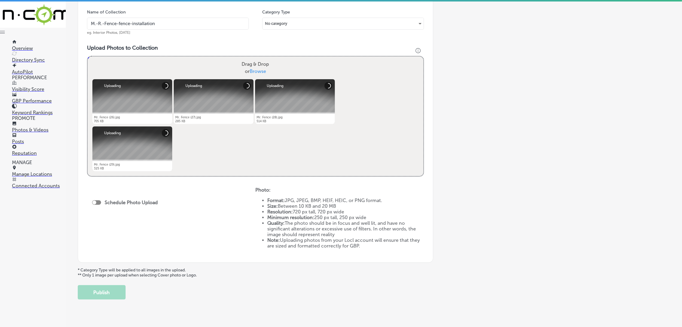
click at [91, 201] on div "Schedule Photo Upload" at bounding box center [171, 220] width 168 height 66
click at [95, 202] on div at bounding box center [94, 203] width 4 height 4
checkbox input "true"
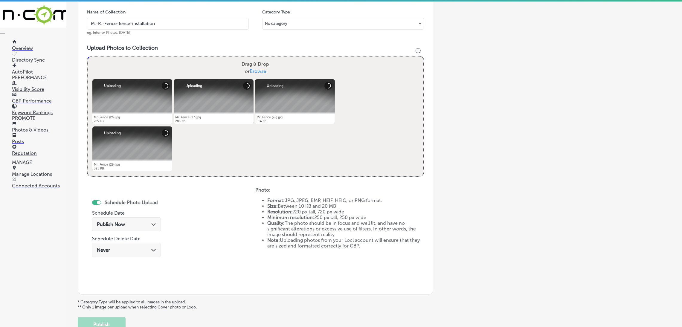
click at [114, 224] on span "Publish Now" at bounding box center [111, 225] width 28 height 6
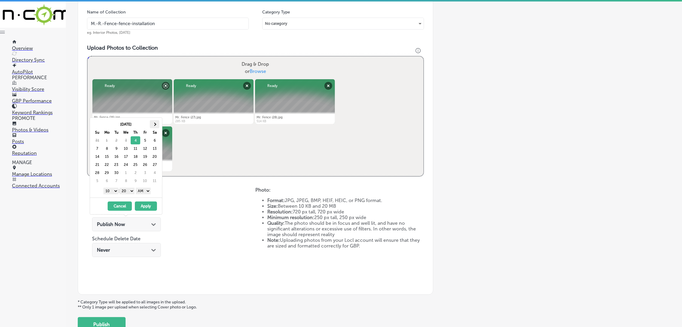
click at [155, 127] on th at bounding box center [155, 124] width 10 height 8
click at [144, 191] on div "1 2 3 4 5 6 7 8 9 10 11 12 : 00 10 20 30 40 50 AM PM" at bounding box center [127, 190] width 70 height 9
click at [144, 193] on select "AM PM" at bounding box center [143, 191] width 15 height 7
click at [130, 192] on select "00 10 20 30 40 50" at bounding box center [127, 191] width 15 height 7
drag, startPoint x: 146, startPoint y: 191, endPoint x: 148, endPoint y: 194, distance: 3.7
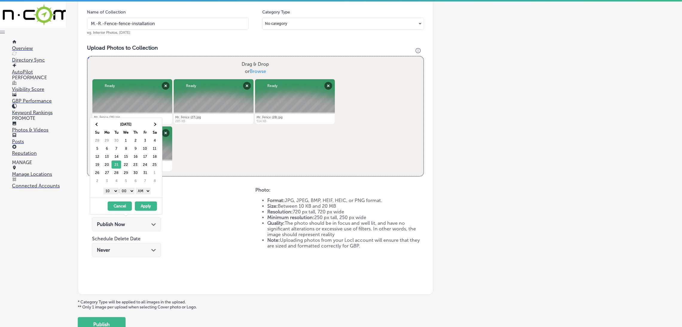
click at [146, 191] on select "AM PM" at bounding box center [143, 191] width 15 height 7
click at [108, 189] on select "1 2 3 4 5 6 7 8 9 10 11 12" at bounding box center [111, 191] width 15 height 7
click at [145, 206] on button "Apply" at bounding box center [146, 206] width 22 height 9
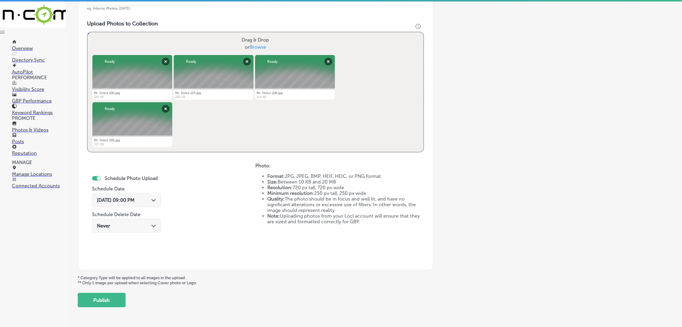
scroll to position [223, 0]
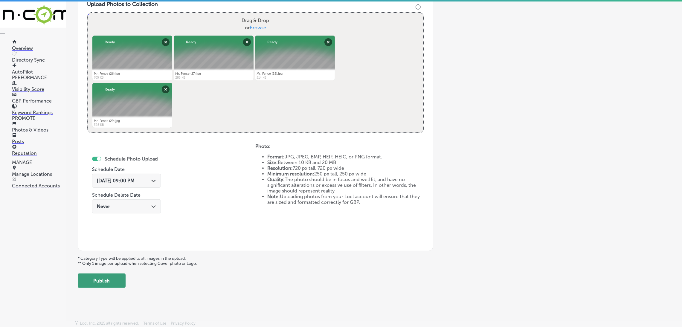
click at [108, 283] on button "Publish" at bounding box center [102, 281] width 48 height 14
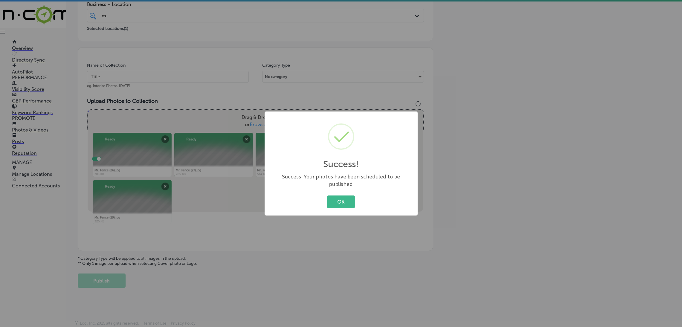
scroll to position [127, 0]
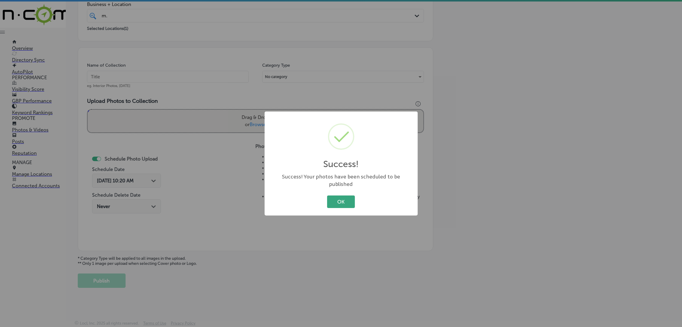
click at [338, 203] on button "OK" at bounding box center [341, 202] width 28 height 12
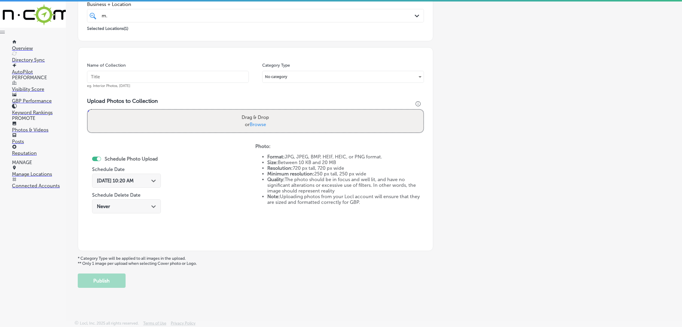
click at [189, 78] on input "text" at bounding box center [168, 77] width 162 height 12
paste input "M.-R.-Fence-fence-installation"
type input "M.-R.-Fence-fence-installation"
click at [241, 117] on label "Drag & Drop or Browse" at bounding box center [255, 121] width 32 height 19
click at [241, 112] on input "Drag & Drop or Browse" at bounding box center [256, 111] width 336 height 2
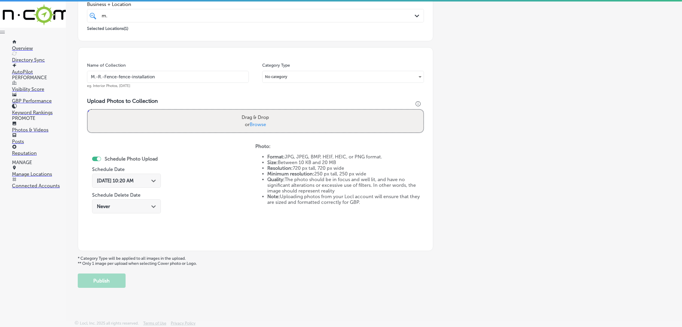
type input "C:\fakepath\Mr. Fence (30).jpg"
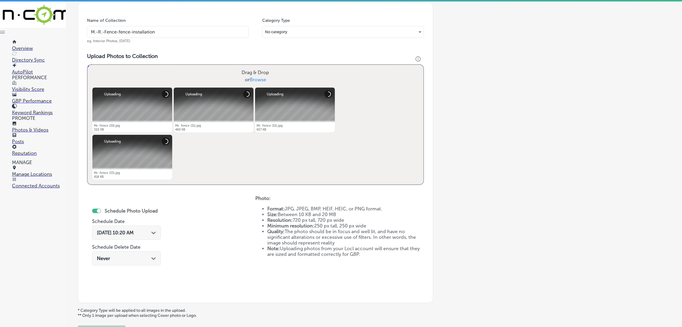
scroll to position [171, 0]
click at [152, 234] on icon "Path Created with Sketch." at bounding box center [153, 233] width 4 height 3
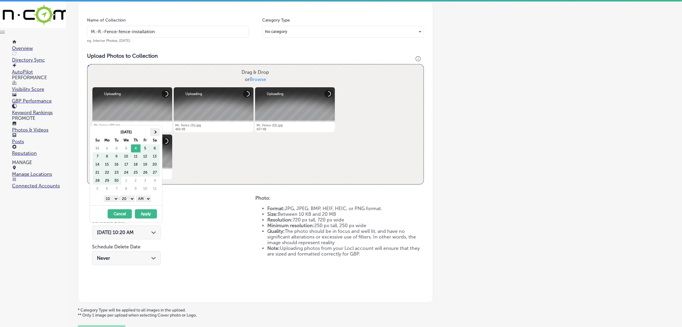
click at [159, 131] on th at bounding box center [155, 132] width 10 height 8
click at [143, 196] on div "1 2 3 4 5 6 7 8 9 10 11 12 : 00 10 20 30 40 50 AM PM" at bounding box center [127, 198] width 70 height 9
click at [143, 200] on select "AM PM" at bounding box center [143, 199] width 15 height 7
drag, startPoint x: 129, startPoint y: 197, endPoint x: 130, endPoint y: 201, distance: 5.0
click at [129, 197] on select "00 10 20 30 40 50" at bounding box center [127, 199] width 15 height 7
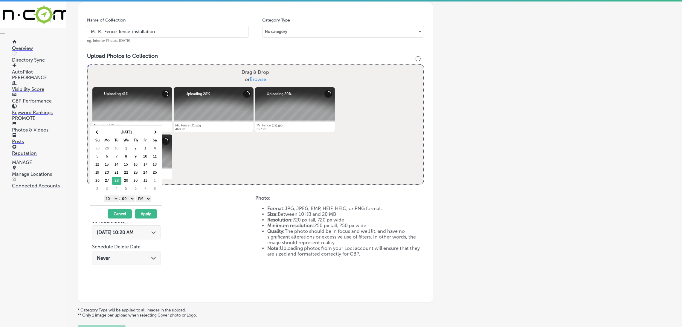
click at [112, 203] on div "1 2 3 4 5 6 7 8 9 10 11 12 : 00 10 20 30 40 50 AM PM" at bounding box center [127, 198] width 70 height 9
drag, startPoint x: 109, startPoint y: 197, endPoint x: 112, endPoint y: 201, distance: 5.1
click at [109, 197] on select "1 2 3 4 5 6 7 8 9 10 11 12" at bounding box center [111, 199] width 15 height 7
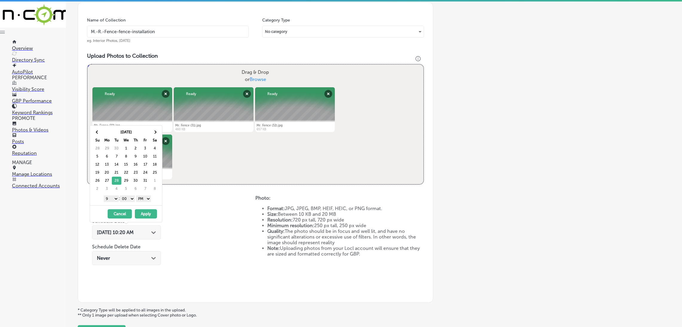
click at [153, 213] on button "Apply" at bounding box center [146, 213] width 22 height 9
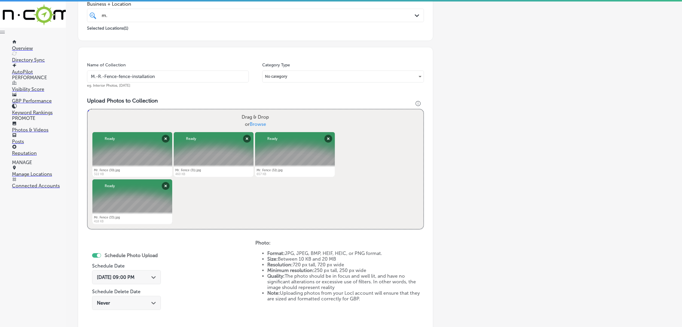
scroll to position [223, 0]
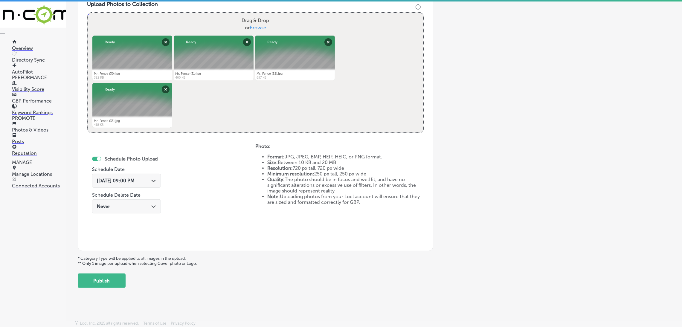
click at [111, 283] on button "Publish" at bounding box center [102, 281] width 48 height 14
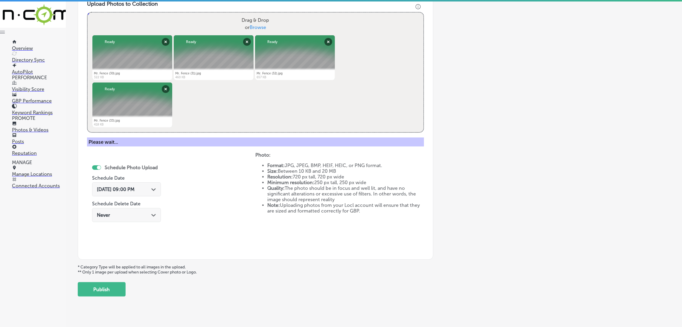
scroll to position [127, 0]
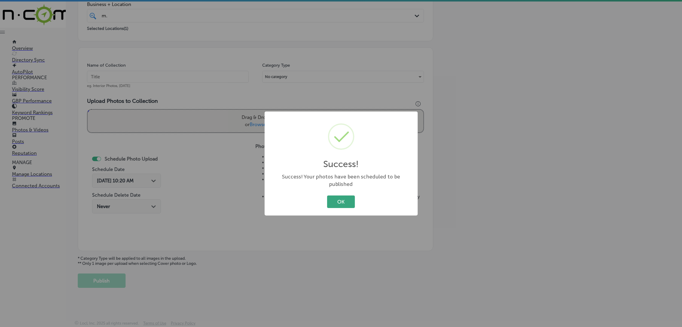
click at [336, 196] on button "OK" at bounding box center [341, 202] width 28 height 12
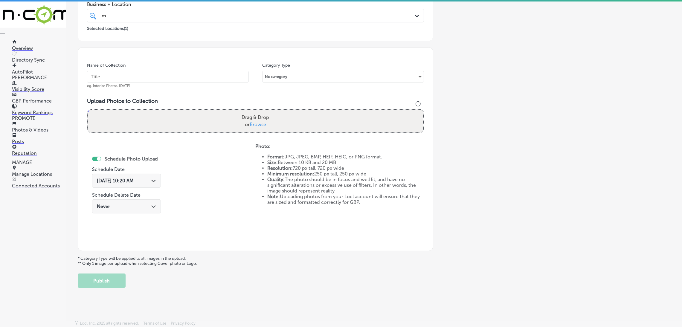
click at [213, 84] on div "Name of Collection eg. Interior Photos, [DATE]" at bounding box center [168, 76] width 162 height 26
click at [212, 79] on input "text" at bounding box center [168, 77] width 162 height 12
paste input "M.-R.-Fence-fence-installation"
type input "M.-R.-Fence-fence-installation"
click at [259, 115] on label "Drag & Drop or Browse" at bounding box center [255, 121] width 32 height 19
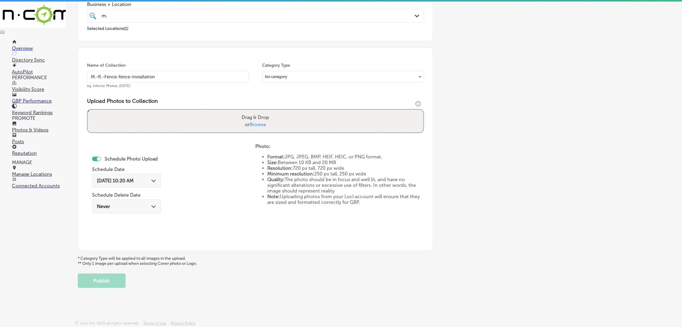
click at [259, 112] on input "Drag & Drop or Browse" at bounding box center [256, 111] width 336 height 2
type input "C:\fakepath\Mr. Fence (34).jpg"
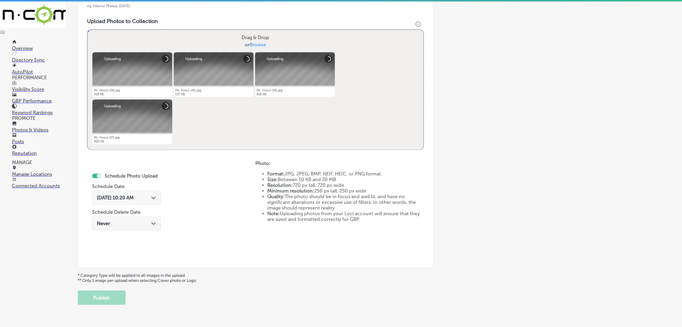
scroll to position [216, 0]
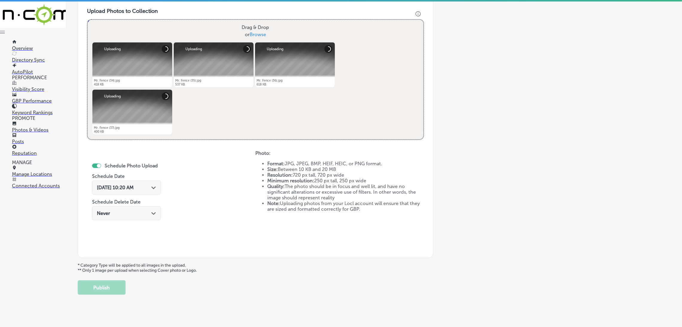
click at [123, 192] on div "Sep 4, 2025 10:20 AM Path Created with Sketch." at bounding box center [126, 188] width 69 height 14
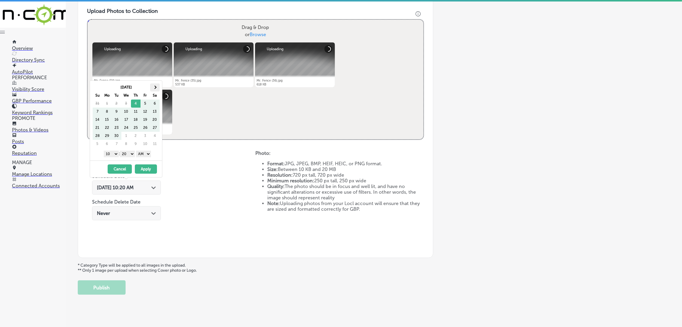
click at [152, 89] on th at bounding box center [155, 87] width 10 height 8
click at [147, 155] on select "AM PM" at bounding box center [143, 154] width 15 height 7
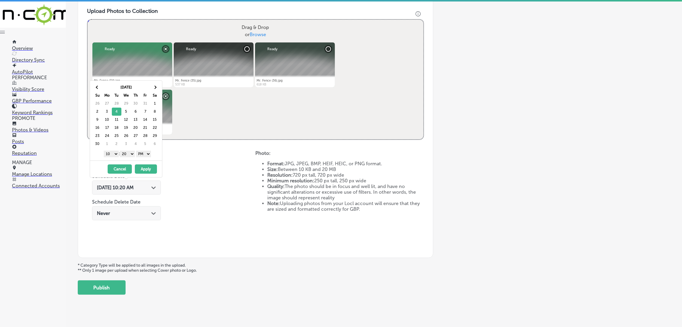
click at [130, 158] on div "1 2 3 4 5 6 7 8 9 10 11 12 : 00 10 20 30 40 50 AM PM" at bounding box center [127, 153] width 70 height 9
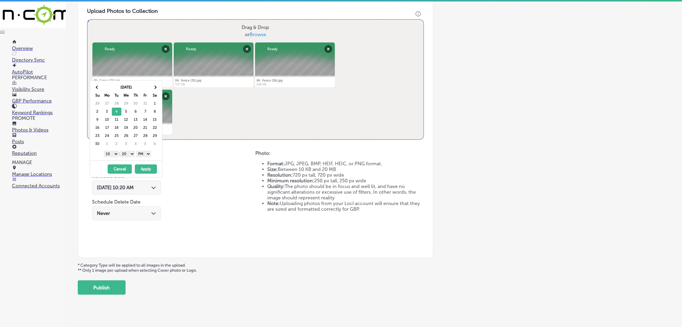
drag, startPoint x: 130, startPoint y: 153, endPoint x: 130, endPoint y: 156, distance: 3.3
click at [130, 153] on select "00 10 20 30 40 50" at bounding box center [127, 154] width 15 height 7
click at [107, 155] on select "1 2 3 4 5 6 7 8 9 10 11 12" at bounding box center [111, 154] width 15 height 7
click at [146, 174] on button "Apply" at bounding box center [146, 169] width 22 height 9
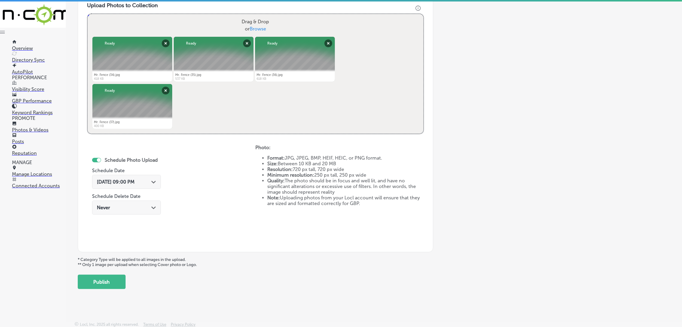
scroll to position [223, 0]
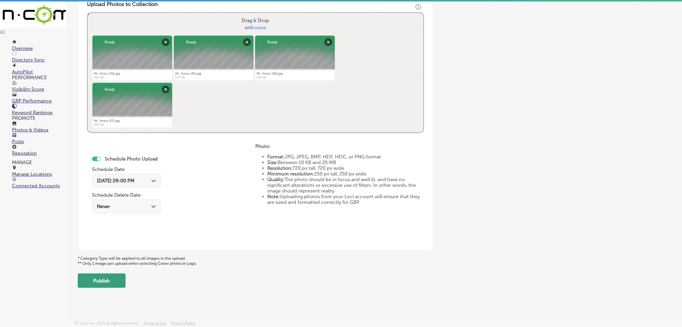
click at [94, 277] on button "Publish" at bounding box center [102, 281] width 48 height 14
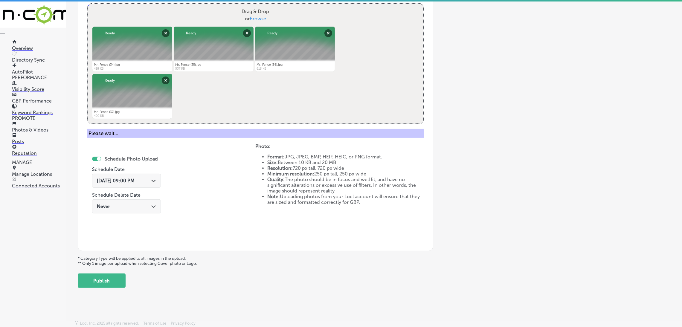
scroll to position [232, 0]
click at [104, 280] on button "Publish" at bounding box center [102, 281] width 48 height 14
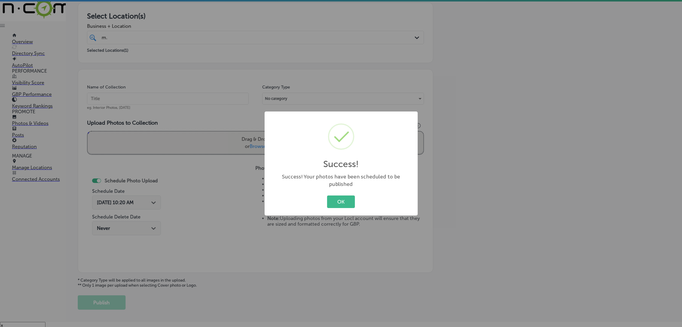
scroll to position [8, 0]
click at [342, 207] on div "Success! × Success! Your photos have been scheduled to be published OK Cancel" at bounding box center [341, 164] width 153 height 104
click at [339, 198] on button "OK" at bounding box center [341, 202] width 28 height 12
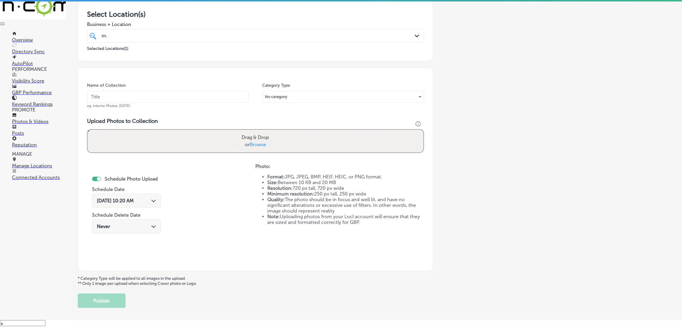
click at [155, 102] on input "text" at bounding box center [168, 97] width 162 height 12
paste input "M.-R.-Fence-fence-installation"
type input "M.-R.-Fence-fence-installation"
click at [246, 137] on label "Drag & Drop or Browse" at bounding box center [255, 141] width 32 height 19
click at [246, 132] on input "Drag & Drop or Browse" at bounding box center [256, 131] width 336 height 2
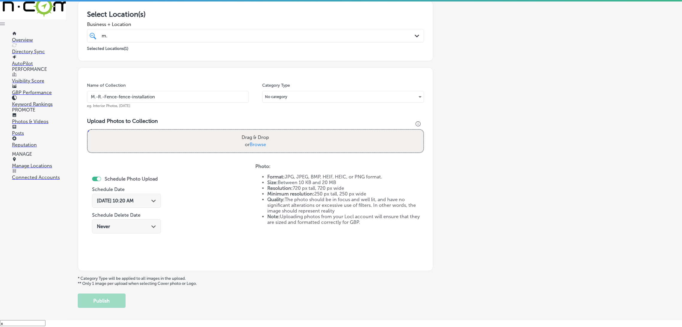
type input "C:\fakepath\Mr. Fence (38).jpg"
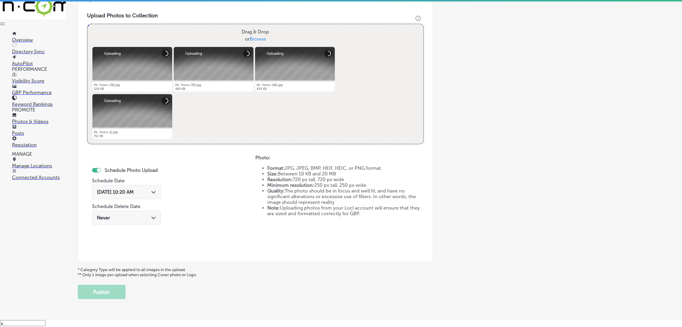
scroll to position [223, 0]
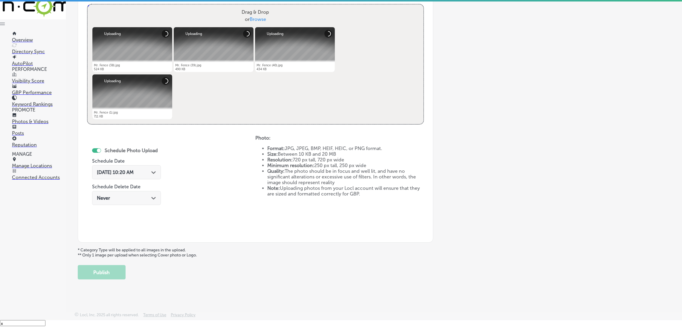
click at [134, 172] on span "[DATE] 10:20 AM" at bounding box center [115, 173] width 37 height 6
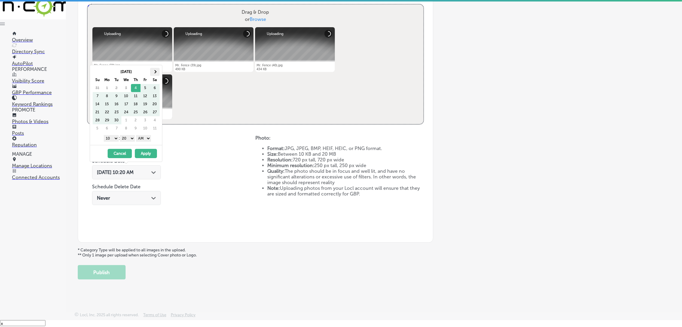
click at [151, 69] on th at bounding box center [155, 72] width 10 height 8
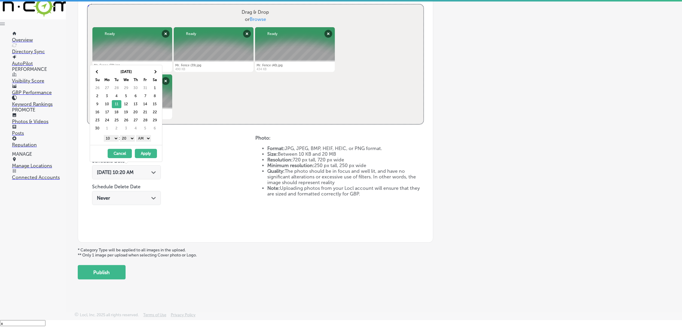
click at [141, 139] on select "AM PM" at bounding box center [143, 138] width 15 height 7
click at [131, 134] on div "1 2 3 4 5 6 7 8 9 10 11 12 : 00 10 20 30 40 50 AM PM" at bounding box center [127, 138] width 70 height 9
click at [131, 138] on select "00 10 20 30 40 50" at bounding box center [127, 138] width 15 height 7
click at [110, 138] on select "1 2 3 4 5 6 7 8 9 10 11 12" at bounding box center [111, 138] width 15 height 7
click at [144, 150] on button "Apply" at bounding box center [146, 153] width 22 height 9
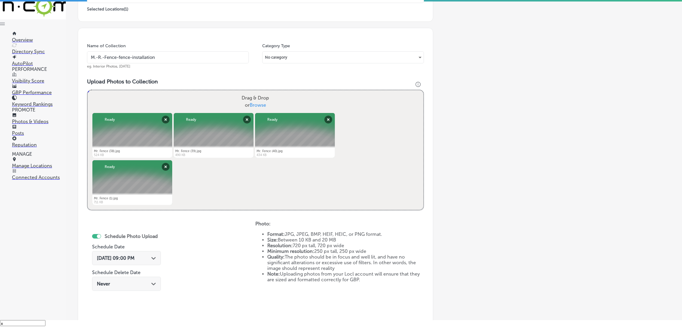
scroll to position [134, 0]
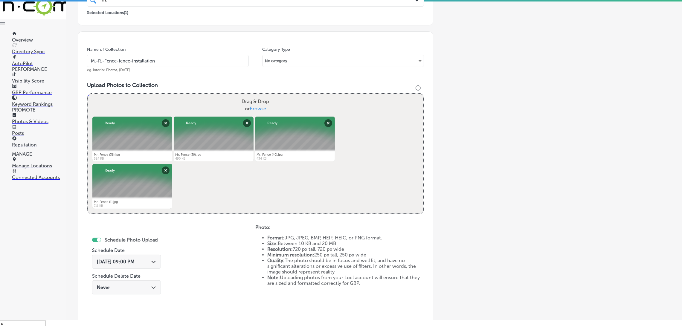
click at [155, 66] on input "M.-R.-Fence-fence-installation" at bounding box center [168, 61] width 162 height 12
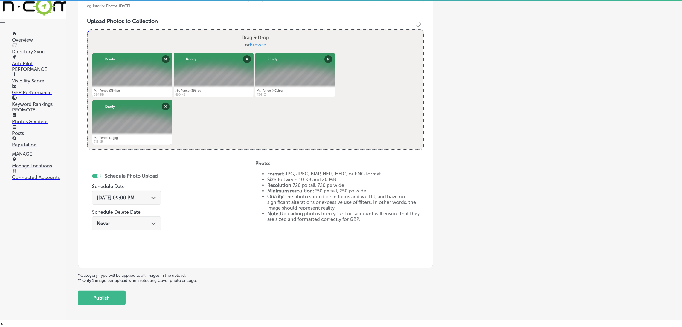
scroll to position [223, 0]
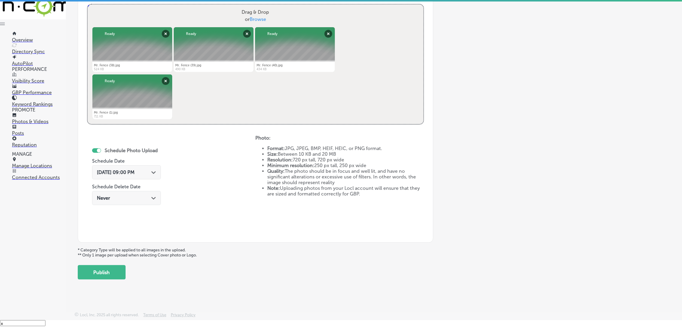
click at [116, 270] on button "Publish" at bounding box center [102, 272] width 48 height 14
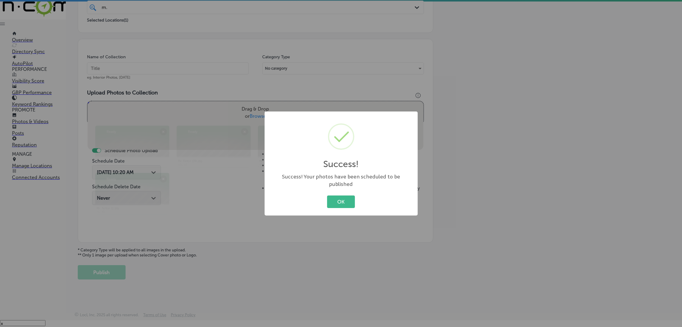
scroll to position [127, 0]
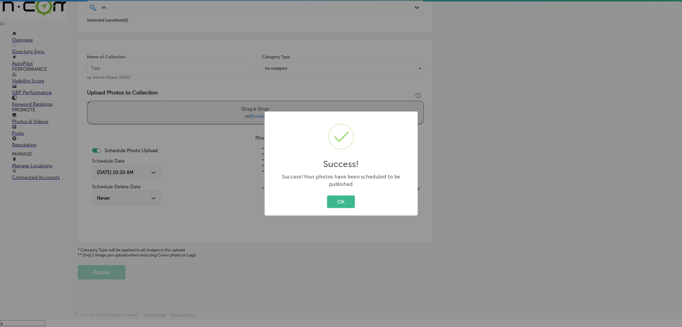
click at [326, 198] on div "OK Cancel" at bounding box center [341, 202] width 141 height 16
click at [339, 203] on button "OK" at bounding box center [341, 202] width 28 height 12
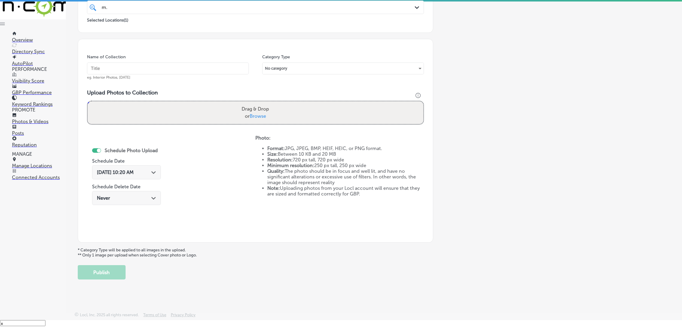
click at [176, 72] on input "text" at bounding box center [168, 69] width 162 height 12
paste input "M.-R.-Fence-fence-installation"
type input "M.-R.-Fence-fence-installation"
click at [278, 119] on div "Drag & Drop or Browse" at bounding box center [256, 112] width 336 height 23
click at [88, 101] on input "Drag & Drop or Browse" at bounding box center [256, 102] width 336 height 2
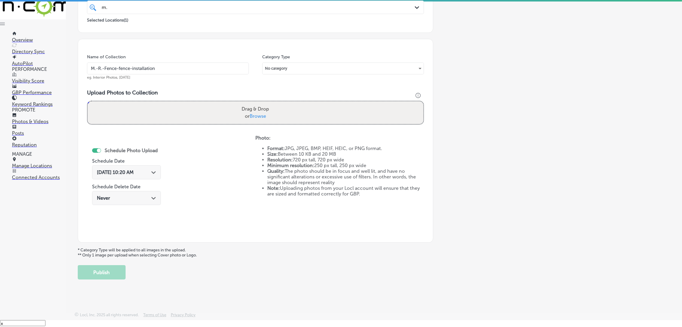
type input "C:\fakepath\Mr. Fence (2).jpg"
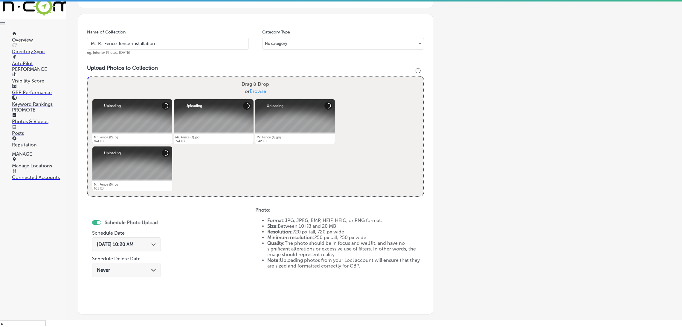
scroll to position [216, 0]
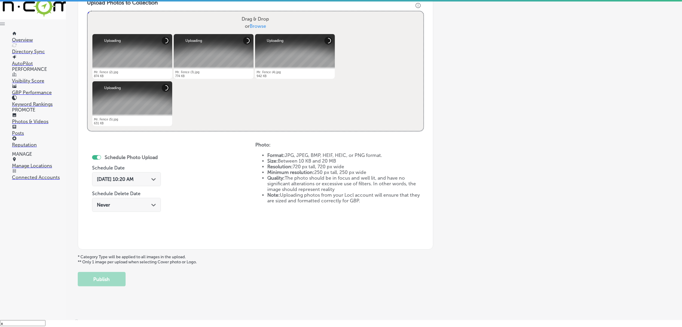
click at [135, 183] on div "Sep 4, 2025 10:20 AM Path Created with Sketch." at bounding box center [126, 179] width 69 height 14
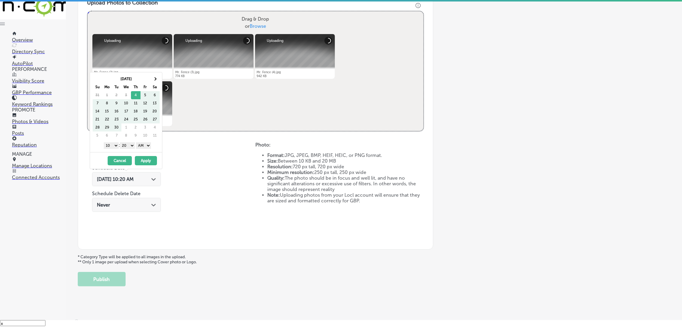
click at [155, 84] on th "Sa" at bounding box center [155, 87] width 10 height 8
click at [155, 83] on th "Sa" at bounding box center [155, 87] width 10 height 8
click at [155, 79] on span at bounding box center [154, 78] width 3 height 3
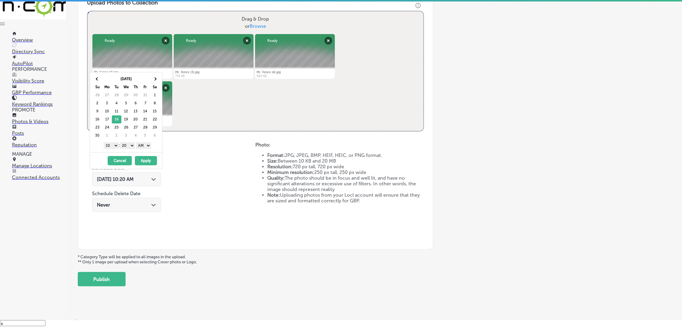
click at [150, 149] on select "AM PM" at bounding box center [143, 145] width 15 height 7
click at [128, 144] on select "00 10 20 30 40 50" at bounding box center [127, 145] width 15 height 7
click at [106, 141] on div "1 2 3 4 5 6 7 8 9 10 11 12 : 00 10 20 30 40 50 AM PM" at bounding box center [127, 145] width 70 height 9
click at [107, 144] on select "1 2 3 4 5 6 7 8 9 10 11 12" at bounding box center [111, 145] width 15 height 7
click at [144, 160] on button "Apply" at bounding box center [146, 160] width 22 height 9
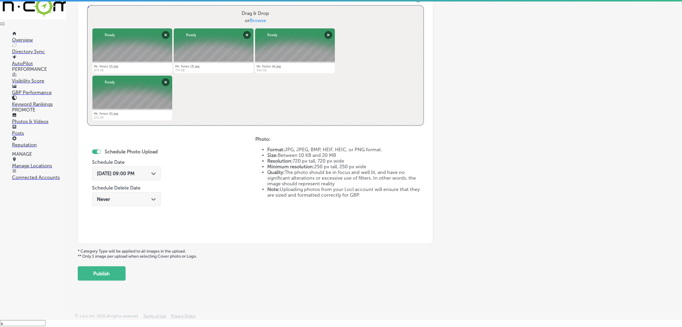
scroll to position [223, 0]
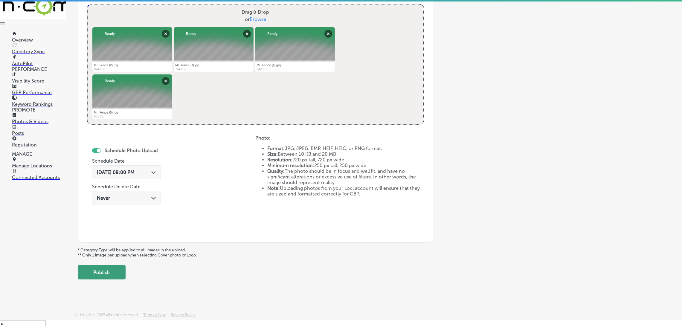
click at [107, 268] on button "Publish" at bounding box center [102, 272] width 48 height 14
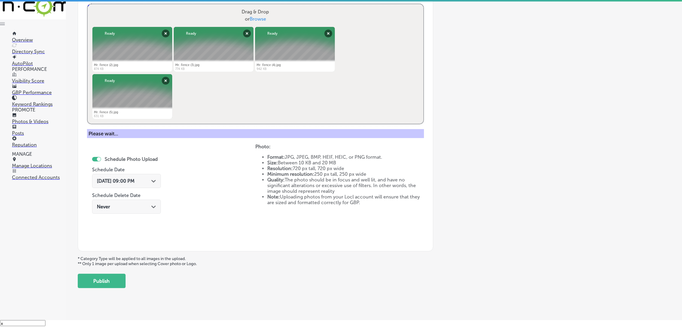
scroll to position [127, 0]
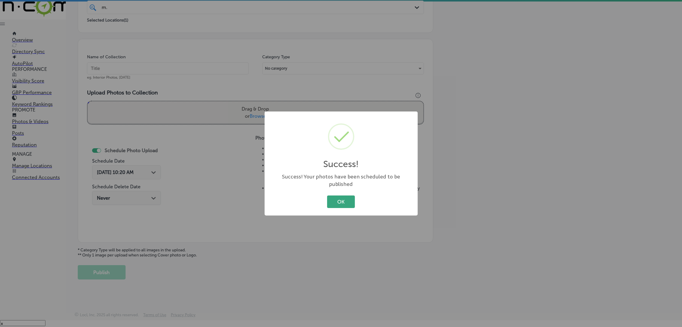
click at [338, 192] on div "Success! × Success! Your photos have been scheduled to be published OK Cancel" at bounding box center [341, 164] width 153 height 104
click at [338, 199] on button "OK" at bounding box center [341, 202] width 28 height 12
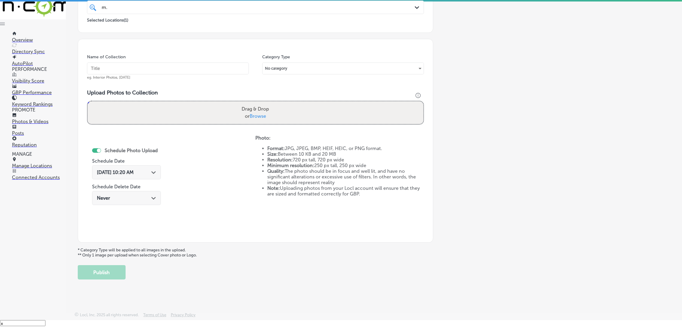
click at [192, 72] on input "text" at bounding box center [168, 69] width 162 height 12
paste input "M.-R.-Fence-fence-installation"
type input "M.-R.-Fence-fence-installation"
click at [239, 101] on div "Drag & Drop or Browse" at bounding box center [256, 112] width 336 height 23
click at [88, 101] on input "Drag & Drop or Browse" at bounding box center [256, 102] width 336 height 2
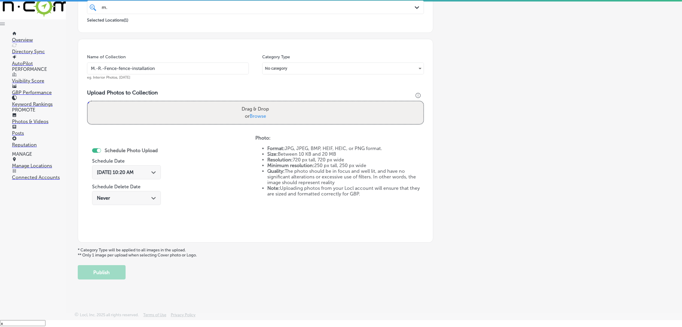
type input "C:\fakepath\Mr. Fence (6).jpg"
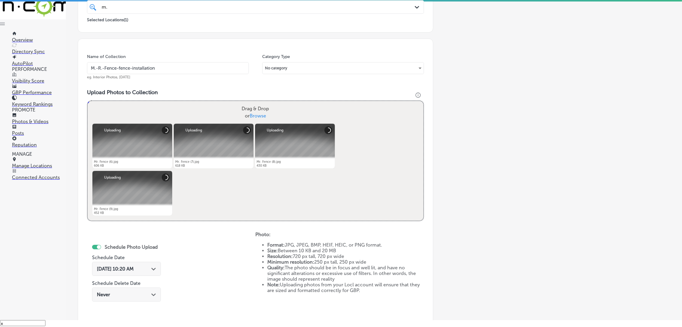
scroll to position [171, 0]
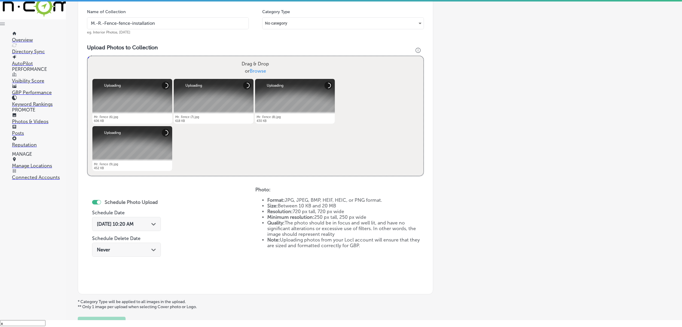
click at [151, 223] on icon "Path Created with Sketch." at bounding box center [153, 224] width 4 height 3
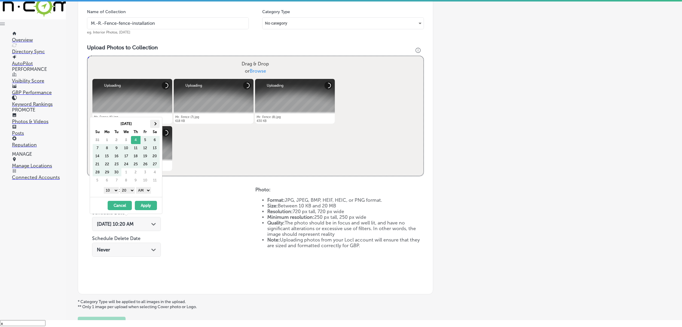
click at [156, 126] on th at bounding box center [155, 124] width 10 height 8
click at [147, 191] on select "AM PM" at bounding box center [143, 190] width 15 height 7
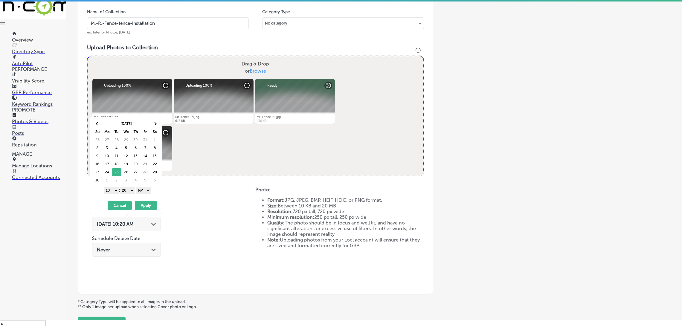
click at [127, 190] on select "00 10 20 30 40 50" at bounding box center [127, 190] width 15 height 7
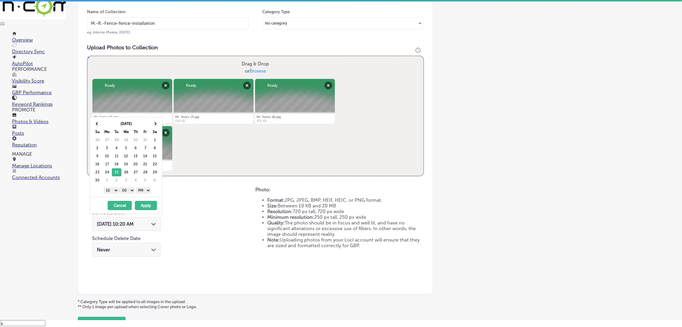
click at [113, 190] on select "1 2 3 4 5 6 7 8 9 10 11 12" at bounding box center [111, 190] width 15 height 7
click at [150, 206] on button "Apply" at bounding box center [146, 205] width 22 height 9
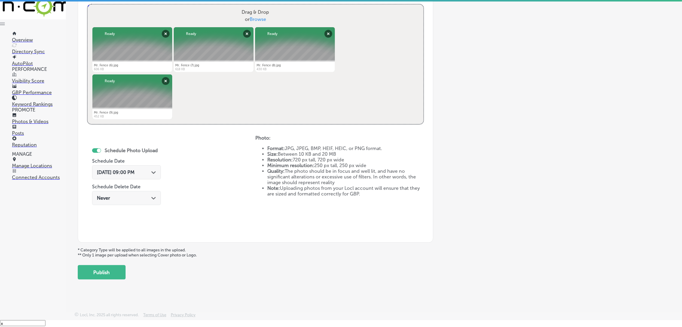
scroll to position [223, 0]
click at [98, 271] on button "Publish" at bounding box center [102, 272] width 48 height 14
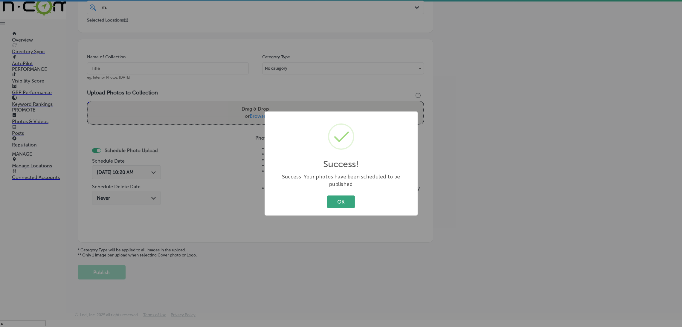
click at [334, 197] on button "OK" at bounding box center [341, 202] width 28 height 12
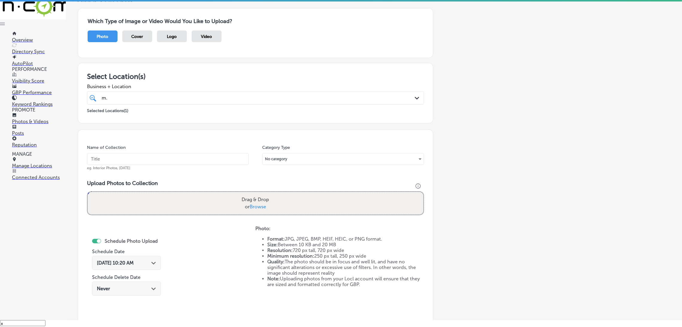
scroll to position [0, 0]
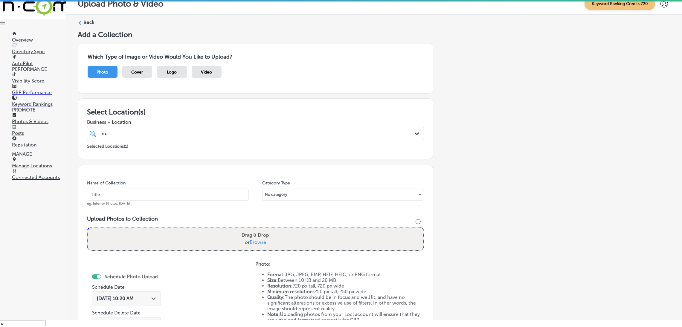
click at [87, 23] on label "Back" at bounding box center [88, 22] width 11 height 7
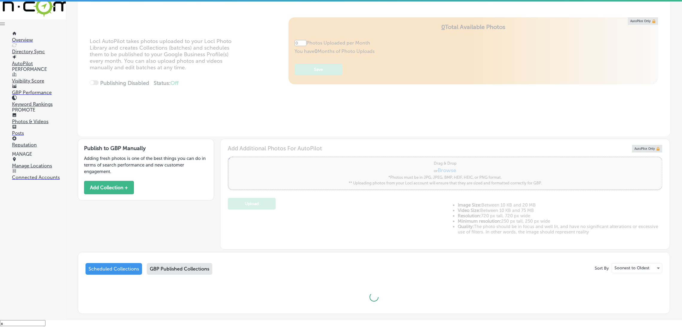
type input "5"
